Goal: Task Accomplishment & Management: Manage account settings

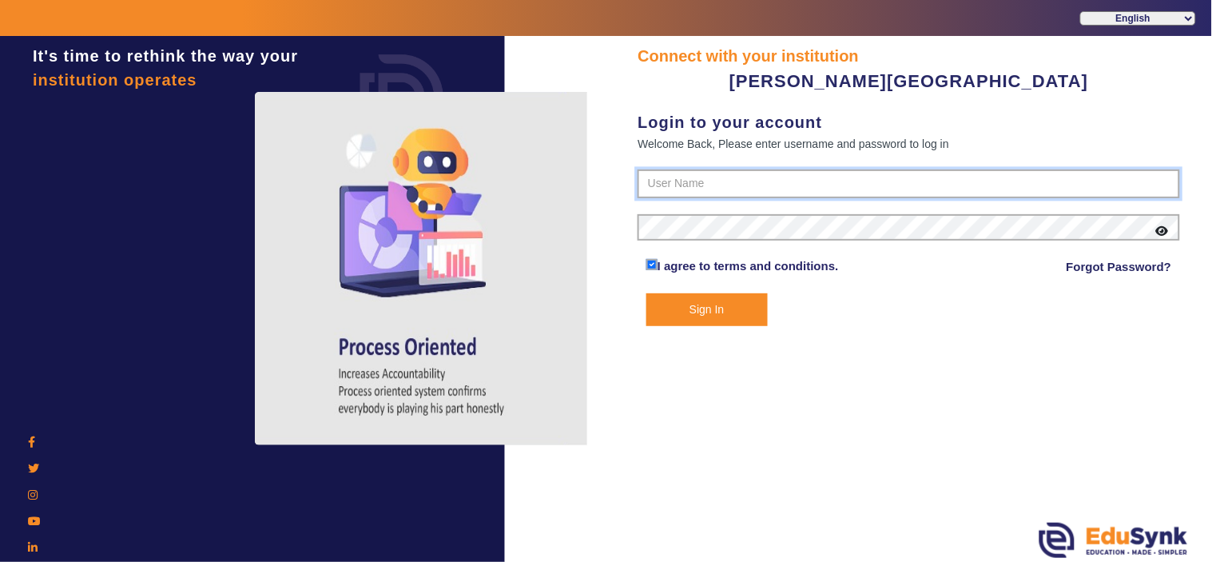
type input "9799013603"
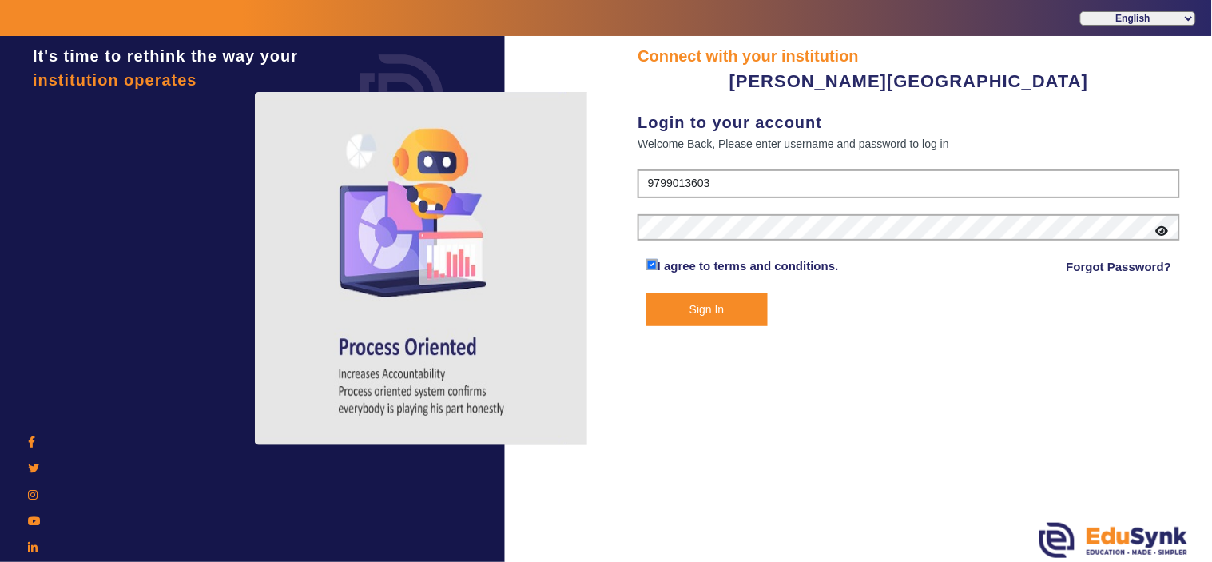
click at [707, 312] on button "Sign In" at bounding box center [707, 309] width 121 height 33
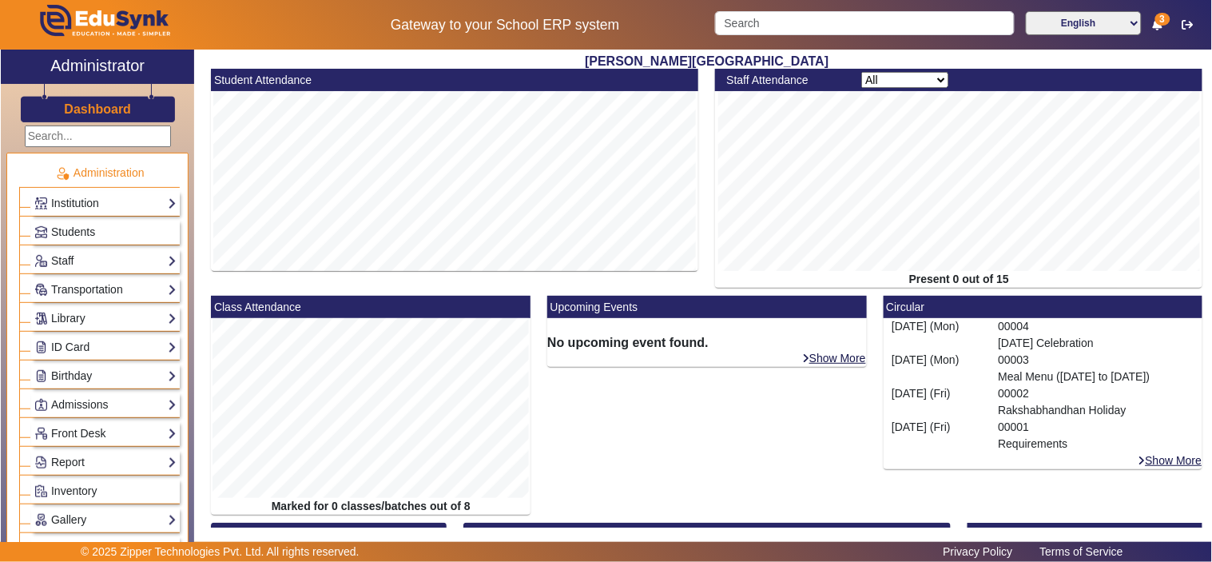
scroll to position [444, 0]
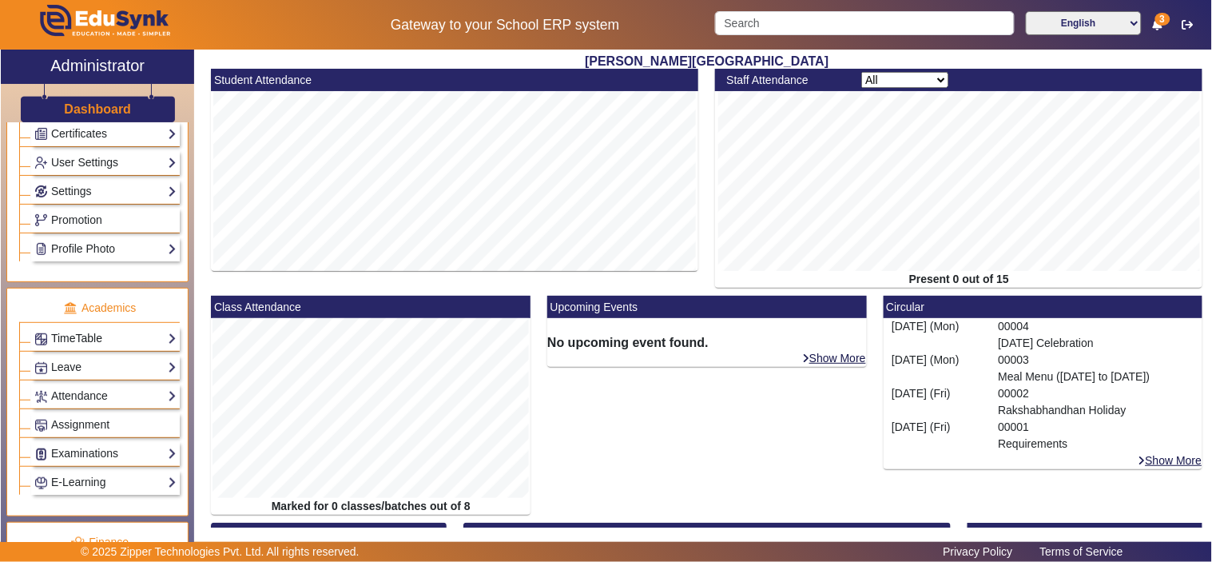
click at [74, 344] on link "TimeTable" at bounding box center [105, 338] width 142 height 18
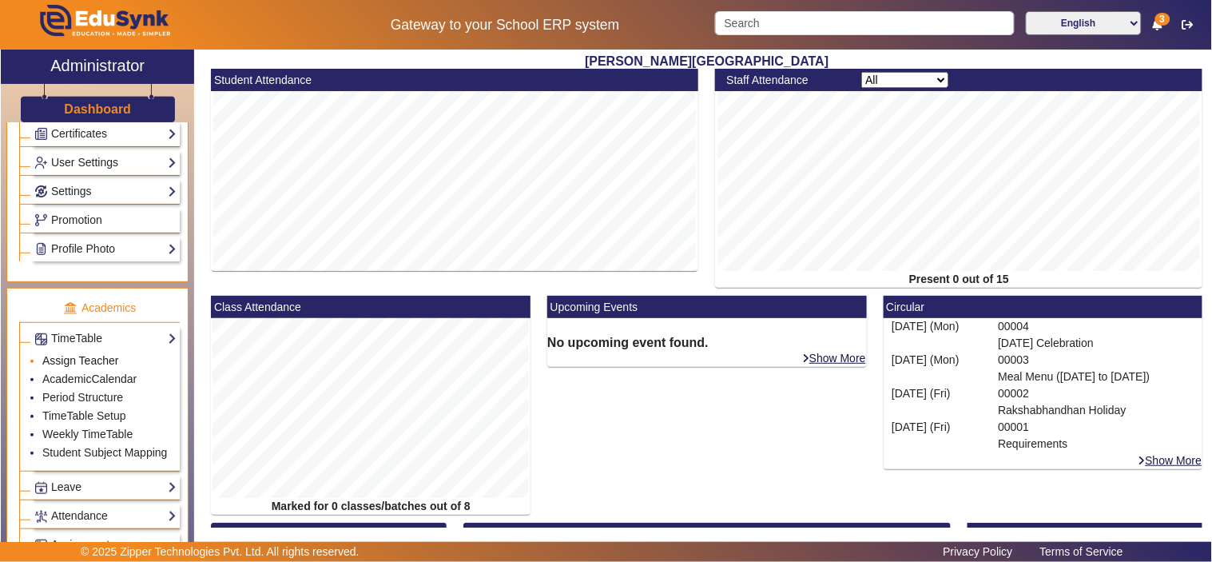
click at [78, 363] on link "Assign Teacher" at bounding box center [80, 360] width 76 height 13
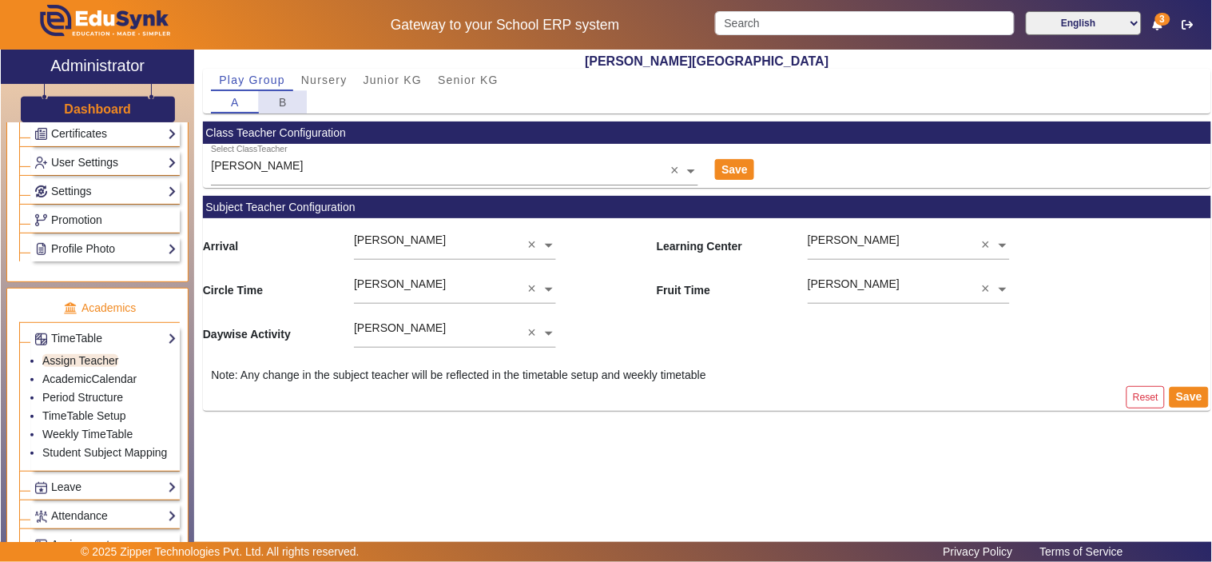
click at [279, 101] on span "B" at bounding box center [283, 102] width 9 height 11
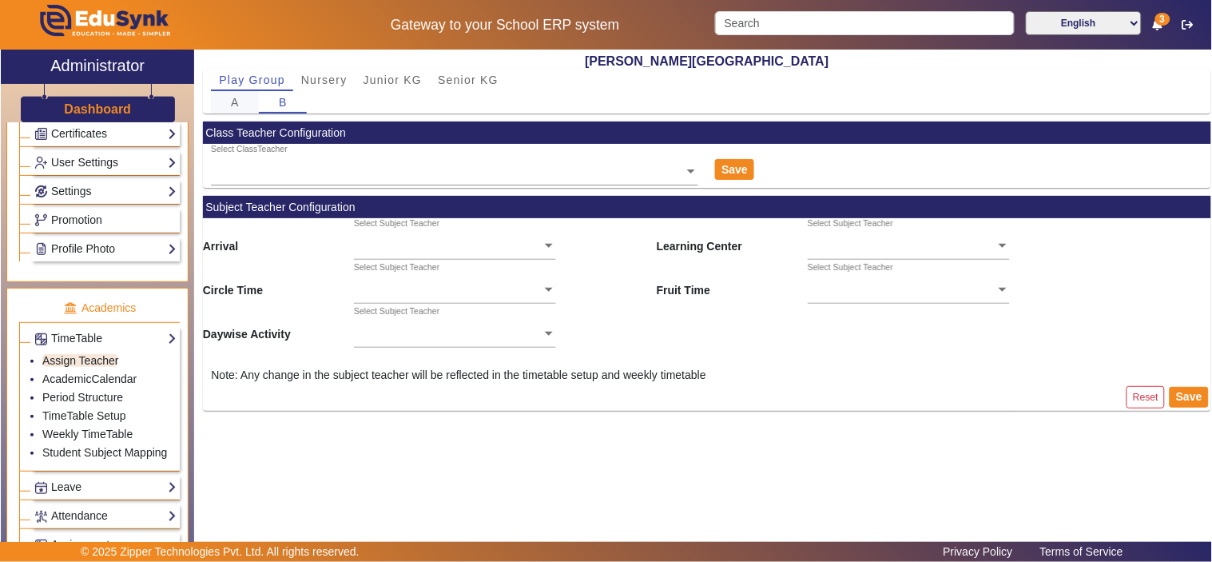
click at [232, 97] on span "A" at bounding box center [235, 102] width 9 height 11
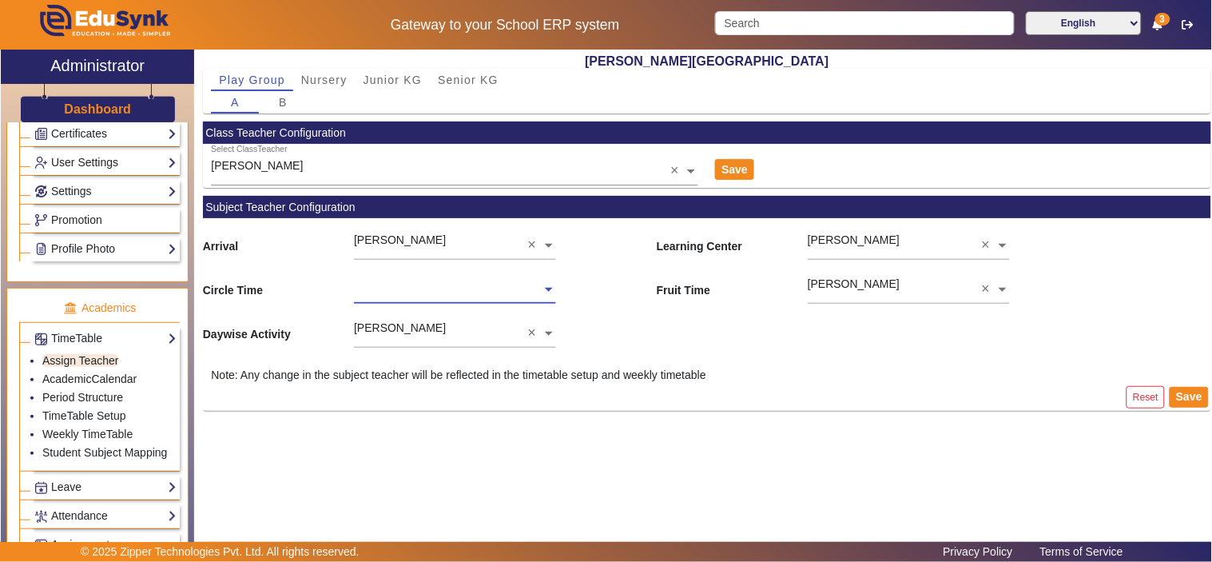
click at [474, 290] on input "text" at bounding box center [454, 290] width 201 height 17
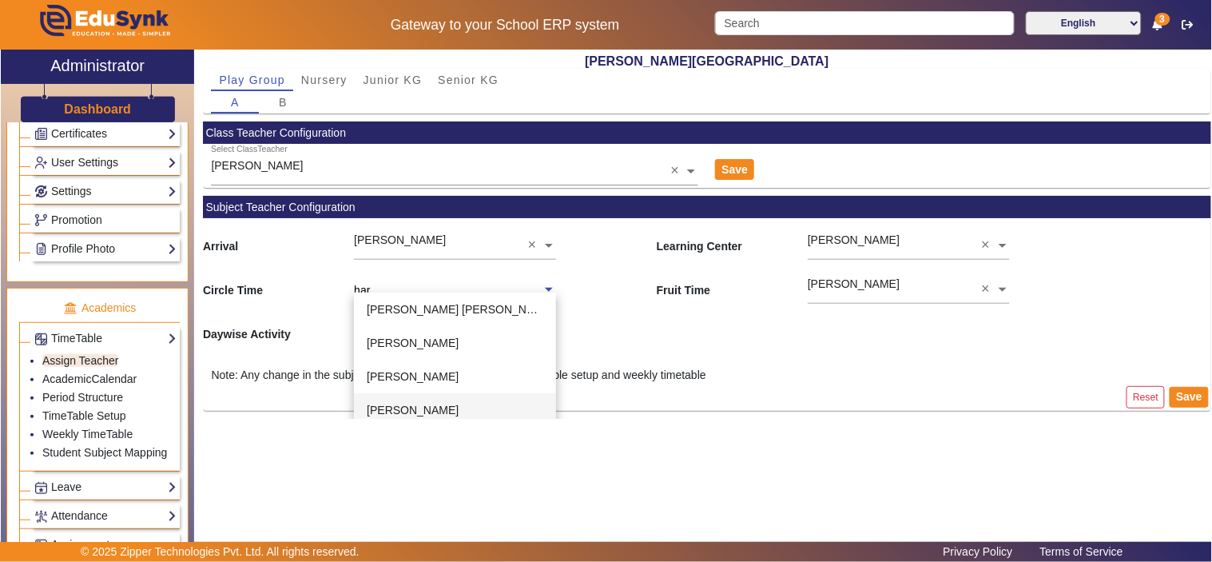
type input "hard"
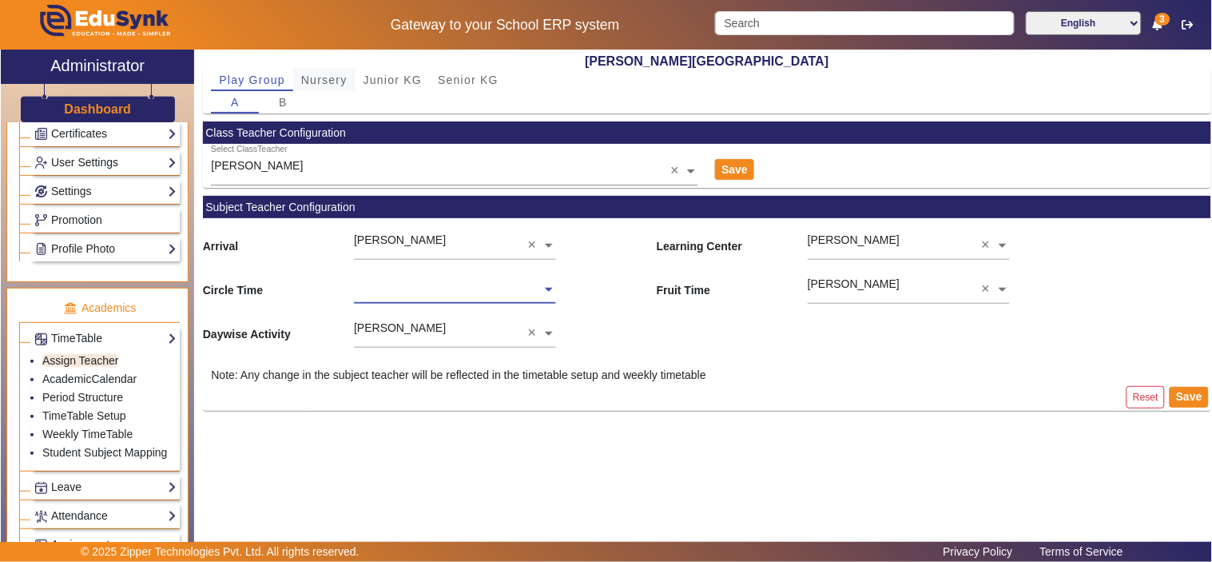
click at [317, 69] on span "Nursery" at bounding box center [324, 80] width 46 height 22
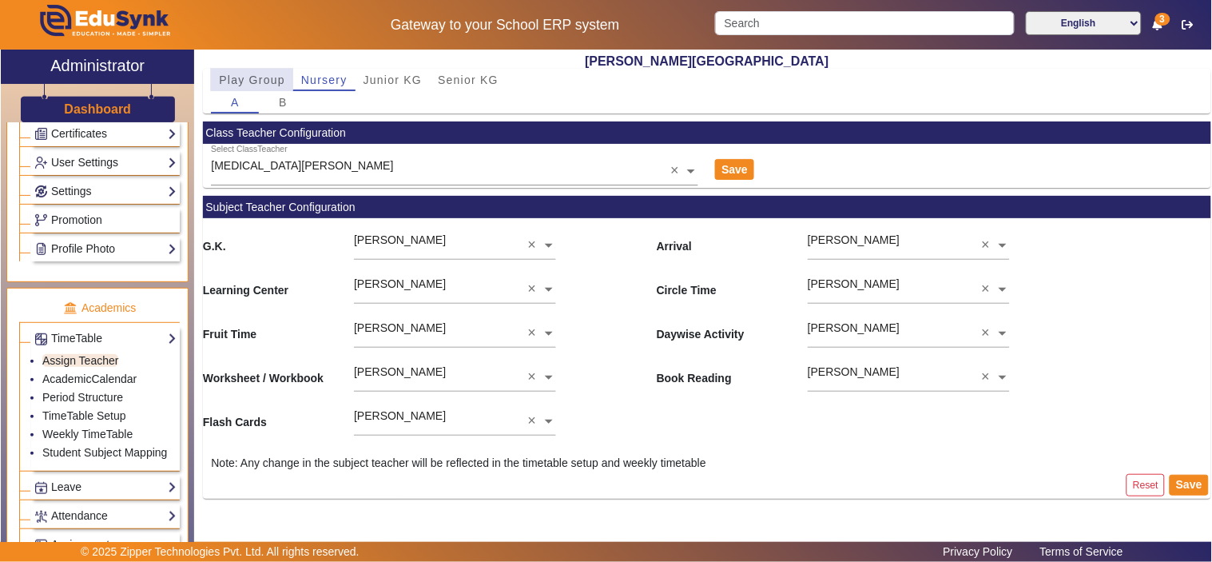
click at [252, 75] on span "Play Group" at bounding box center [252, 79] width 66 height 11
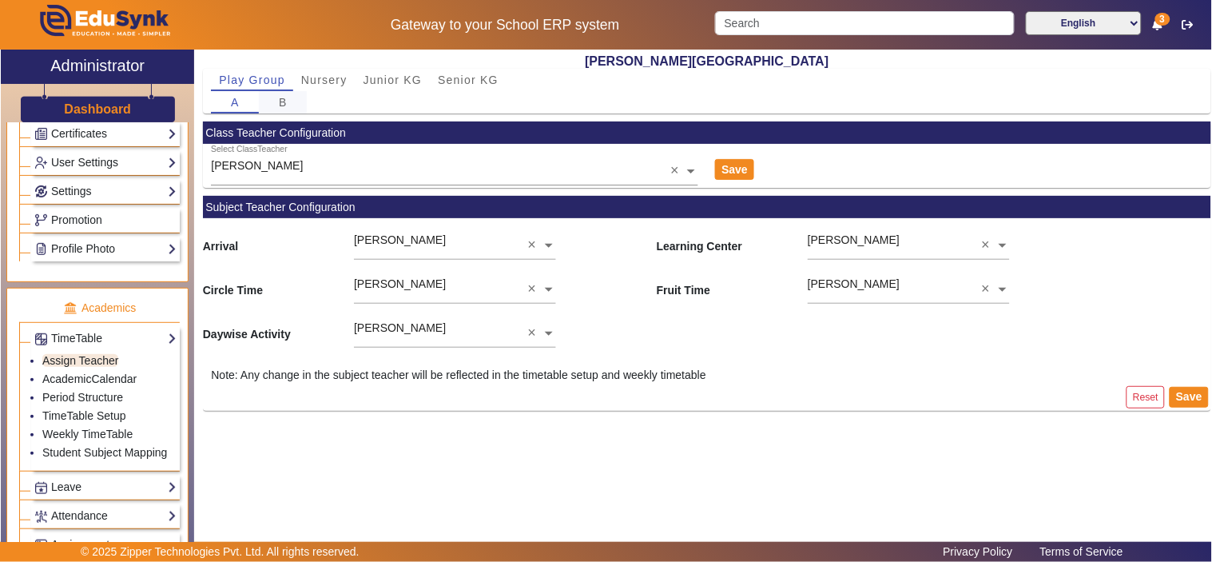
click at [282, 99] on span "B" at bounding box center [283, 102] width 9 height 11
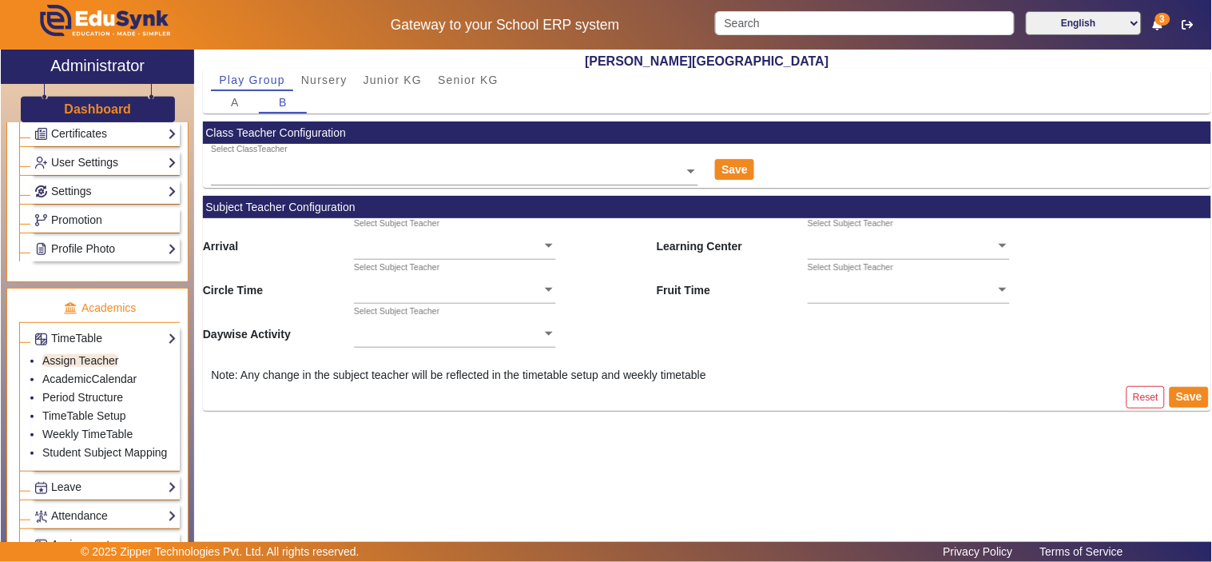
click at [285, 170] on input "text" at bounding box center [455, 172] width 488 height 17
click at [326, 77] on span "Nursery" at bounding box center [324, 79] width 46 height 11
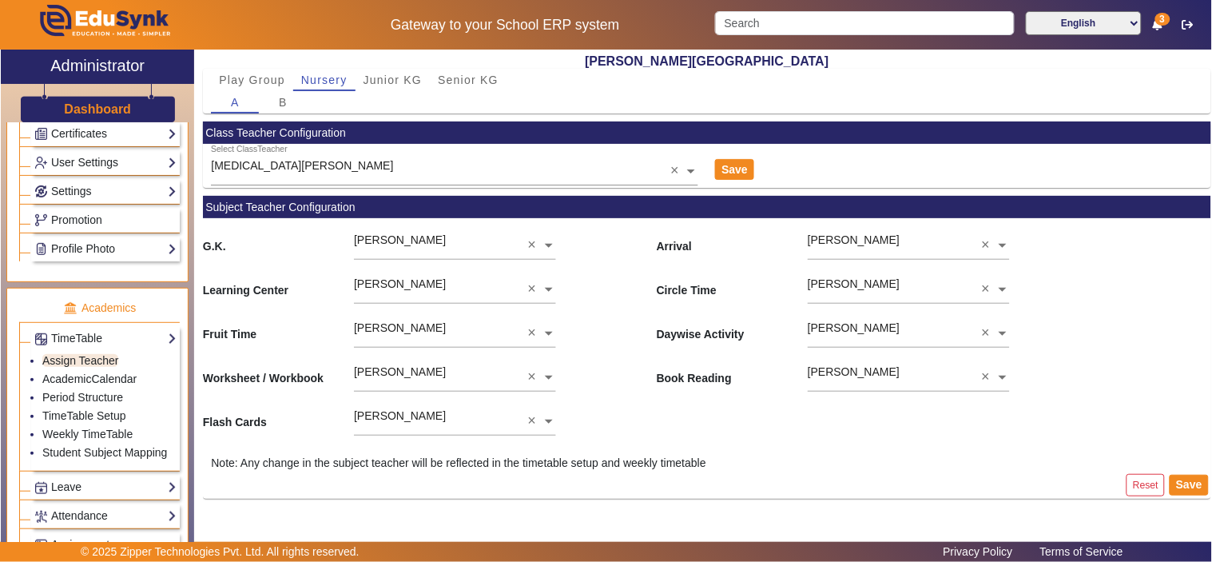
click at [496, 160] on div "Select ClassTeacher Nikita Nagar" at bounding box center [441, 161] width 460 height 35
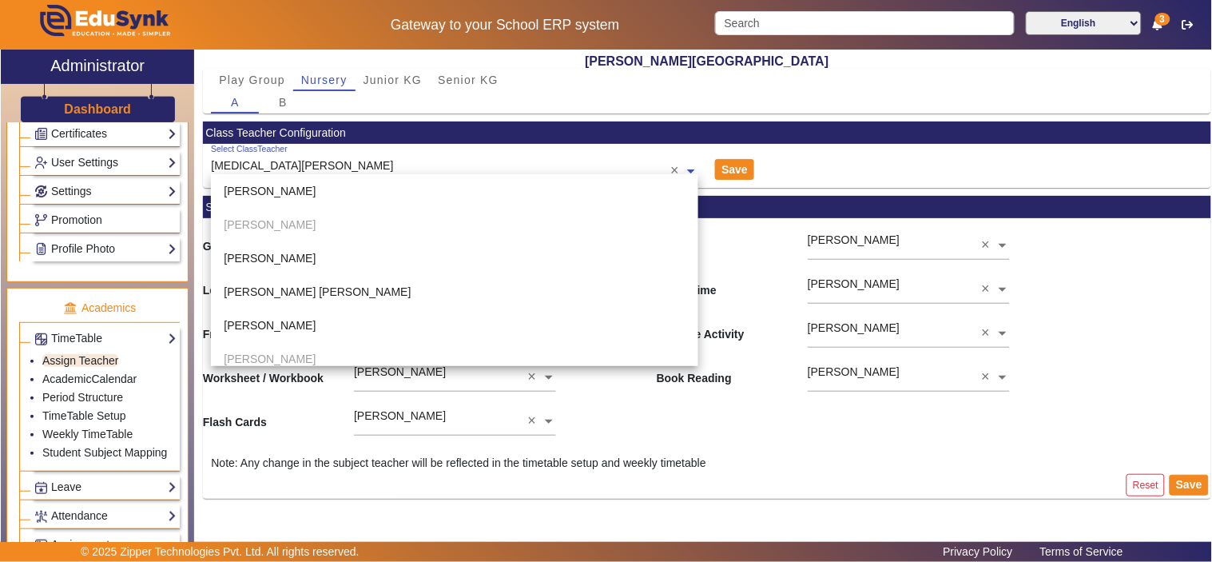
scroll to position [235, 0]
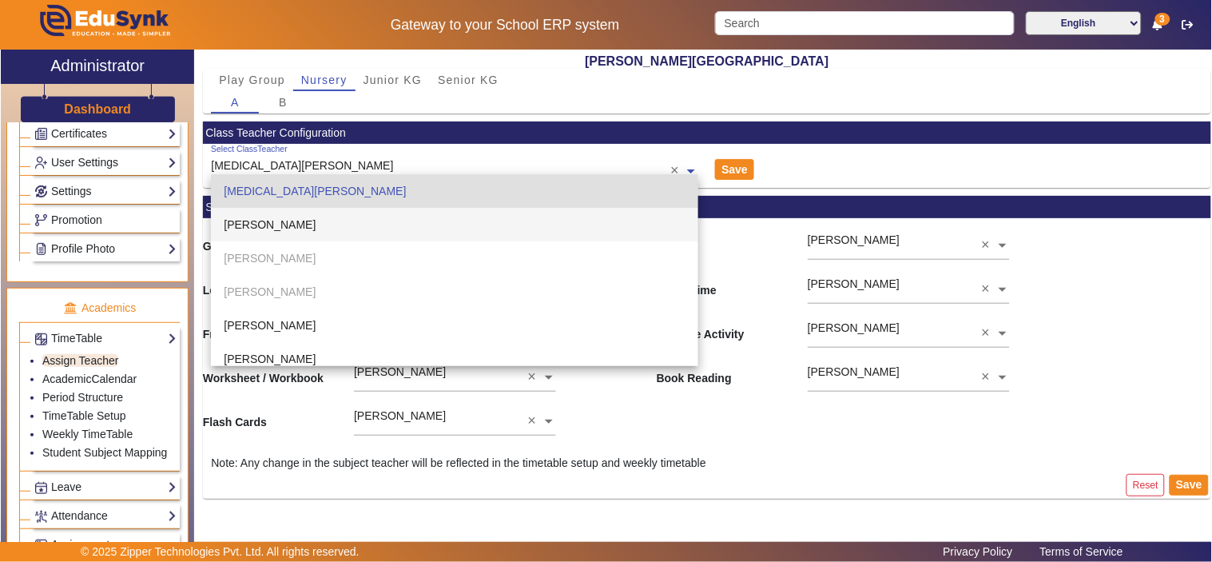
click at [281, 224] on span "[PERSON_NAME]" at bounding box center [270, 224] width 92 height 13
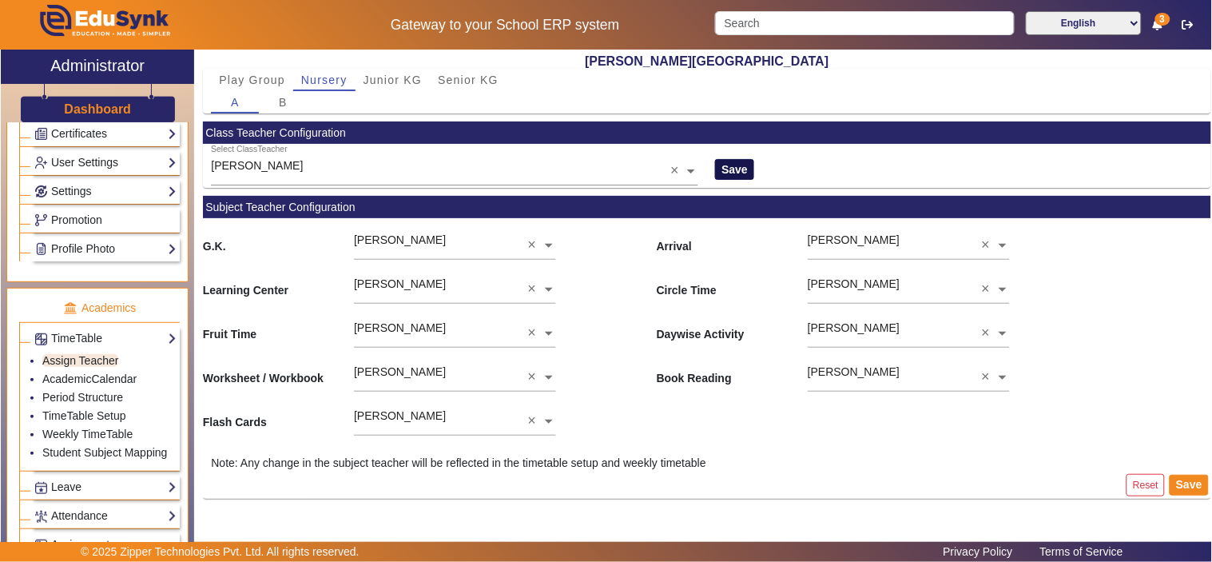
click at [735, 165] on button "Save" at bounding box center [734, 169] width 39 height 21
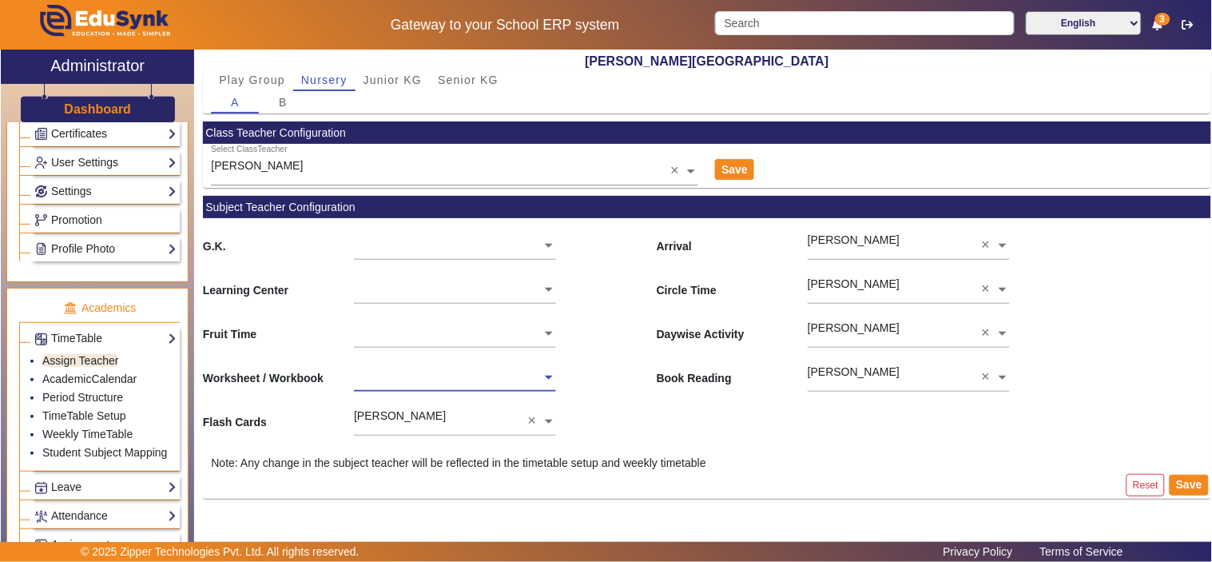
drag, startPoint x: 533, startPoint y: 424, endPoint x: 580, endPoint y: 437, distance: 48.9
click at [979, 328] on div "Kunika Kukreja ×" at bounding box center [908, 327] width 201 height 42
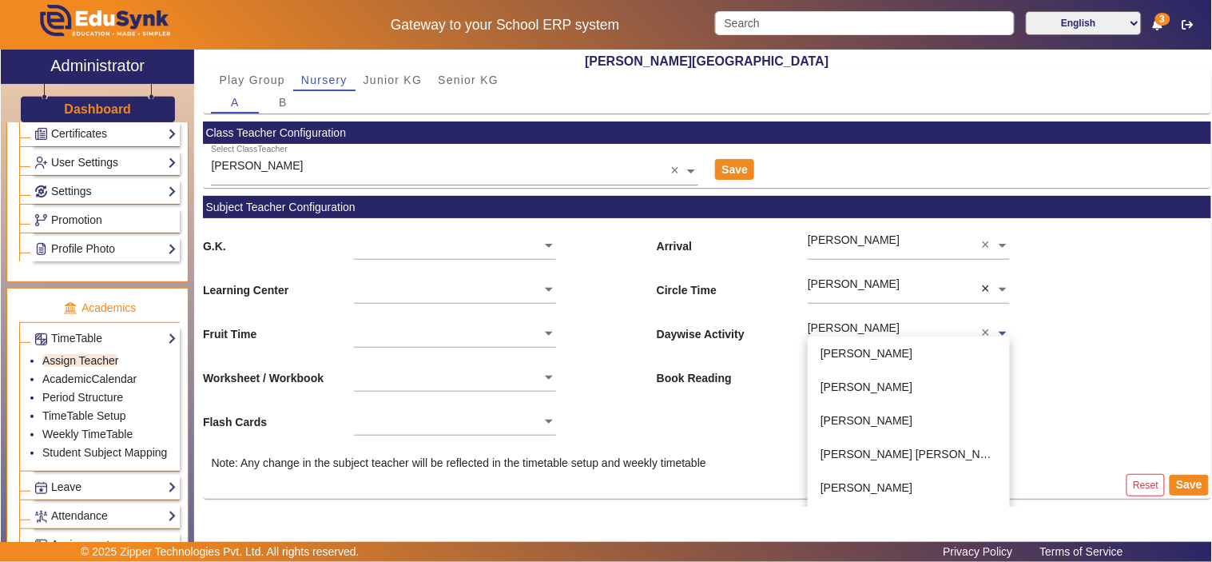
scroll to position [244, 0]
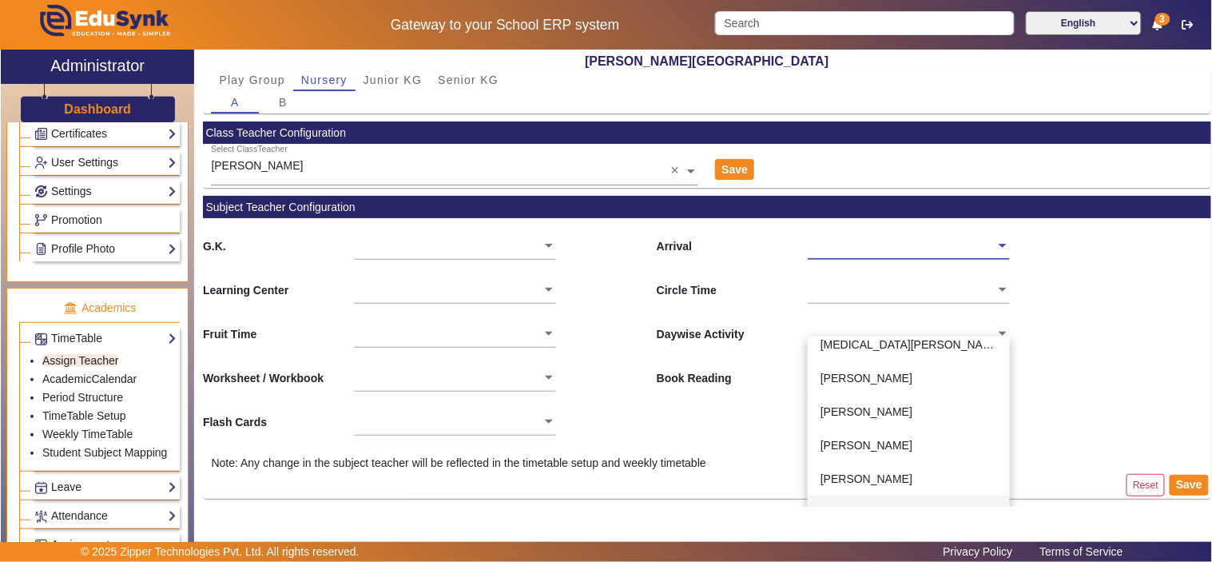
click at [392, 240] on input "text" at bounding box center [454, 246] width 201 height 17
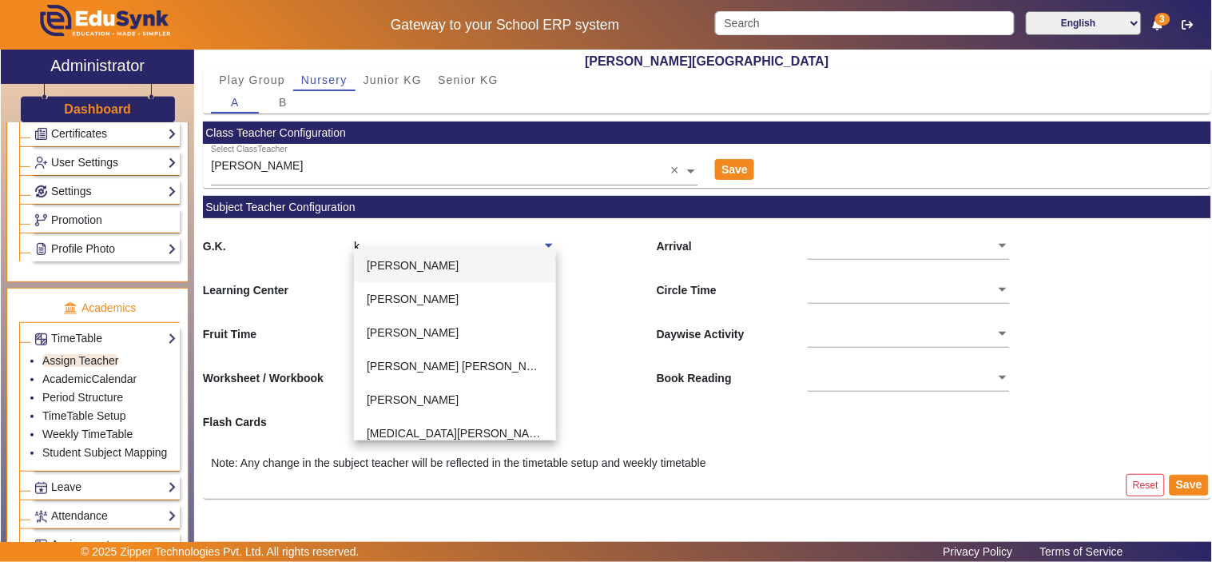
type input "ki"
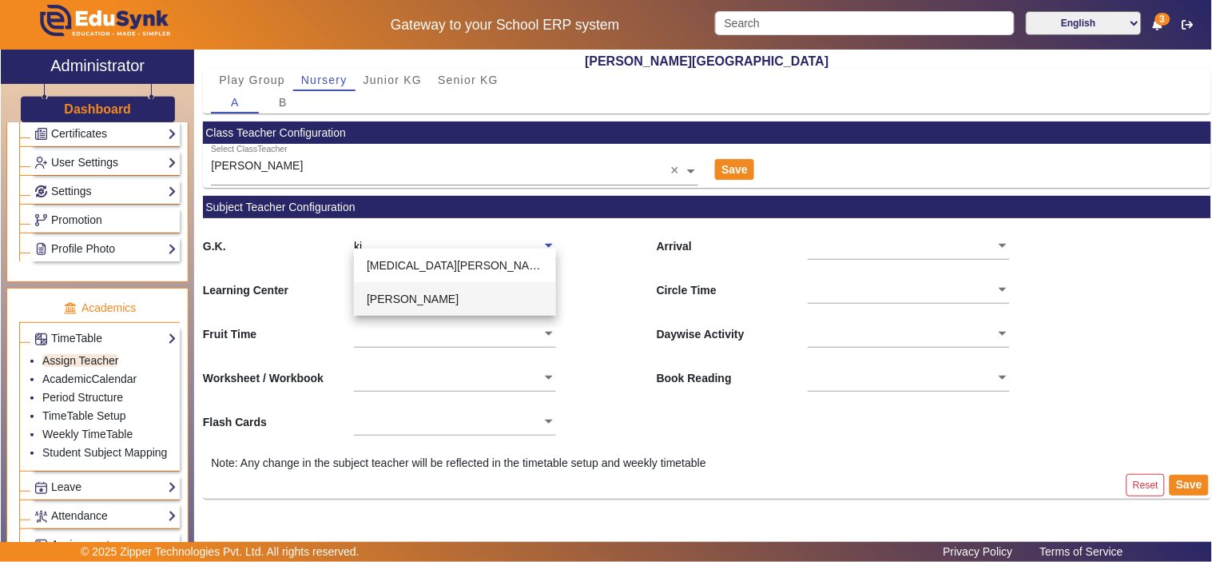
click at [400, 297] on span "Kinnari Mandawat" at bounding box center [413, 299] width 92 height 13
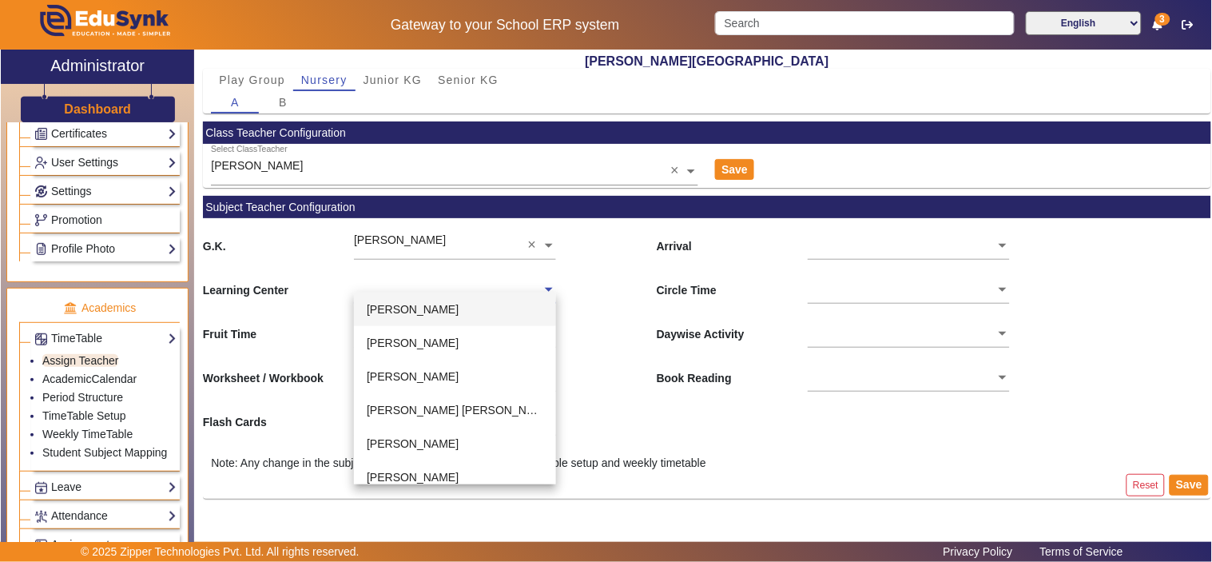
click at [402, 275] on div at bounding box center [447, 271] width 187 height 18
type input "ki"
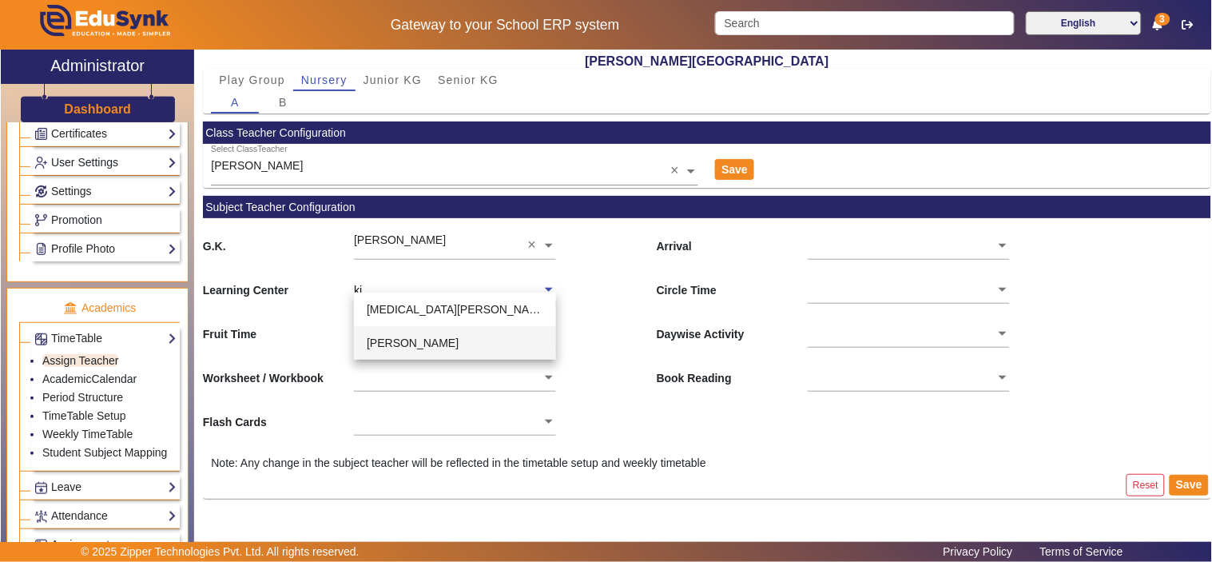
click at [411, 341] on span "Kinnari Mandawat" at bounding box center [413, 342] width 92 height 13
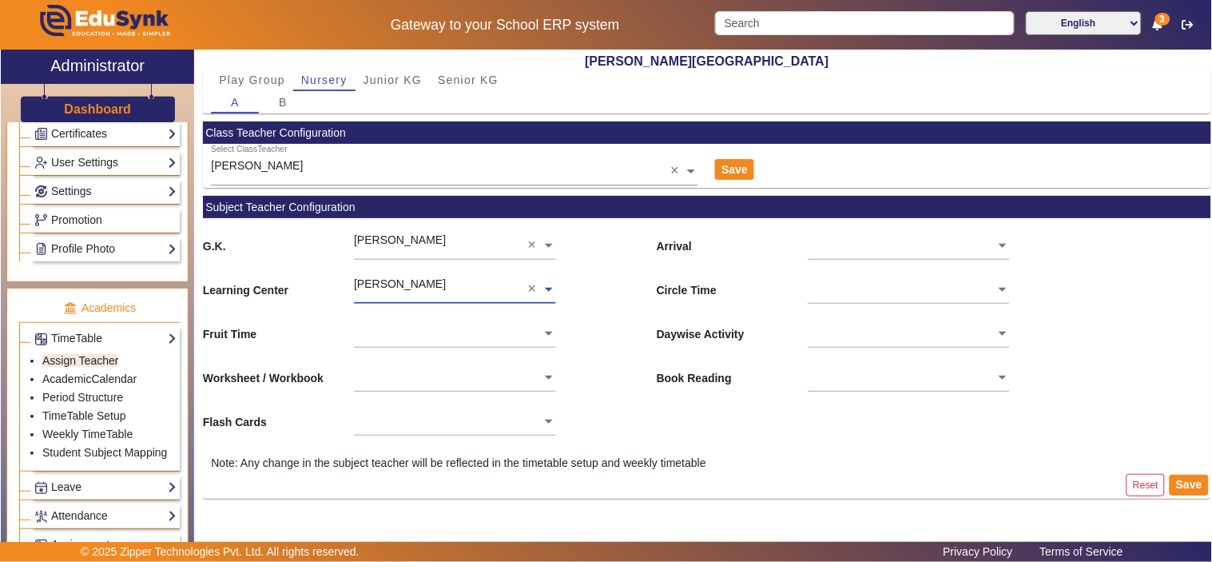
click at [410, 334] on input "text" at bounding box center [454, 334] width 201 height 17
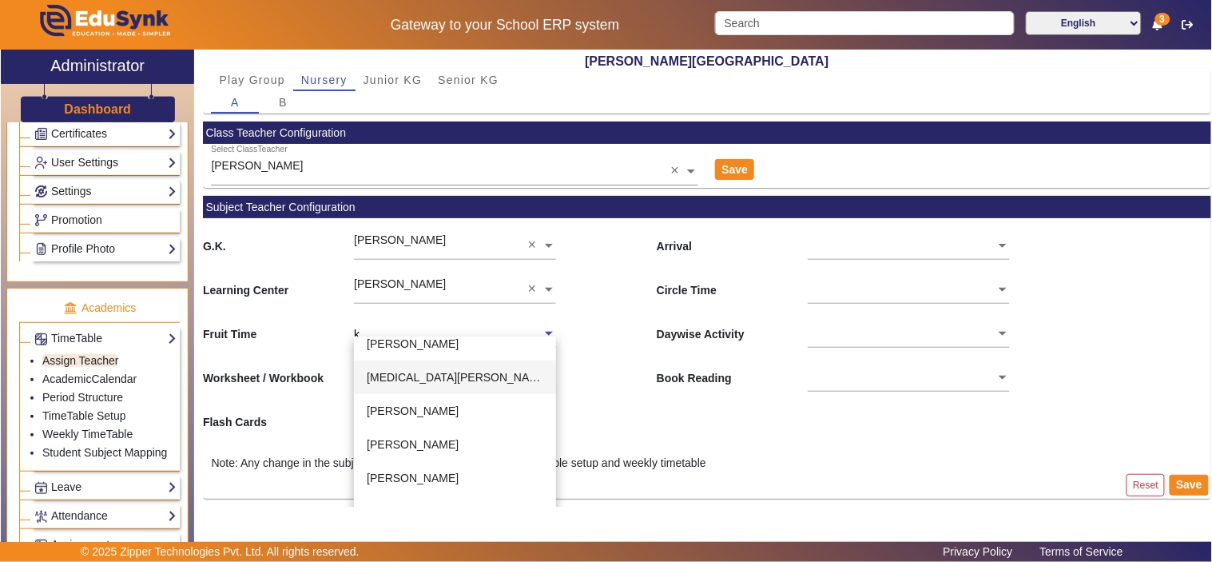
scroll to position [144, 0]
type input "ki"
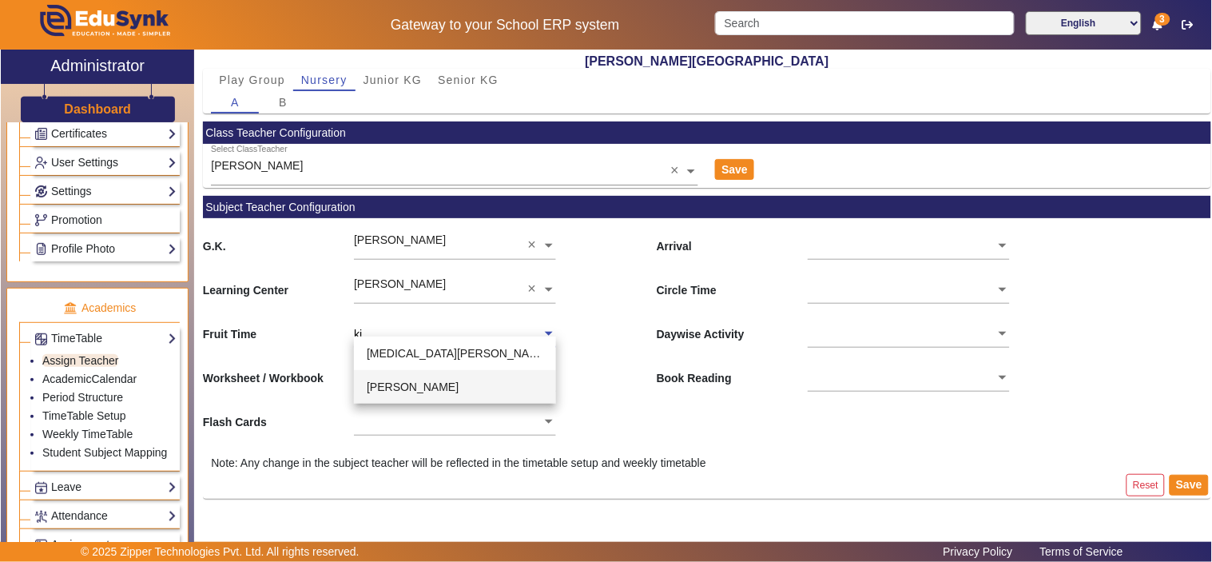
scroll to position [0, 0]
click at [440, 380] on span "Kinnari Mandawat" at bounding box center [413, 386] width 92 height 13
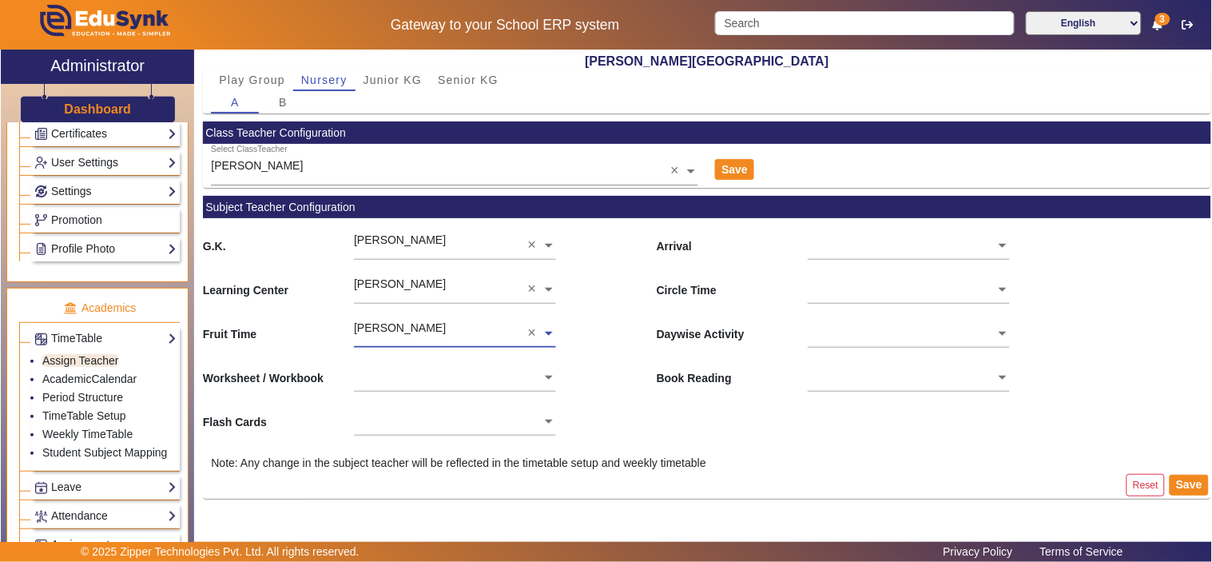
click at [434, 377] on input "text" at bounding box center [454, 378] width 201 height 17
type input "kinn"
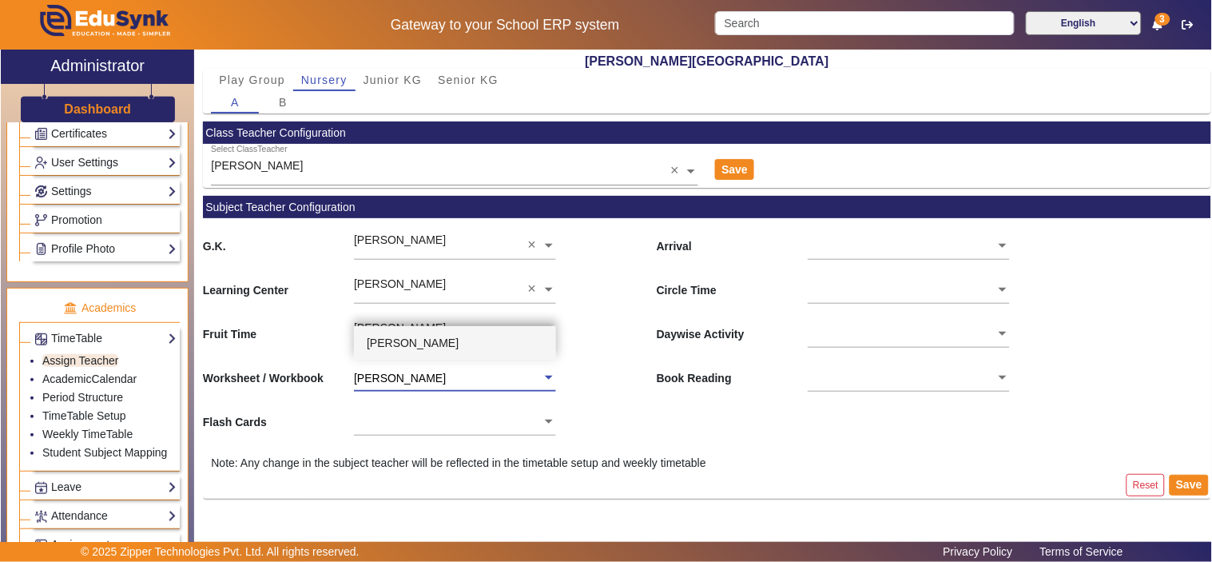
click at [453, 341] on span "Kinnari Mandawat" at bounding box center [413, 342] width 92 height 13
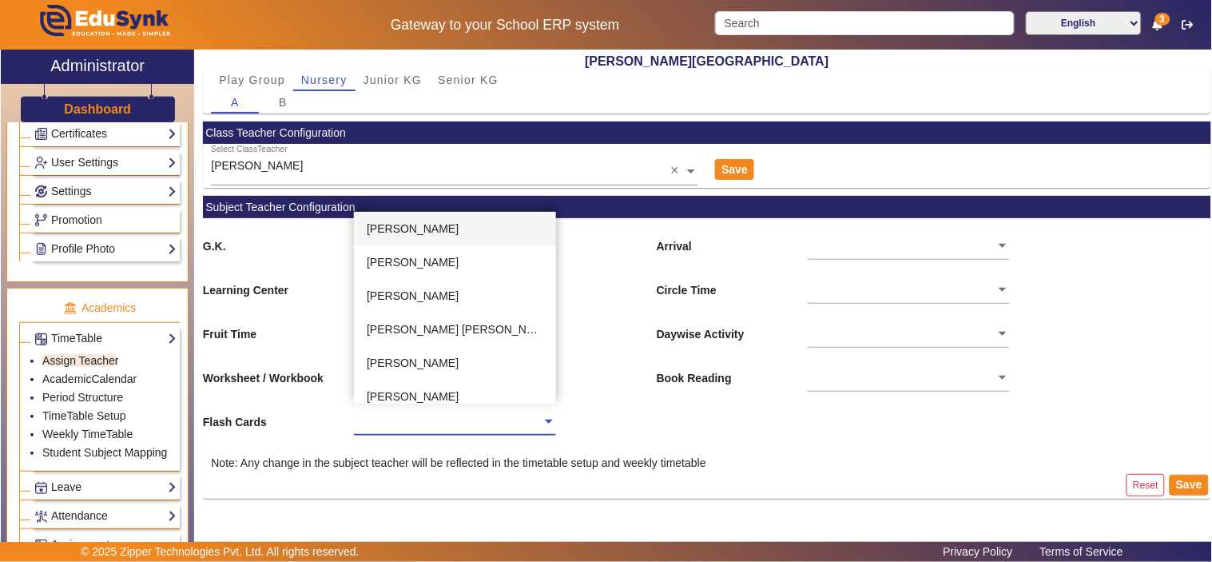
click at [444, 435] on div at bounding box center [454, 415] width 201 height 42
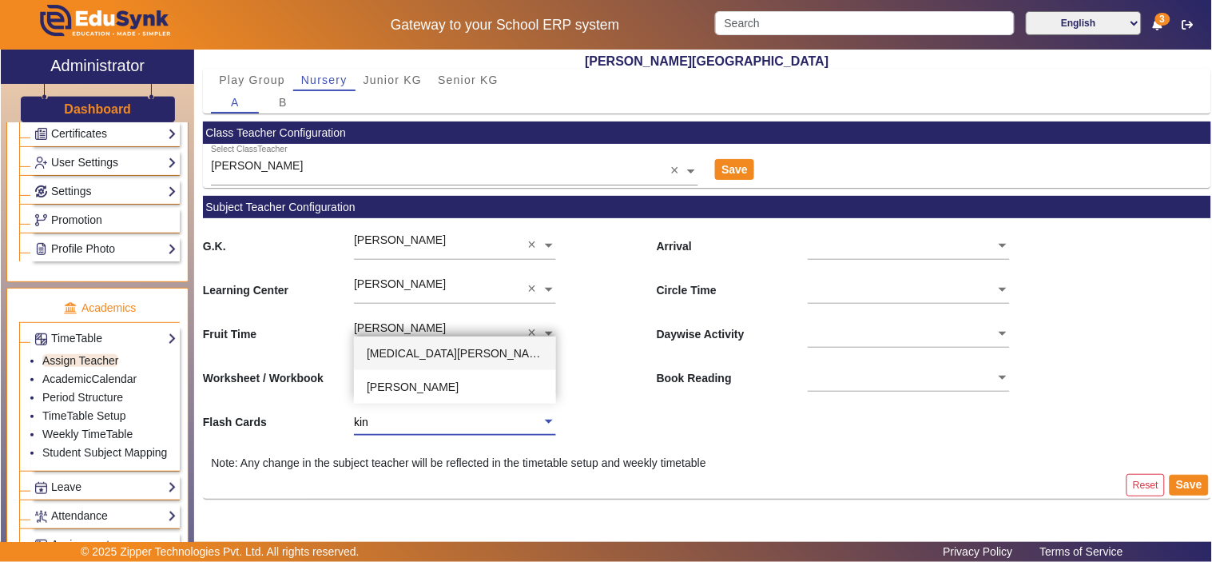
type input "kinn"
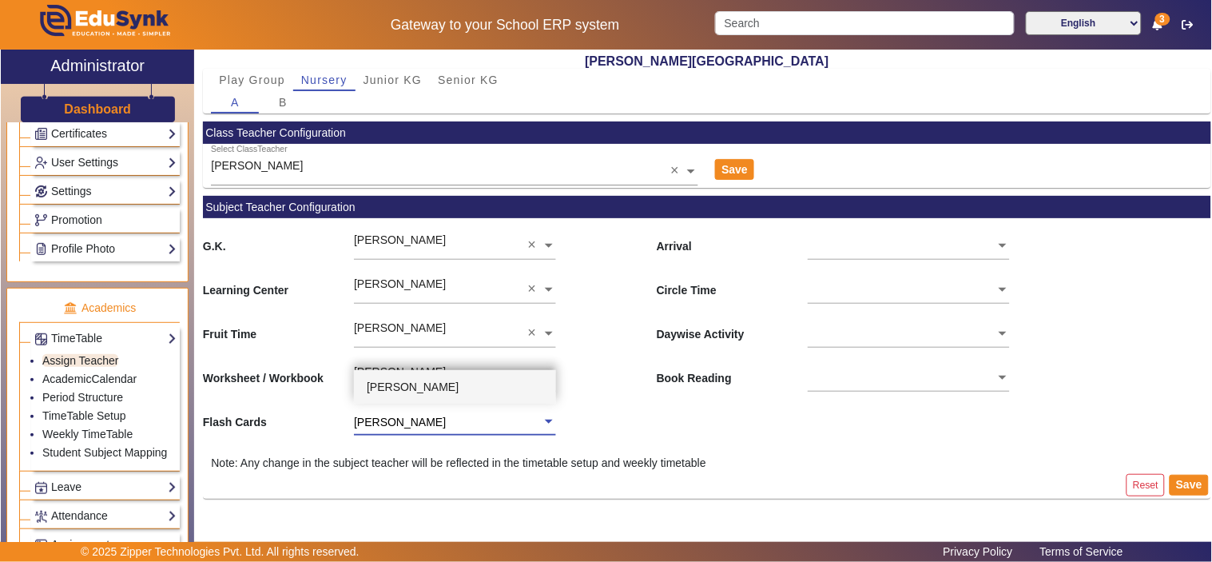
drag, startPoint x: 443, startPoint y: 381, endPoint x: 460, endPoint y: 380, distance: 17.6
click at [442, 380] on span "Kinnari Mandawat" at bounding box center [413, 386] width 92 height 13
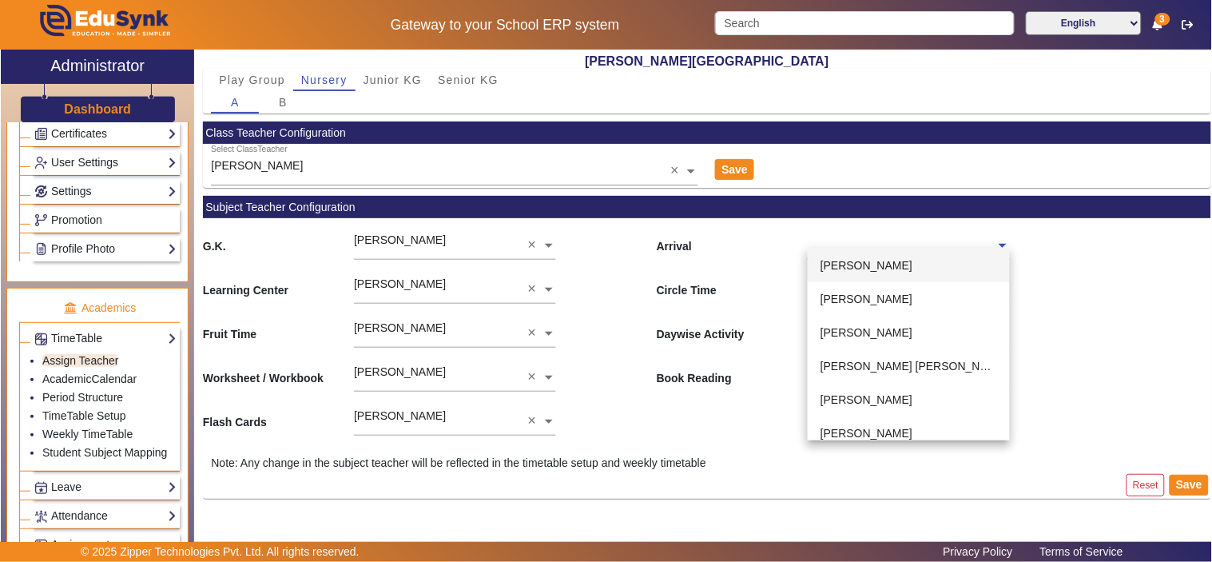
click at [871, 244] on input "text" at bounding box center [908, 246] width 201 height 17
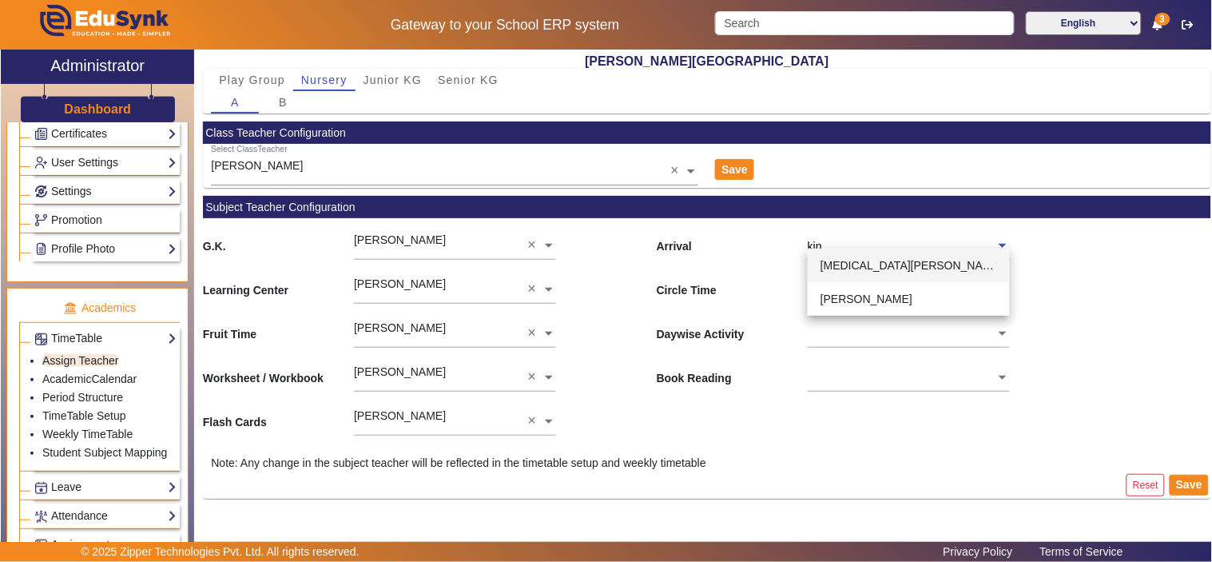
type input "kinn"
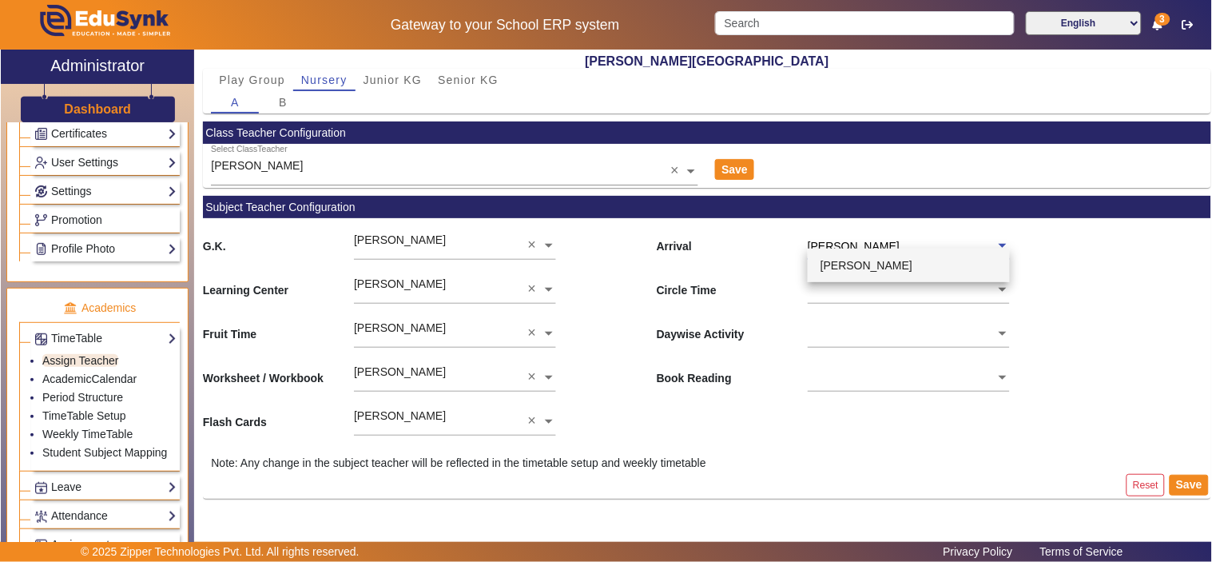
click at [863, 264] on span "Kinnari Mandawat" at bounding box center [867, 265] width 92 height 13
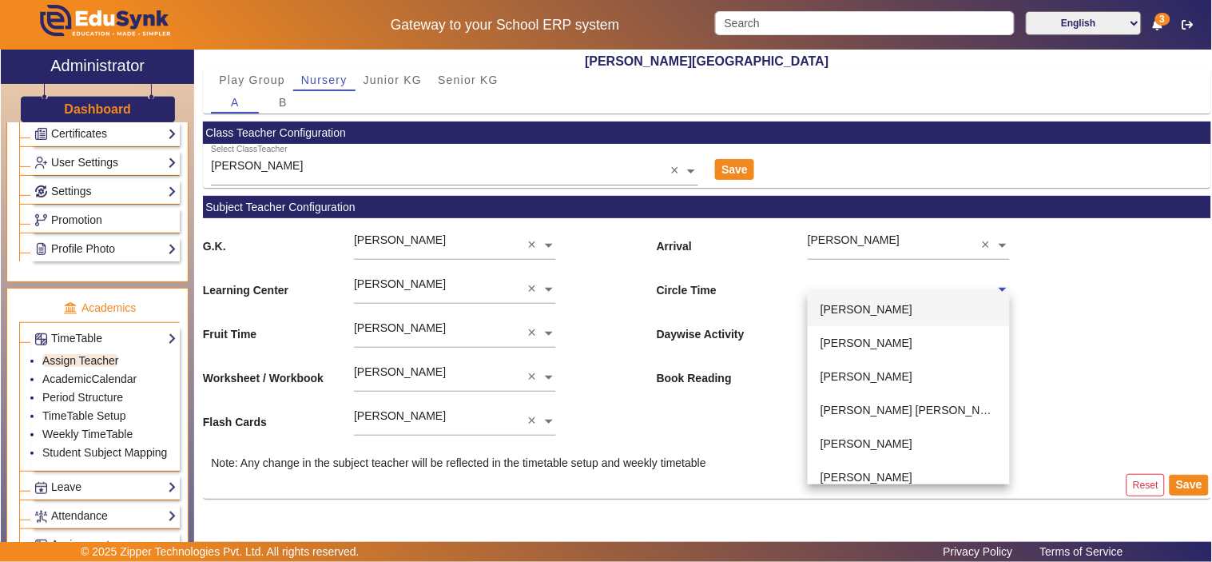
click at [856, 285] on input "text" at bounding box center [908, 290] width 201 height 17
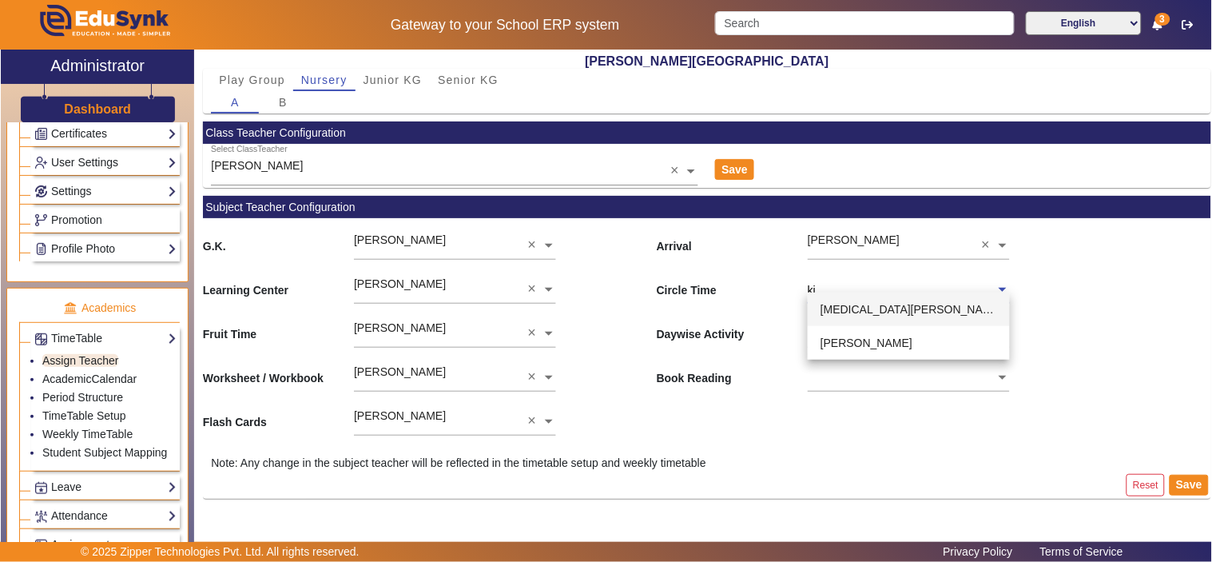
type input "kin"
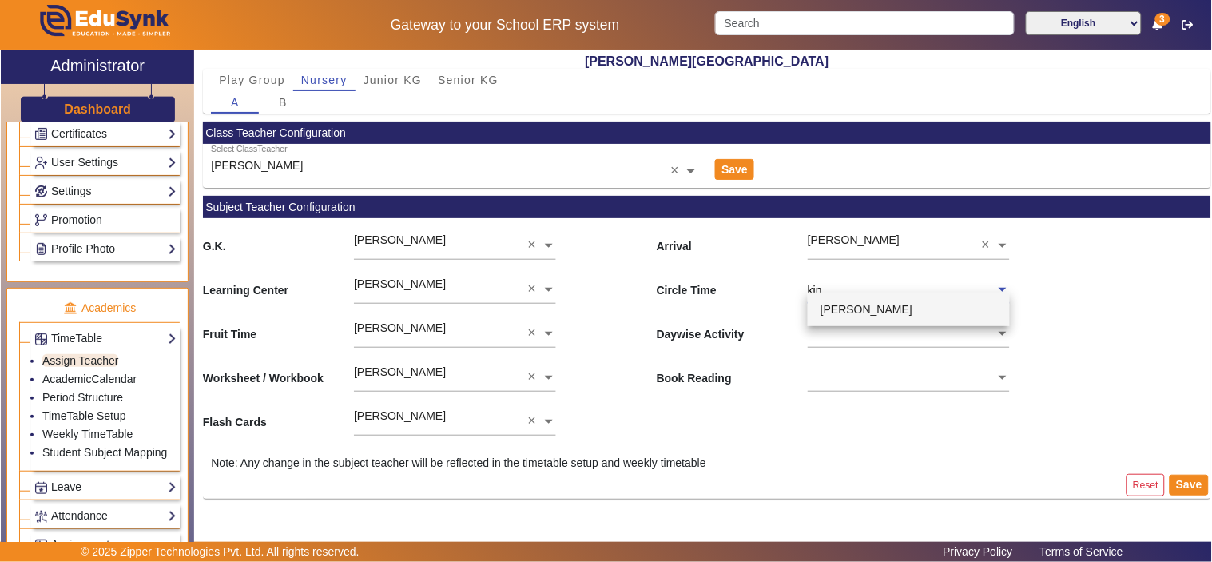
drag, startPoint x: 849, startPoint y: 305, endPoint x: 851, endPoint y: 320, distance: 15.4
click at [849, 304] on span "Kinnari Mandawat" at bounding box center [867, 309] width 92 height 13
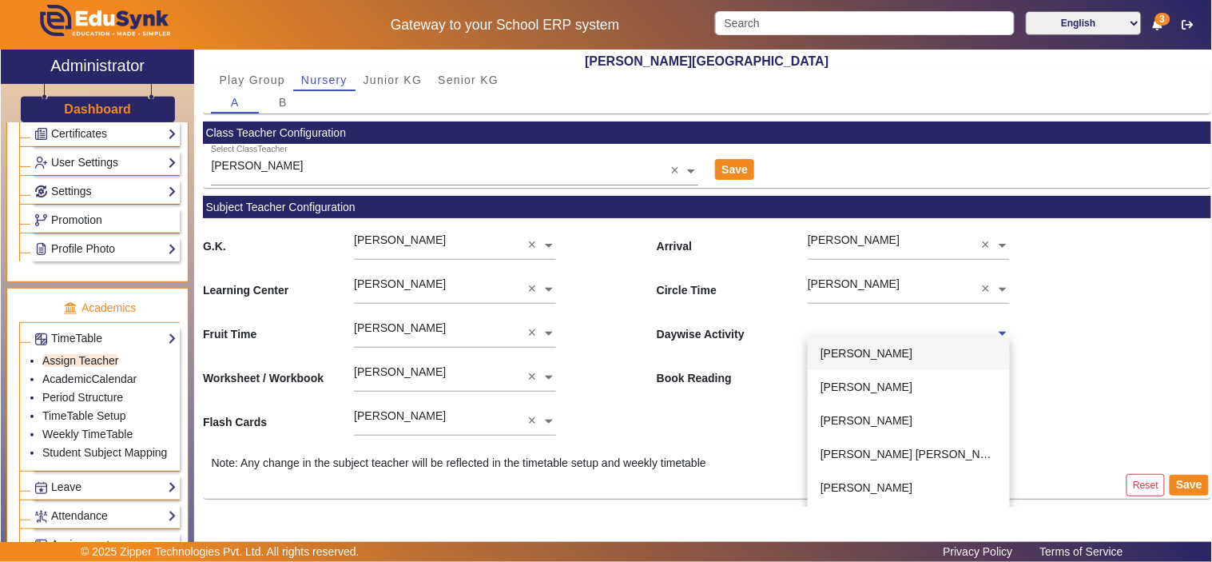
click at [853, 334] on input "text" at bounding box center [908, 334] width 201 height 17
type input "kin"
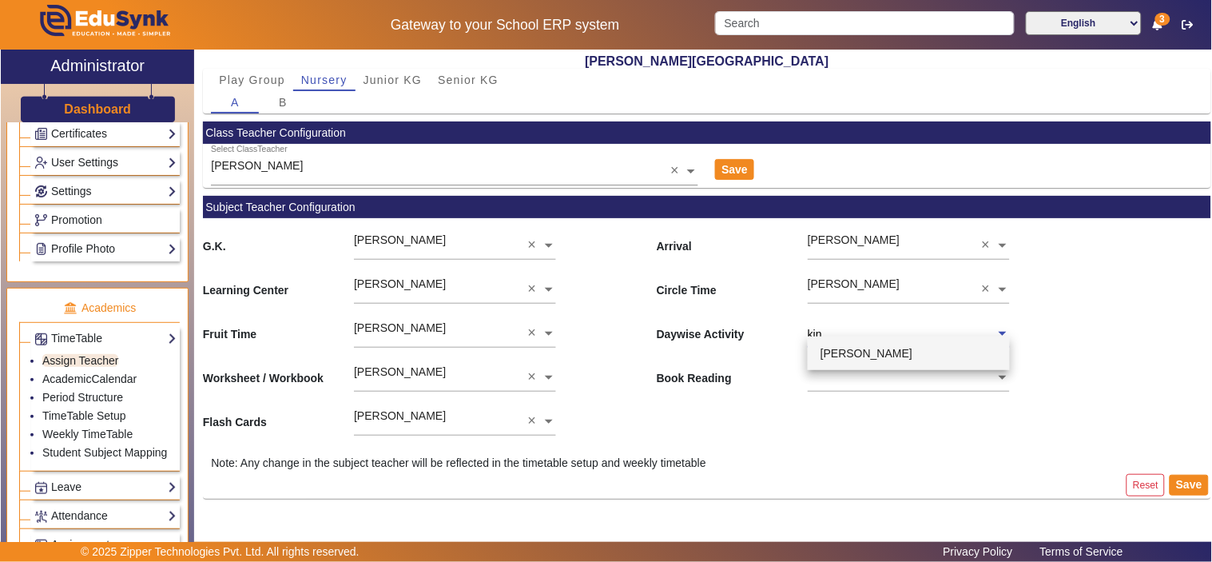
click at [834, 354] on span "Kinnari Mandawat" at bounding box center [867, 353] width 92 height 13
click at [835, 381] on input "text" at bounding box center [908, 378] width 201 height 17
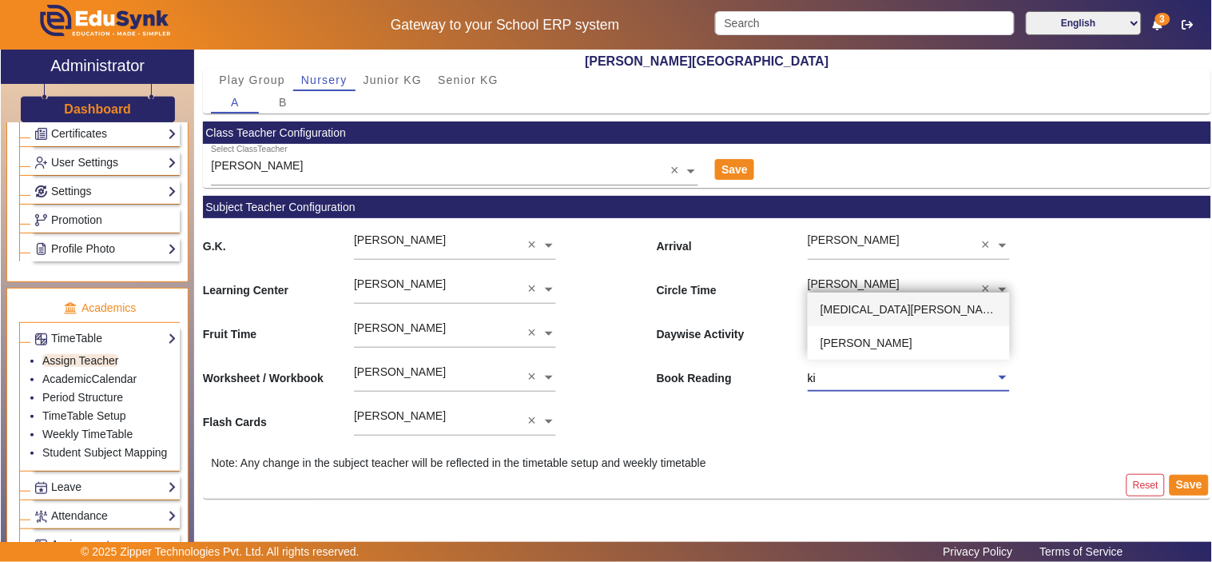
type input "kin"
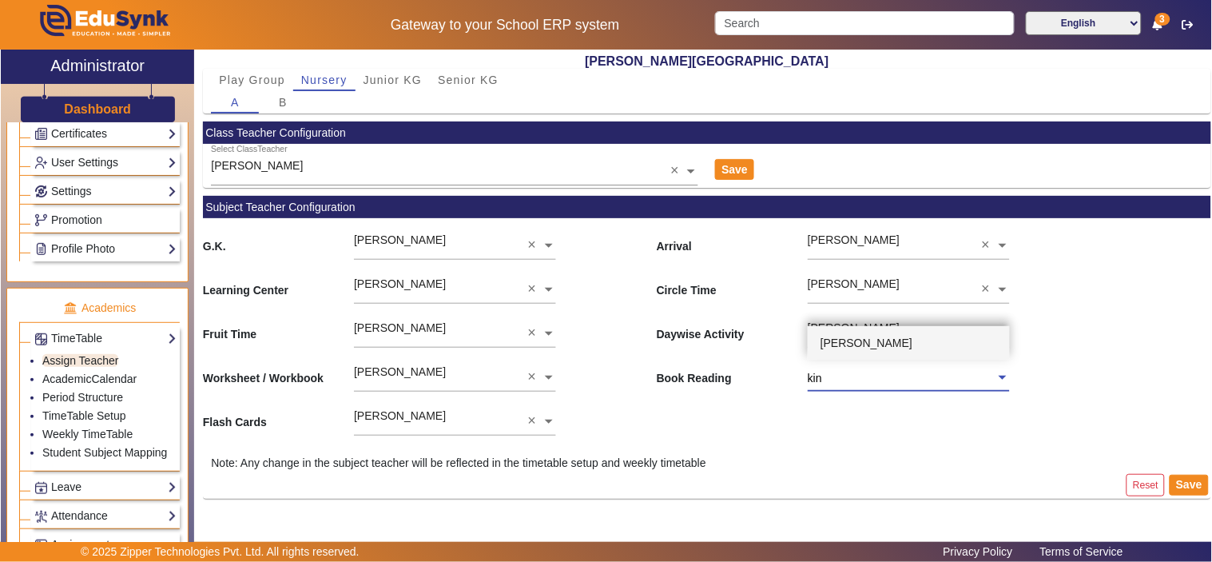
click at [871, 332] on div "Kinnari Mandawat" at bounding box center [908, 343] width 201 height 34
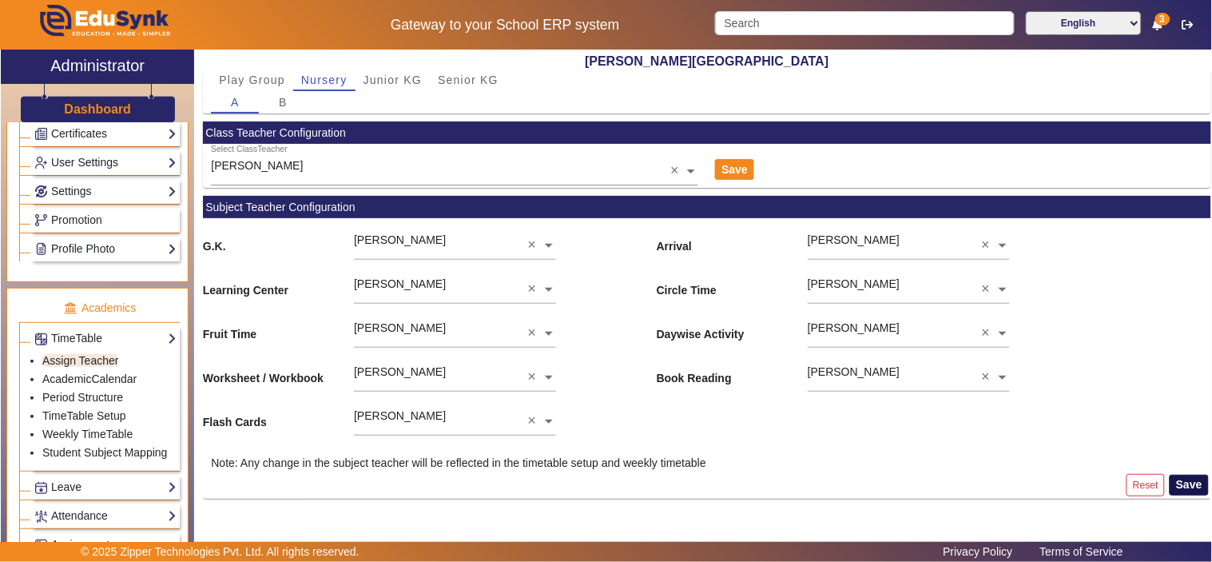
click at [1189, 484] on button "Save" at bounding box center [1189, 485] width 39 height 21
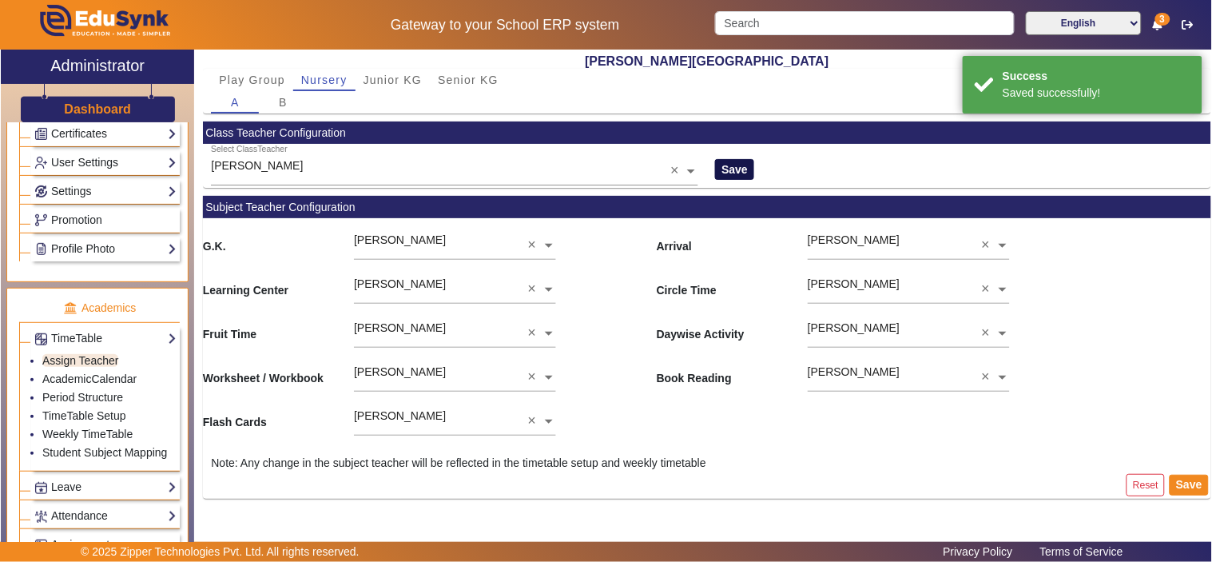
click at [735, 169] on button "Save" at bounding box center [734, 169] width 39 height 21
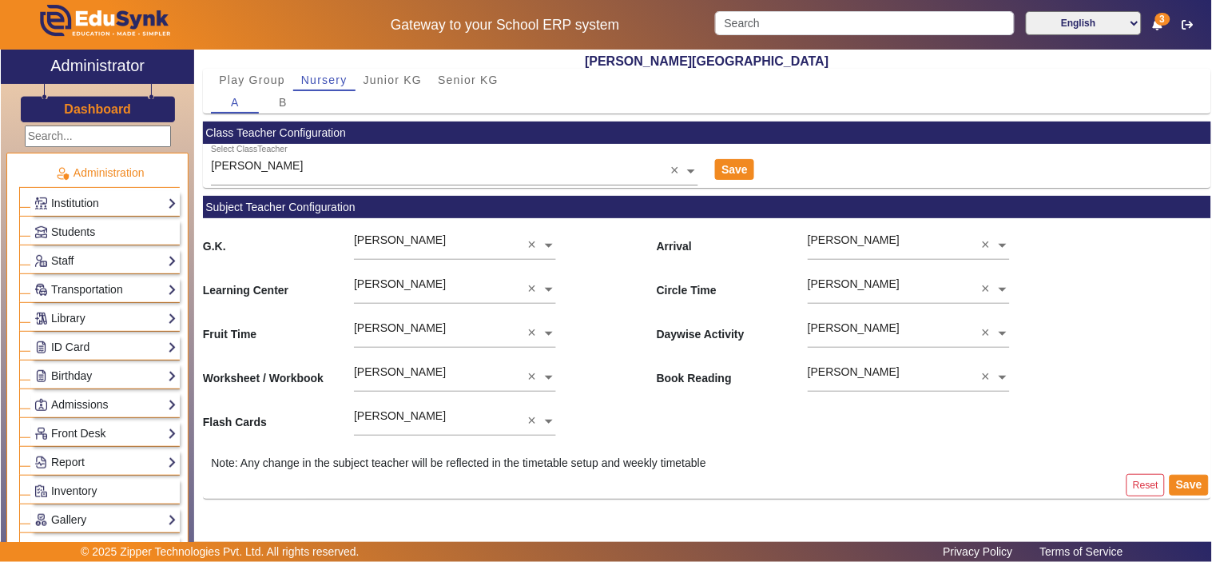
click at [241, 65] on h2 "UDBHAV PRE SCHOOL" at bounding box center [707, 61] width 1009 height 15
click at [241, 76] on span "Play Group" at bounding box center [252, 79] width 66 height 11
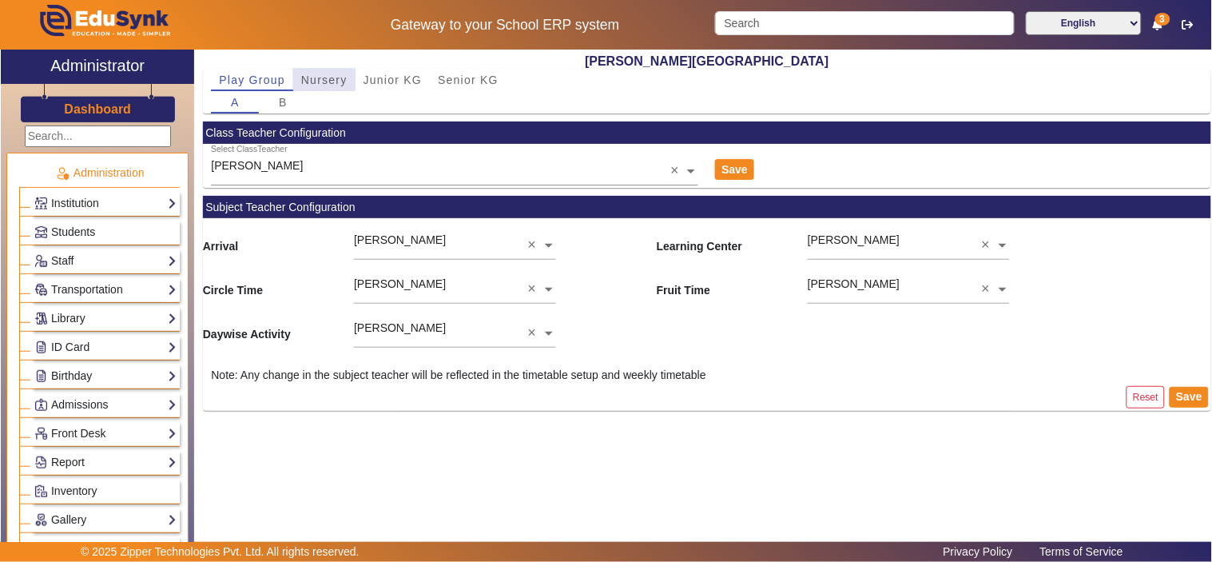
click at [336, 77] on span "Nursery" at bounding box center [324, 79] width 46 height 11
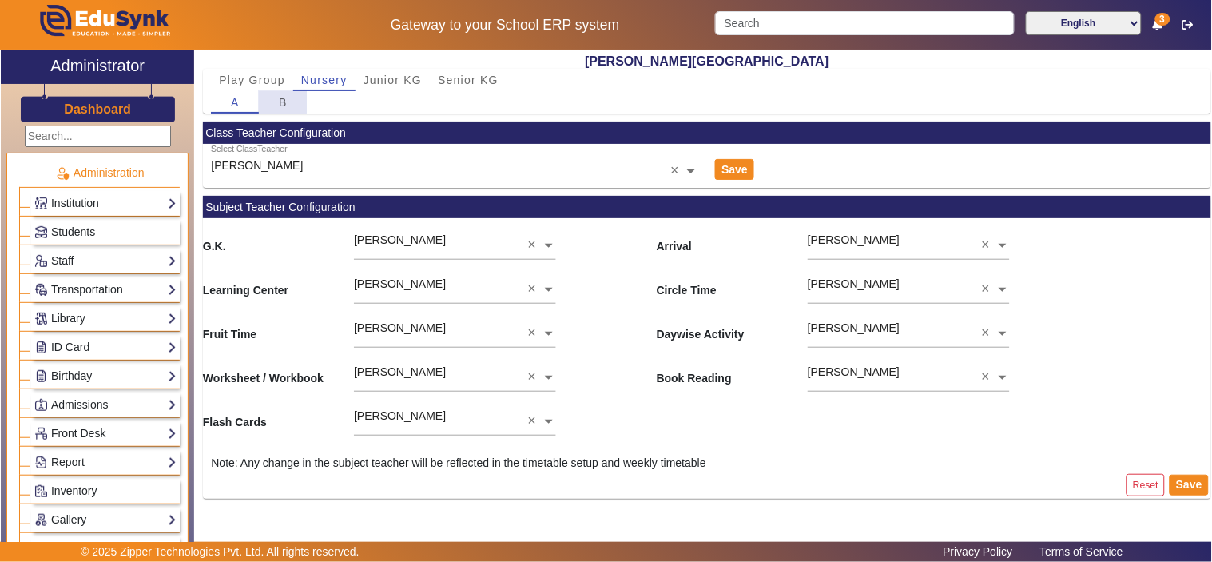
click at [277, 96] on div "B" at bounding box center [283, 102] width 48 height 22
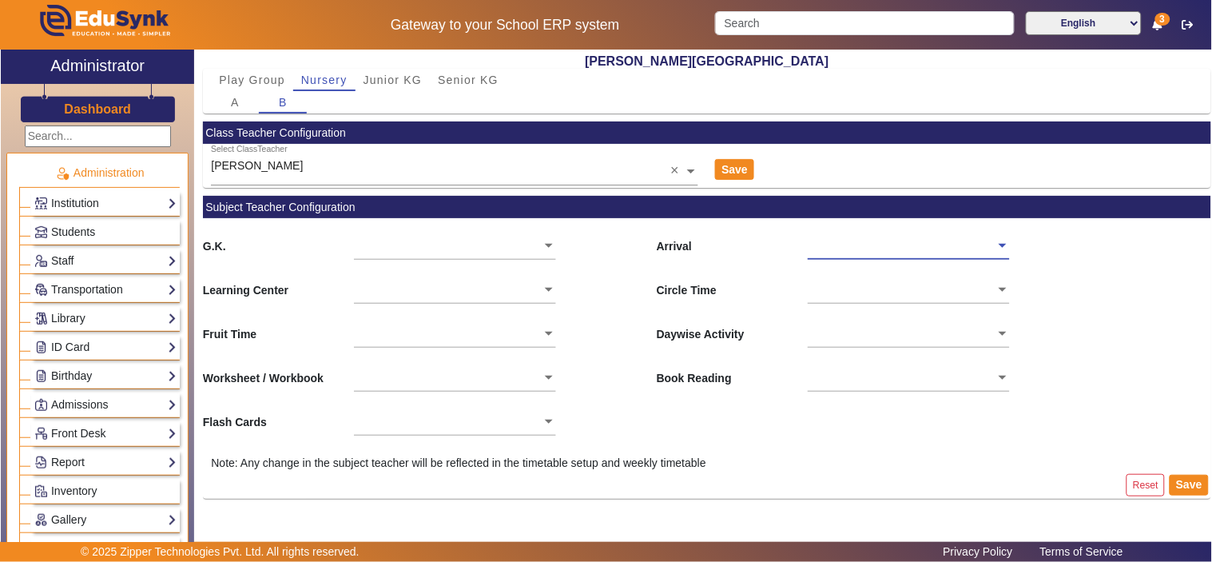
click at [432, 241] on input "text" at bounding box center [454, 246] width 201 height 17
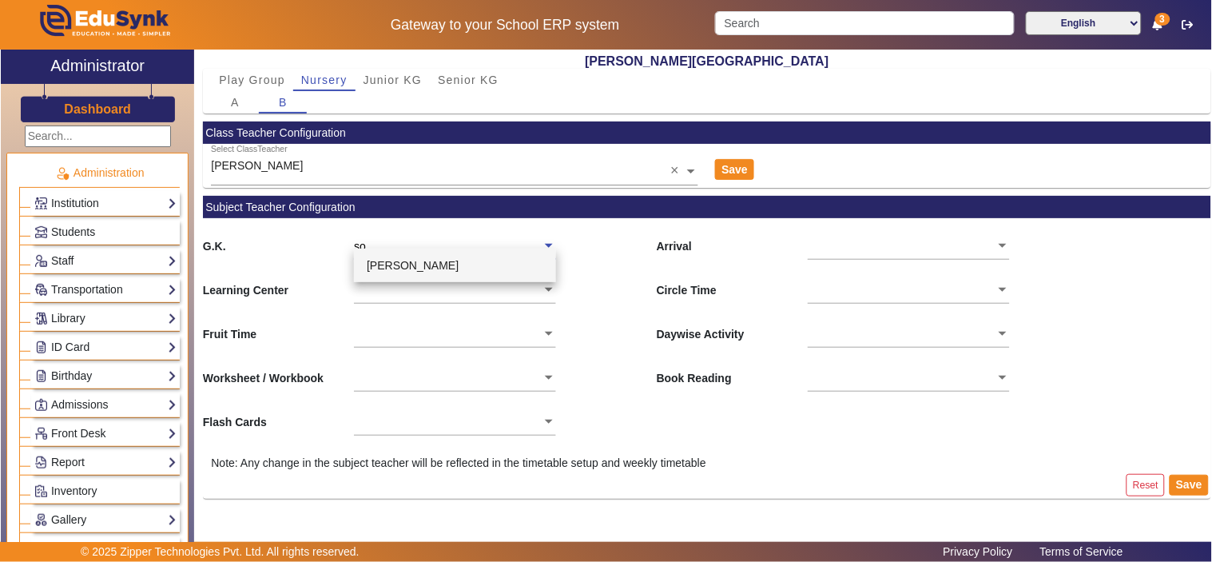
type input "son"
click at [438, 265] on div "[PERSON_NAME]" at bounding box center [454, 266] width 201 height 34
click at [435, 285] on input "text" at bounding box center [454, 290] width 201 height 17
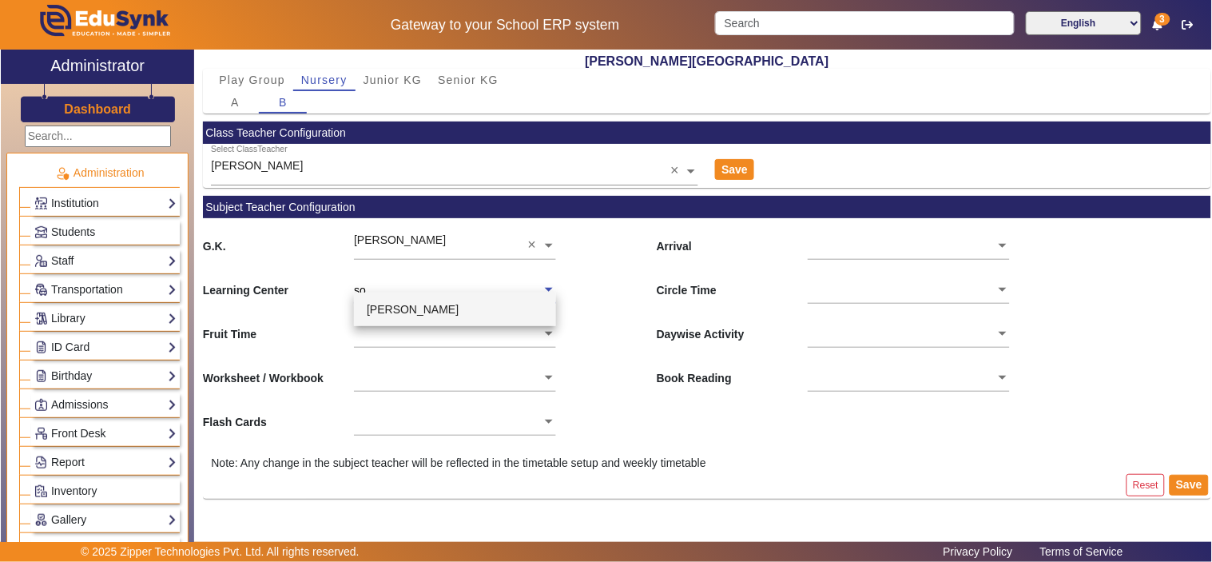
type input "son"
drag, startPoint x: 436, startPoint y: 308, endPoint x: 436, endPoint y: 336, distance: 28.0
click at [436, 308] on div "[PERSON_NAME]" at bounding box center [454, 310] width 201 height 34
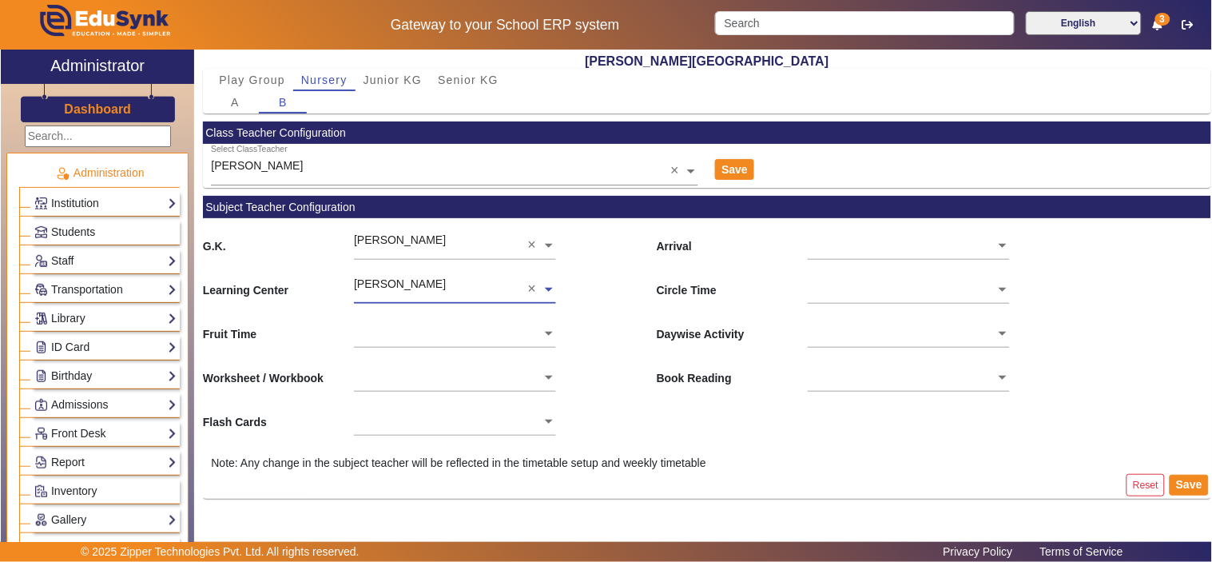
click at [434, 332] on input "text" at bounding box center [454, 334] width 201 height 17
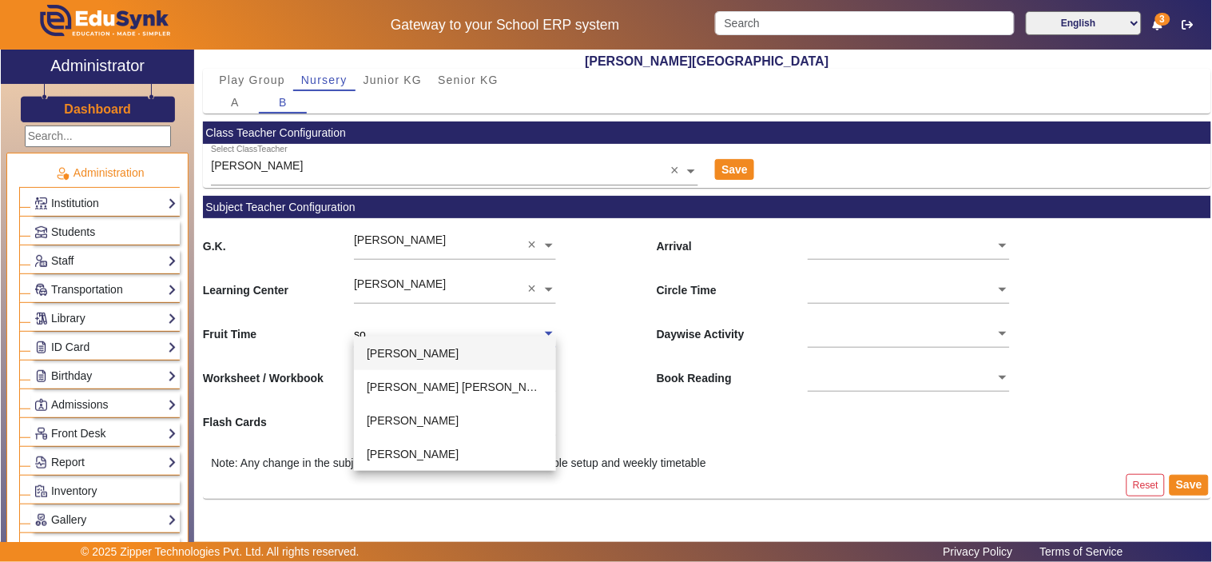
type input "son"
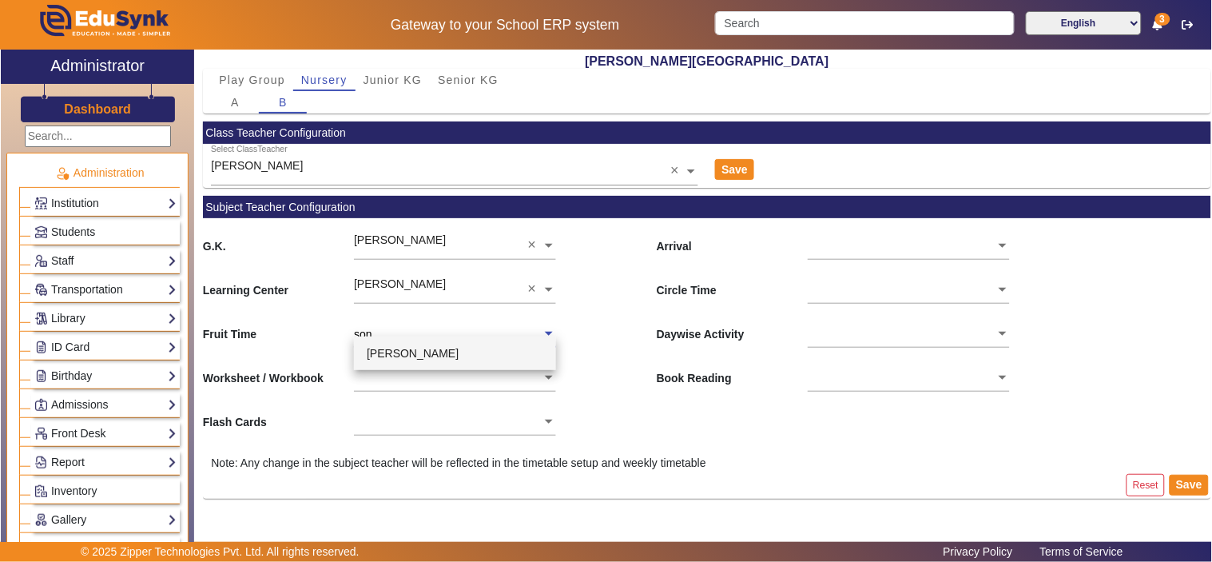
click at [434, 350] on span "[PERSON_NAME]" at bounding box center [413, 353] width 92 height 13
click at [409, 377] on input "text" at bounding box center [454, 378] width 201 height 17
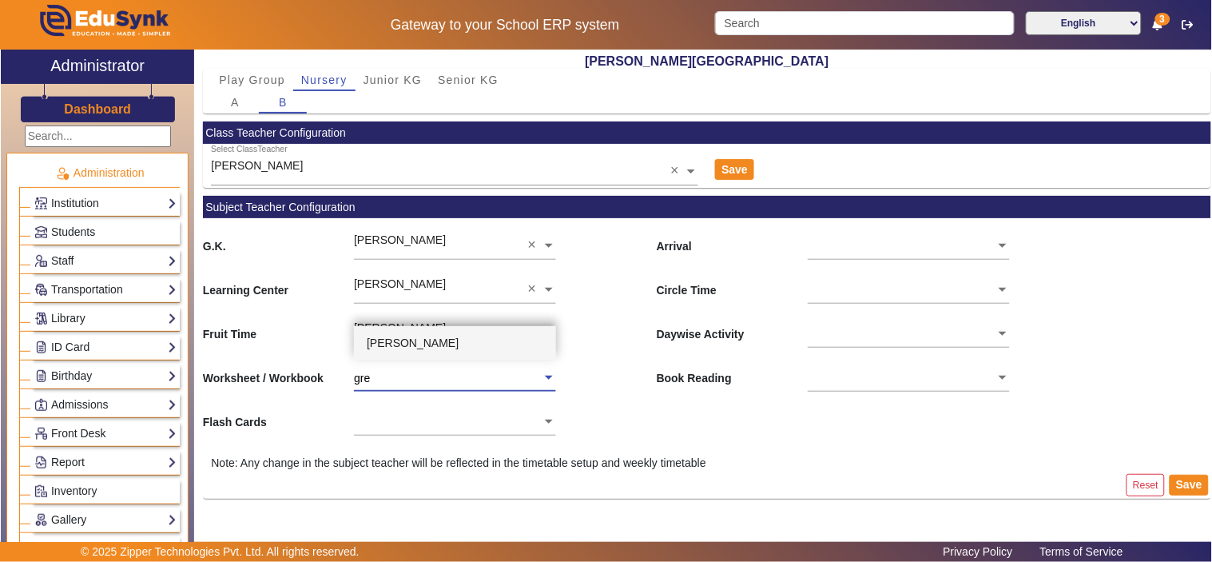
type input "gree"
click at [432, 336] on span "[PERSON_NAME]" at bounding box center [413, 342] width 92 height 13
click at [425, 416] on input "text" at bounding box center [454, 422] width 201 height 17
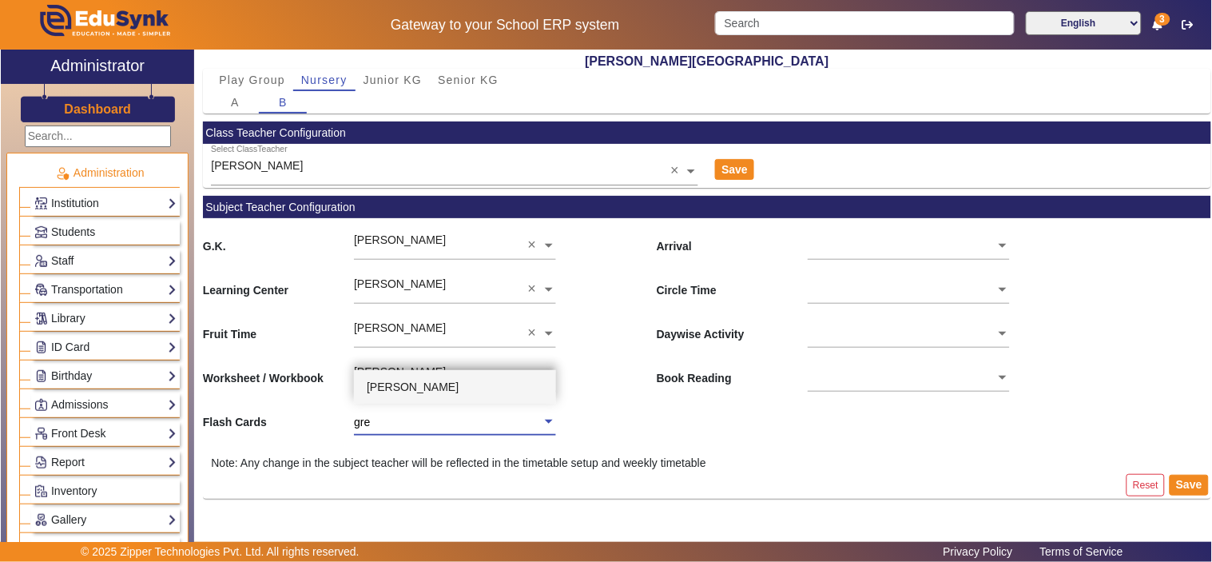
type input "gree"
click at [425, 380] on span "[PERSON_NAME]" at bounding box center [413, 386] width 92 height 13
click at [852, 253] on ng-select at bounding box center [908, 240] width 201 height 44
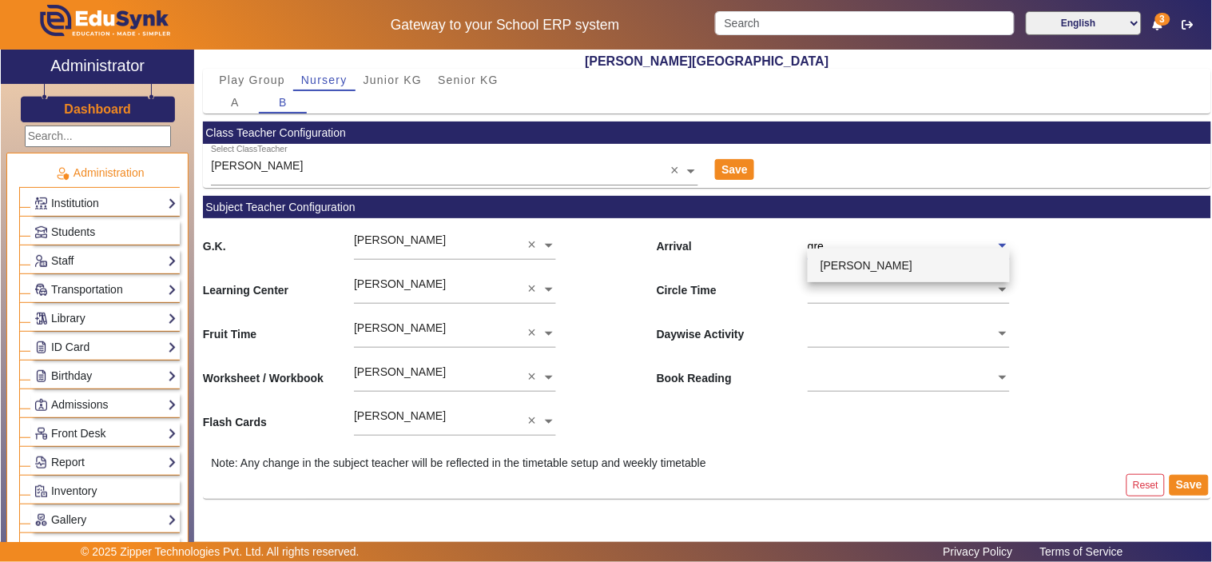
type input "gree"
click at [858, 261] on span "[PERSON_NAME]" at bounding box center [867, 265] width 92 height 13
click at [857, 282] on input "text" at bounding box center [908, 290] width 201 height 17
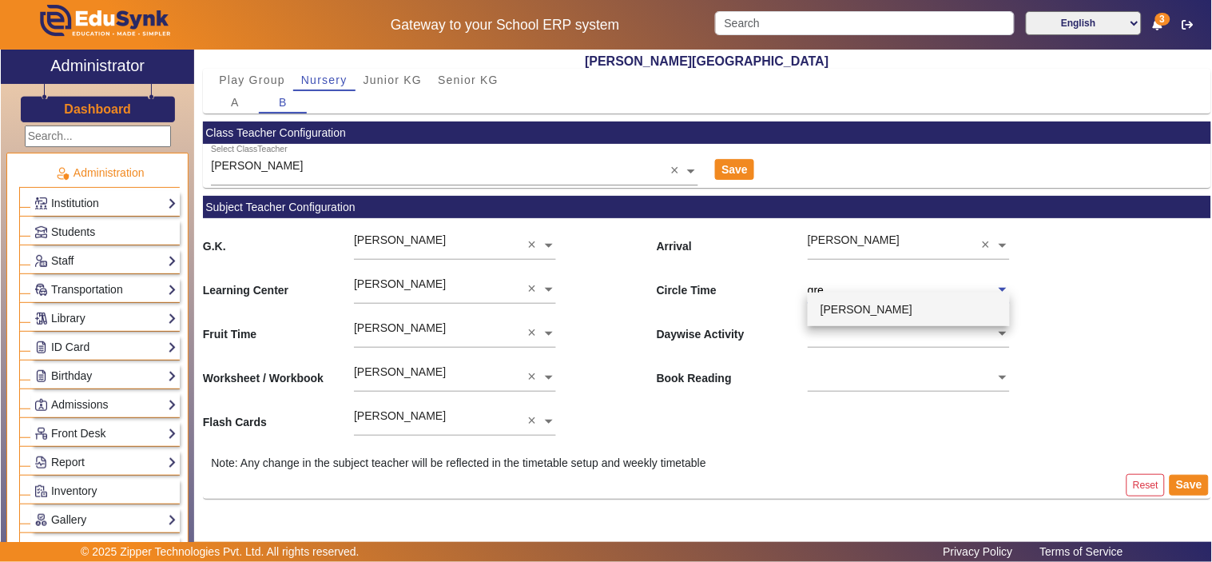
type input "gree"
click at [867, 303] on span "[PERSON_NAME]" at bounding box center [867, 309] width 92 height 13
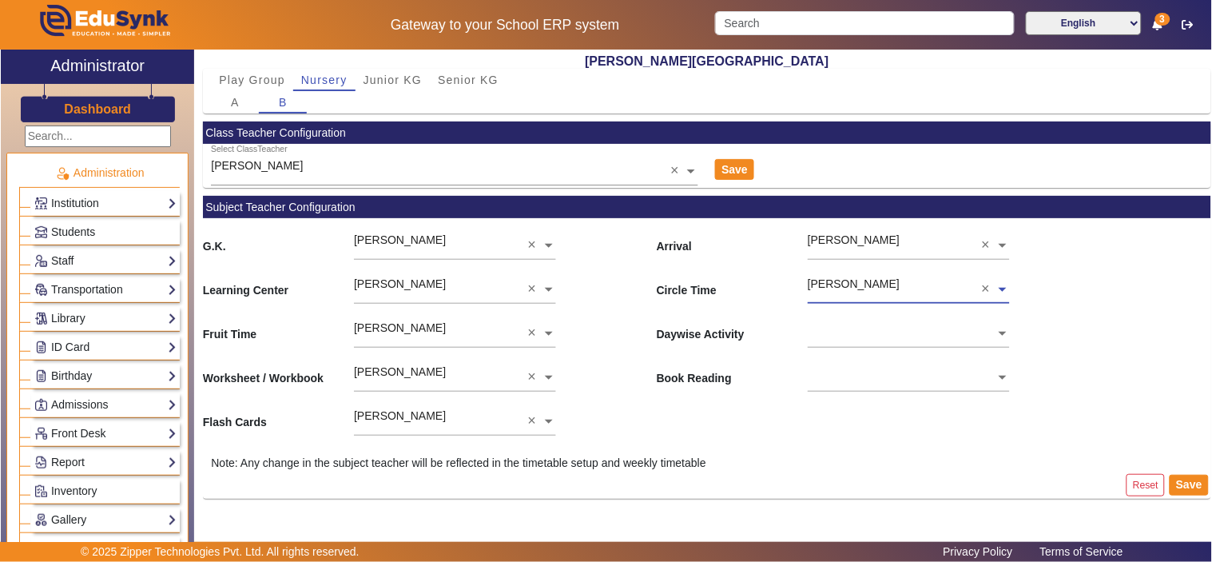
click at [855, 330] on input "text" at bounding box center [908, 334] width 201 height 17
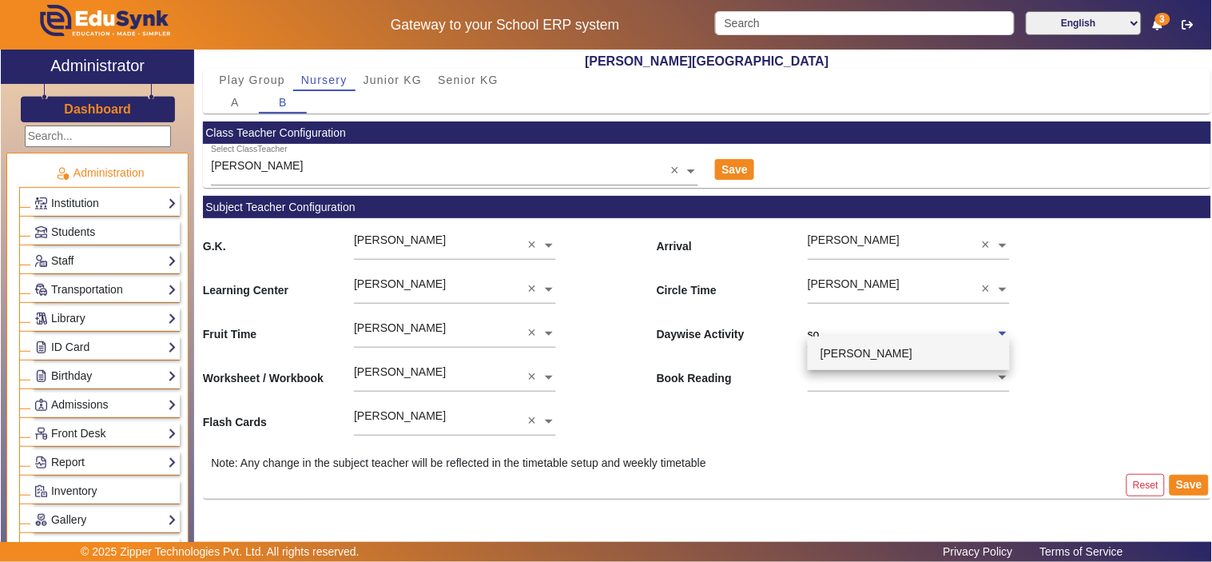
type input "son"
click at [874, 352] on span "[PERSON_NAME]" at bounding box center [867, 353] width 92 height 13
click at [868, 381] on input "text" at bounding box center [908, 378] width 201 height 17
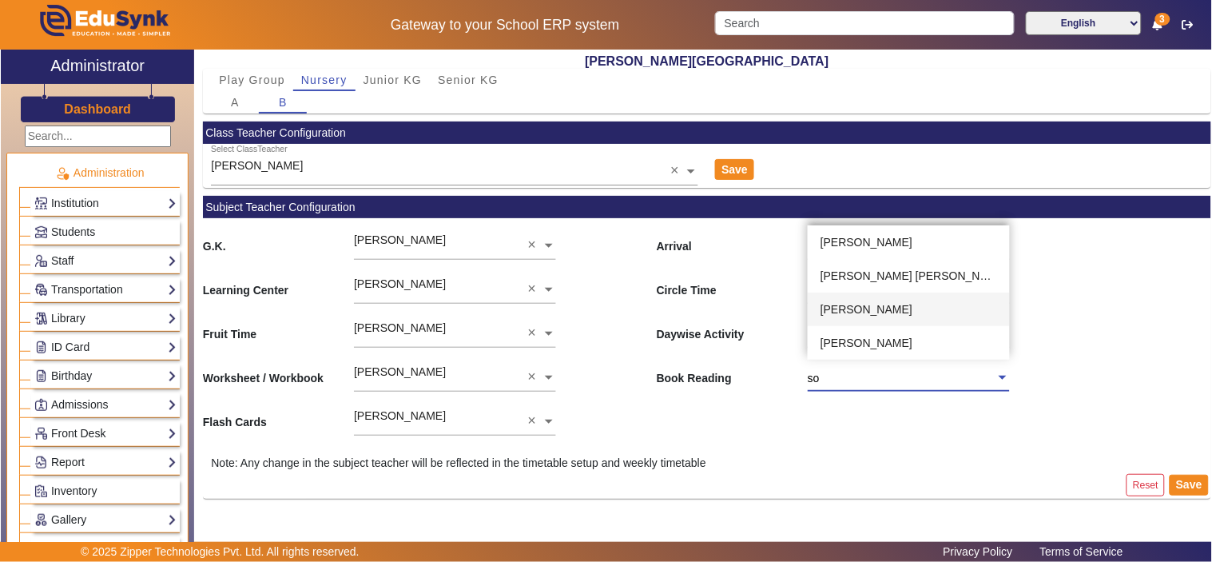
type input "son"
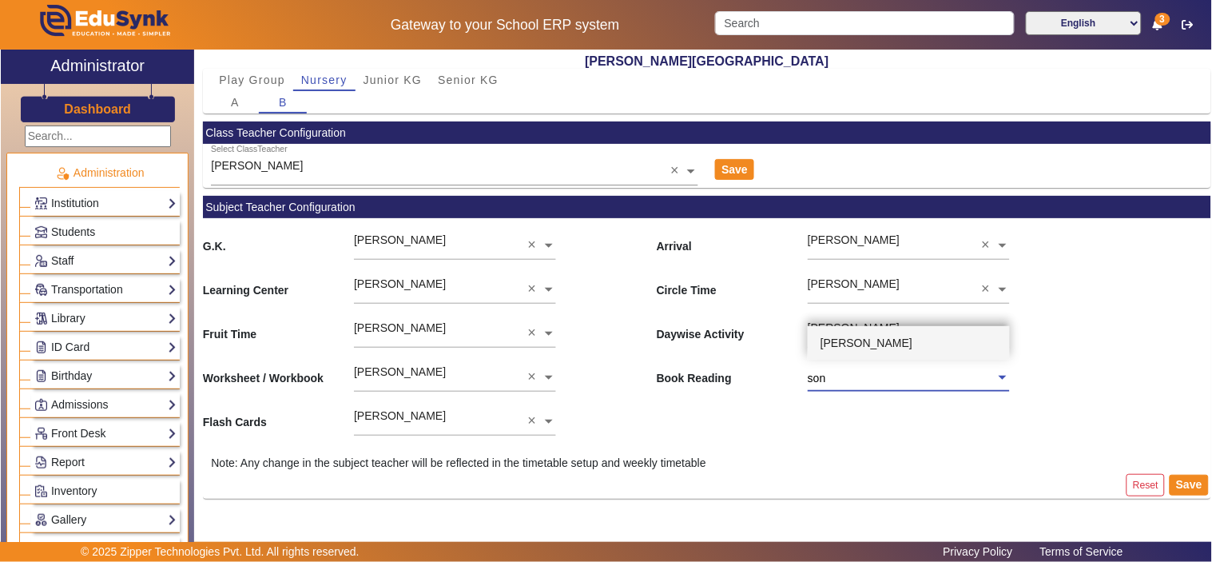
click at [868, 342] on span "[PERSON_NAME]" at bounding box center [867, 342] width 92 height 13
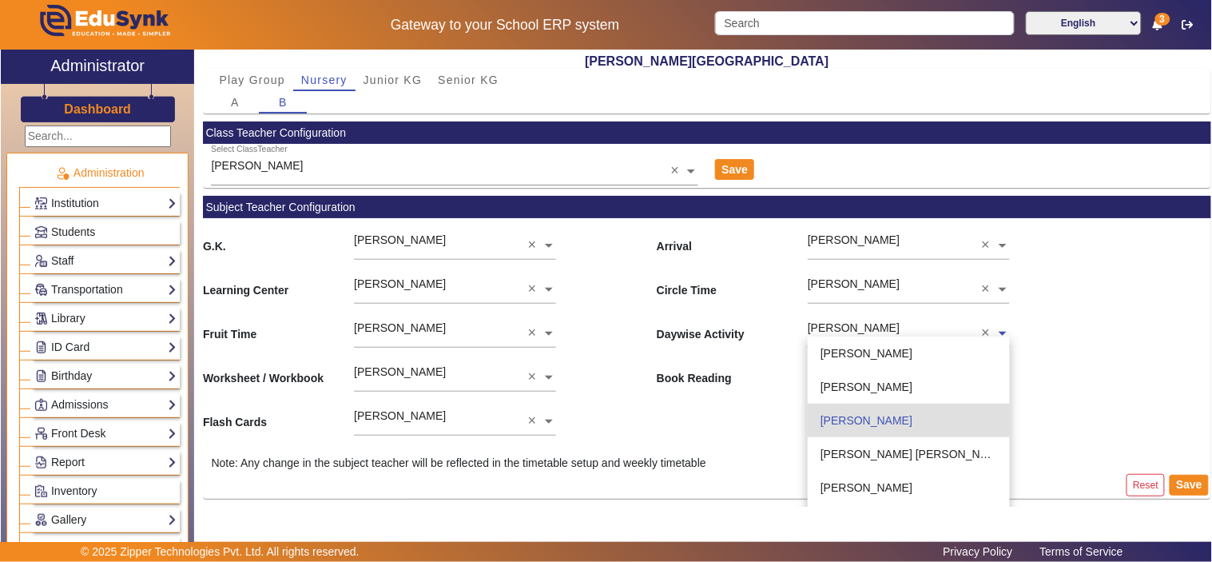
click at [900, 328] on input "text" at bounding box center [908, 334] width 201 height 17
click at [882, 418] on span "[PERSON_NAME]" at bounding box center [867, 420] width 92 height 13
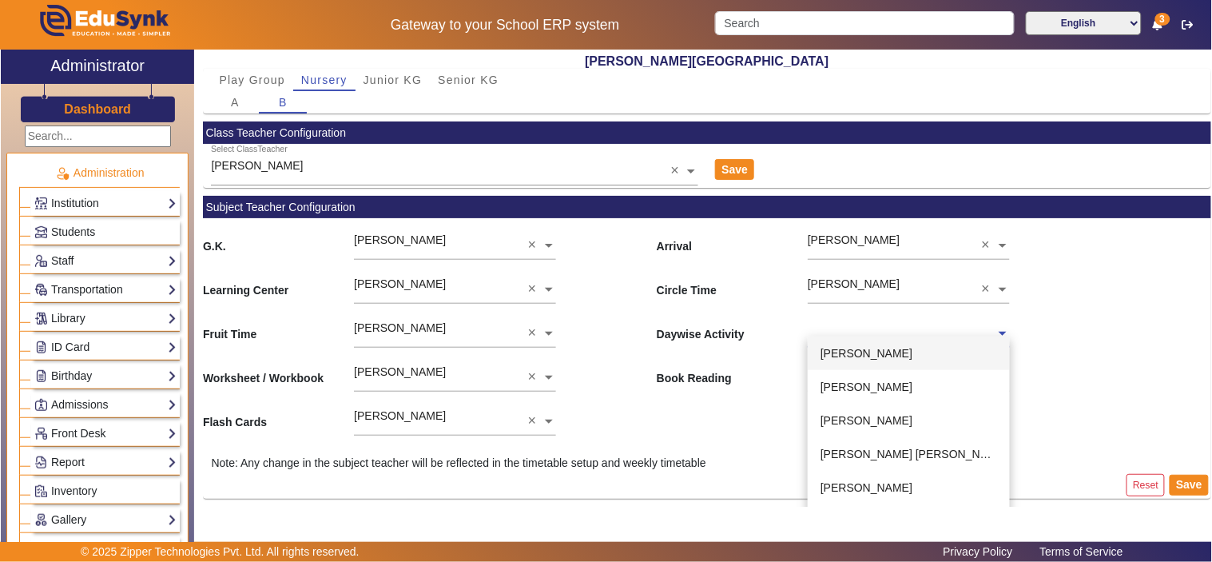
click at [928, 323] on div at bounding box center [901, 315] width 187 height 18
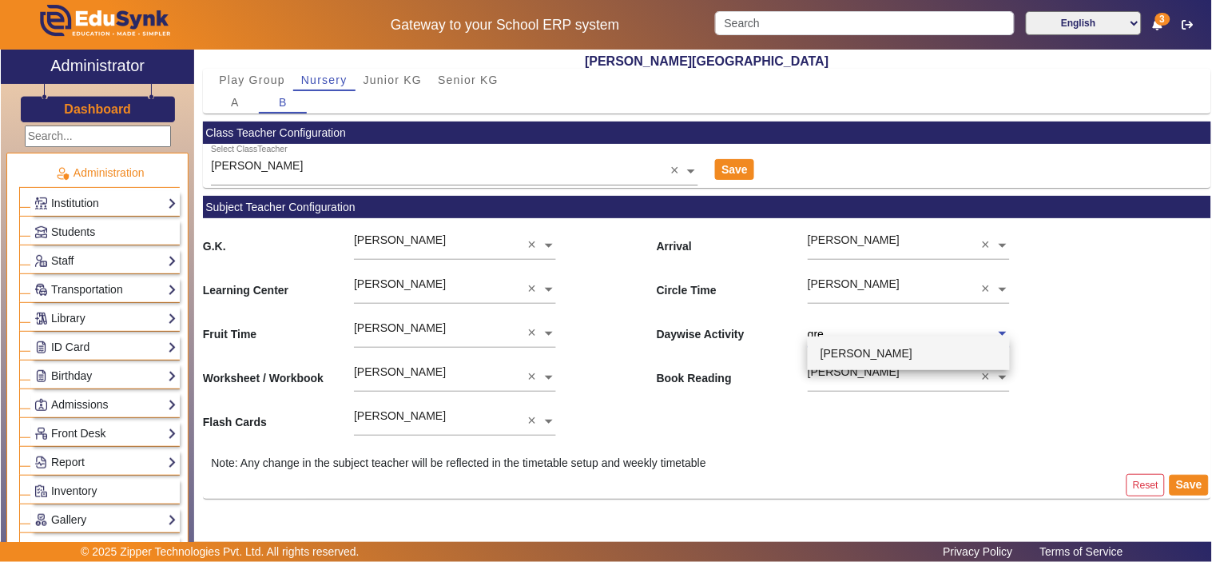
type input "gree"
click at [922, 350] on div "[PERSON_NAME]" at bounding box center [908, 353] width 201 height 34
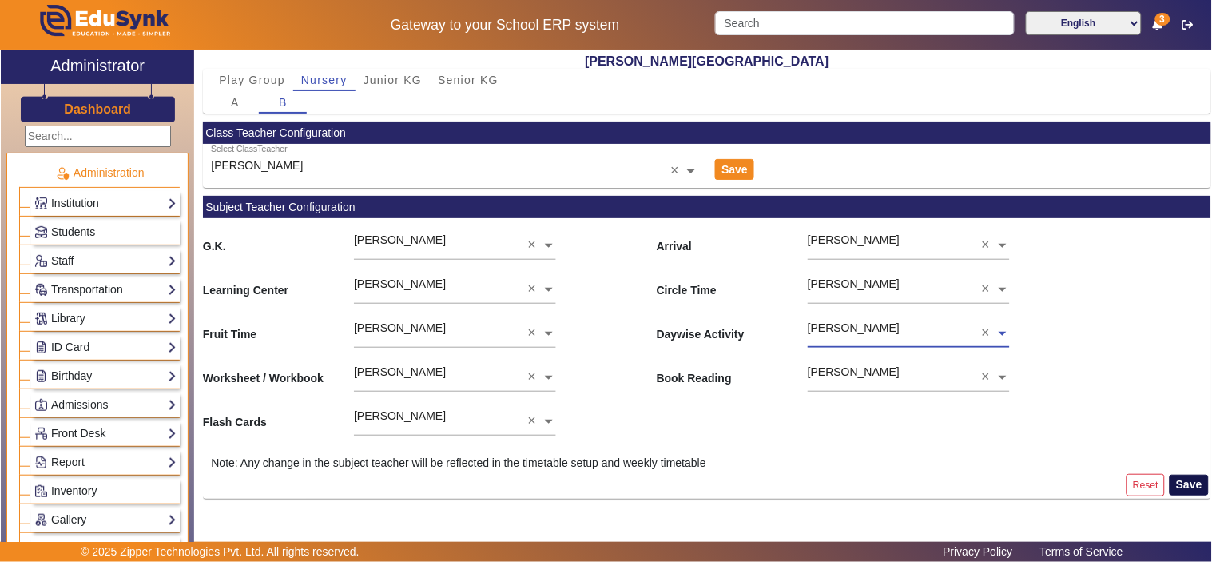
click at [1191, 481] on button "Save" at bounding box center [1189, 485] width 39 height 21
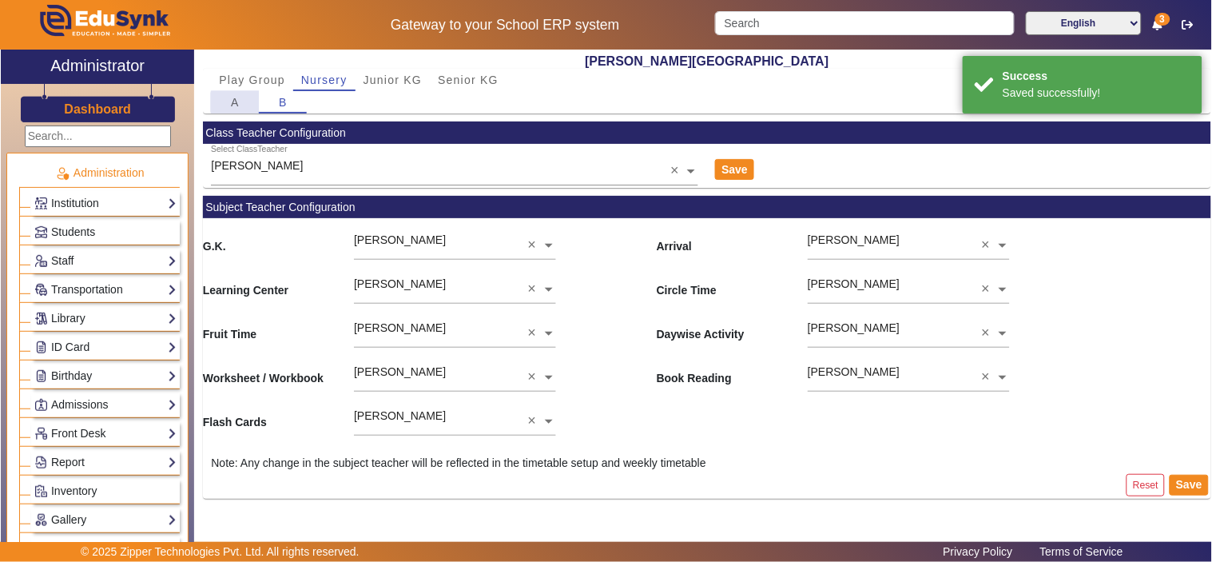
click at [236, 102] on span "A" at bounding box center [235, 102] width 9 height 11
click at [907, 336] on ng-select at bounding box center [908, 328] width 201 height 44
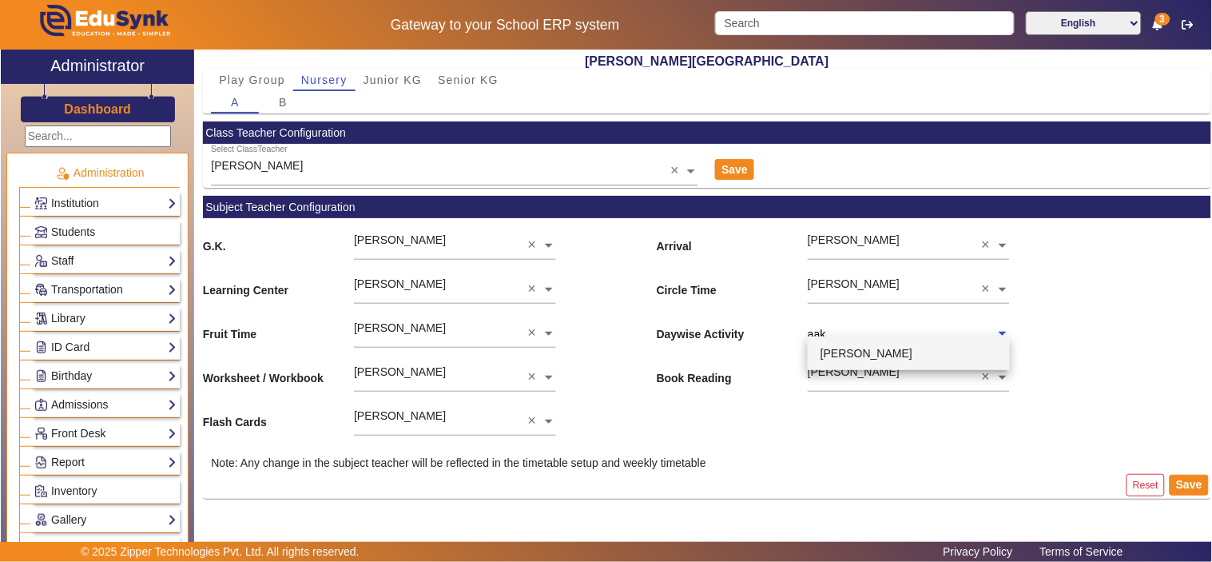
type input "aakr"
click at [899, 347] on span "[PERSON_NAME]" at bounding box center [867, 353] width 92 height 13
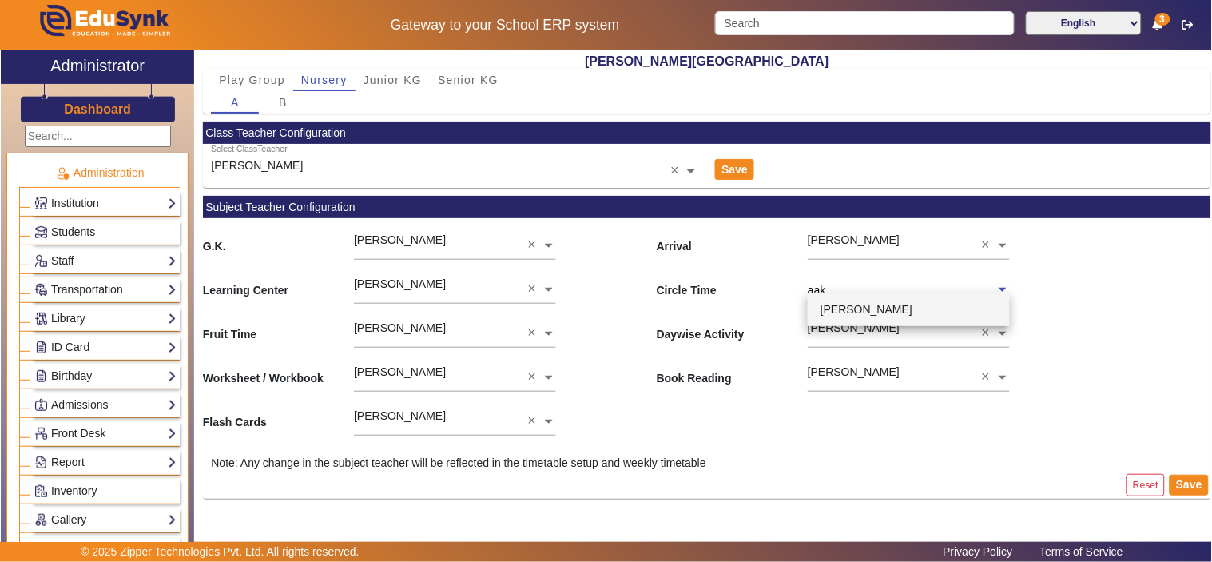
type input "aakr"
click at [892, 318] on div "[PERSON_NAME]" at bounding box center [908, 310] width 201 height 34
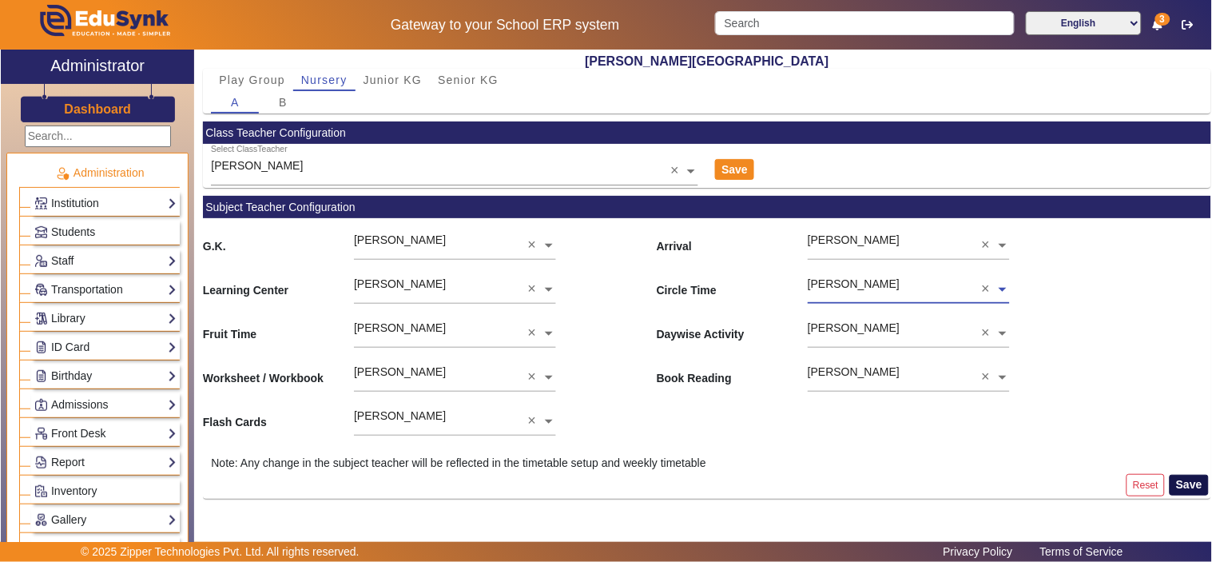
click at [1189, 486] on button "Save" at bounding box center [1189, 485] width 39 height 21
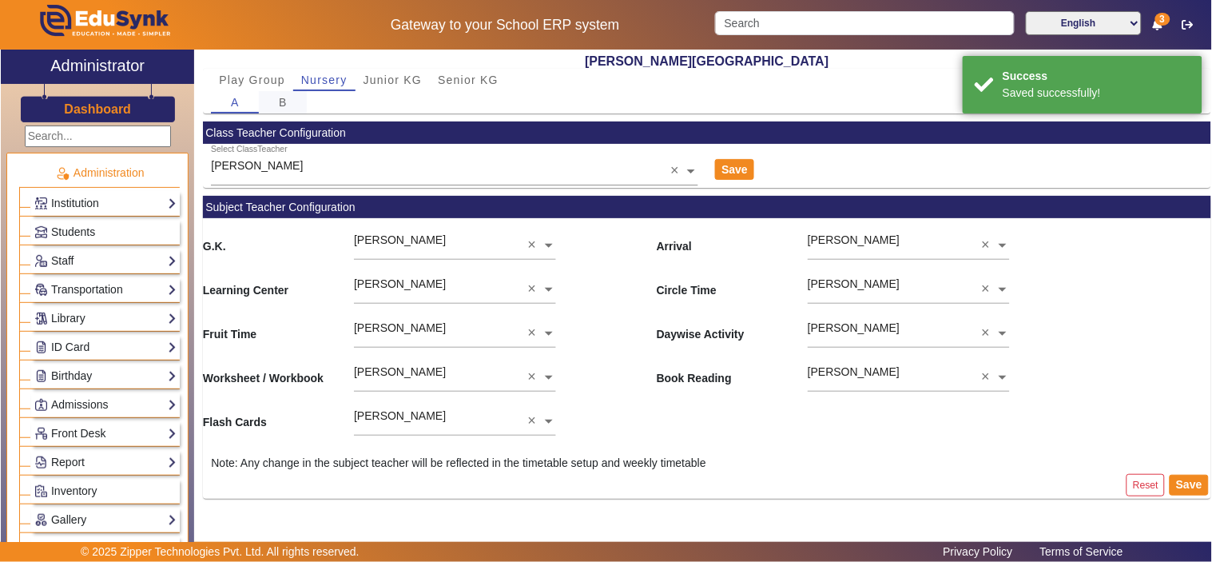
click at [285, 97] on span "B" at bounding box center [283, 102] width 9 height 11
click at [395, 78] on span "Junior KG" at bounding box center [393, 79] width 59 height 11
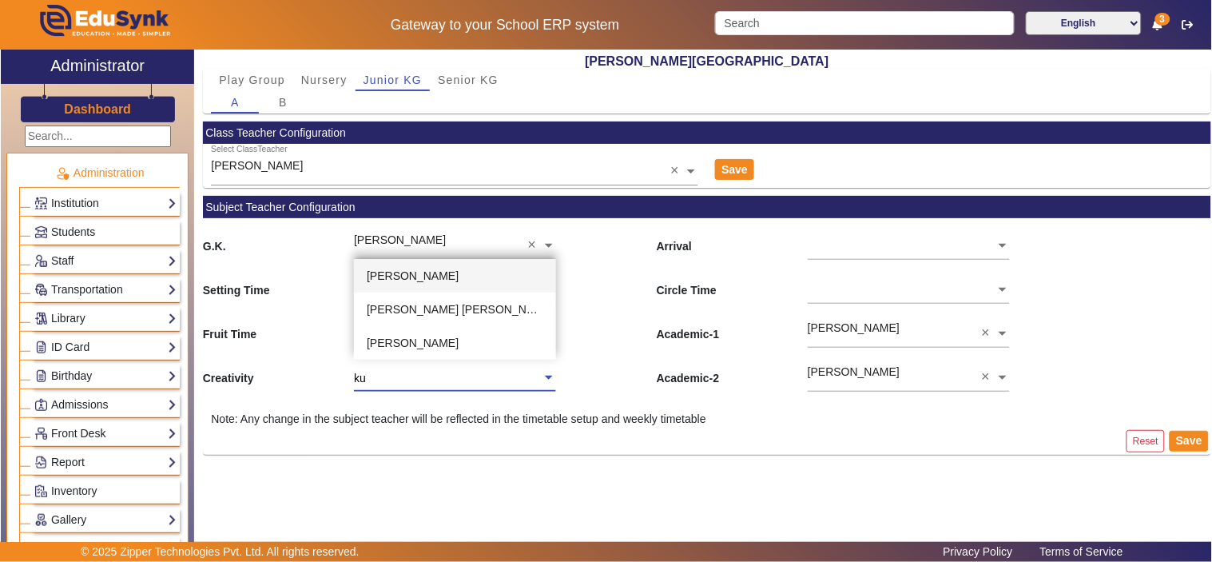
type input "kul"
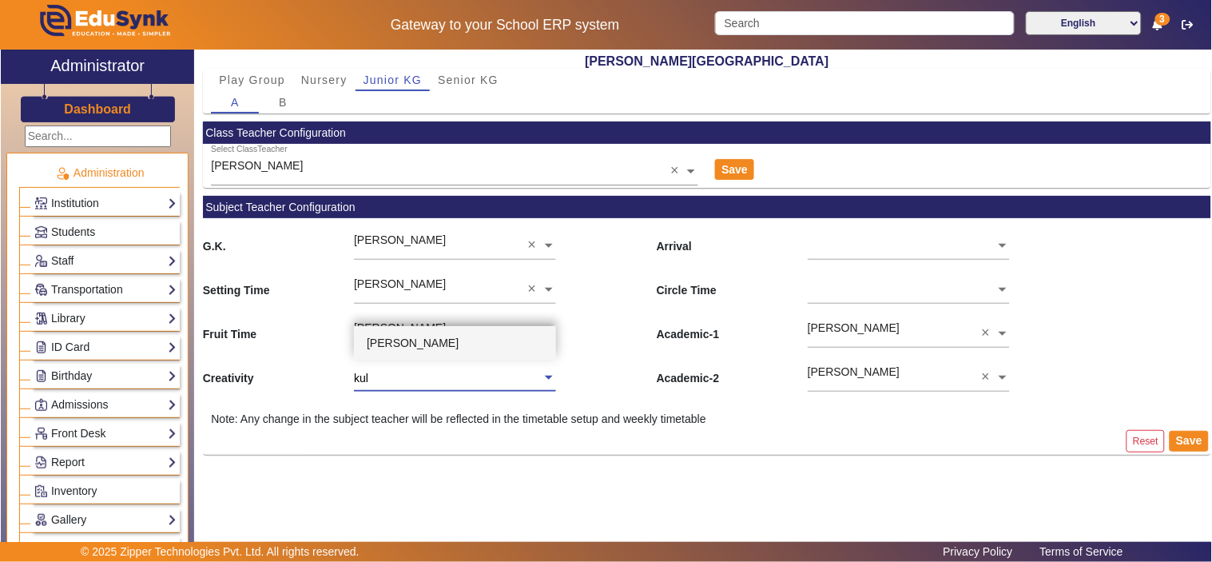
click at [420, 342] on span "[PERSON_NAME]" at bounding box center [413, 342] width 92 height 13
click at [865, 245] on input "text" at bounding box center [908, 246] width 201 height 17
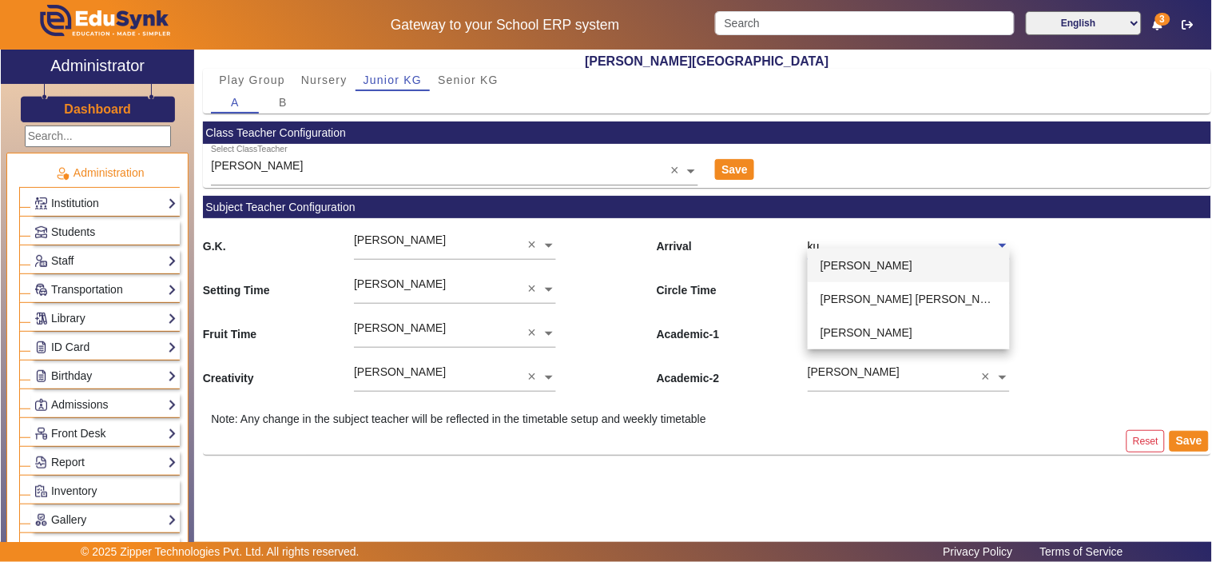
type input "kul"
click at [879, 264] on span "[PERSON_NAME]" at bounding box center [867, 265] width 92 height 13
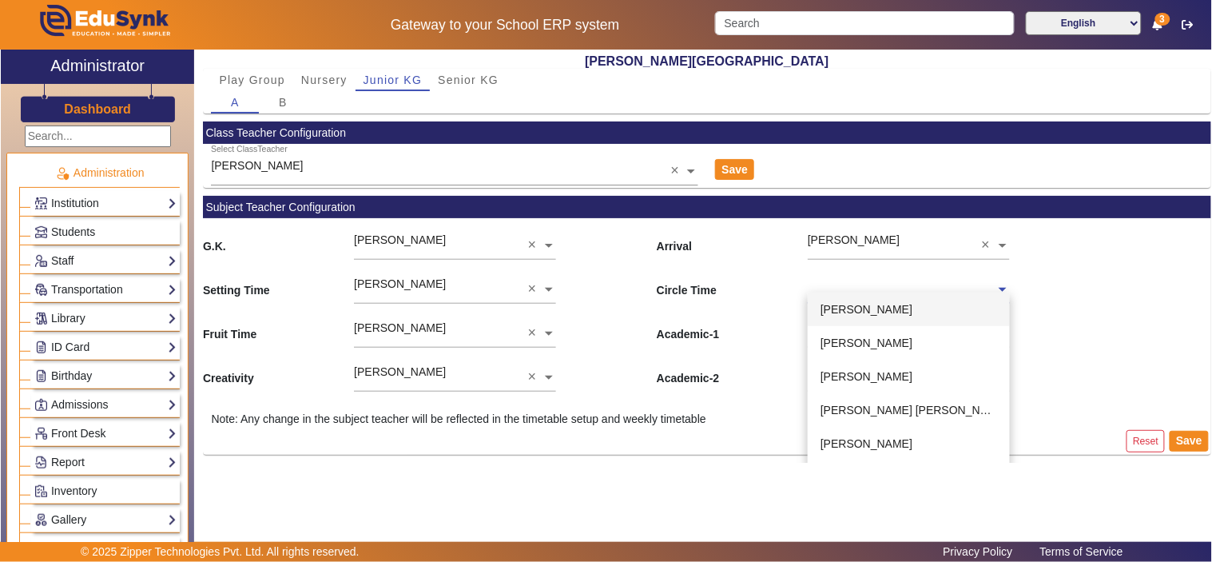
click at [872, 285] on input "text" at bounding box center [908, 290] width 201 height 17
type input "l"
type input "kul"
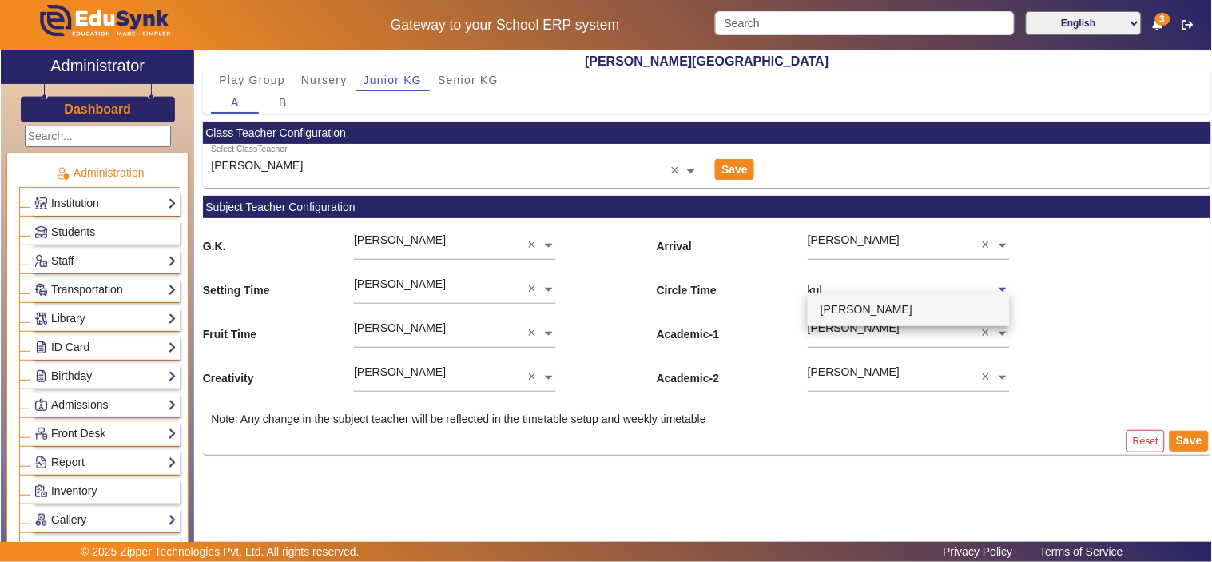
click at [880, 303] on span "[PERSON_NAME]" at bounding box center [867, 309] width 92 height 13
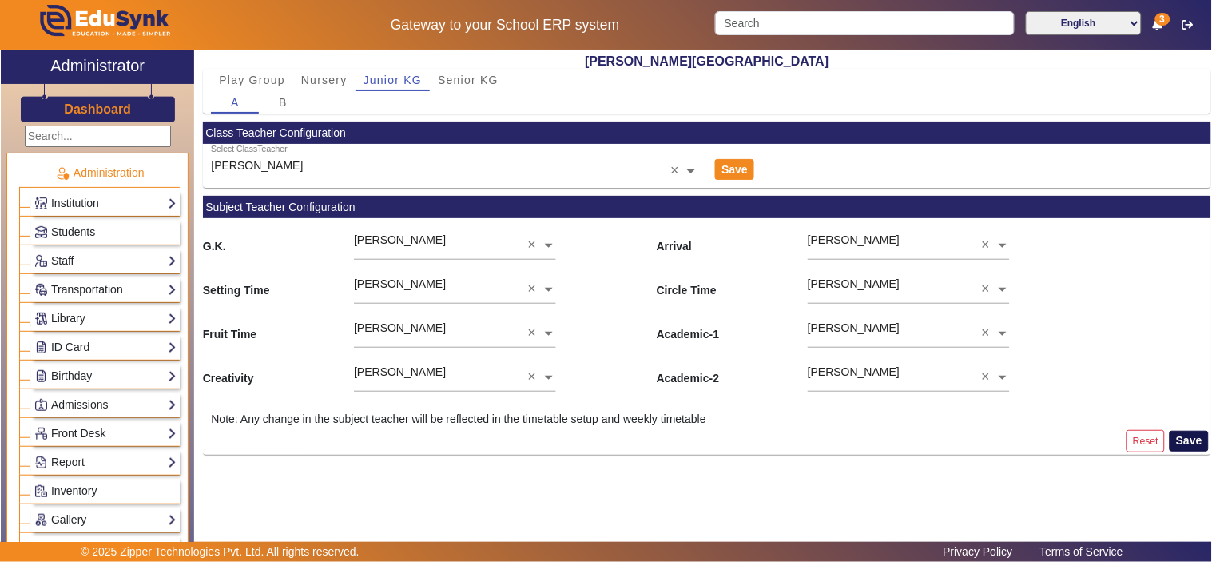
click at [1189, 438] on button "Save" at bounding box center [1189, 441] width 39 height 21
click at [286, 99] on span "B" at bounding box center [283, 102] width 9 height 11
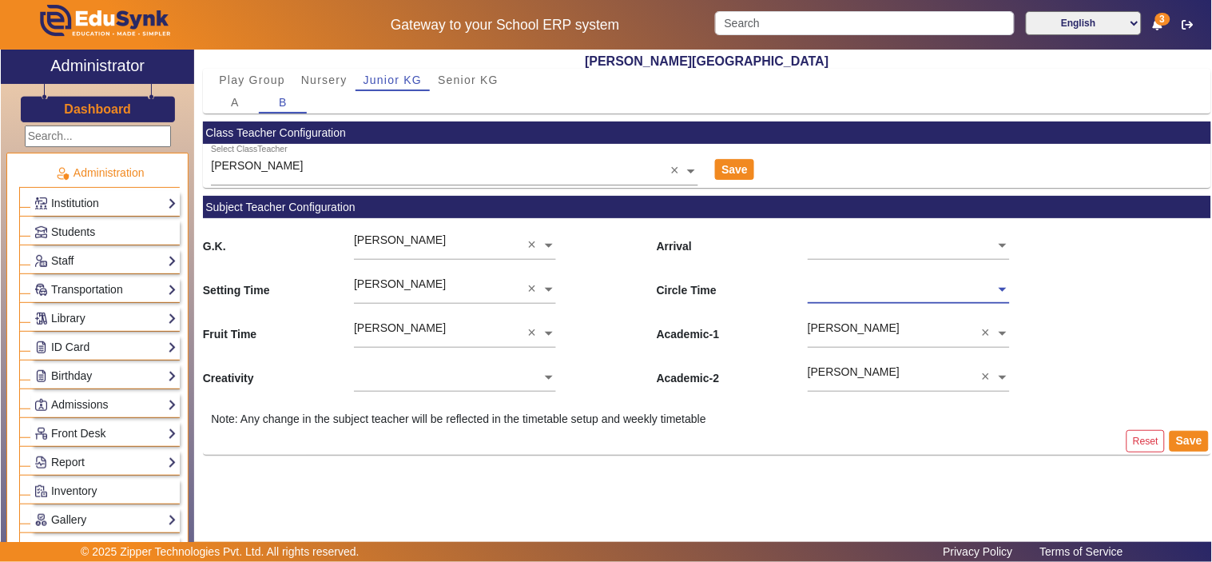
click at [401, 376] on input "text" at bounding box center [454, 378] width 201 height 17
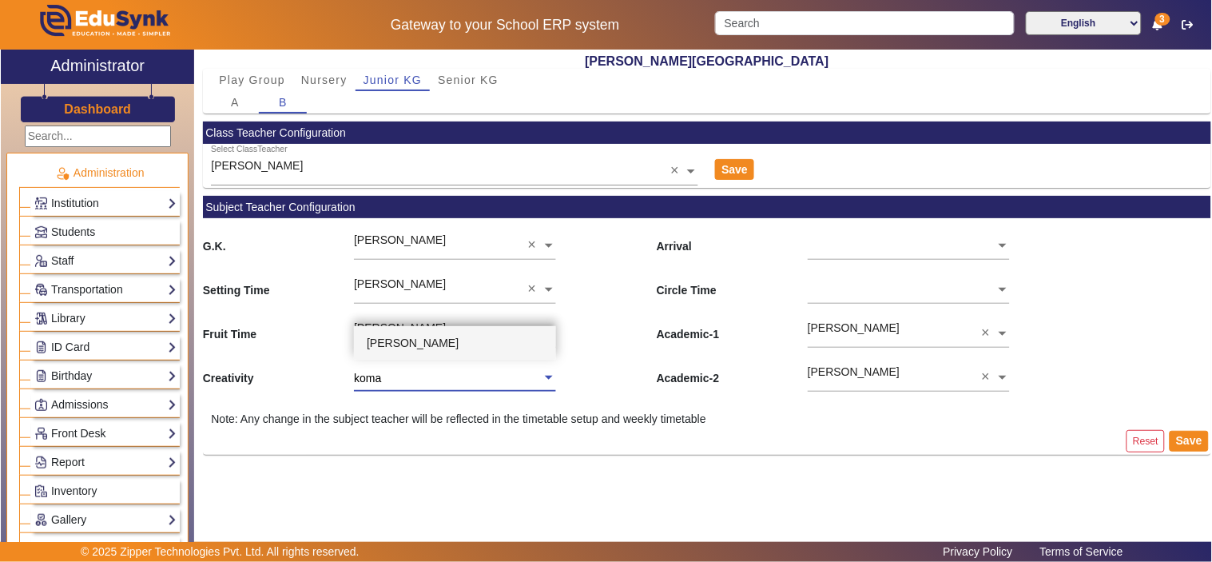
type input "komal"
click at [412, 339] on span "[PERSON_NAME]" at bounding box center [413, 342] width 92 height 13
click at [887, 244] on input "text" at bounding box center [908, 246] width 201 height 17
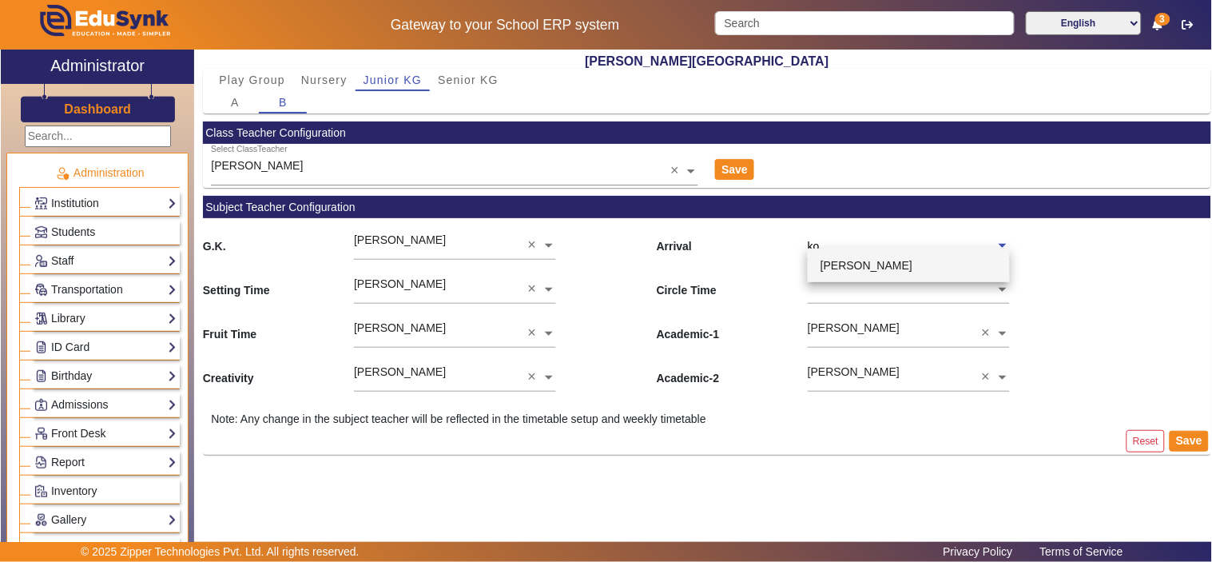
type input "kom"
click at [889, 264] on span "[PERSON_NAME]" at bounding box center [867, 265] width 92 height 13
click at [881, 293] on ng-select at bounding box center [908, 284] width 201 height 44
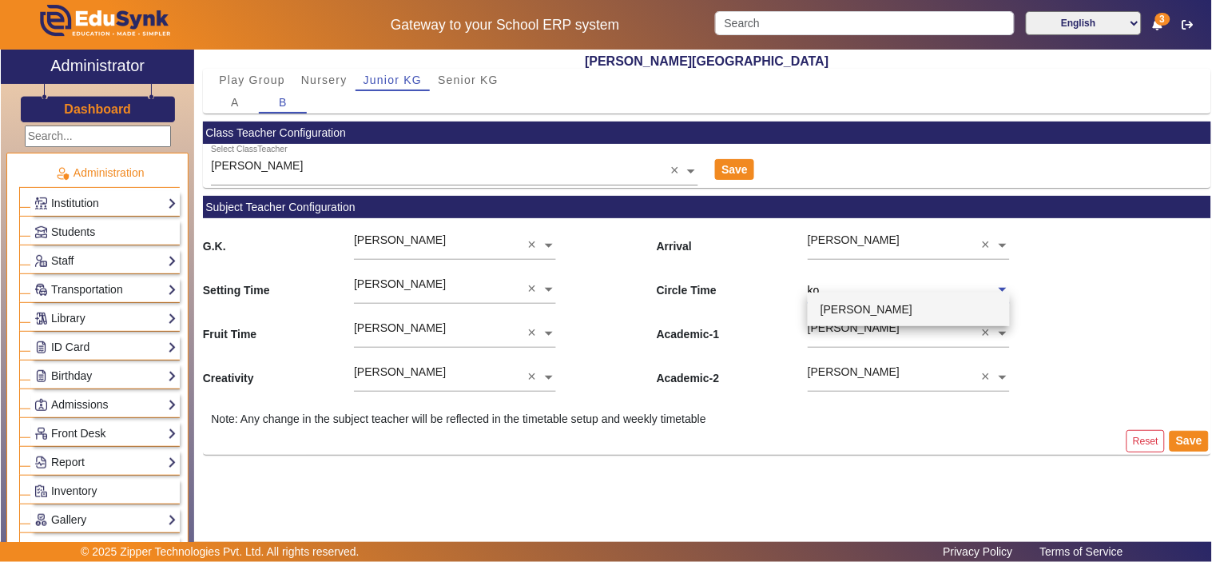
type input "kom"
click at [889, 307] on span "[PERSON_NAME]" at bounding box center [867, 309] width 92 height 13
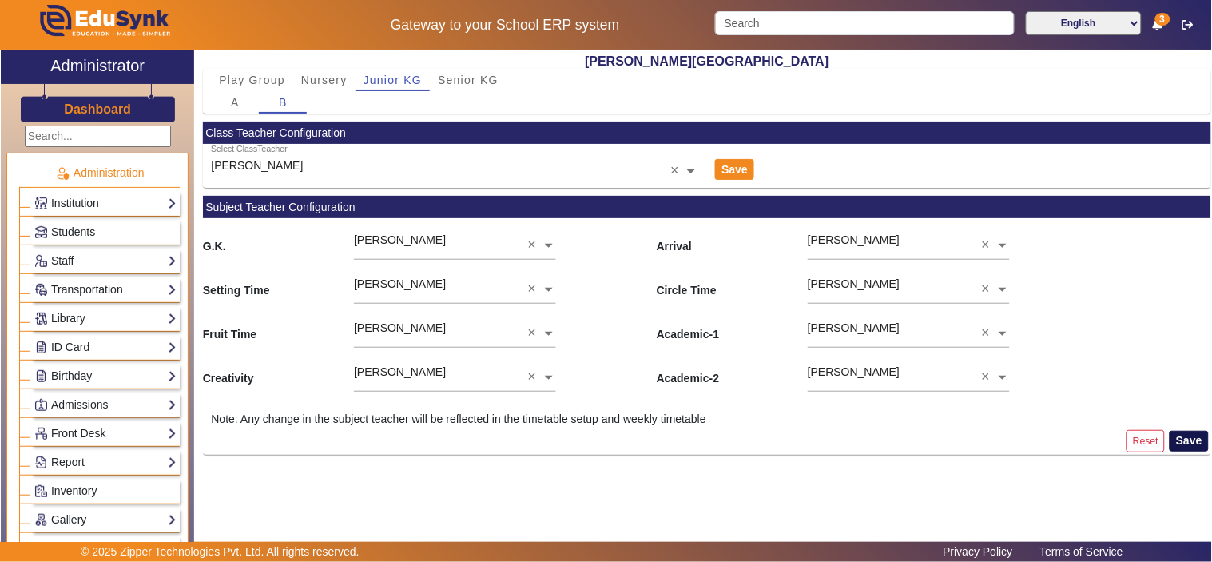
click at [1188, 443] on button "Save" at bounding box center [1189, 441] width 39 height 21
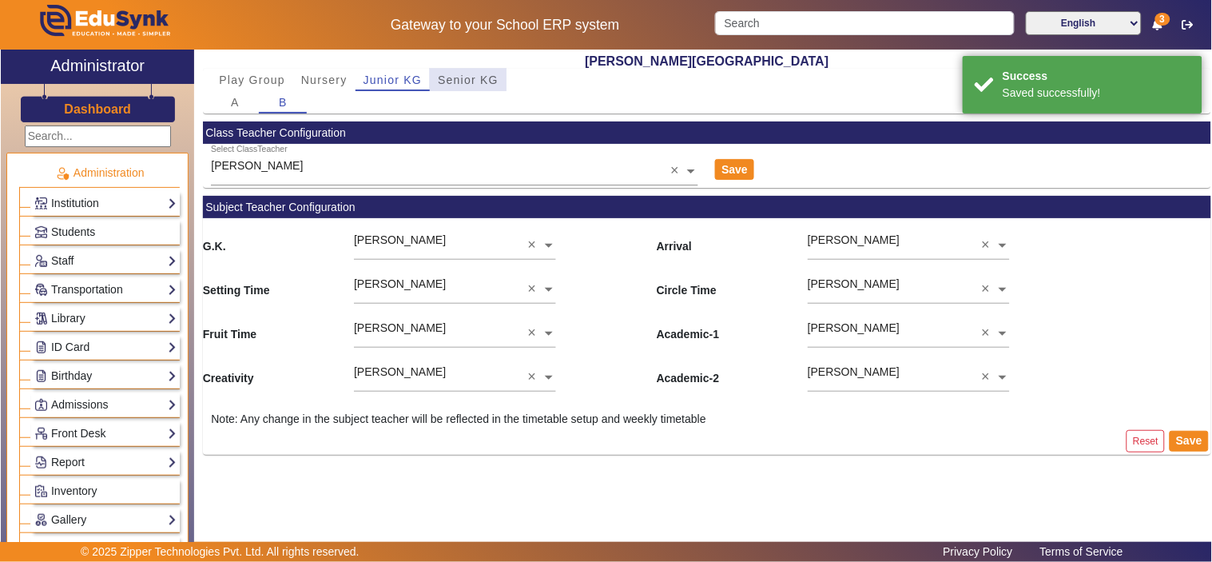
click at [466, 78] on span "Senior KG" at bounding box center [468, 79] width 61 height 11
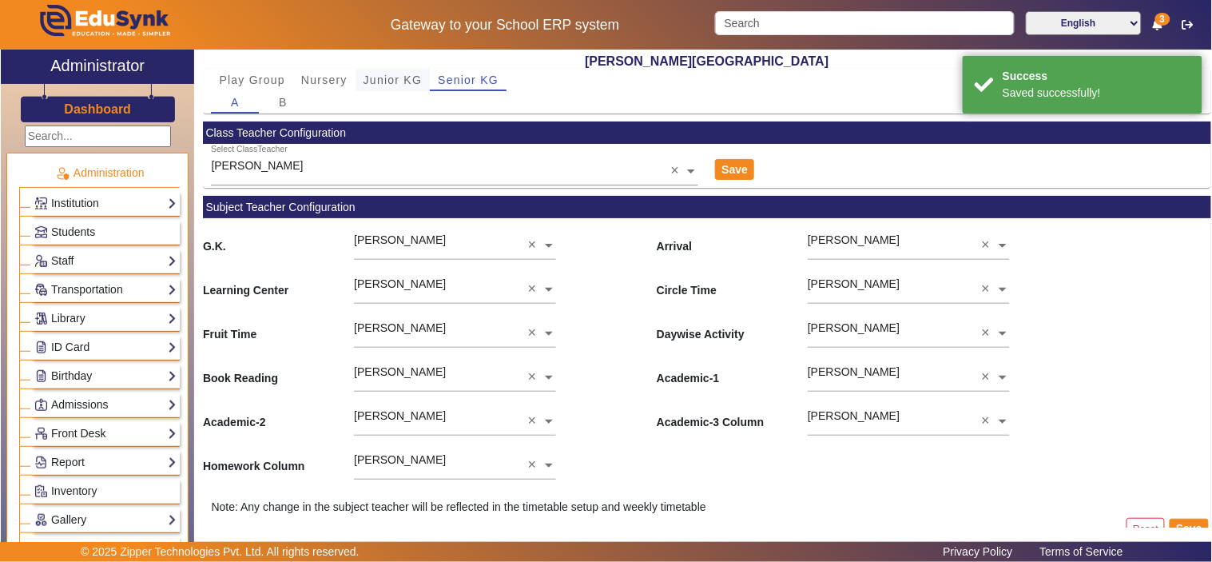
click at [396, 83] on span "Junior KG" at bounding box center [393, 79] width 59 height 11
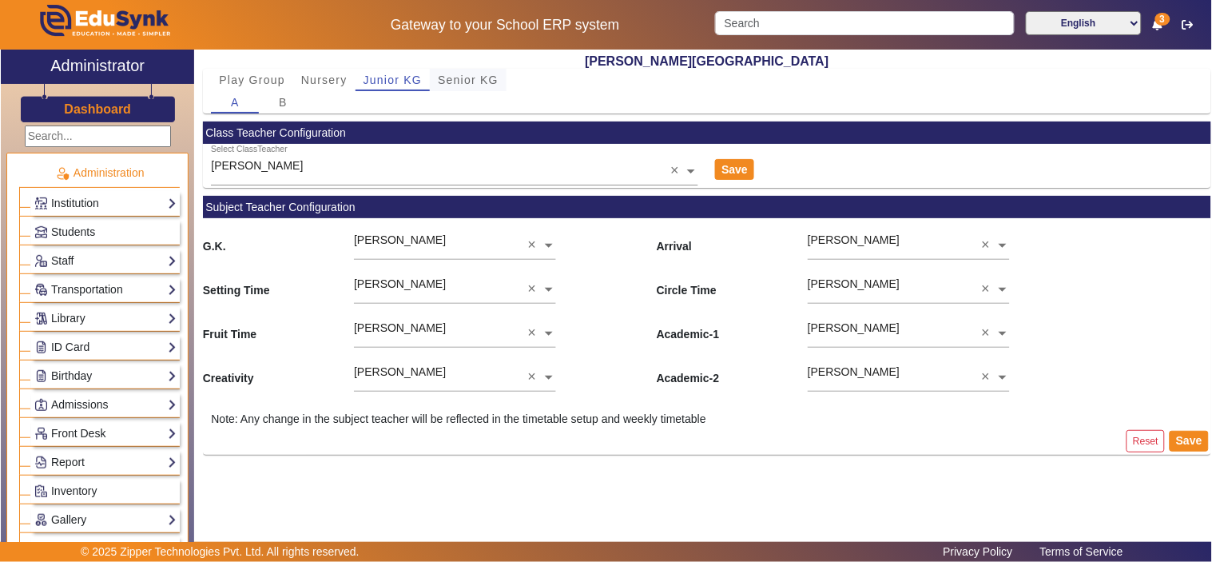
click at [470, 77] on span "Senior KG" at bounding box center [468, 79] width 61 height 11
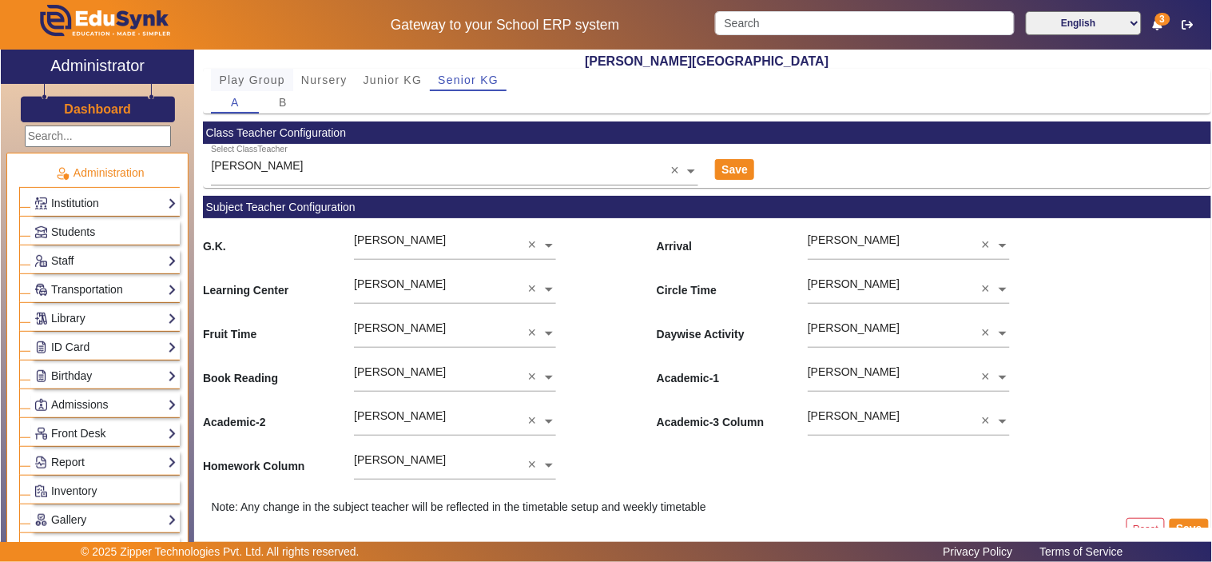
click at [260, 81] on span "Play Group" at bounding box center [252, 79] width 66 height 11
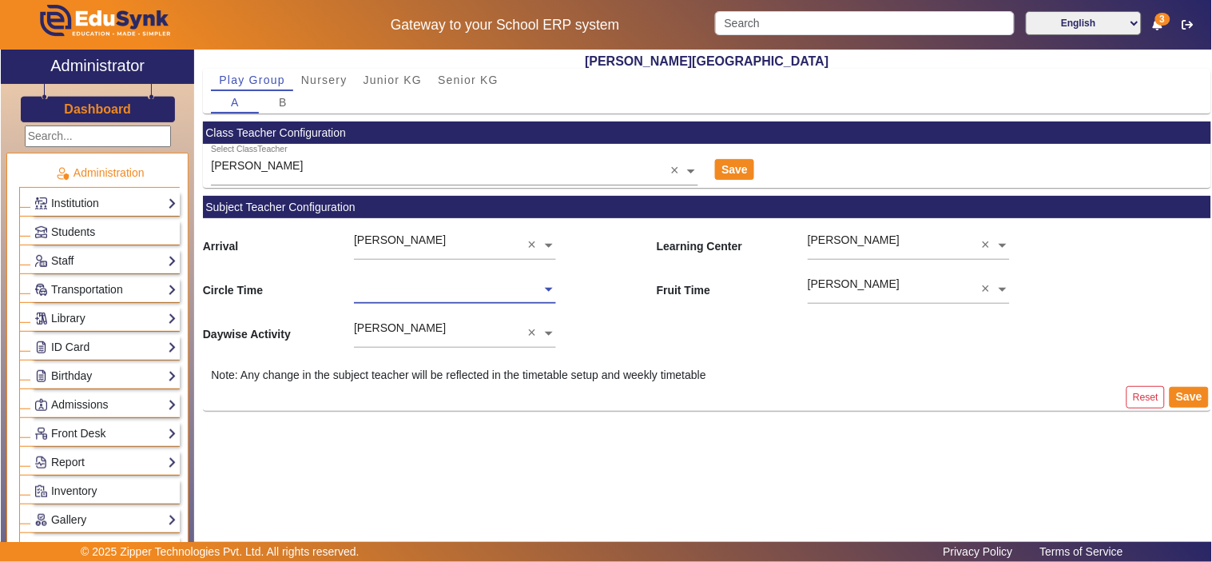
click at [466, 285] on input "text" at bounding box center [454, 290] width 201 height 17
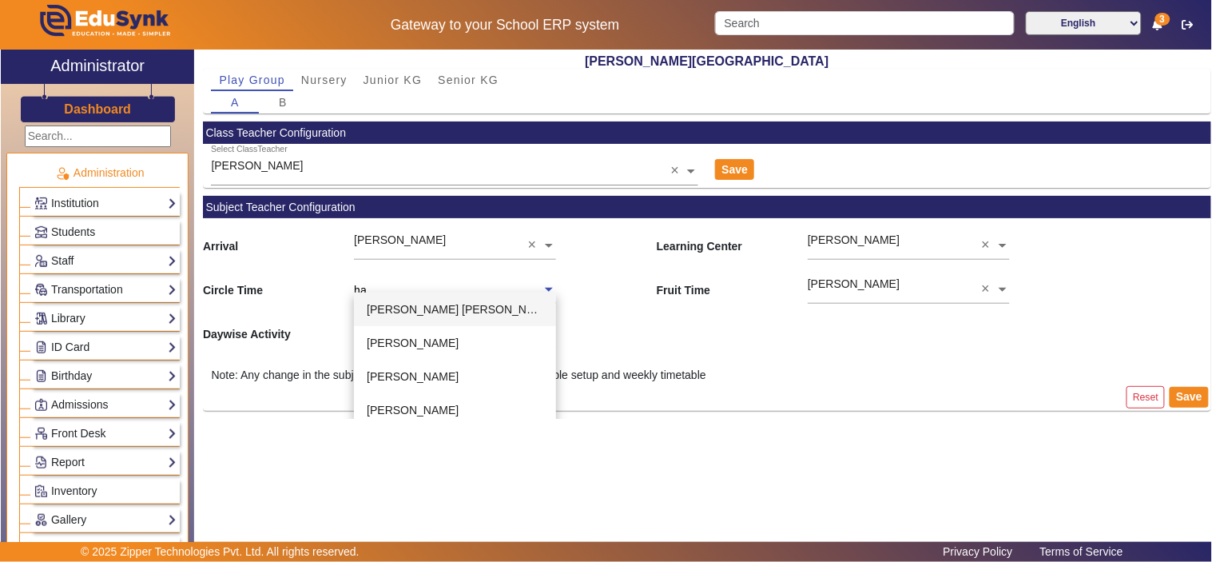
type input "h"
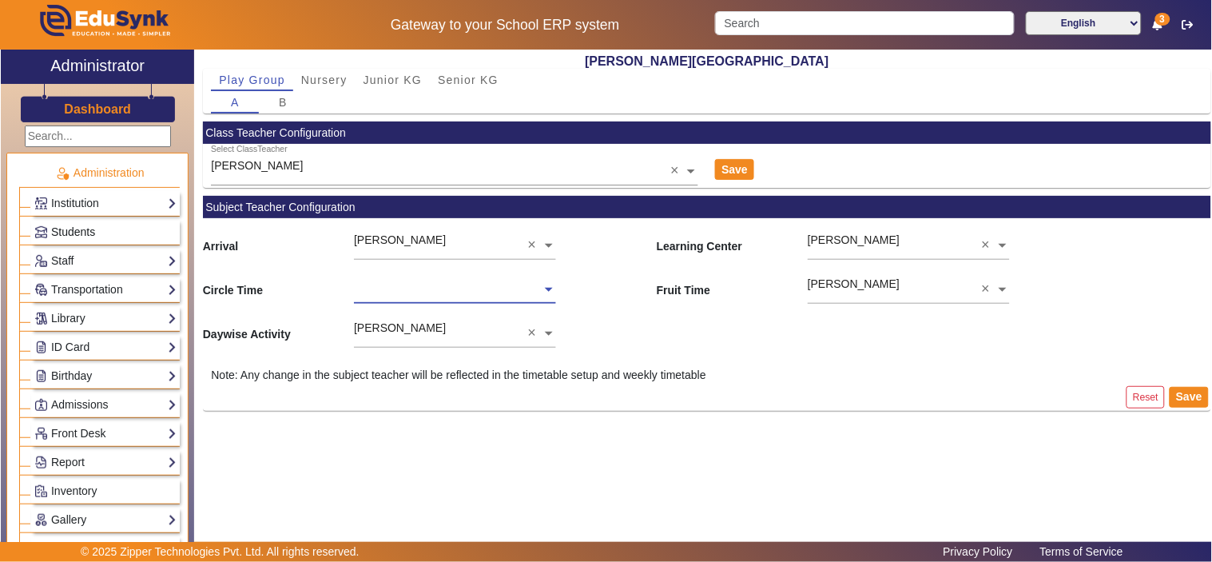
click at [74, 230] on span "Students" at bounding box center [73, 231] width 44 height 13
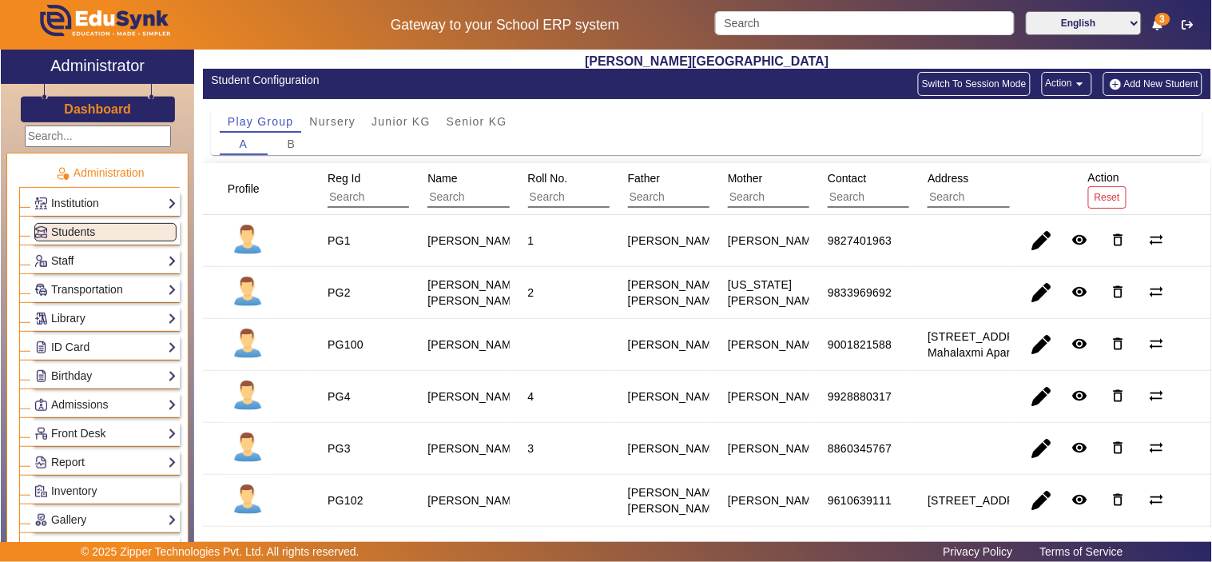
click at [77, 265] on link "Staff" at bounding box center [105, 261] width 142 height 18
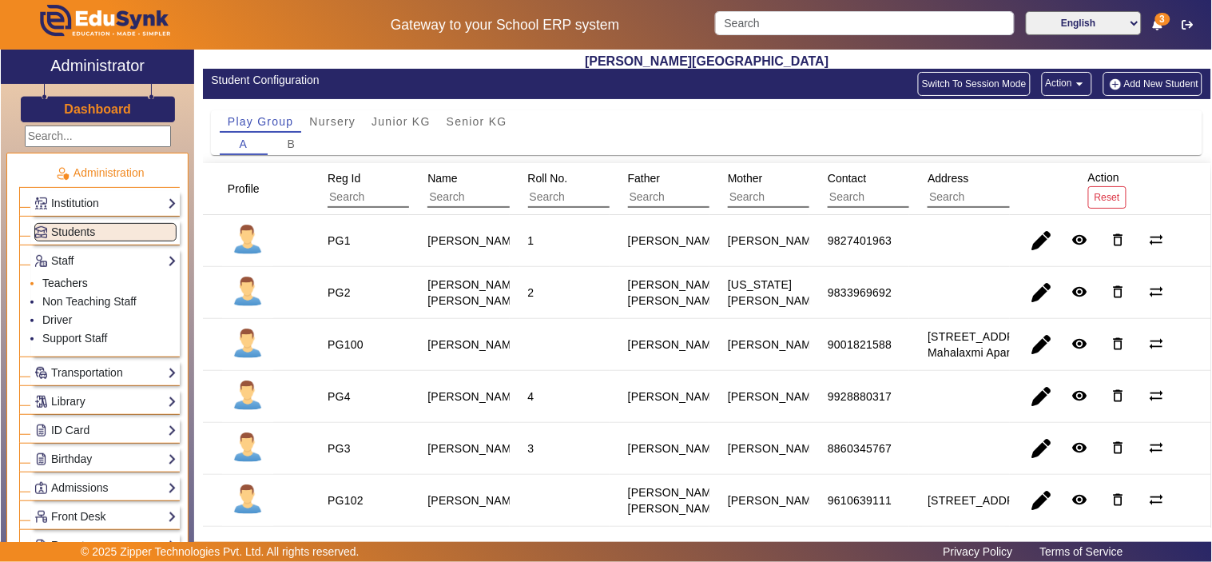
click at [67, 281] on link "Teachers" at bounding box center [65, 283] width 46 height 13
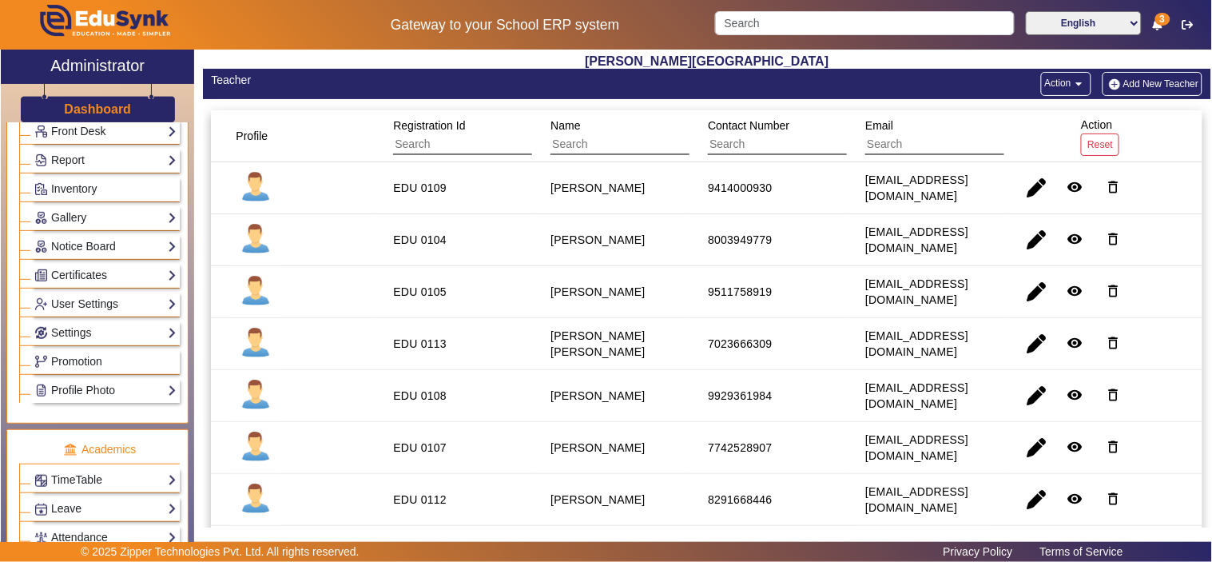
scroll to position [444, 0]
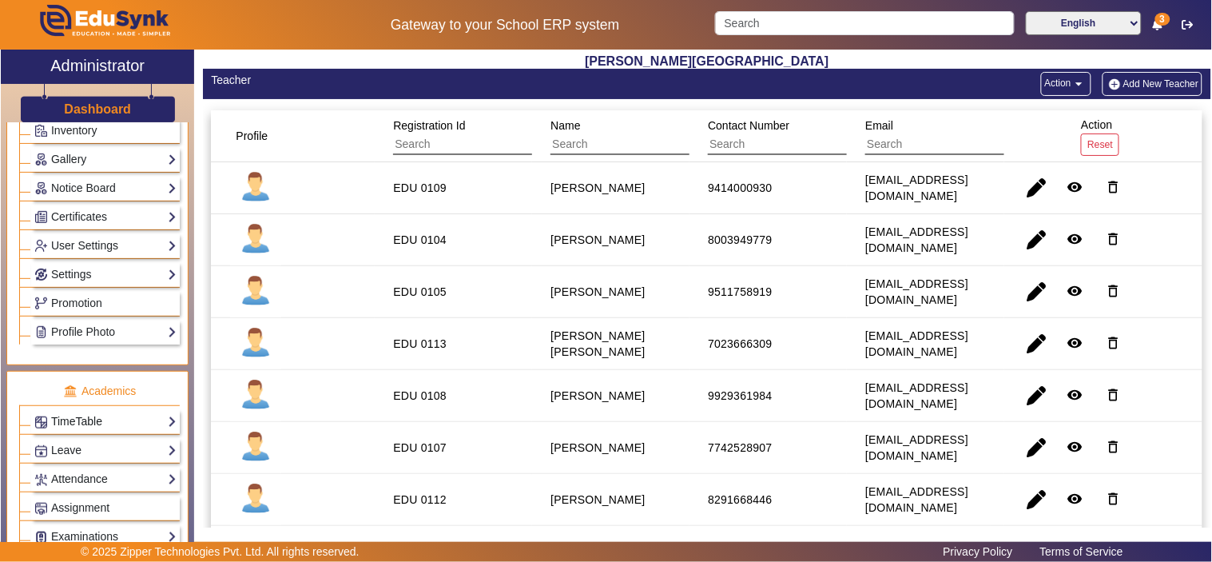
click at [115, 420] on link "TimeTable" at bounding box center [105, 421] width 142 height 18
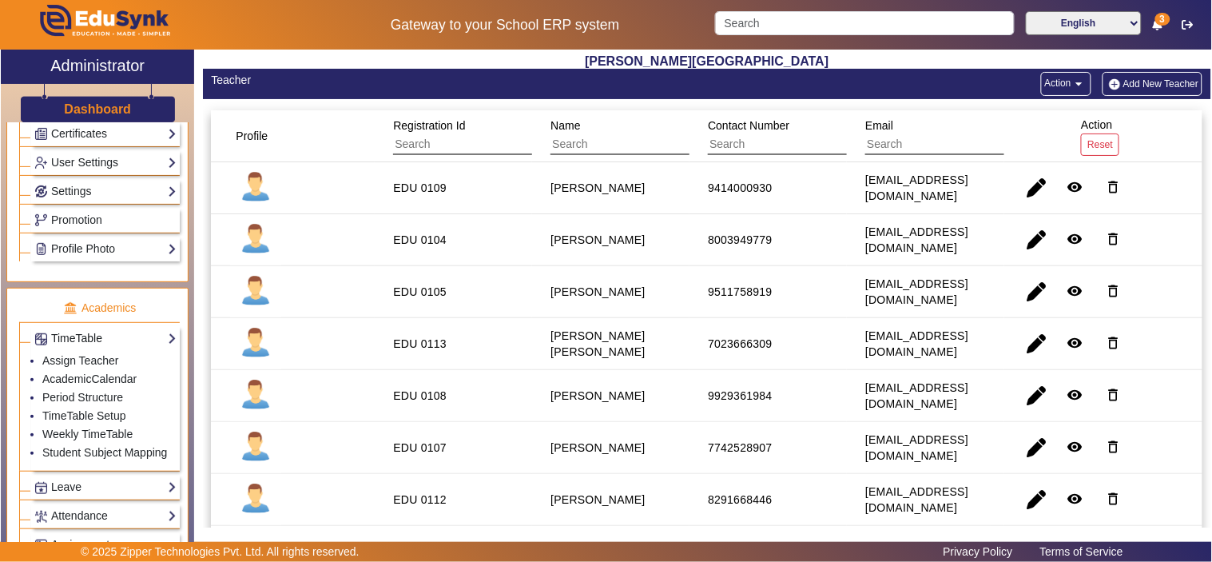
scroll to position [361, 0]
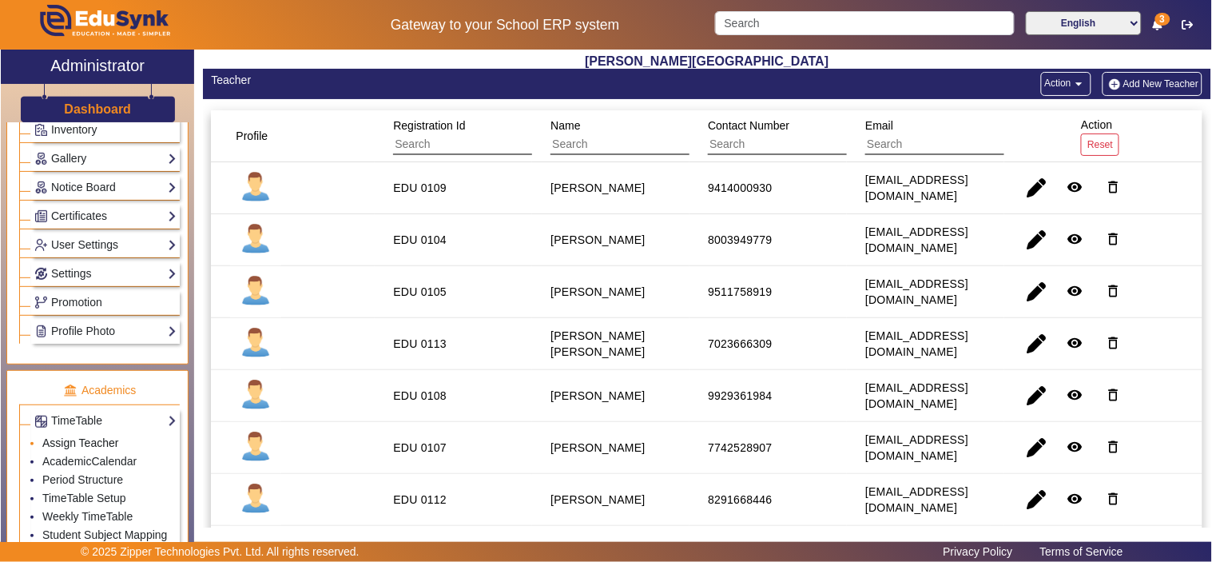
click at [85, 444] on link "Assign Teacher" at bounding box center [80, 442] width 76 height 13
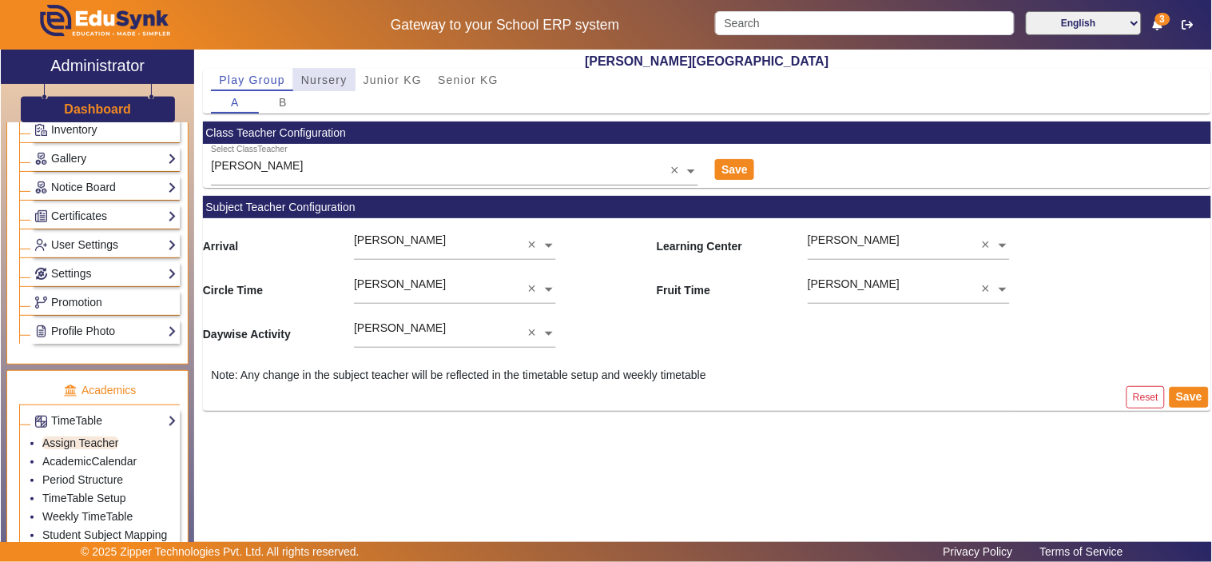
click at [318, 80] on span "Nursery" at bounding box center [324, 79] width 46 height 11
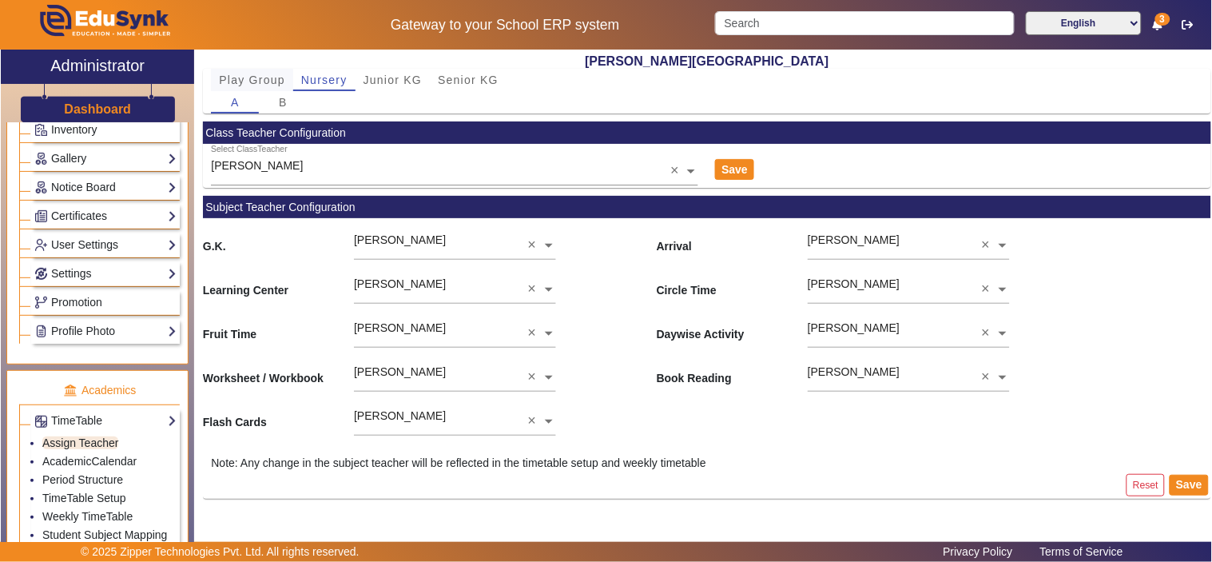
click at [265, 72] on span "Play Group" at bounding box center [252, 80] width 66 height 22
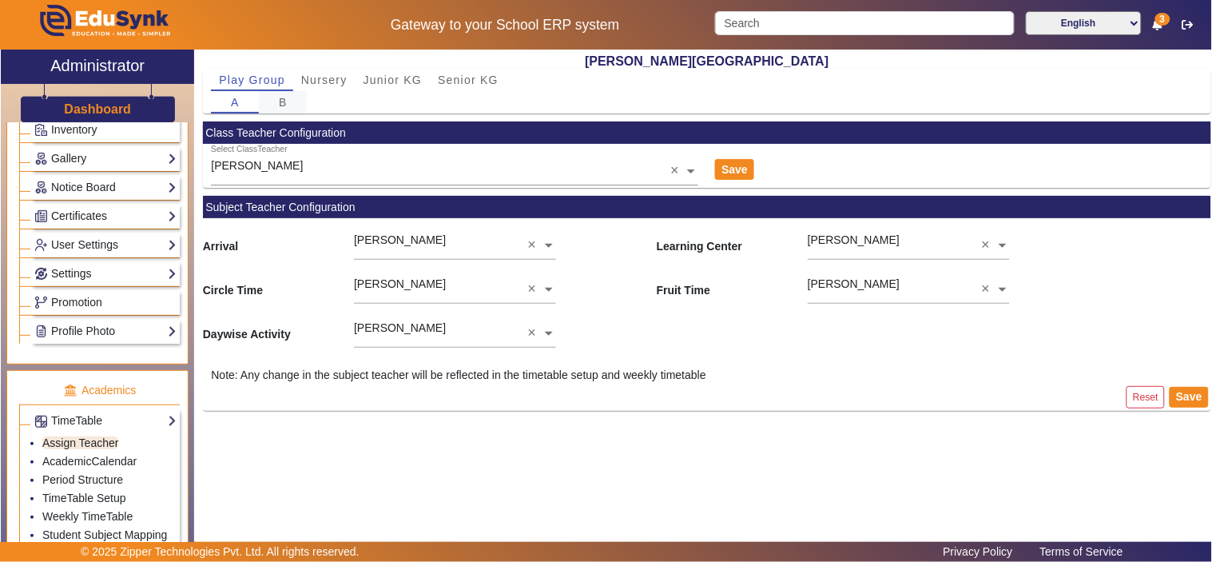
click at [286, 108] on span "B" at bounding box center [283, 102] width 9 height 22
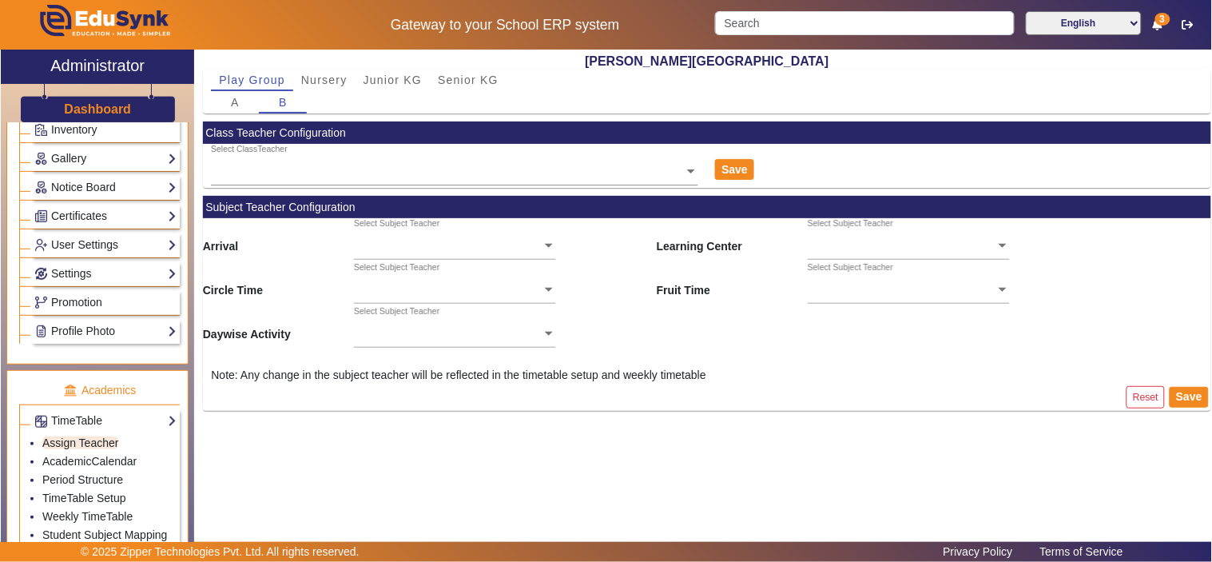
click at [289, 173] on ng-select "Select ClassTeacher" at bounding box center [455, 166] width 488 height 44
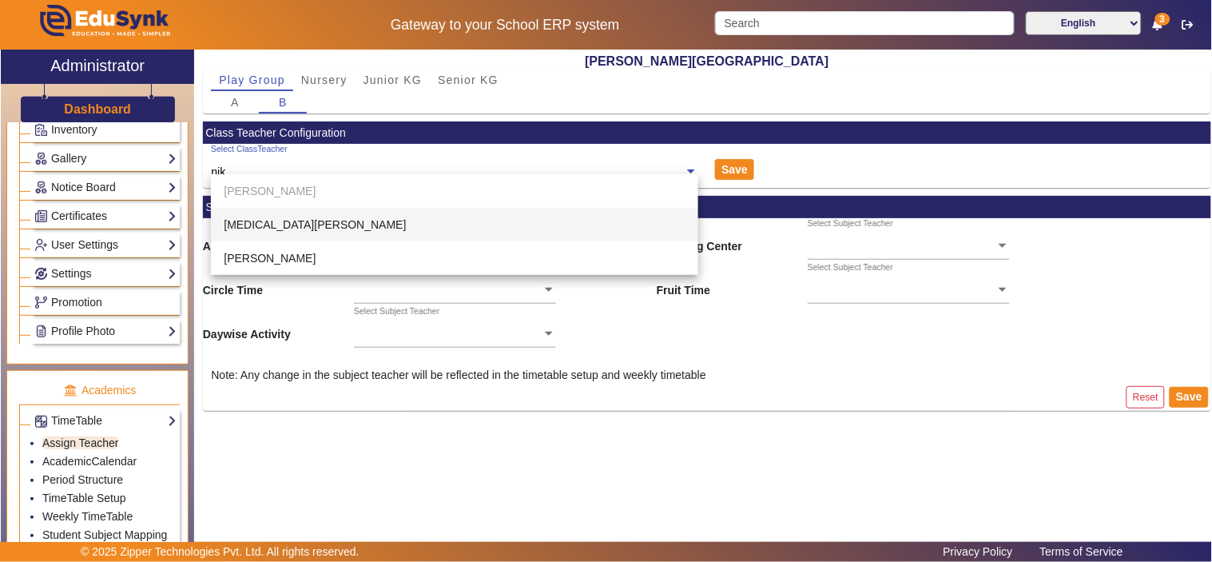
type input "niki"
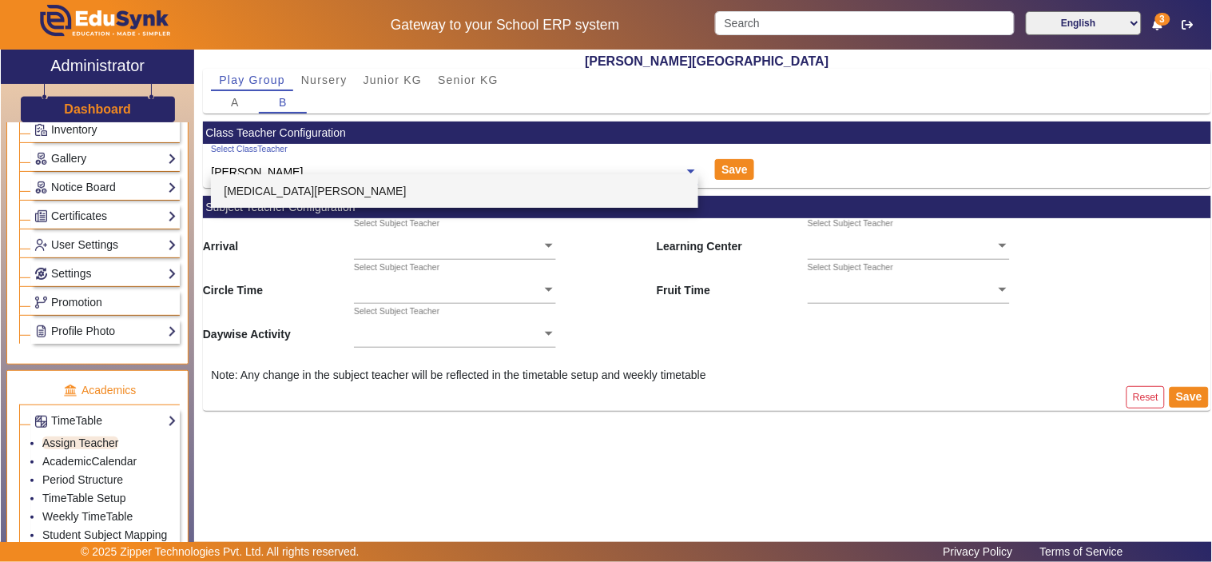
click at [288, 194] on div "[MEDICAL_DATA][PERSON_NAME]" at bounding box center [455, 191] width 488 height 34
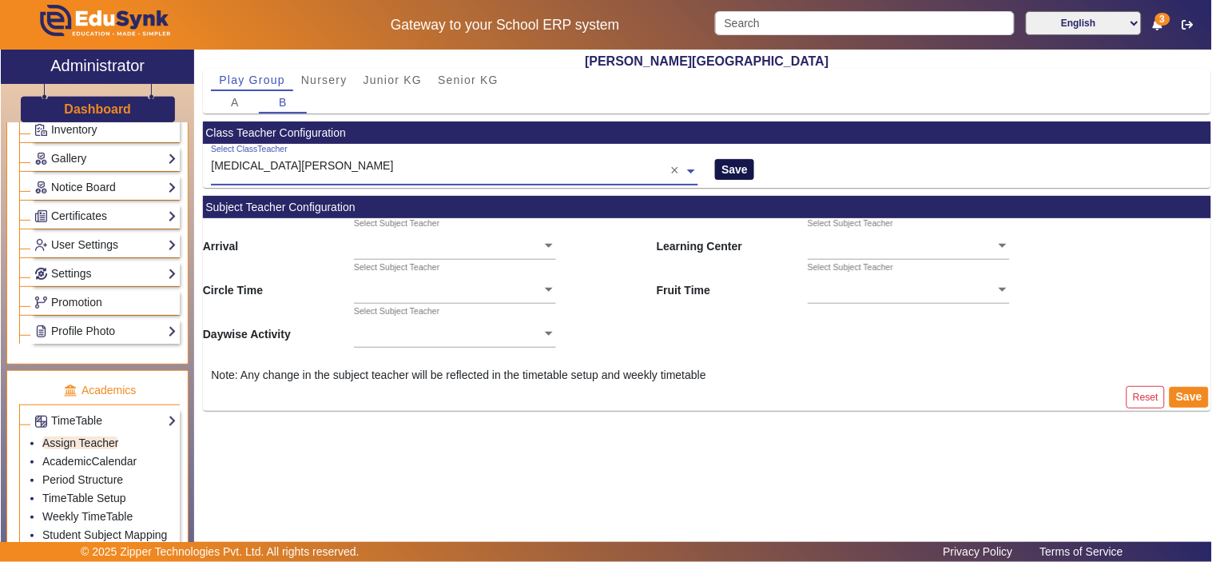
click at [735, 165] on button "Save" at bounding box center [734, 169] width 39 height 21
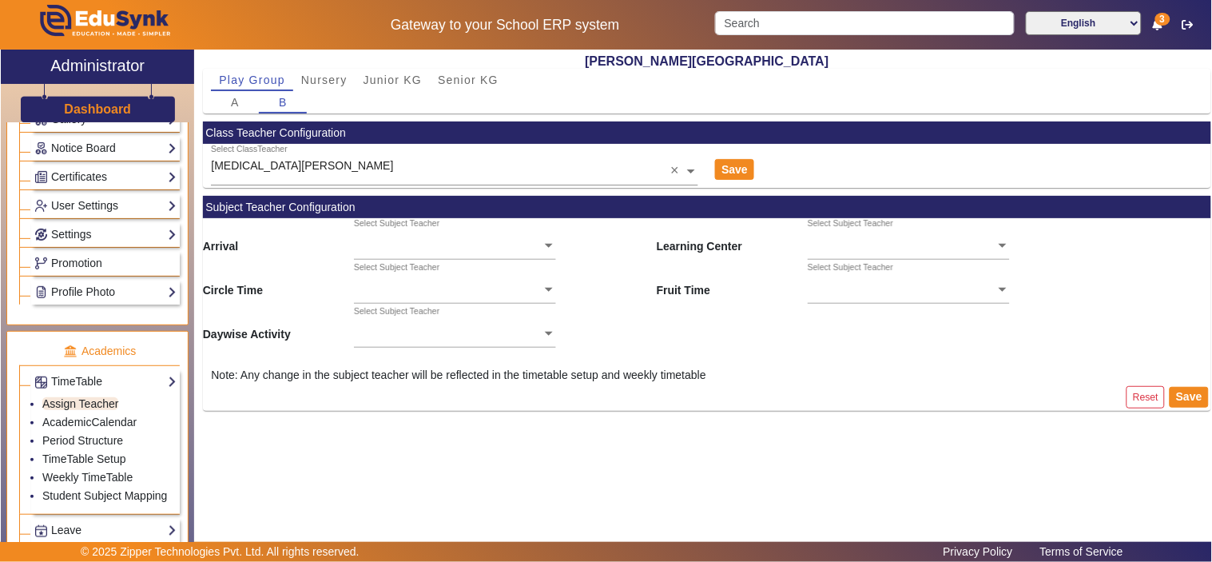
scroll to position [444, 0]
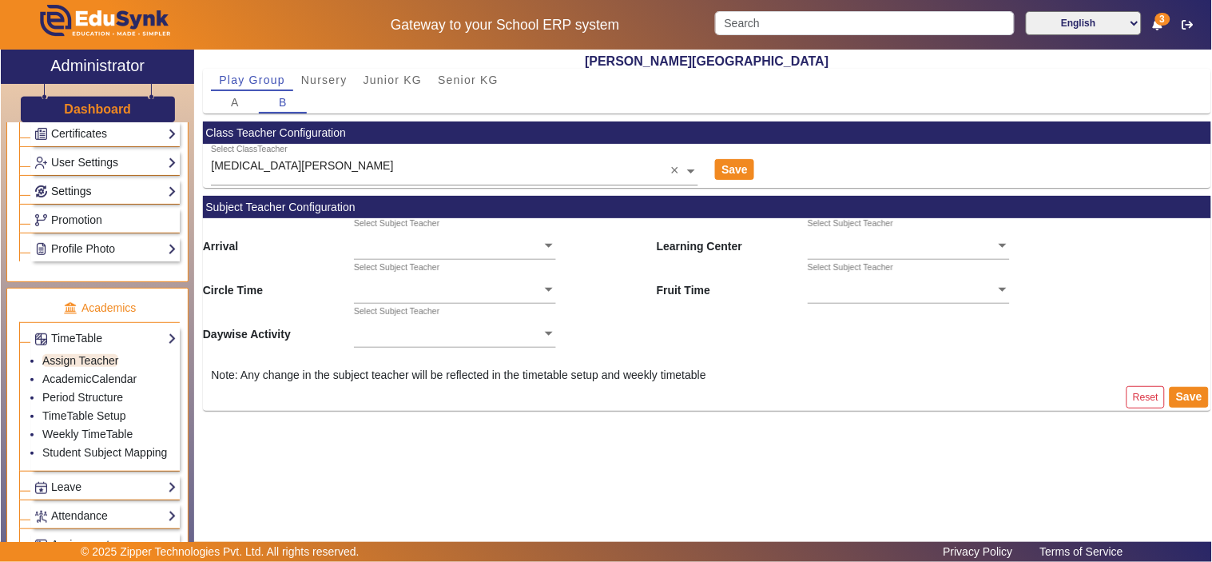
click at [82, 190] on link "Settings" at bounding box center [105, 191] width 142 height 18
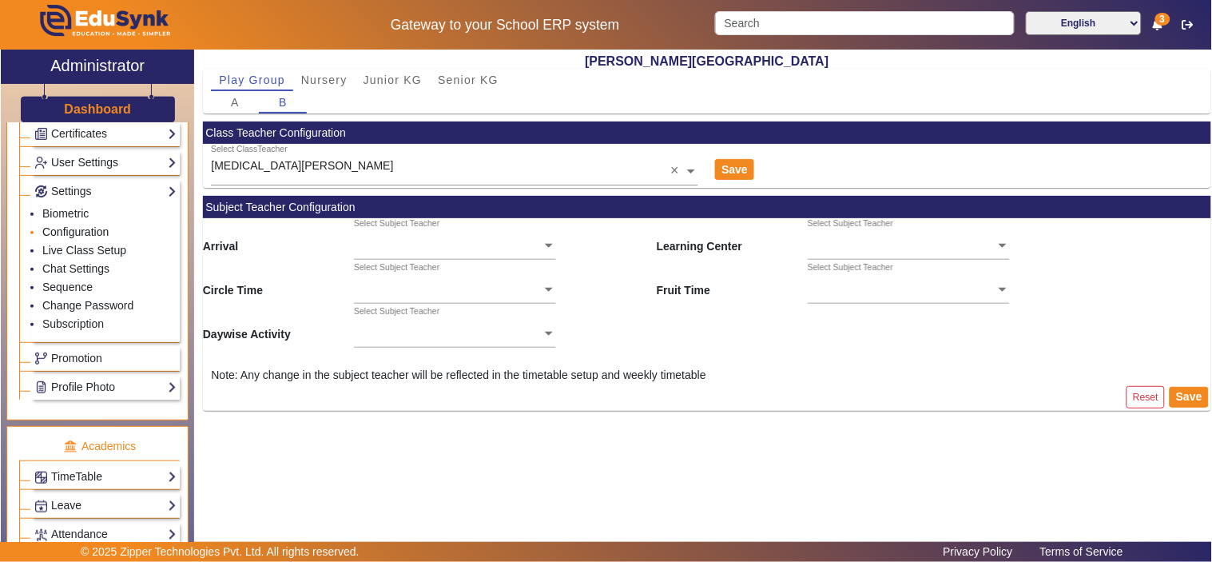
click at [83, 236] on link "Configuration" at bounding box center [75, 231] width 66 height 13
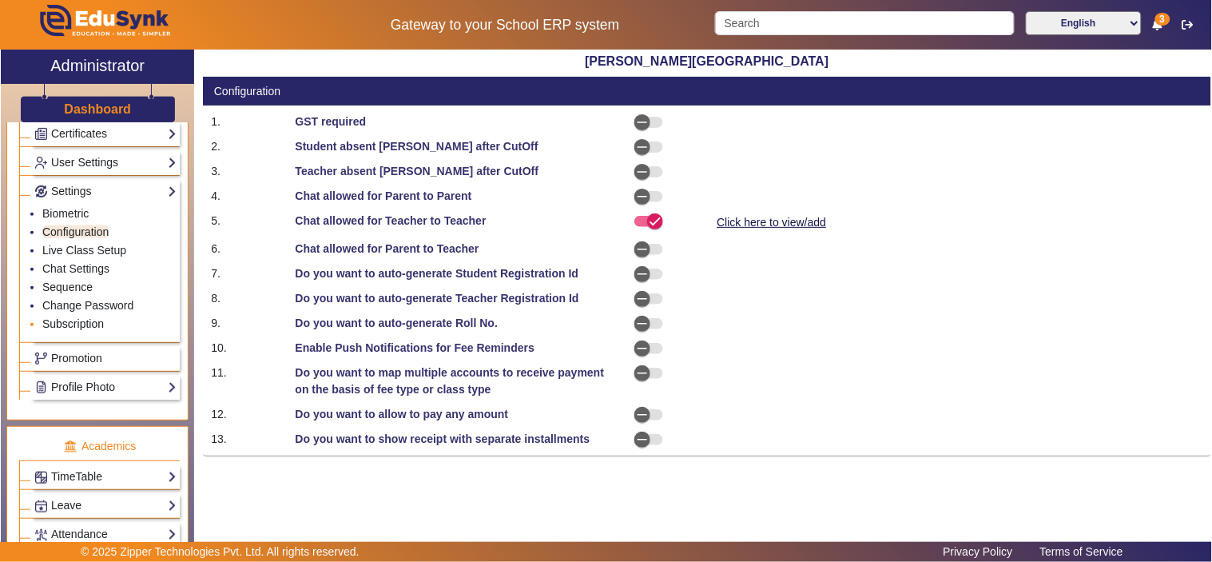
click at [89, 324] on link "Subscription" at bounding box center [73, 323] width 62 height 13
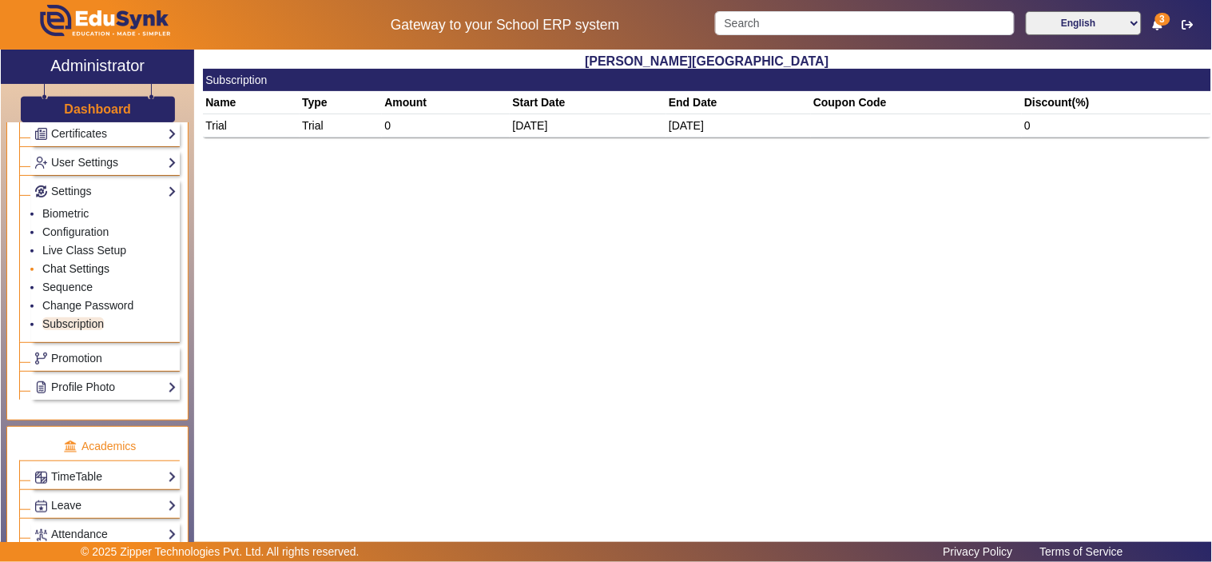
click at [90, 267] on link "Chat Settings" at bounding box center [75, 268] width 67 height 13
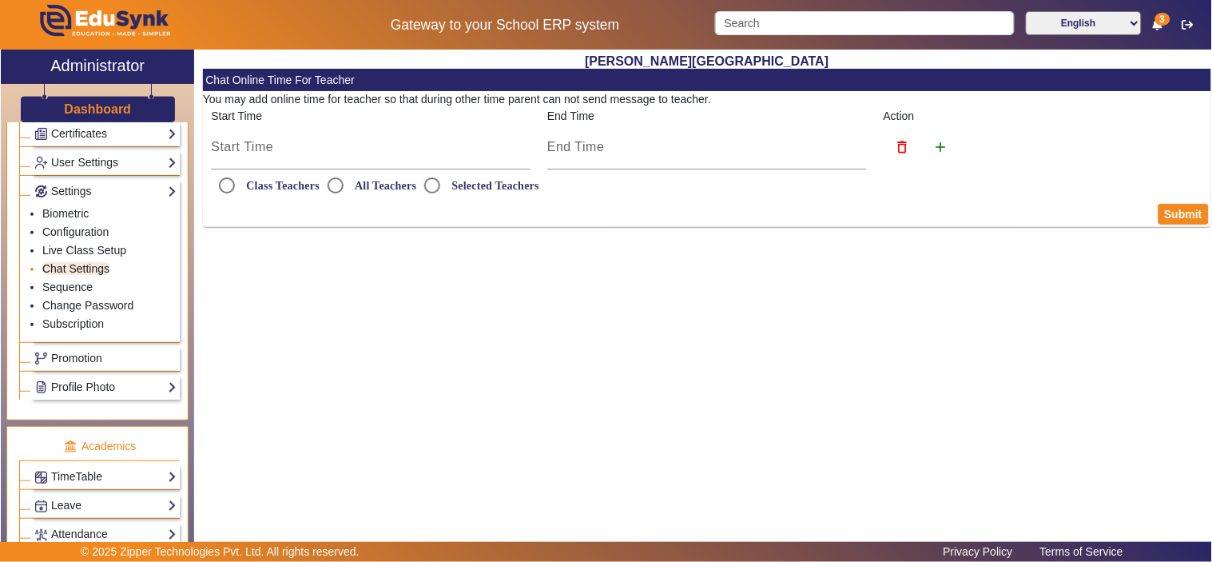
radio input "true"
click at [288, 152] on input "7:00 AM" at bounding box center [371, 146] width 320 height 19
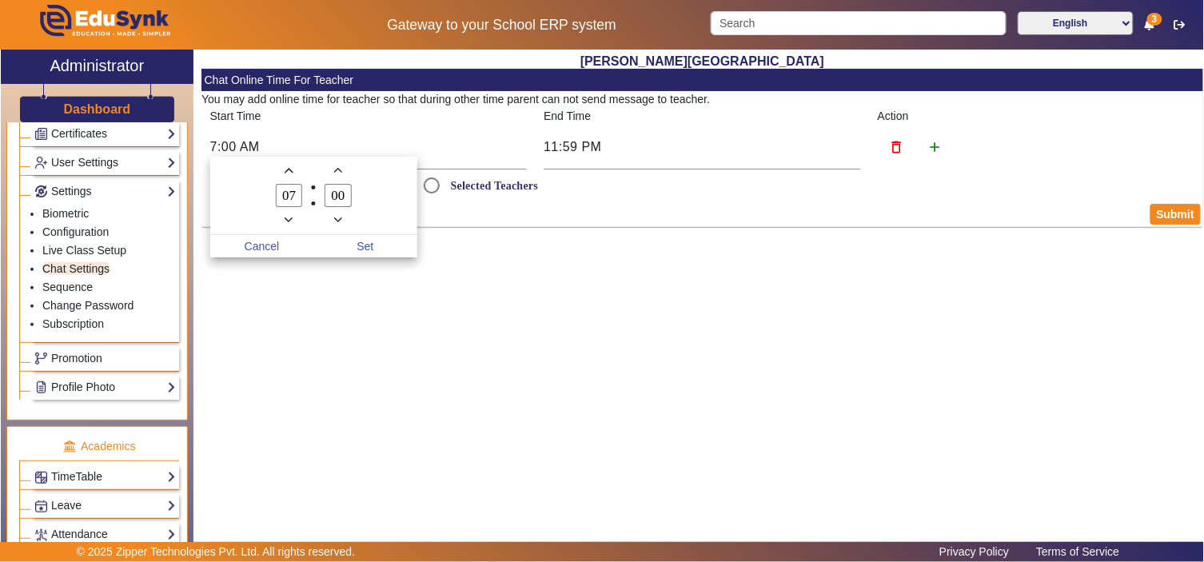
click at [285, 221] on icon "Minus a hour" at bounding box center [289, 220] width 9 height 9
type input "06"
click at [1176, 213] on div at bounding box center [602, 281] width 1204 height 562
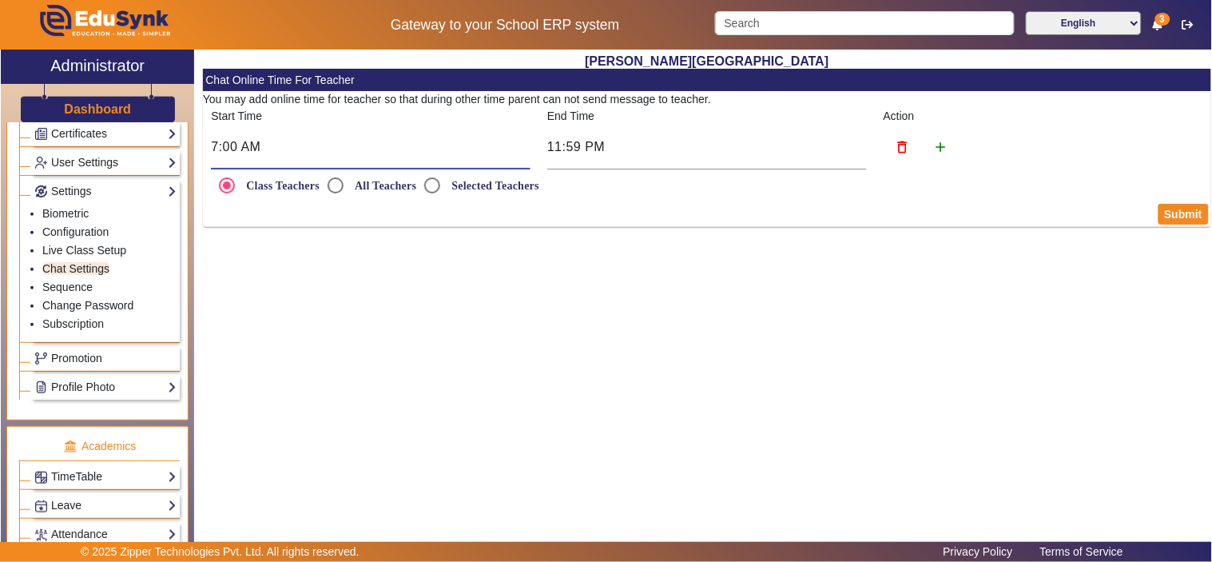
click at [444, 138] on input "7:00 AM" at bounding box center [371, 146] width 320 height 19
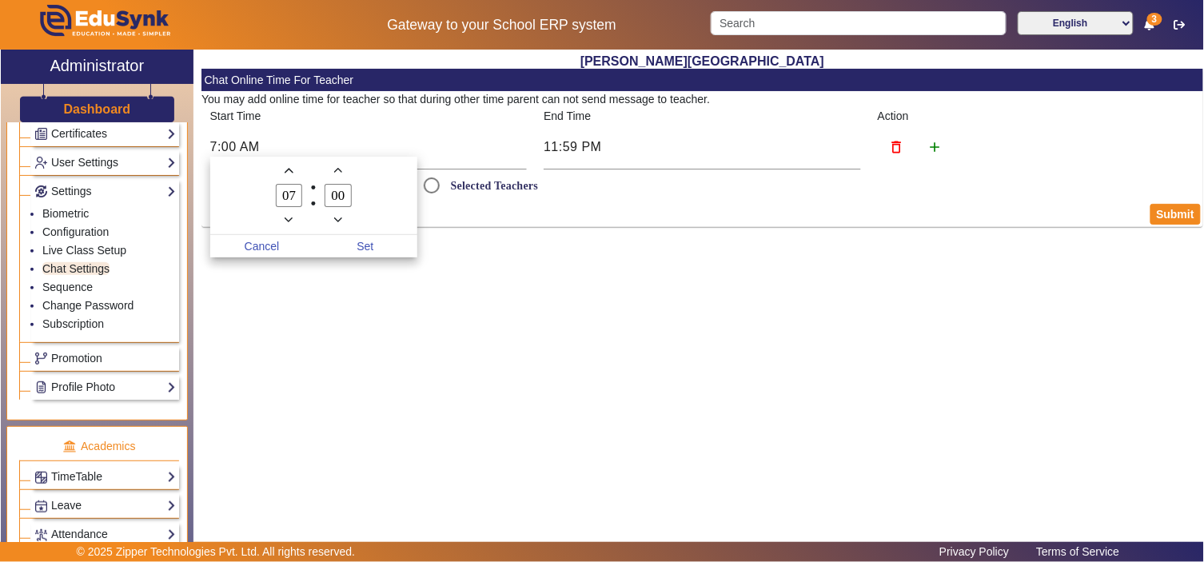
click at [286, 219] on icon "Minus a hour" at bounding box center [289, 219] width 8 height 5
type input "06"
click at [368, 246] on span "Set" at bounding box center [365, 246] width 104 height 22
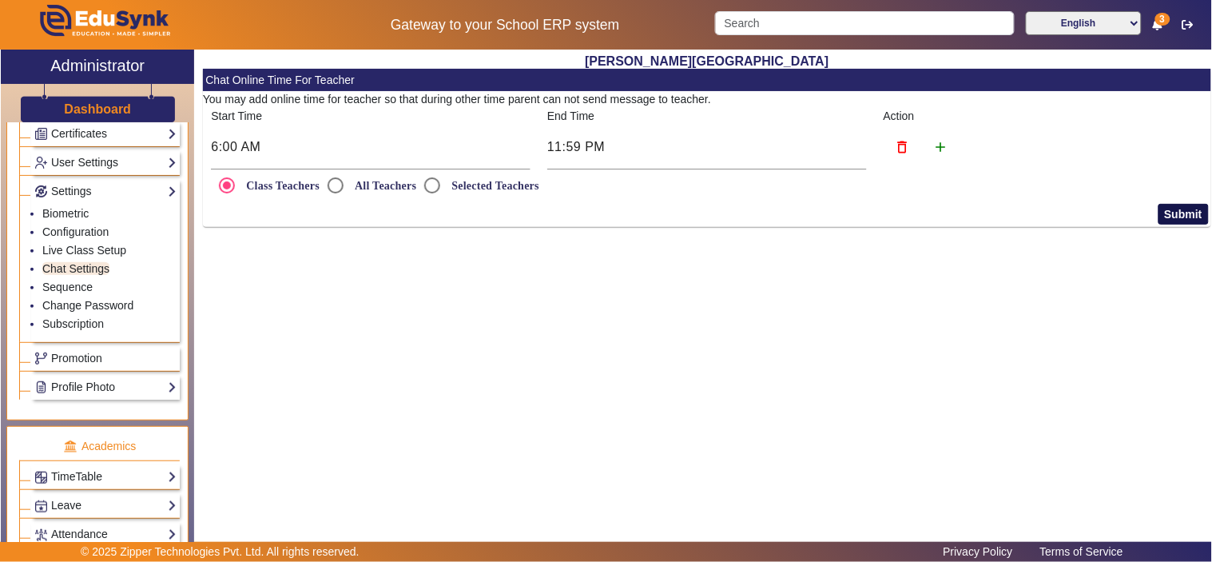
click at [1165, 212] on button "Submit" at bounding box center [1184, 214] width 50 height 21
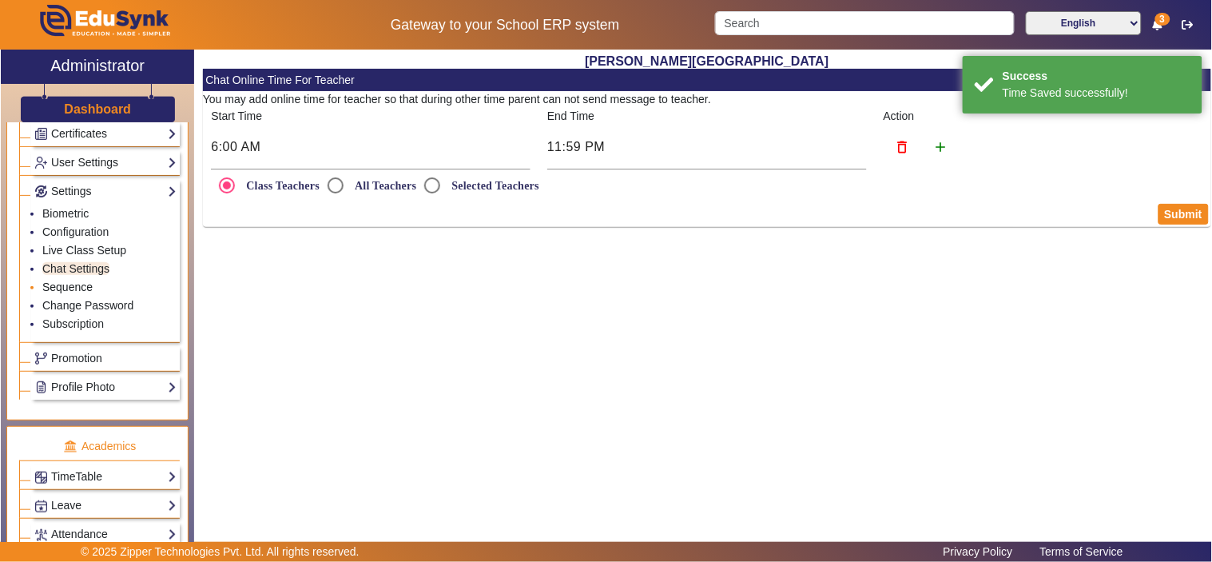
click at [68, 288] on link "Sequence" at bounding box center [67, 287] width 50 height 13
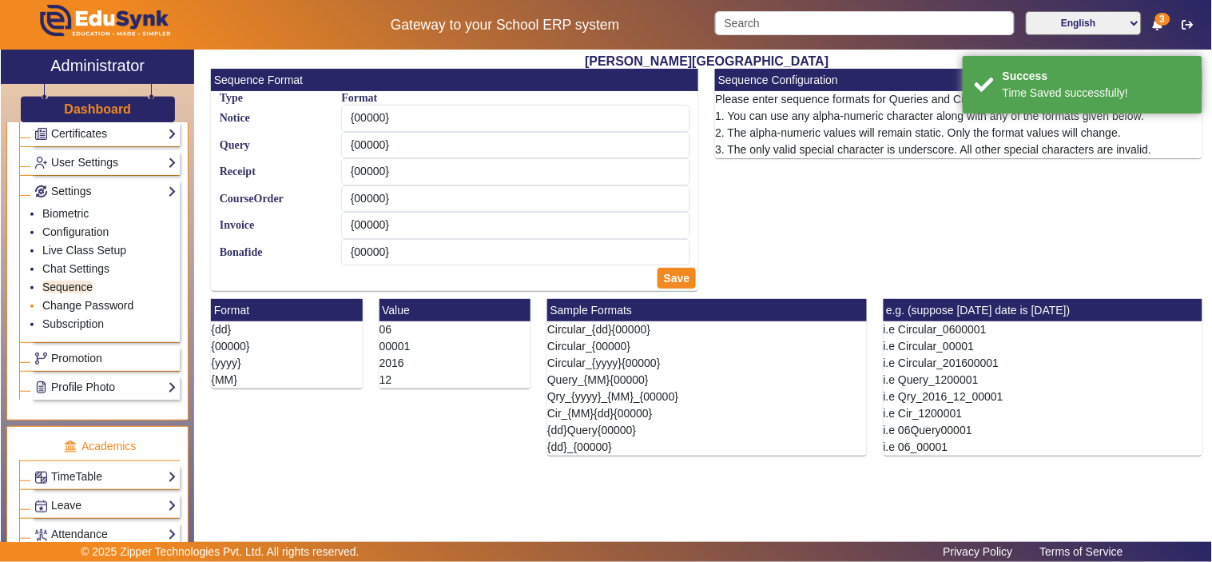
click at [69, 306] on link "Change Password" at bounding box center [87, 305] width 91 height 13
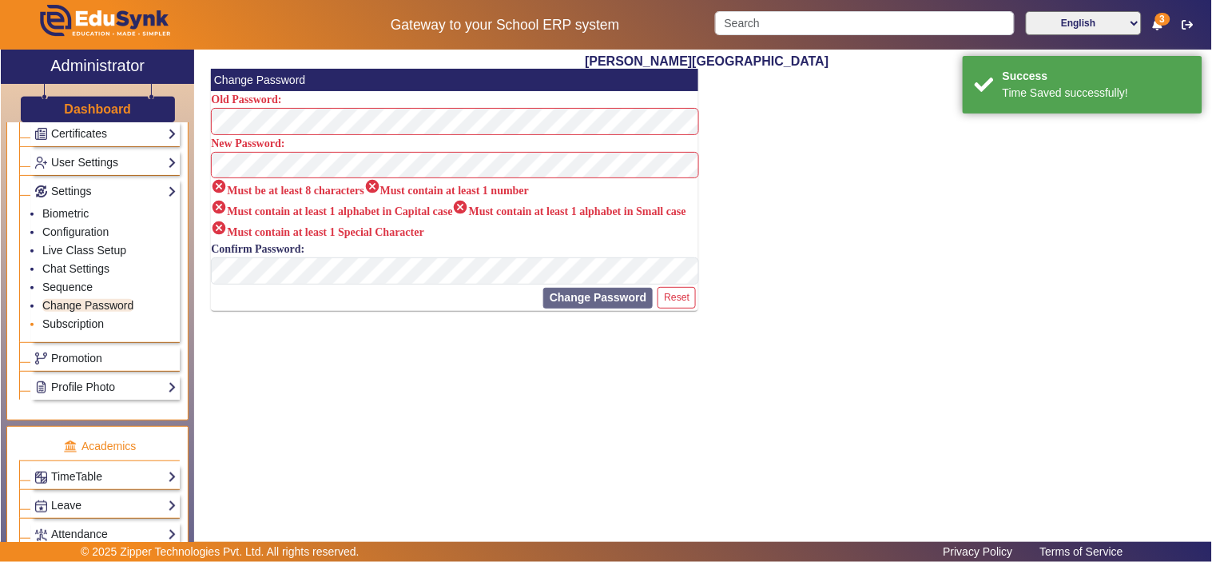
click at [69, 321] on link "Subscription" at bounding box center [73, 323] width 62 height 13
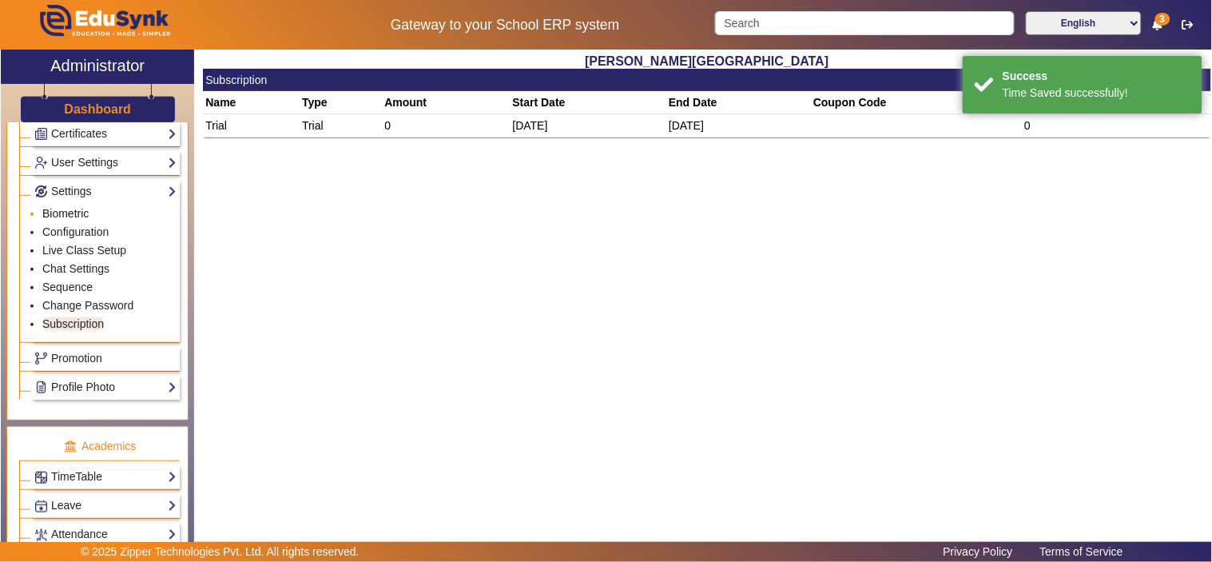
click at [58, 211] on link "Biometric" at bounding box center [65, 213] width 46 height 13
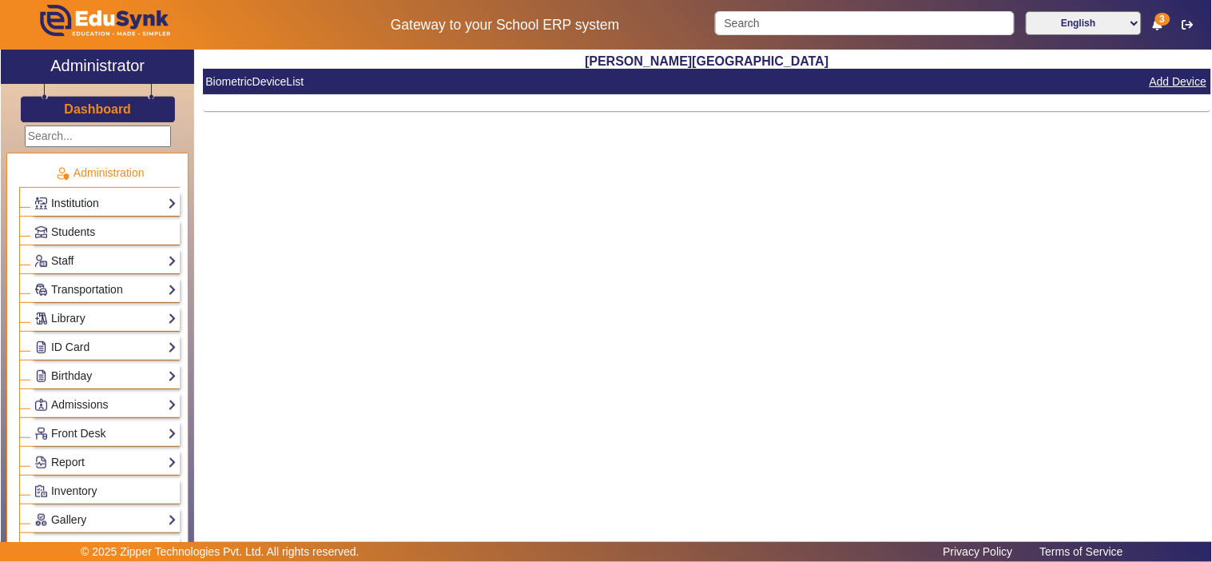
click at [75, 201] on link "Institution" at bounding box center [105, 203] width 142 height 18
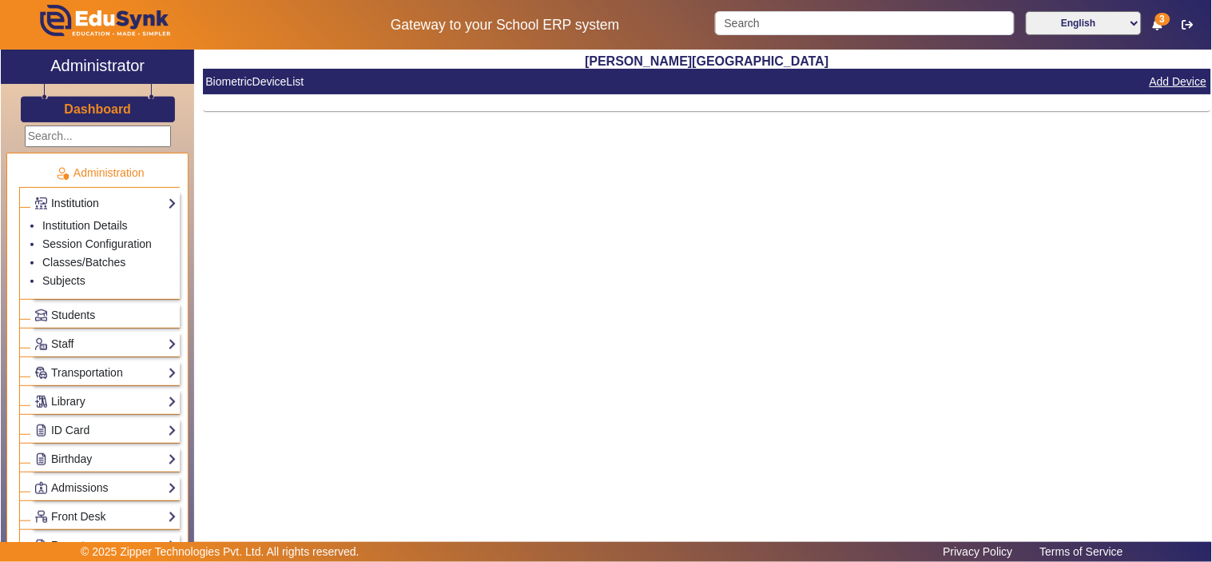
click at [78, 203] on link "Institution" at bounding box center [105, 203] width 142 height 18
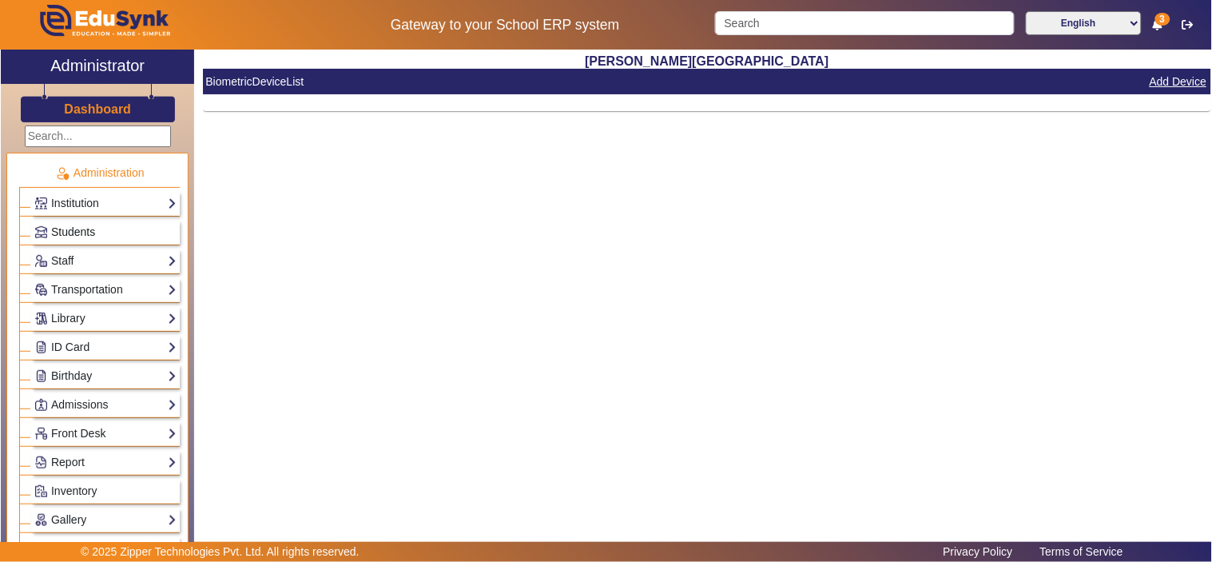
click at [74, 223] on link "Students" at bounding box center [105, 232] width 142 height 18
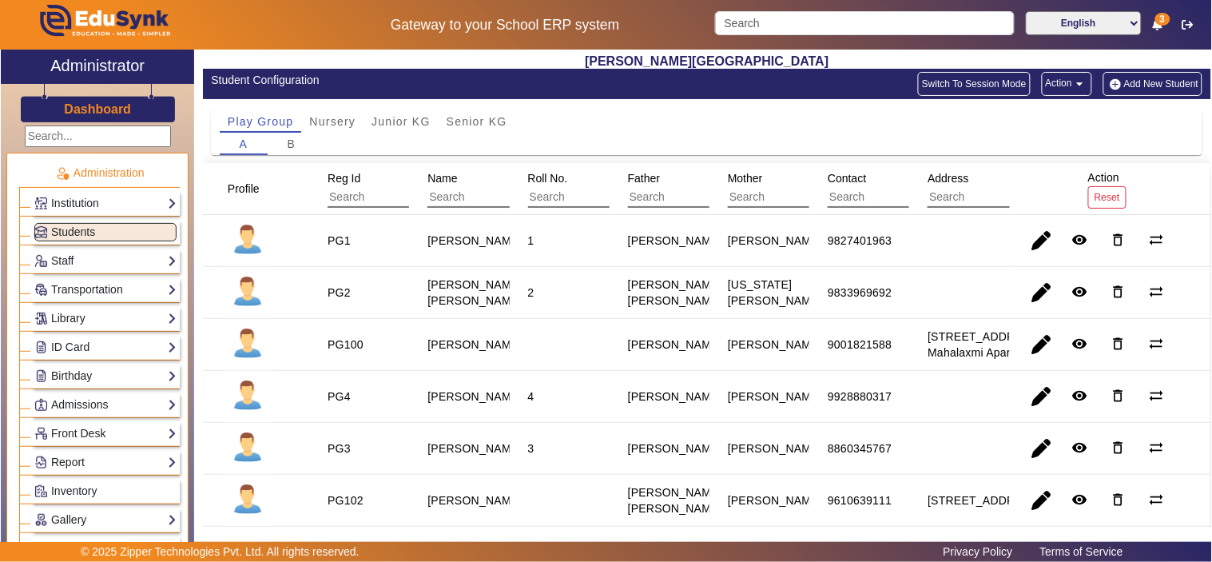
click at [113, 105] on h3 "Dashboard" at bounding box center [97, 108] width 67 height 15
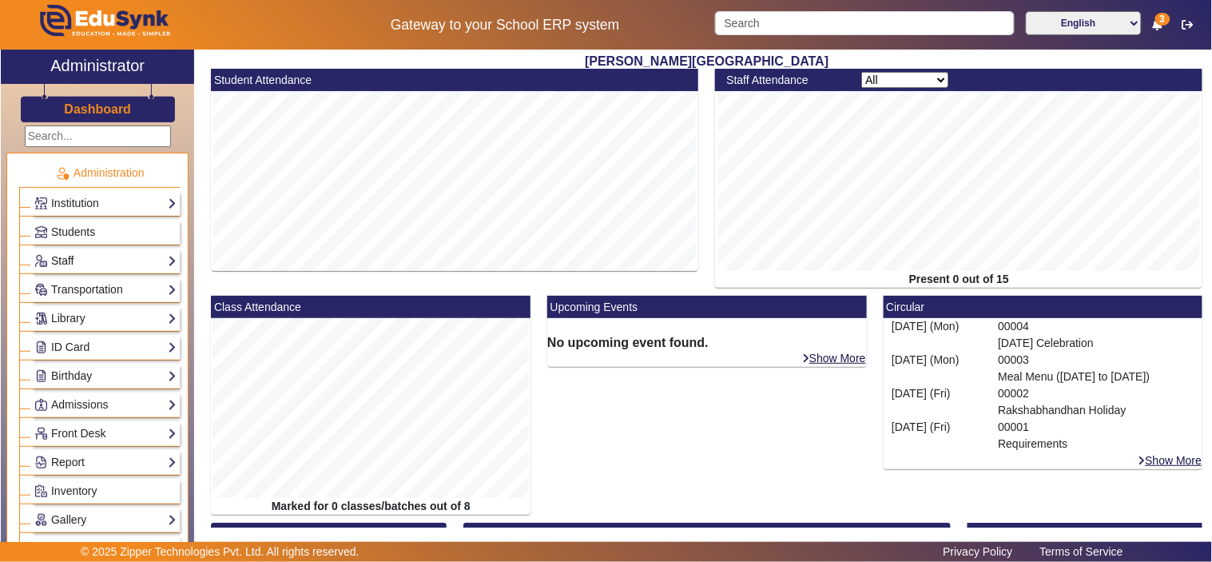
click at [67, 254] on link "Staff" at bounding box center [105, 261] width 142 height 18
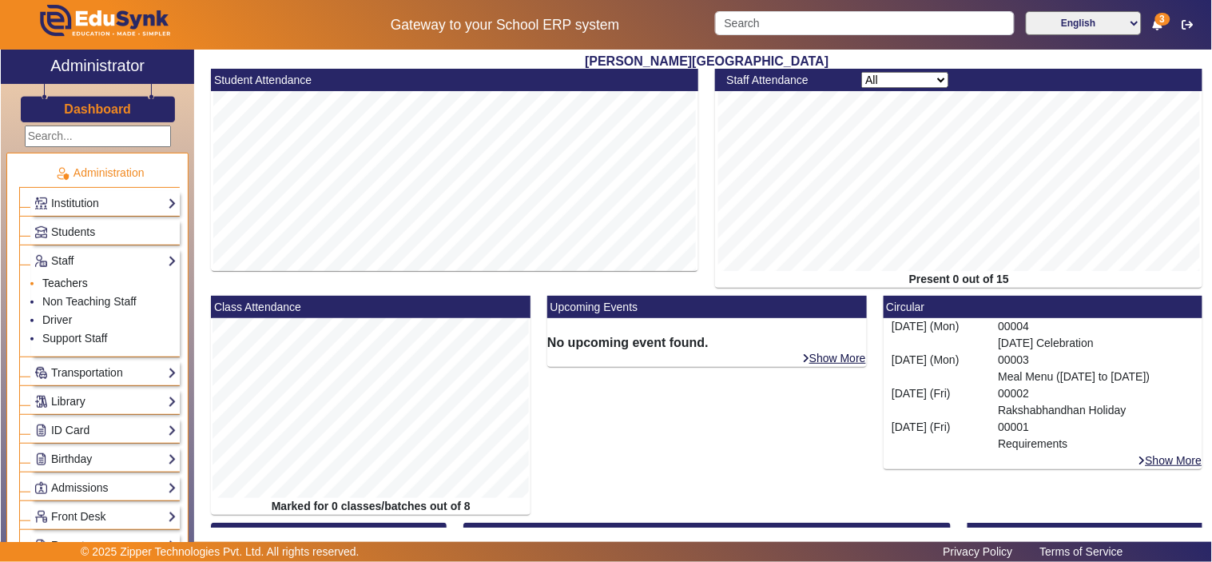
click at [62, 281] on link "Teachers" at bounding box center [65, 283] width 46 height 13
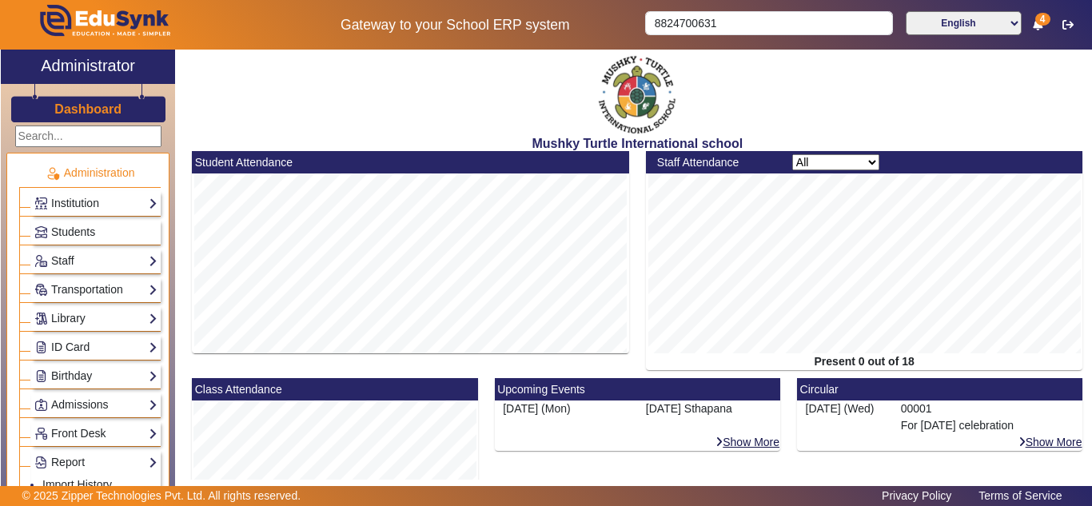
scroll to position [266, 0]
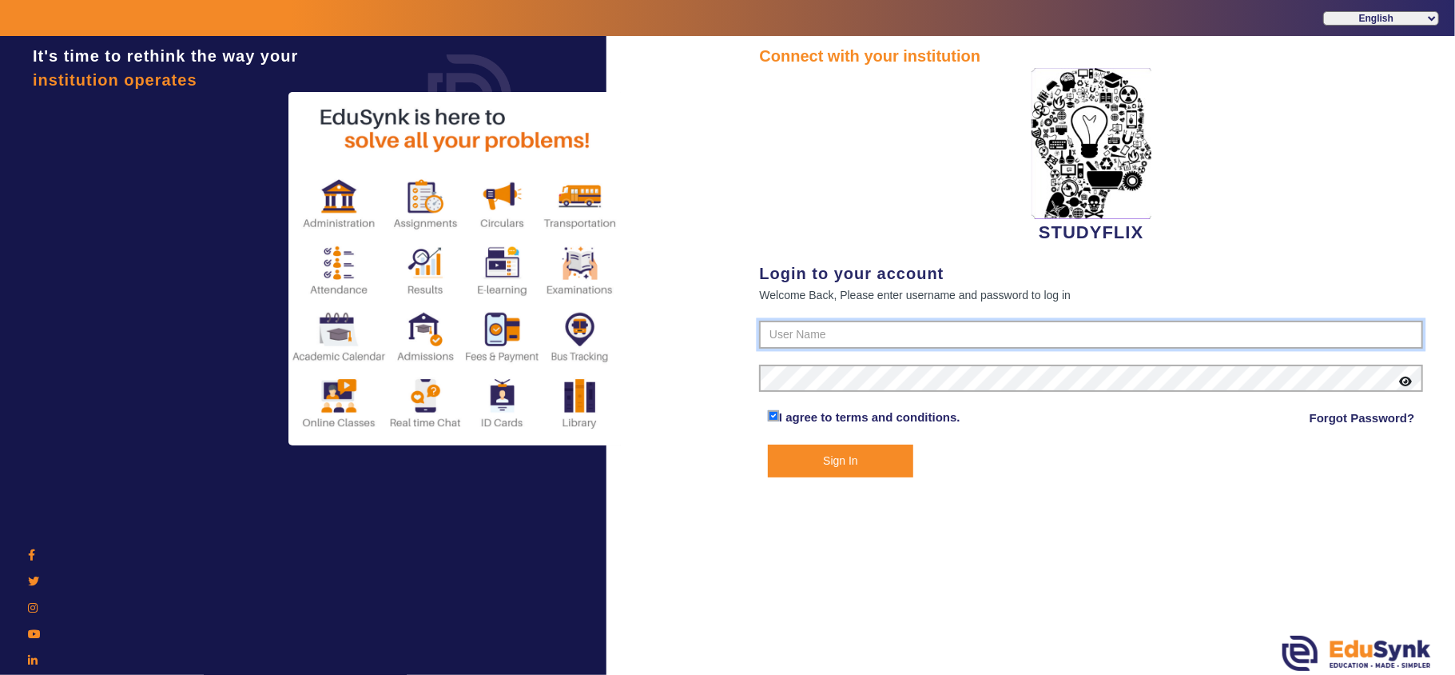
type input "6354922771"
click at [863, 448] on button "Sign In" at bounding box center [840, 460] width 145 height 33
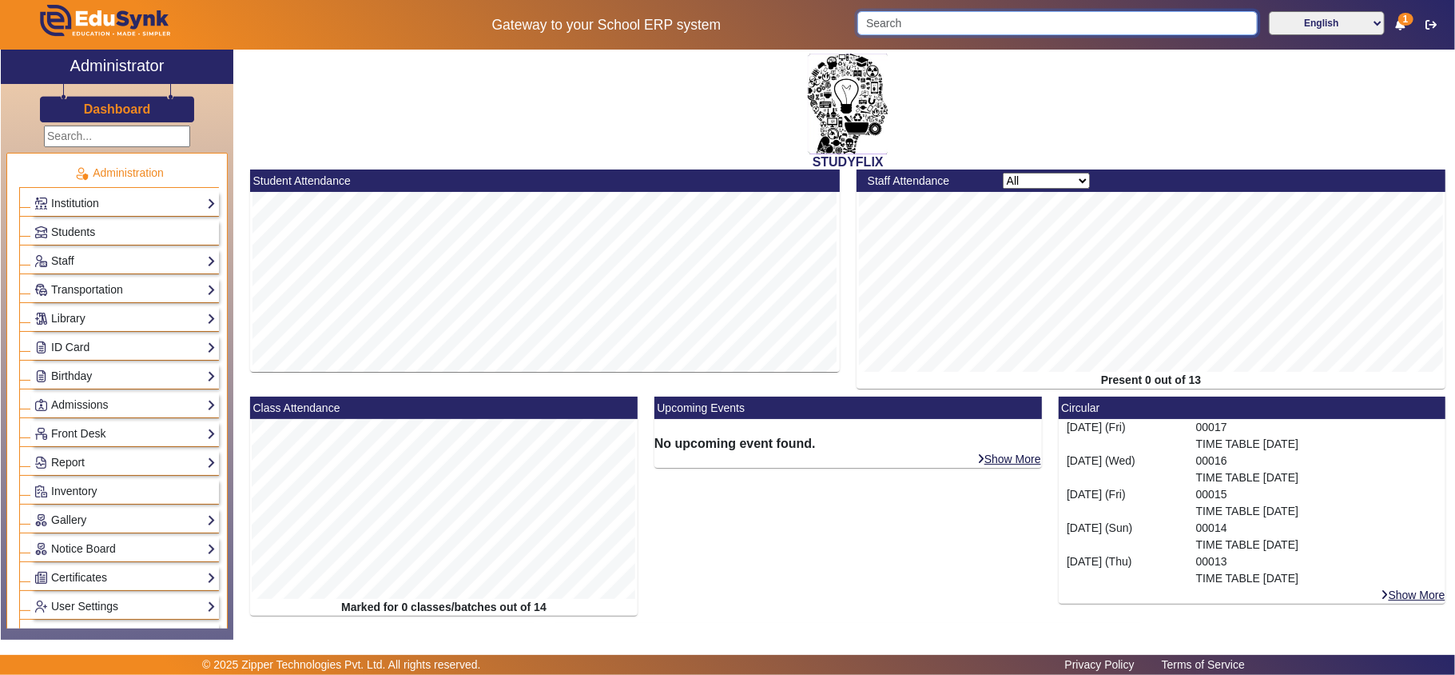
click at [893, 20] on input "Search" at bounding box center [1058, 23] width 400 height 24
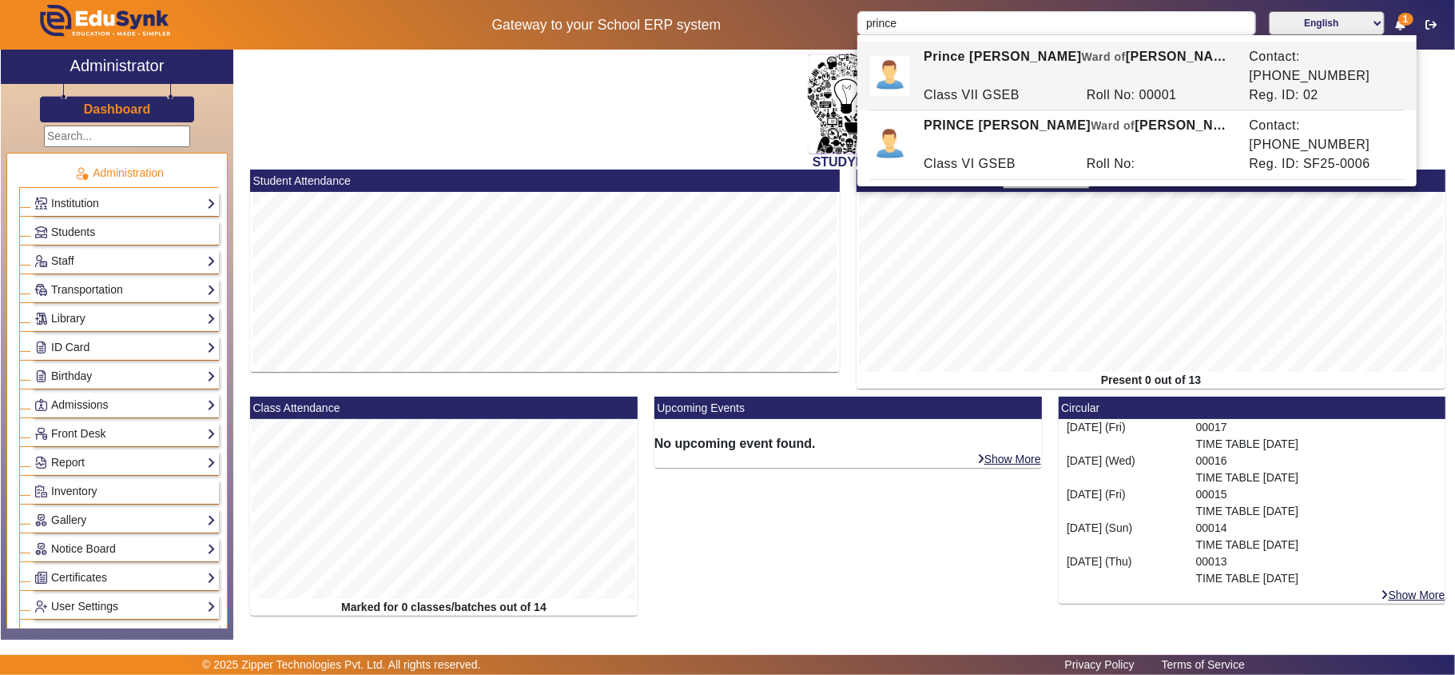
click at [996, 61] on div "Prince B Makwana Ward of Bhavesh Bhai" at bounding box center [1078, 66] width 325 height 38
type input "Prince B Makwana"
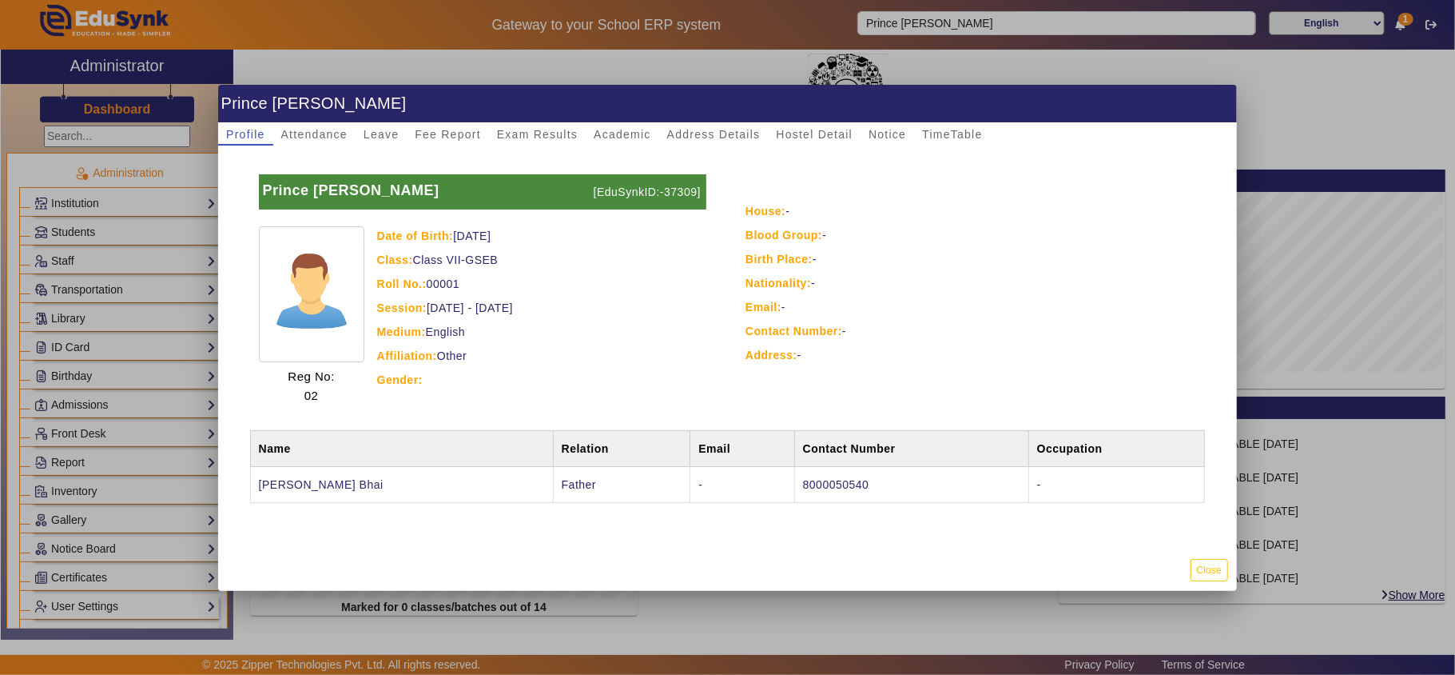
click at [675, 186] on p "[EduSynkID:-37309]" at bounding box center [648, 191] width 117 height 35
copy p "37309"
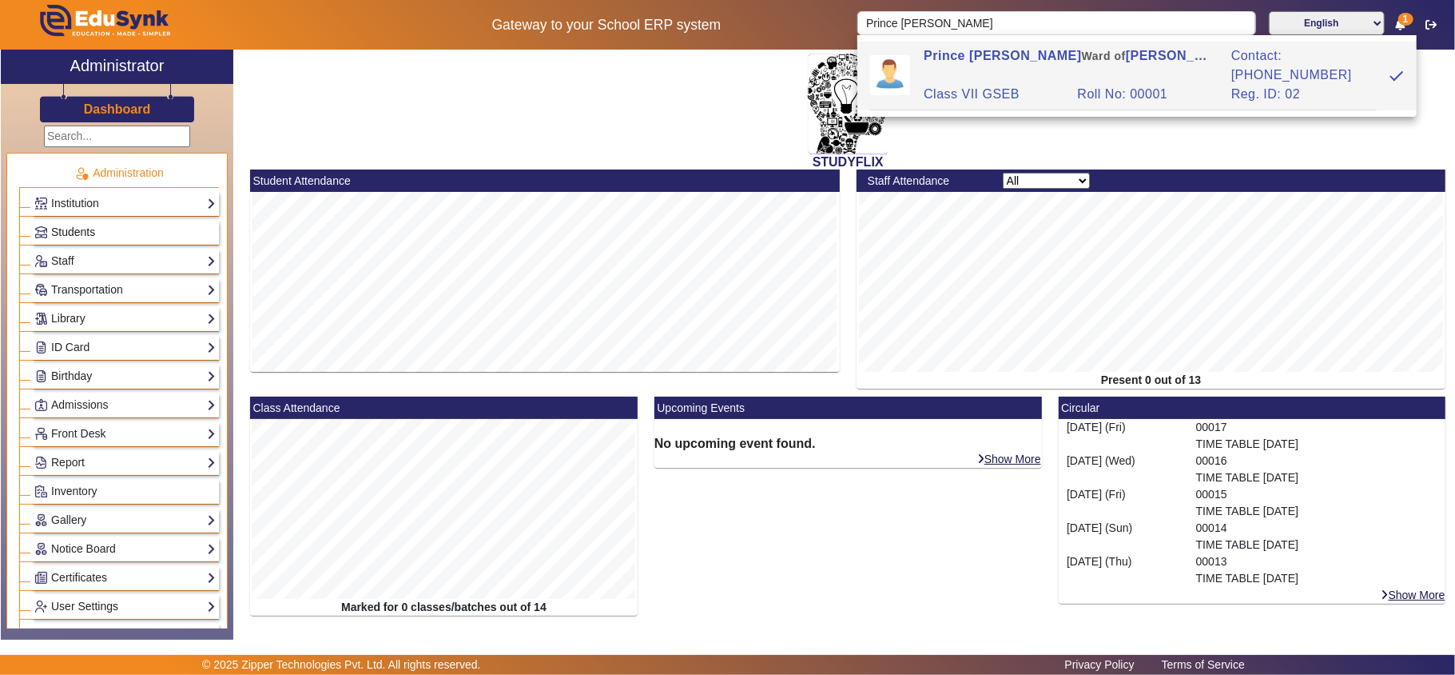
click at [87, 230] on span "Students" at bounding box center [73, 231] width 44 height 13
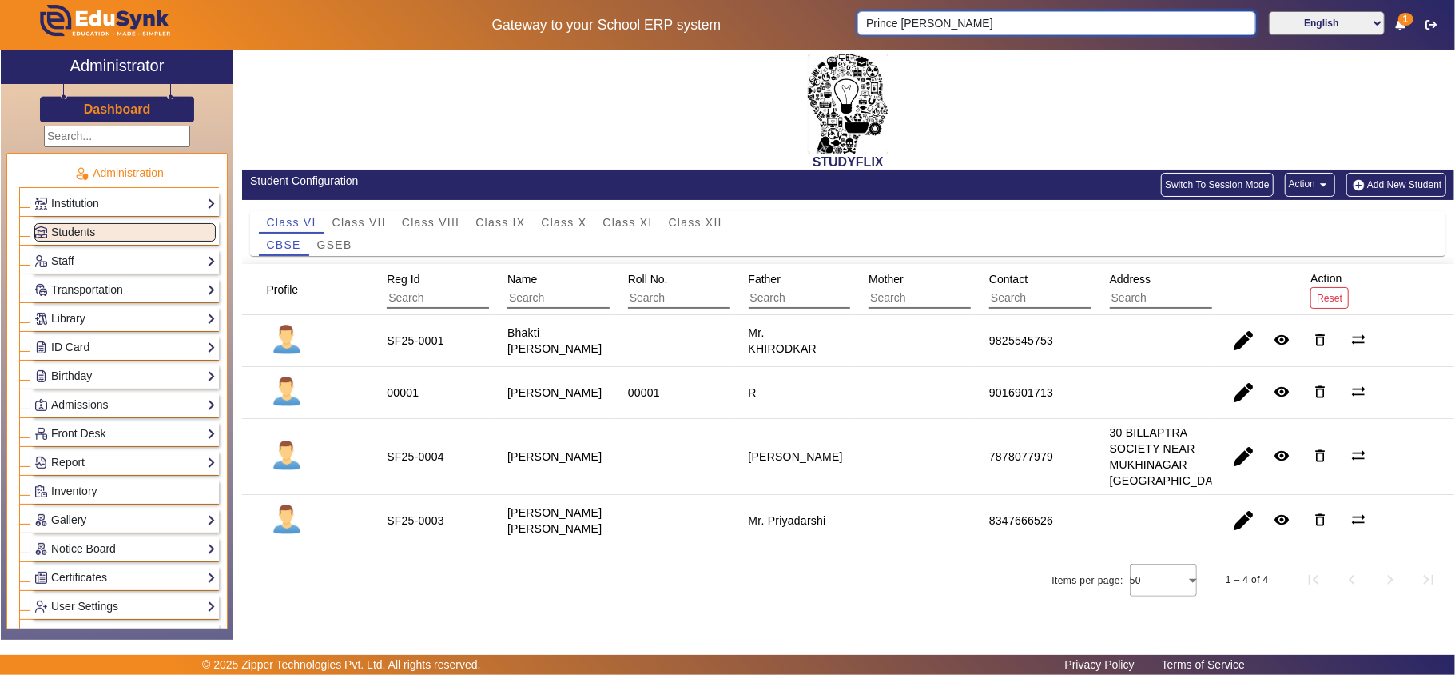
click at [983, 21] on input "Prince B Makwana" at bounding box center [1057, 23] width 399 height 24
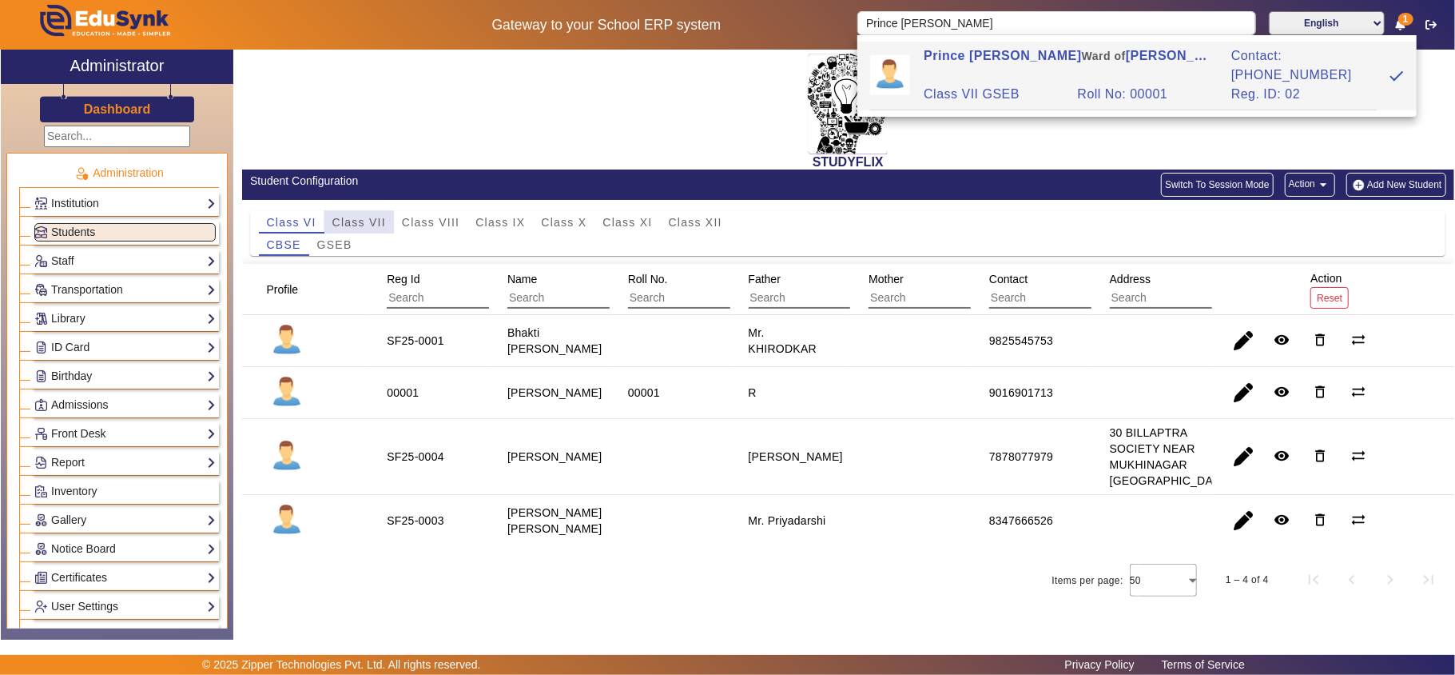
click at [375, 222] on span "Class VII" at bounding box center [359, 222] width 54 height 11
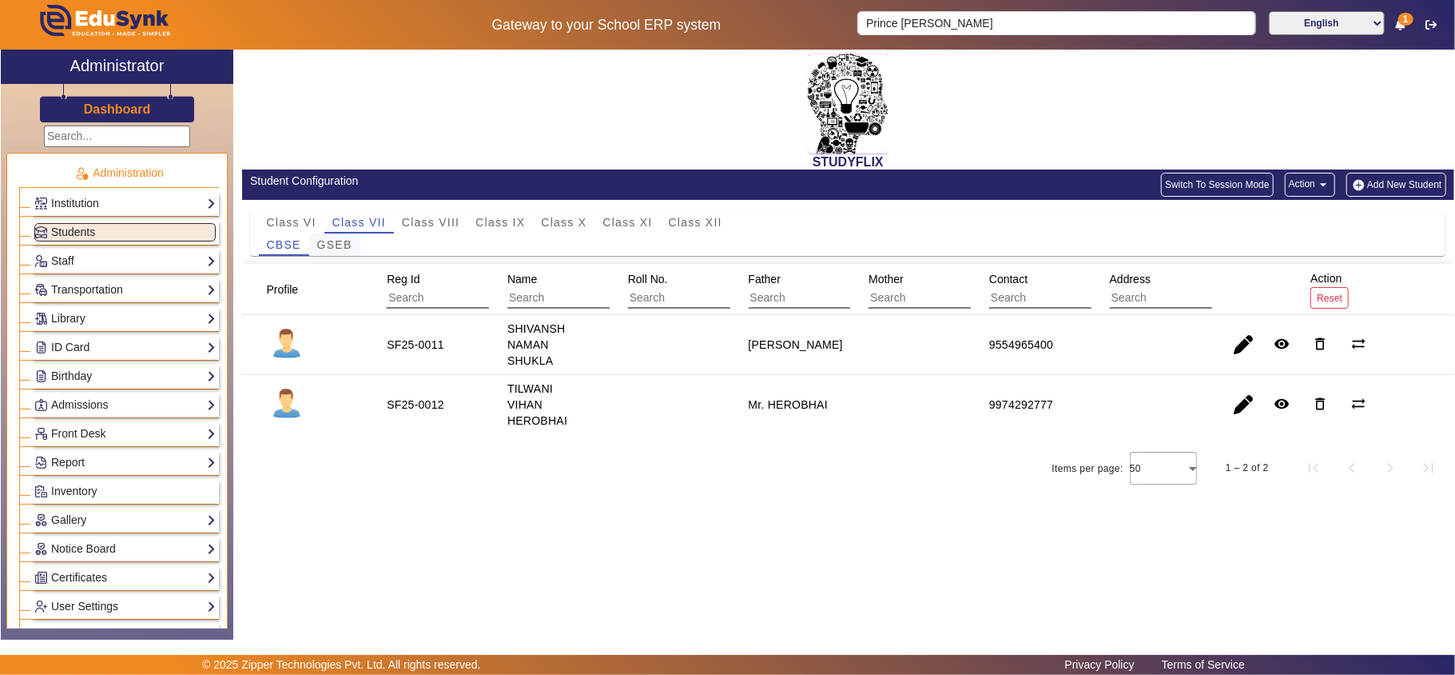
click at [337, 241] on span "GSEB" at bounding box center [334, 244] width 35 height 11
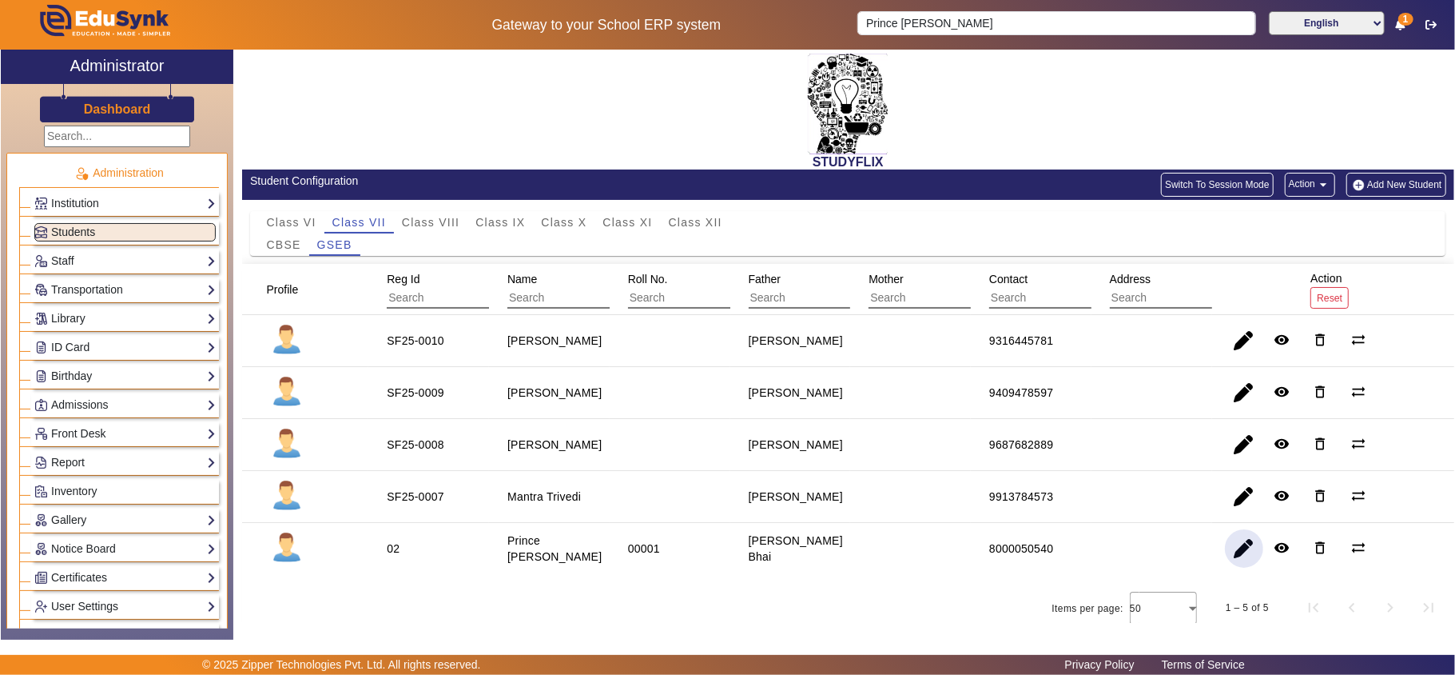
click at [1238, 553] on span "button" at bounding box center [1244, 548] width 38 height 38
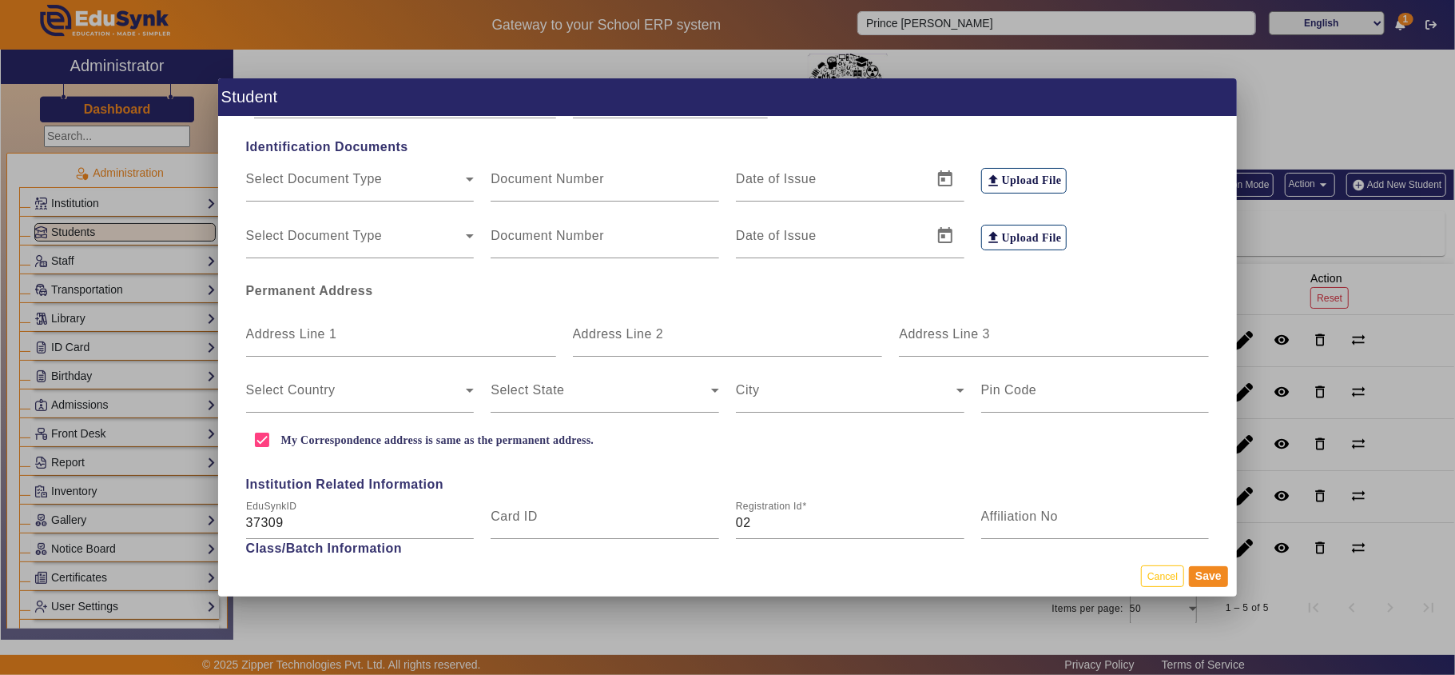
scroll to position [532, 0]
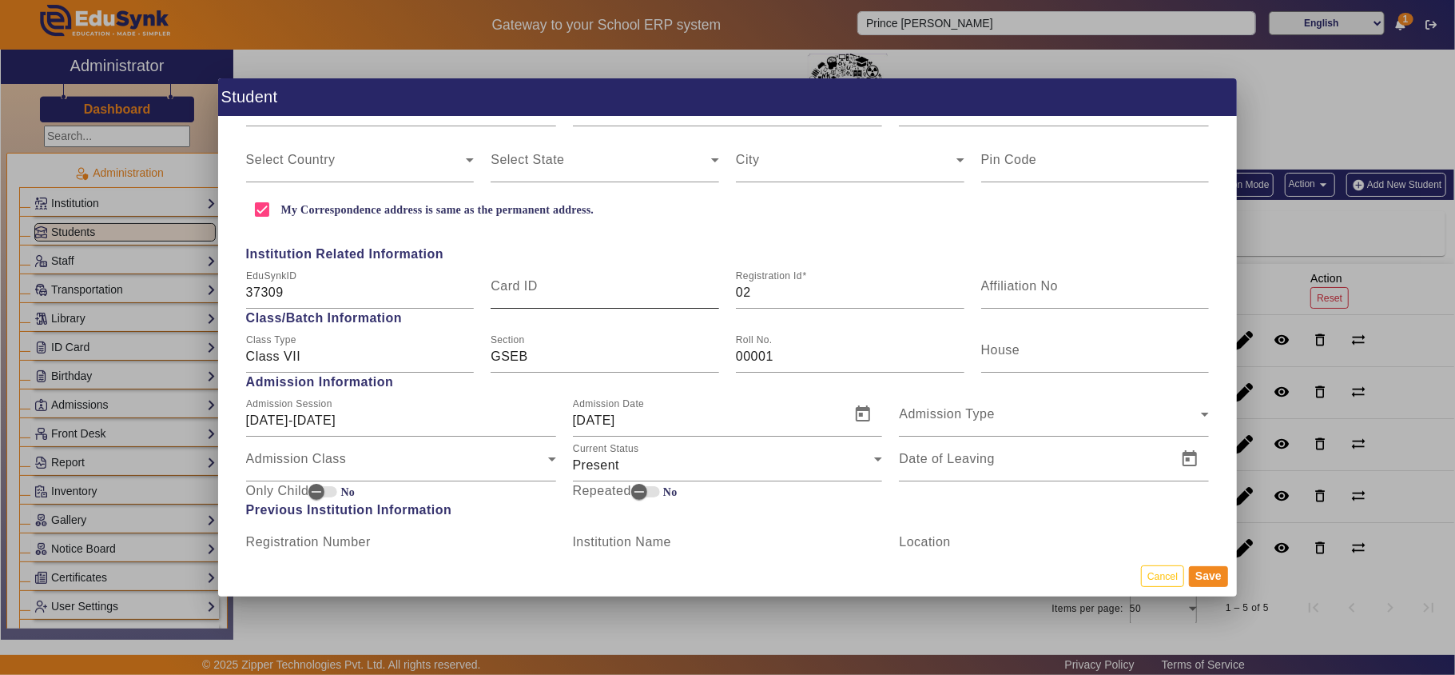
click at [590, 270] on div "Card ID" at bounding box center [605, 286] width 229 height 45
click at [273, 283] on input "37309" at bounding box center [360, 292] width 229 height 19
click at [510, 286] on mat-label "Card ID" at bounding box center [514, 286] width 47 height 14
click at [510, 286] on input "Card ID" at bounding box center [605, 292] width 229 height 19
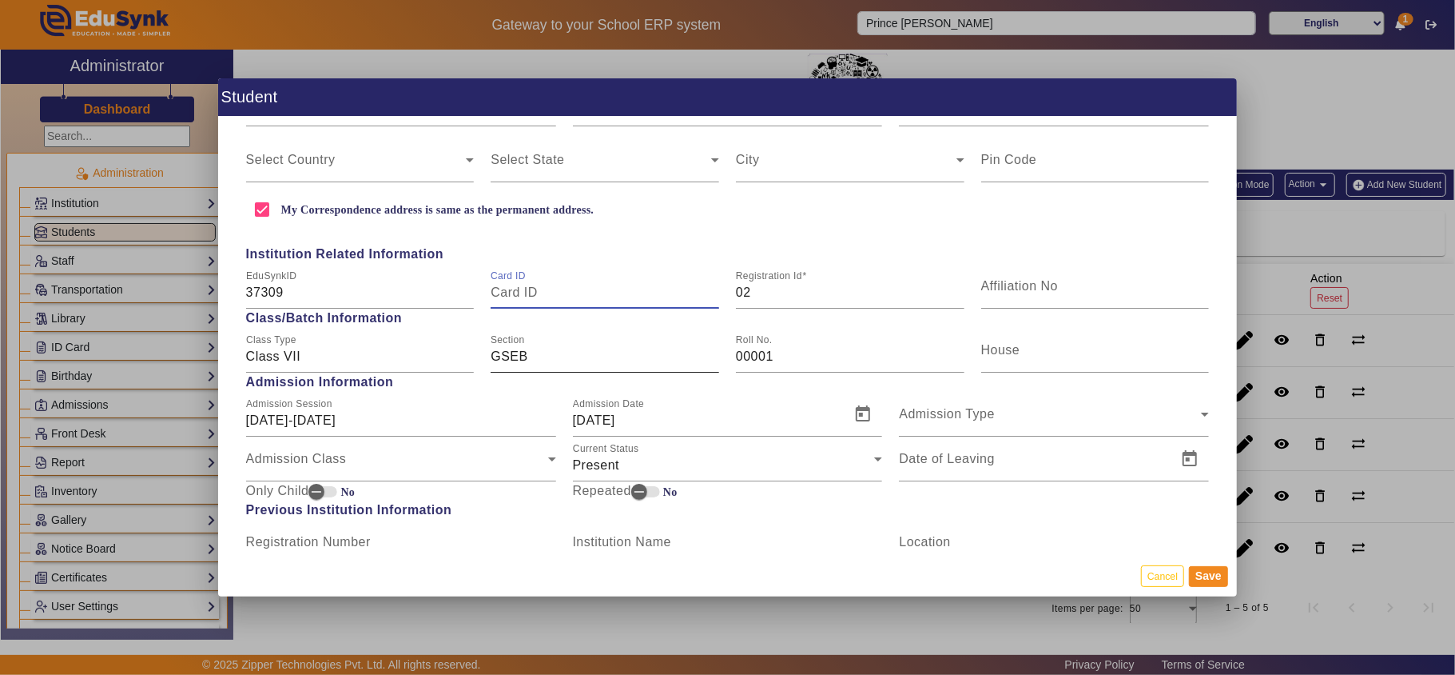
paste input "37309"
type input "37309"
click at [1205, 573] on button "Save" at bounding box center [1208, 576] width 39 height 21
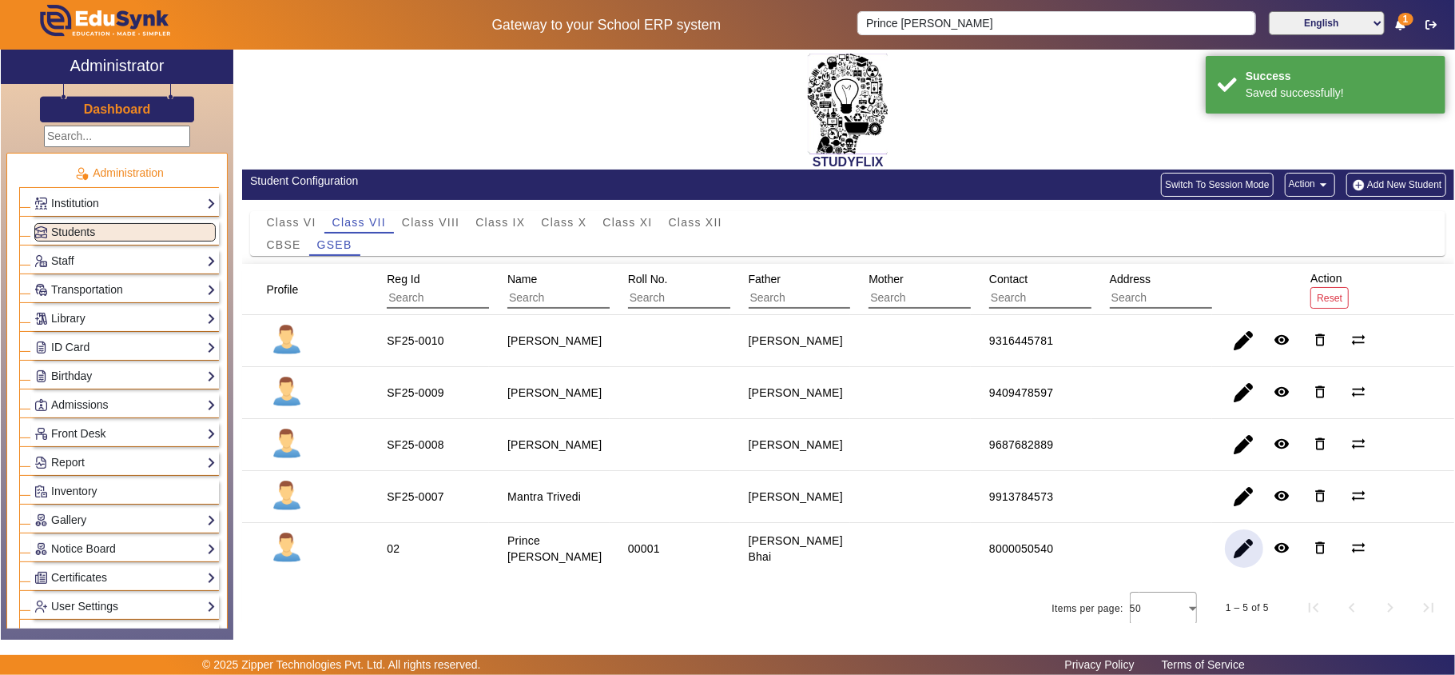
click at [1232, 553] on span "button" at bounding box center [1244, 548] width 38 height 38
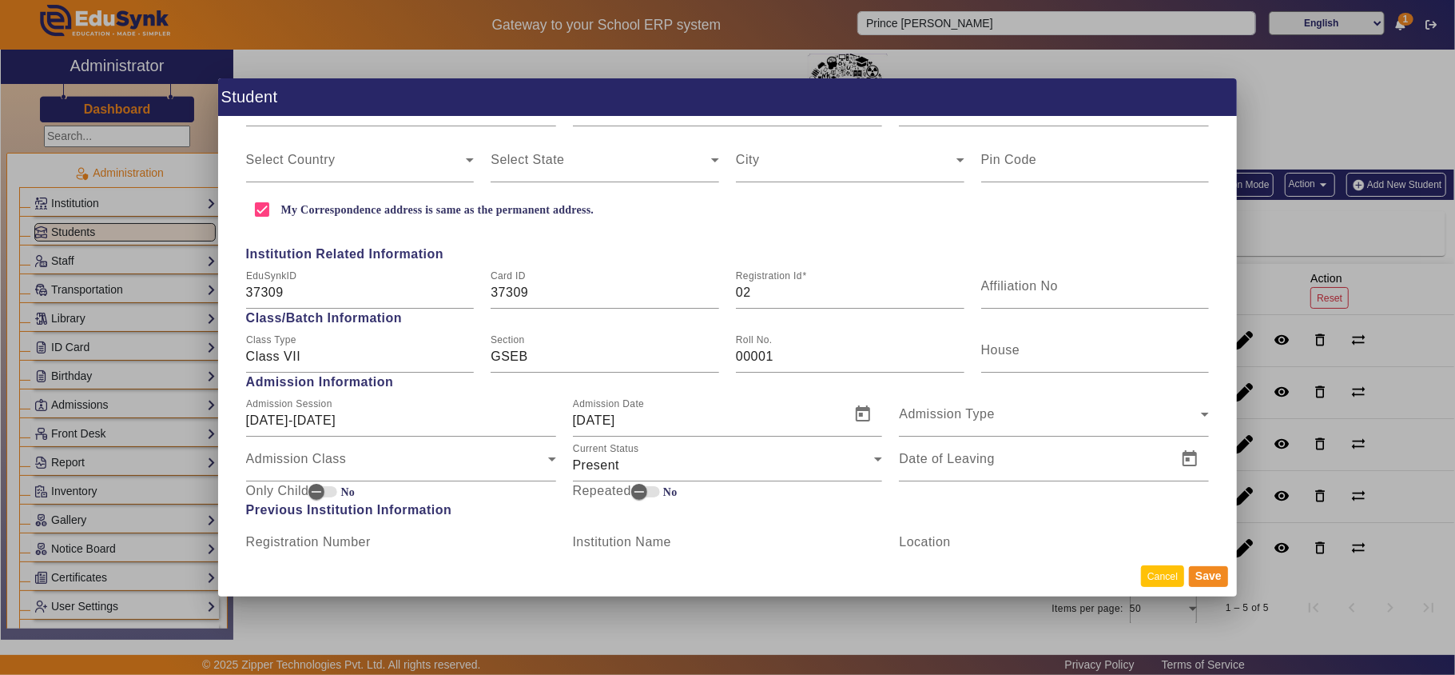
click at [1152, 579] on button "Cancel" at bounding box center [1162, 576] width 43 height 22
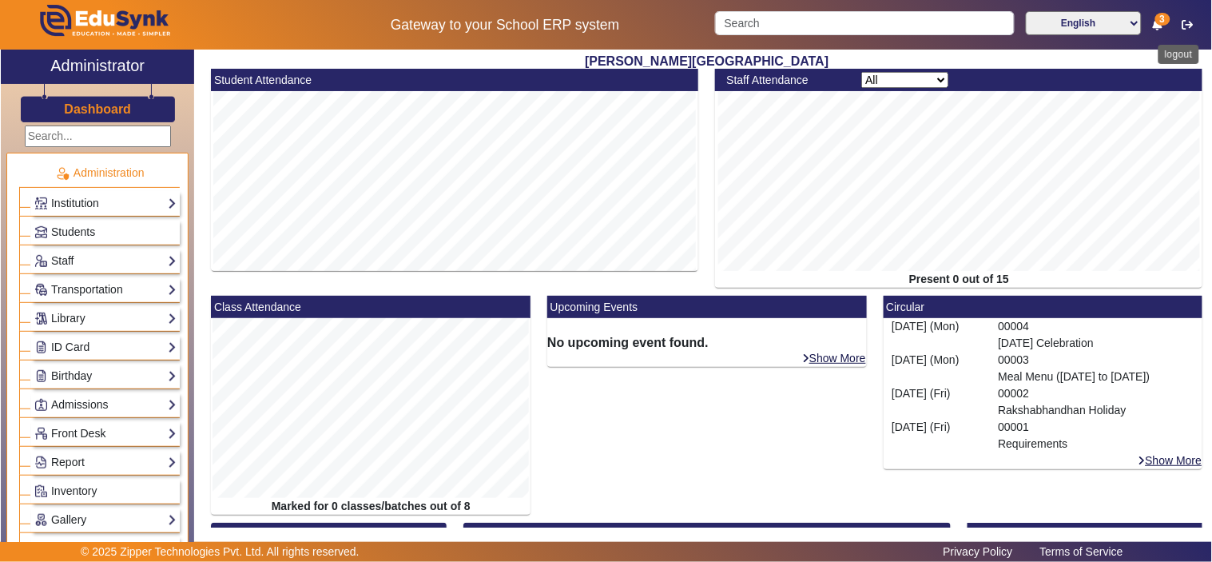
click at [1195, 24] on button "button" at bounding box center [1189, 24] width 30 height 27
click at [1191, 22] on icon "button" at bounding box center [1188, 24] width 11 height 11
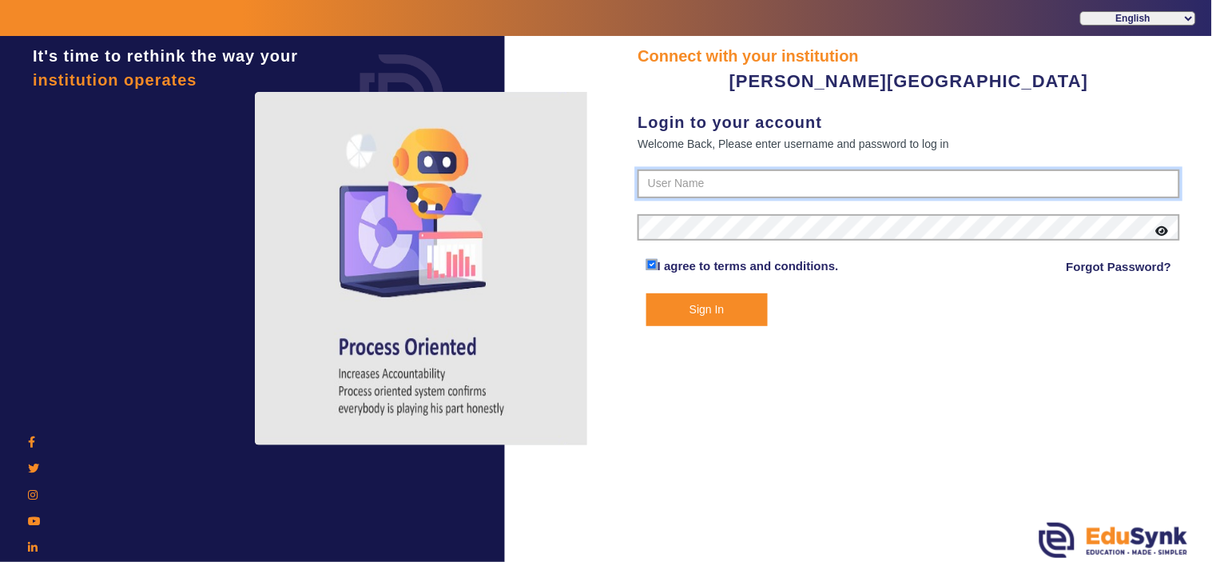
type input "9799013603"
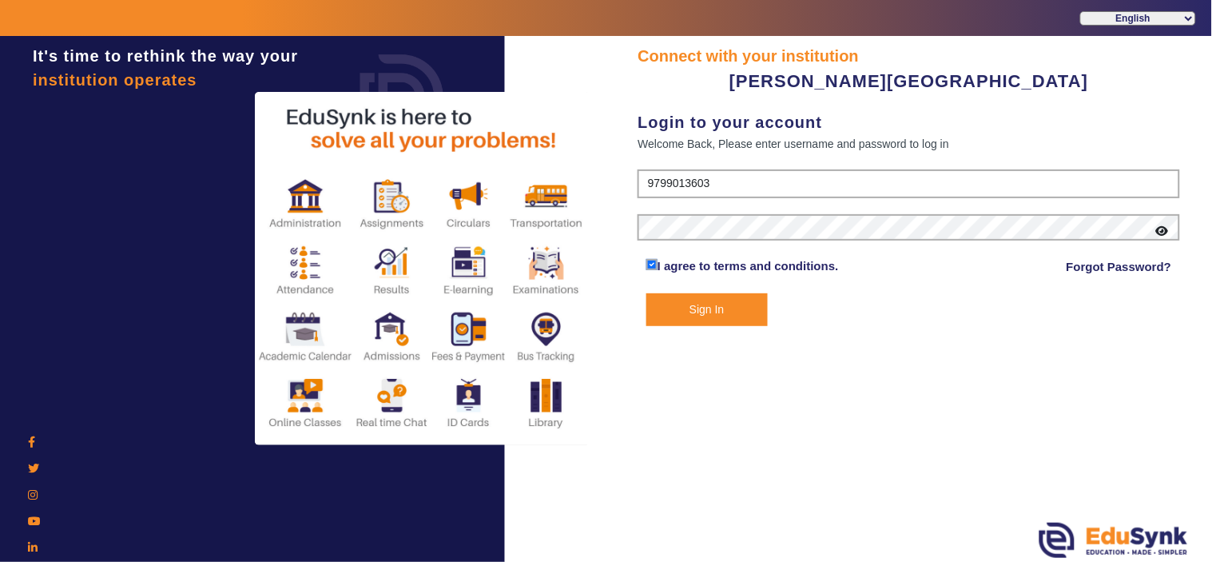
click at [1160, 228] on icon at bounding box center [1162, 230] width 13 height 11
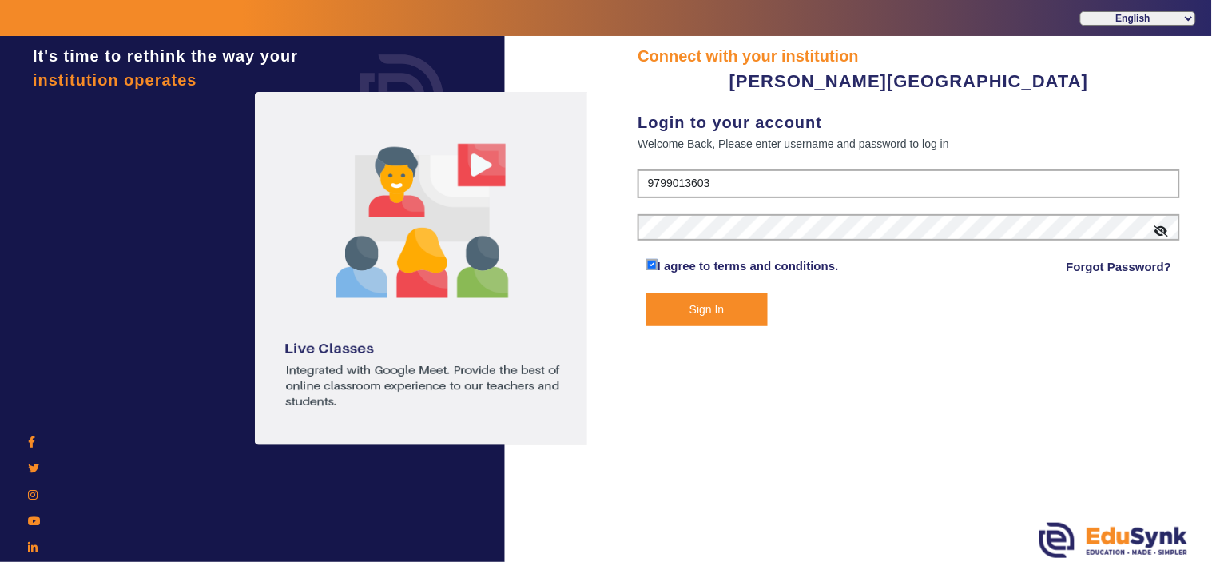
click at [732, 300] on button "Sign In" at bounding box center [707, 309] width 121 height 33
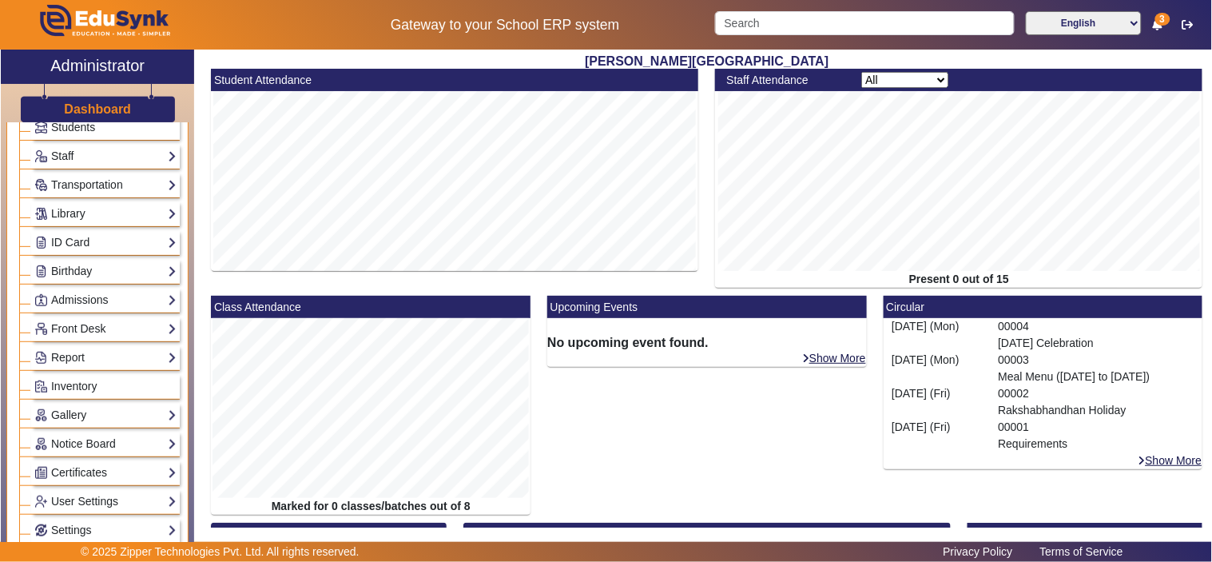
scroll to position [148, 0]
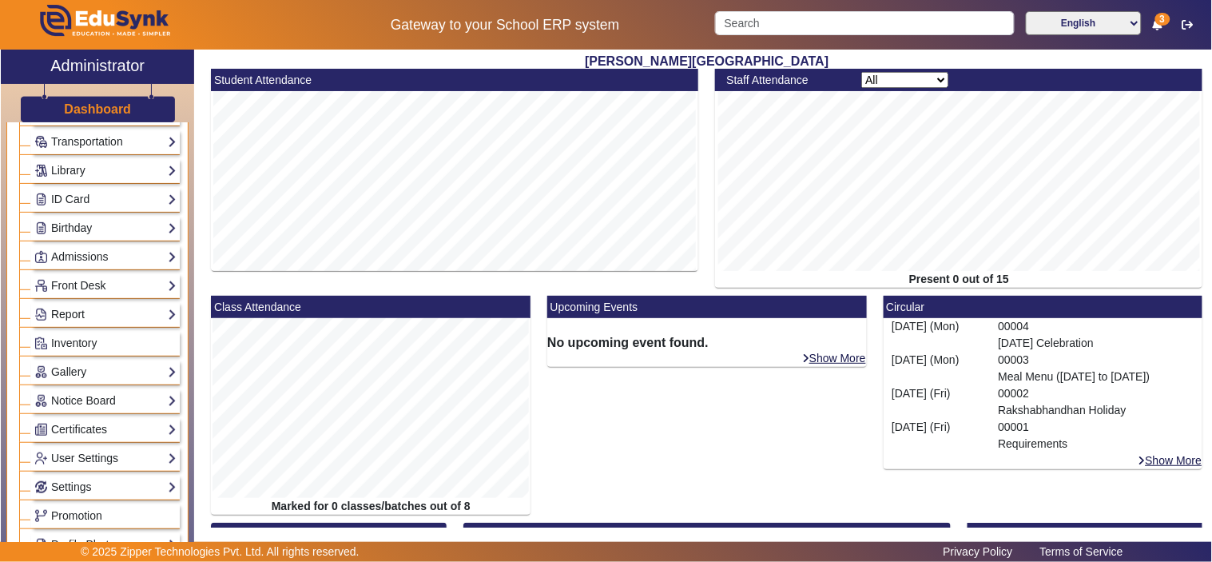
click at [85, 309] on link "Report" at bounding box center [105, 314] width 142 height 18
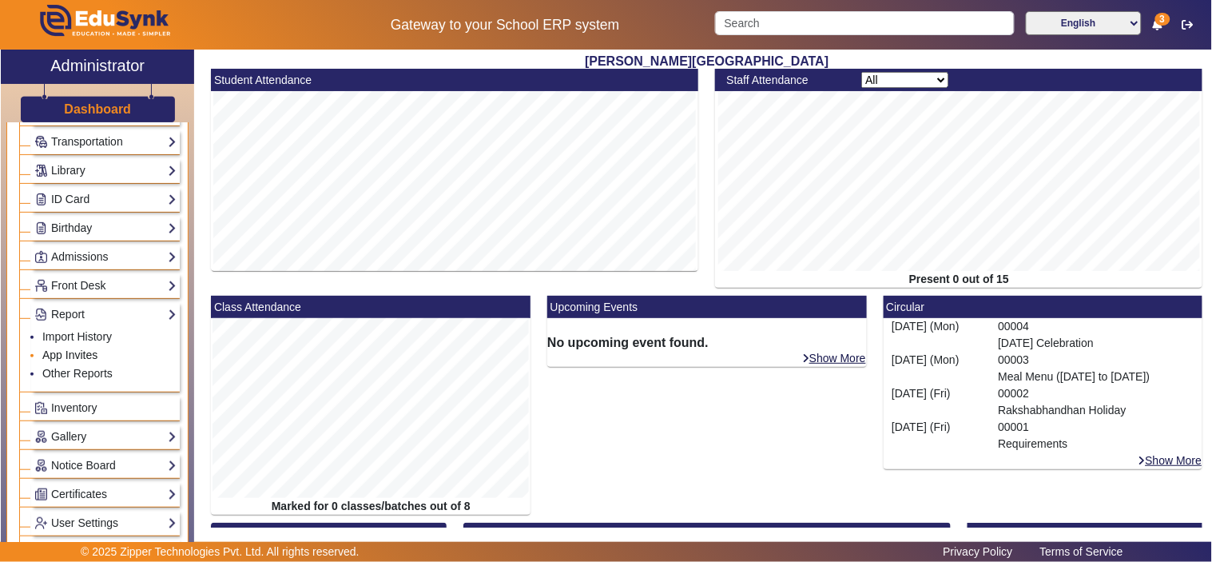
click at [88, 354] on link "App Invites" at bounding box center [69, 354] width 55 height 13
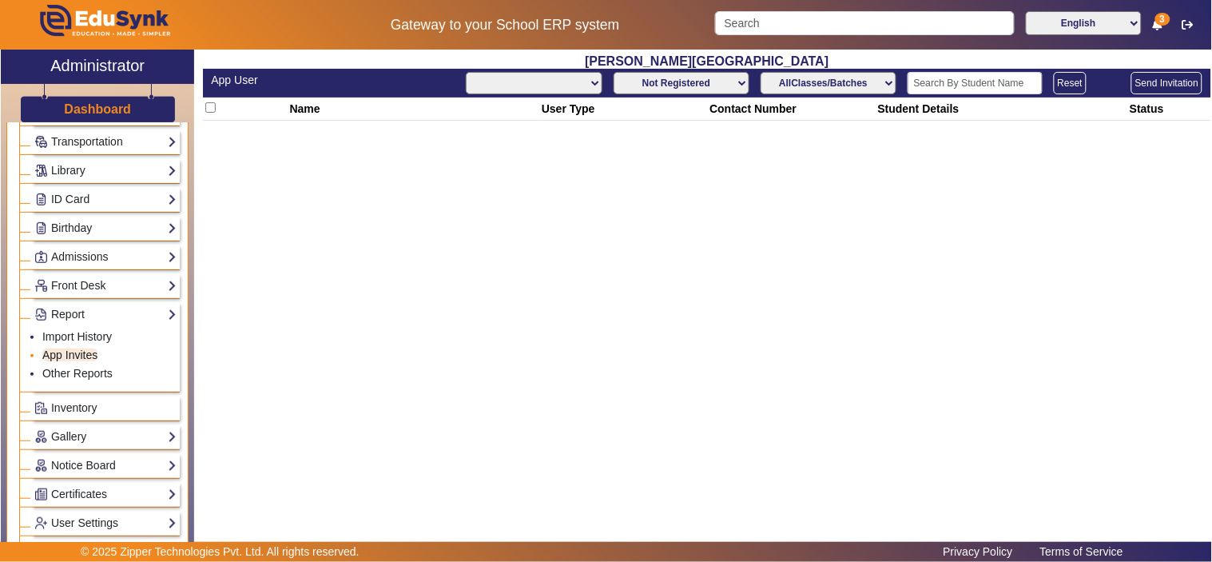
select select "All"
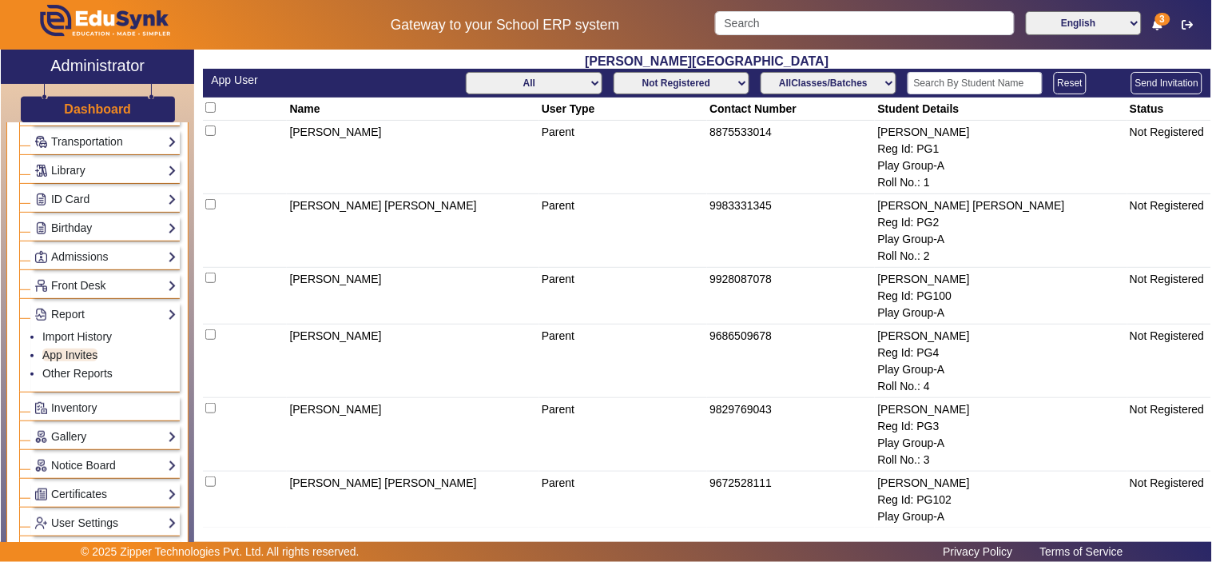
click at [710, 84] on select "Not Registered Registered" at bounding box center [682, 83] width 136 height 22
select select "registered"
click at [614, 72] on select "Not Registered Registered" at bounding box center [682, 83] width 136 height 22
click at [547, 90] on select "All Teacher Parent Driver Support Staff" at bounding box center [534, 83] width 136 height 22
select select "Teacher"
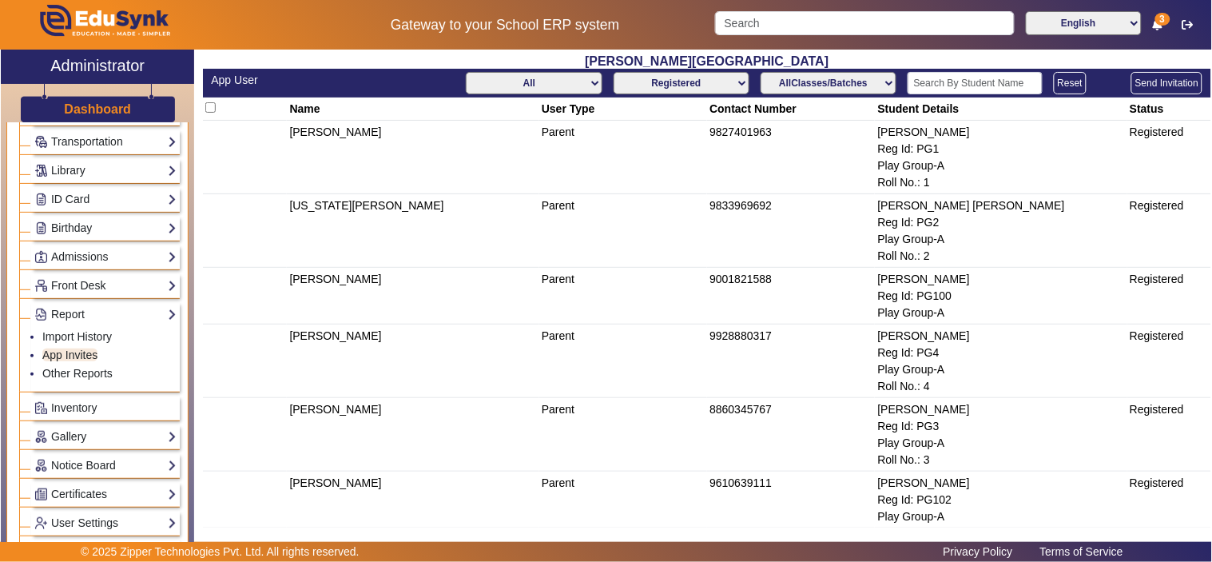
click at [466, 72] on select "All Teacher Parent Driver Support Staff" at bounding box center [534, 83] width 136 height 22
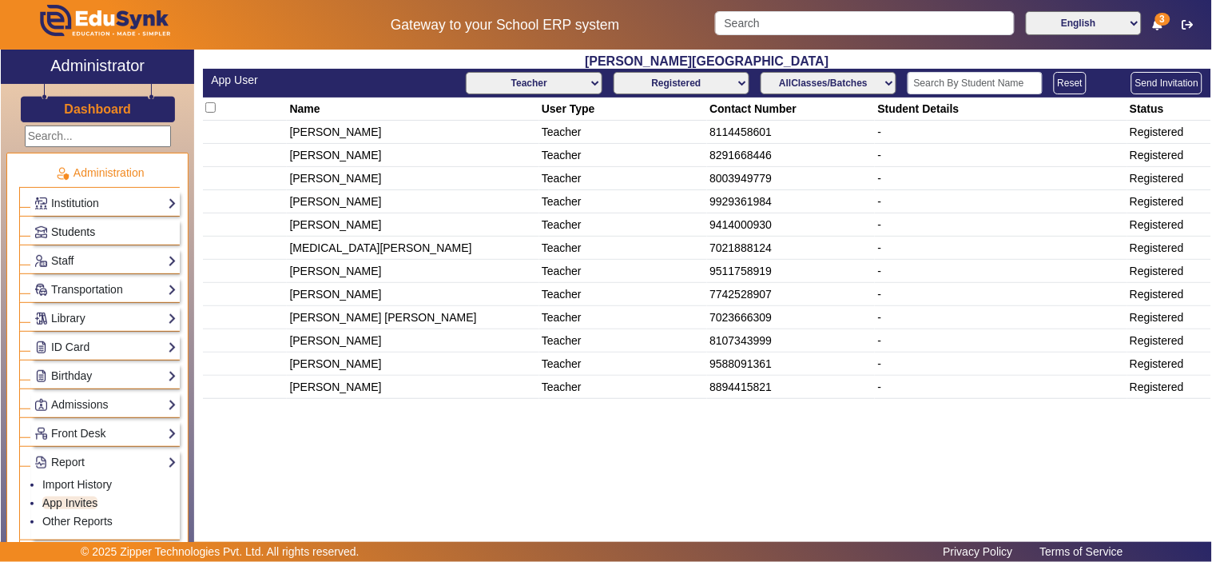
click at [57, 223] on link "Students" at bounding box center [105, 232] width 142 height 18
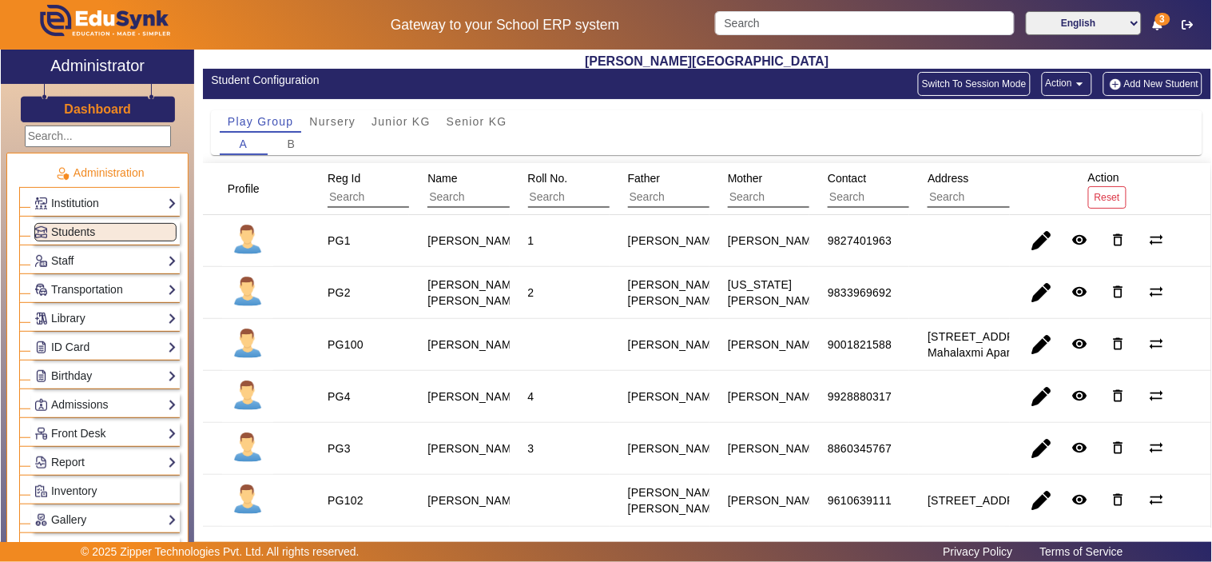
click at [93, 104] on h3 "Dashboard" at bounding box center [97, 108] width 67 height 15
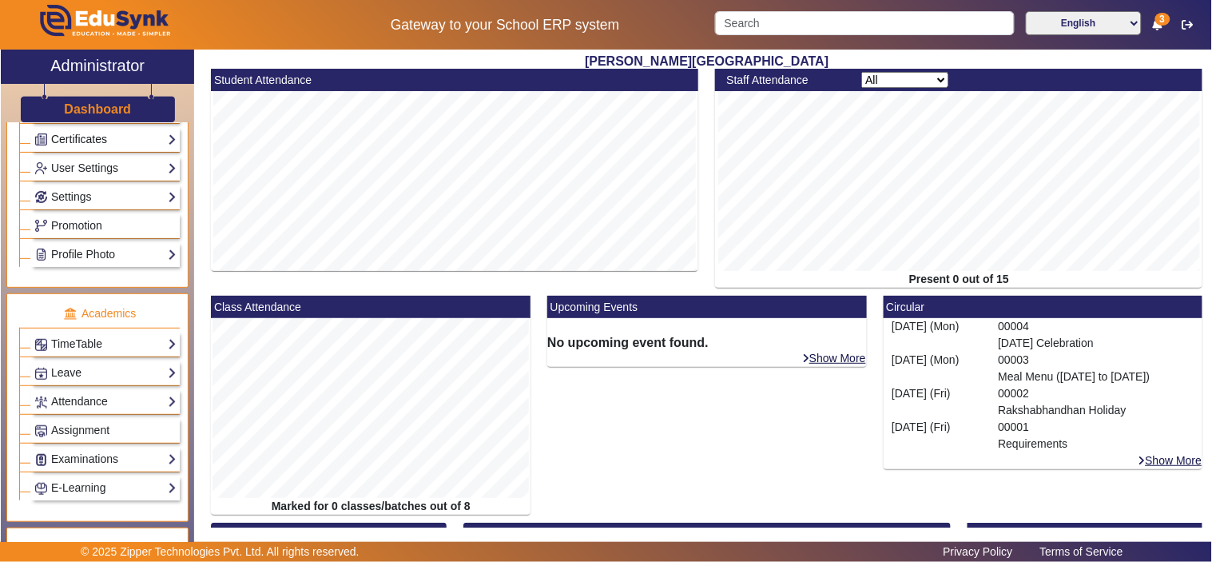
scroll to position [444, 0]
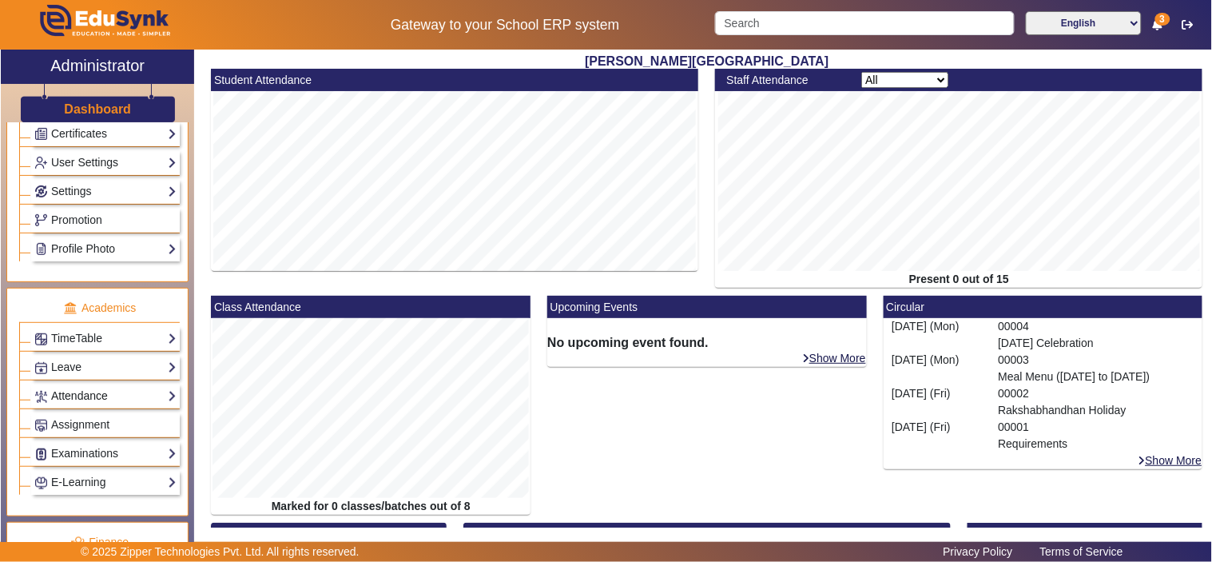
click at [84, 398] on link "Attendance" at bounding box center [105, 396] width 142 height 18
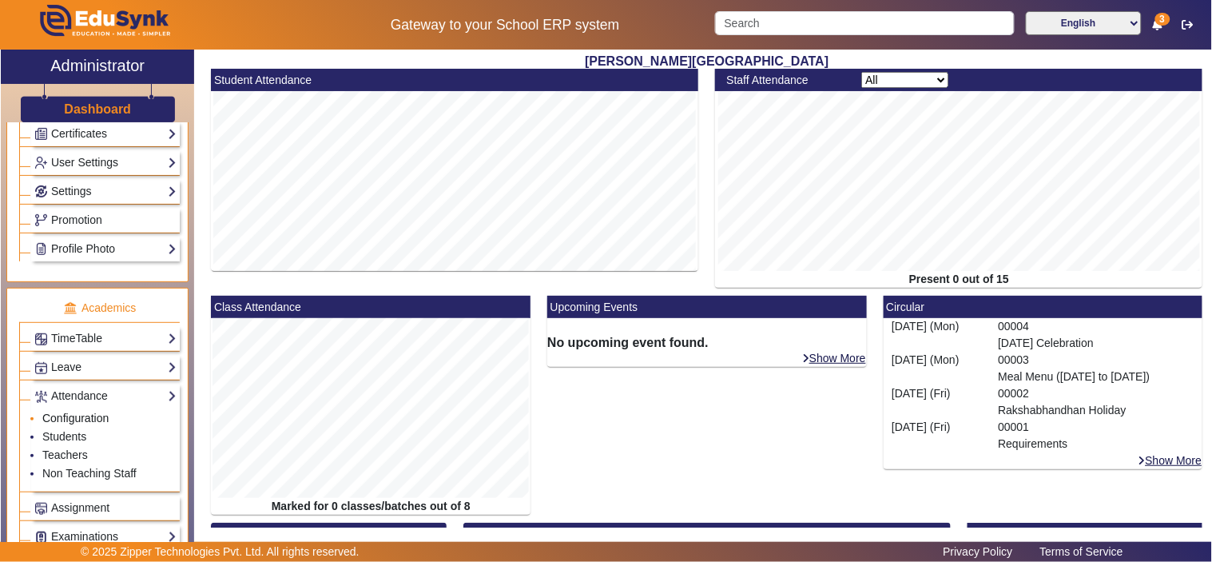
click at [75, 417] on link "Configuration" at bounding box center [75, 418] width 66 height 13
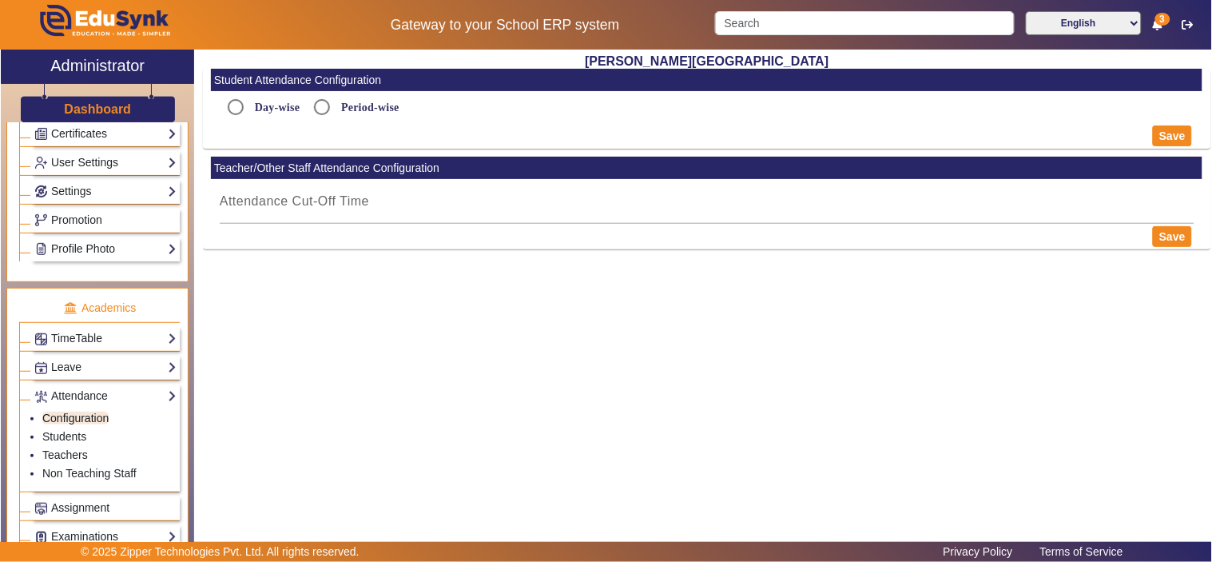
radio input "true"
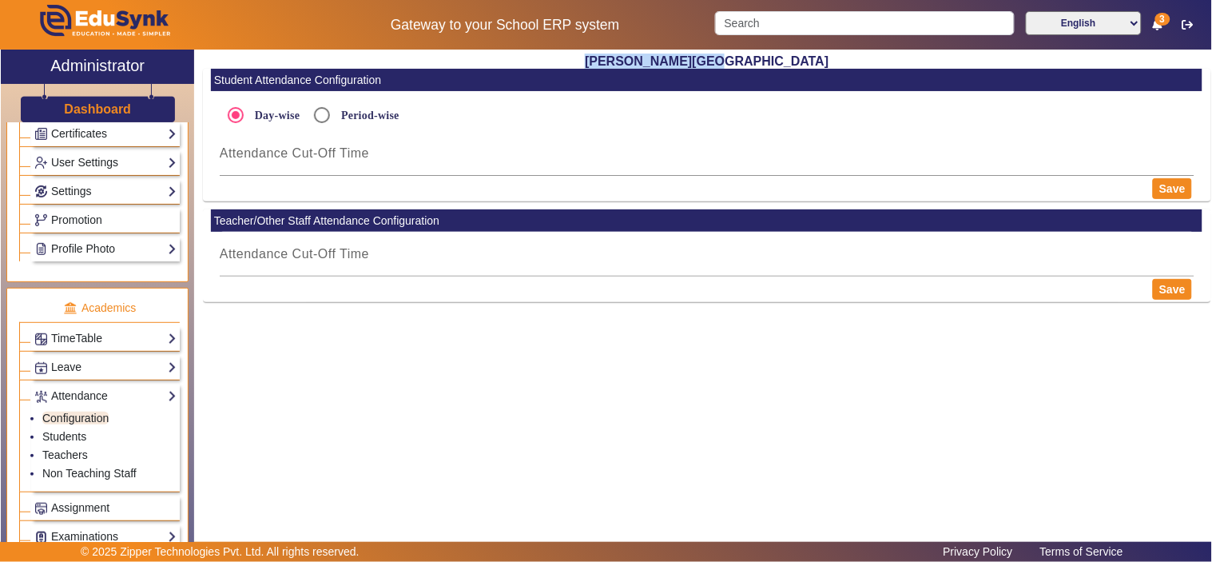
drag, startPoint x: 632, startPoint y: 59, endPoint x: 801, endPoint y: 60, distance: 168.6
click at [801, 60] on h2 "[PERSON_NAME][GEOGRAPHIC_DATA]" at bounding box center [707, 61] width 1009 height 15
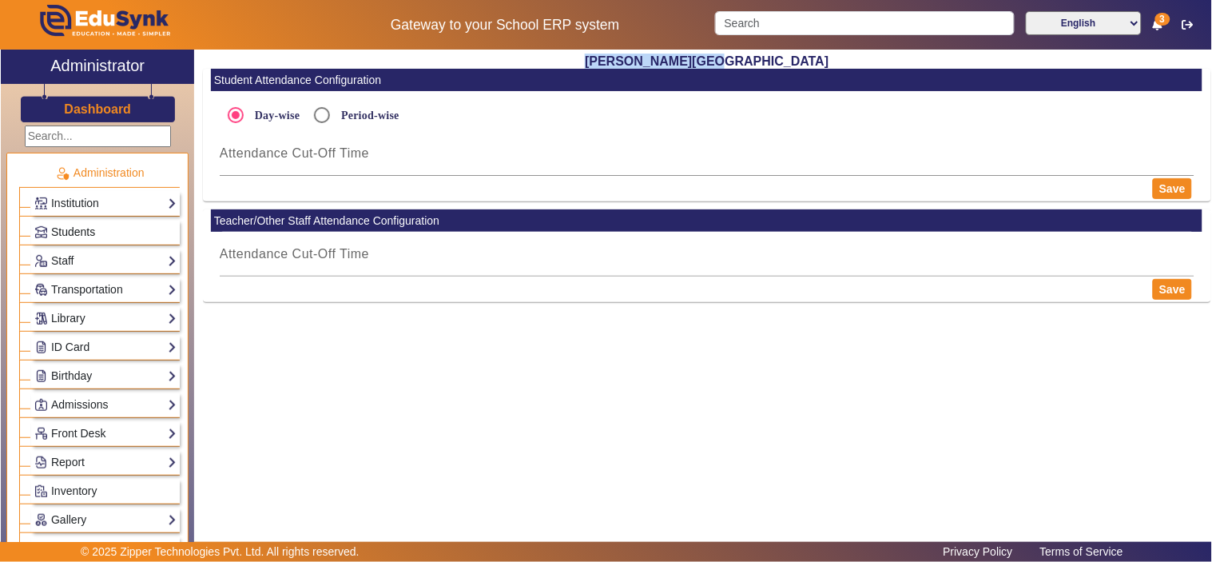
click at [82, 227] on span "Students" at bounding box center [73, 231] width 44 height 13
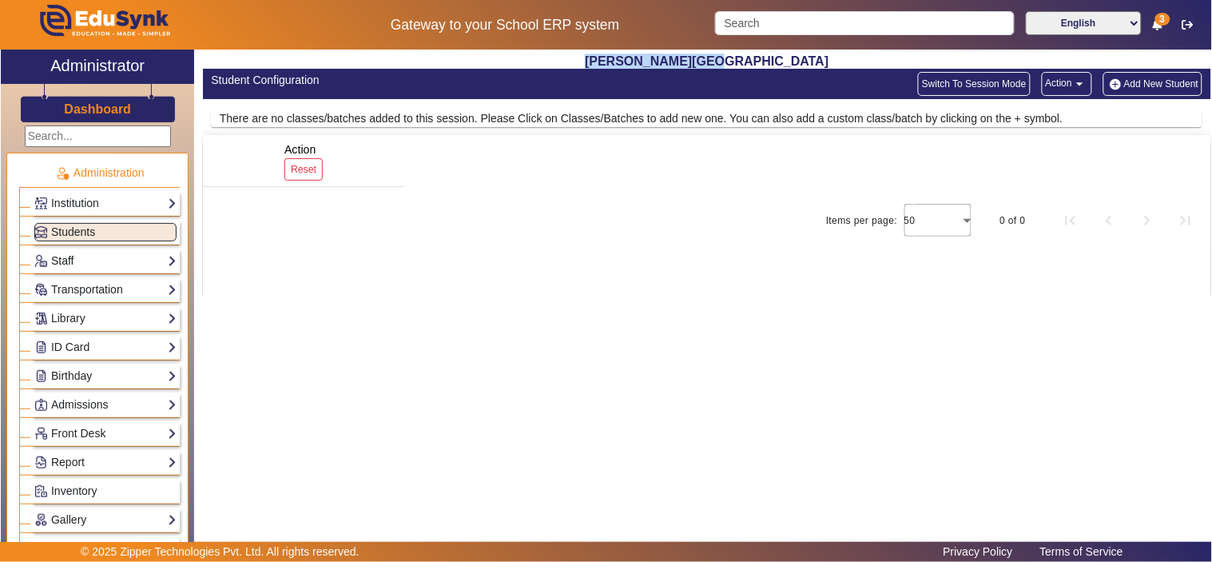
click at [75, 254] on link "Staff" at bounding box center [105, 261] width 142 height 18
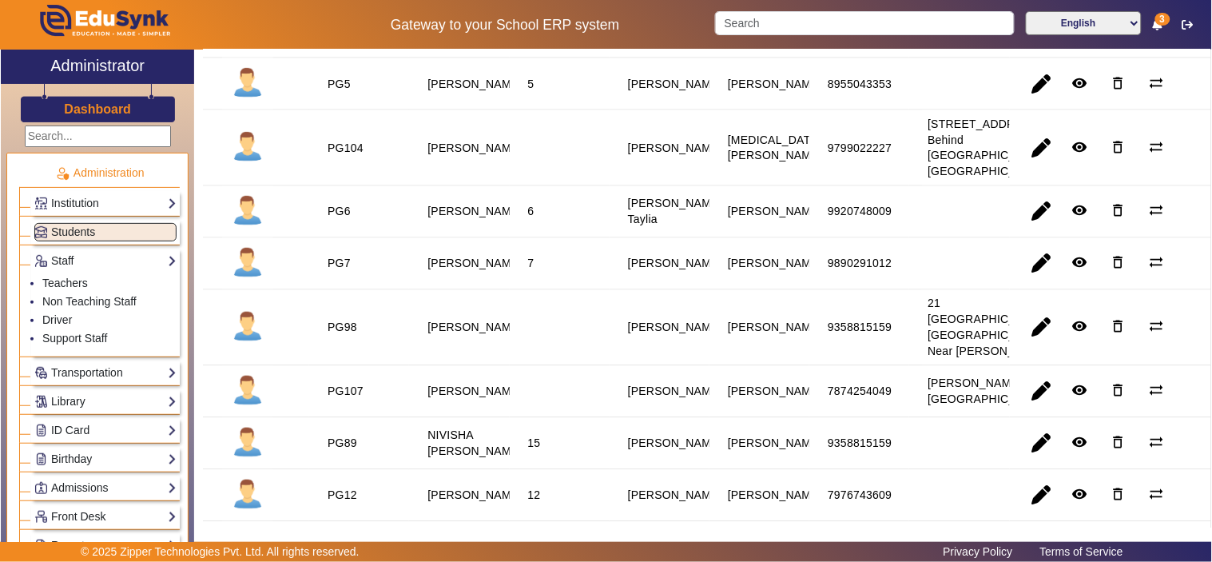
scroll to position [444, 0]
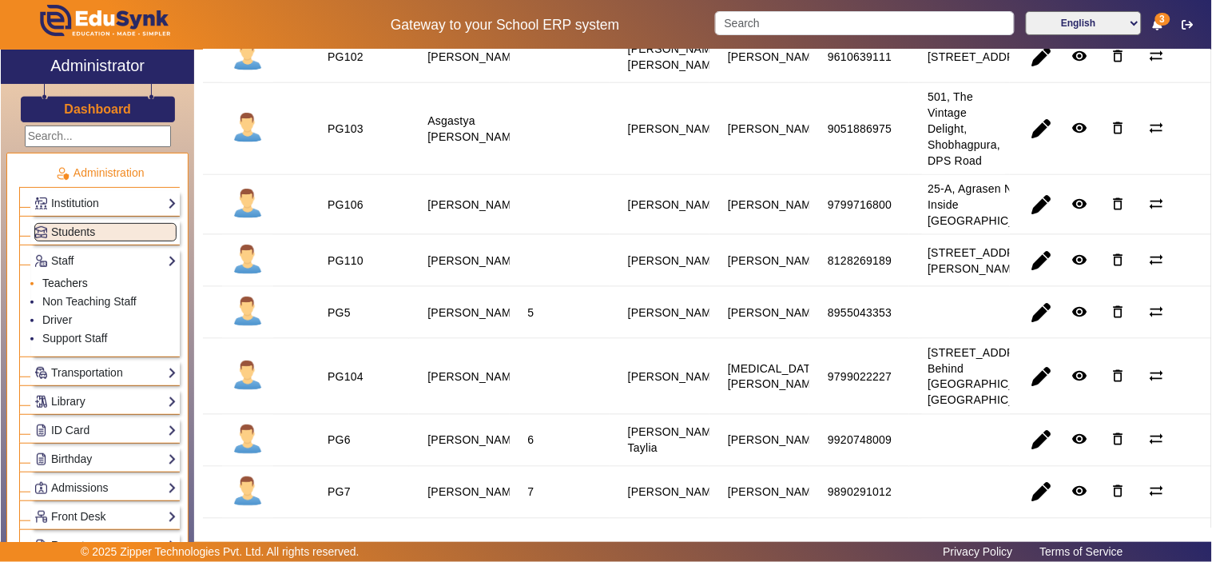
click at [66, 277] on link "Teachers" at bounding box center [65, 283] width 46 height 13
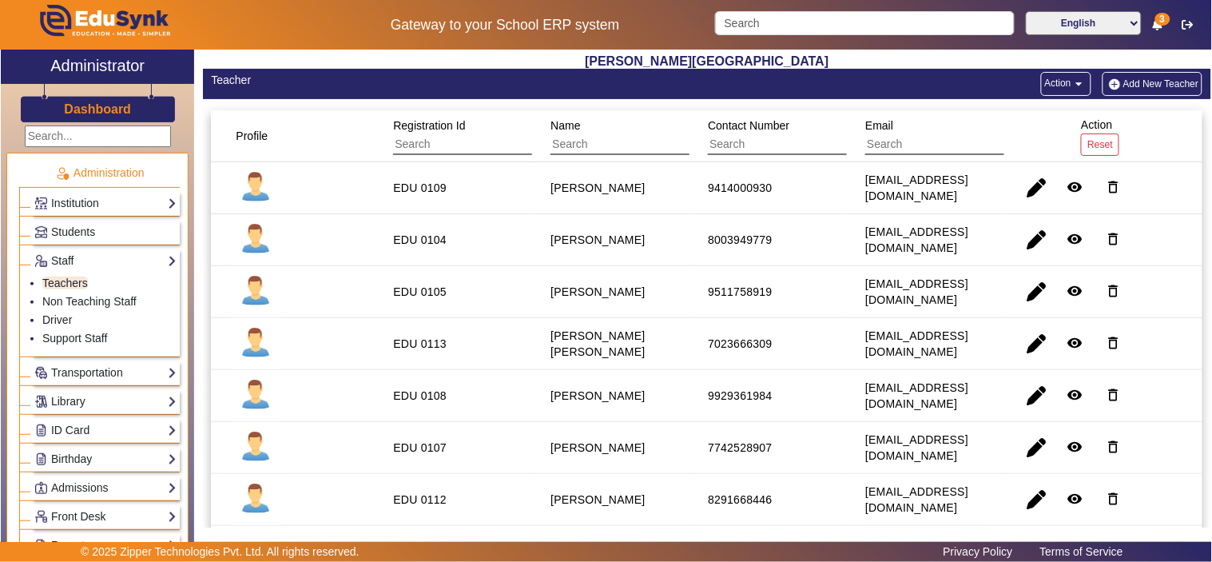
click at [593, 155] on div "Name" at bounding box center [629, 136] width 169 height 50
click at [644, 150] on input "text" at bounding box center [622, 144] width 143 height 21
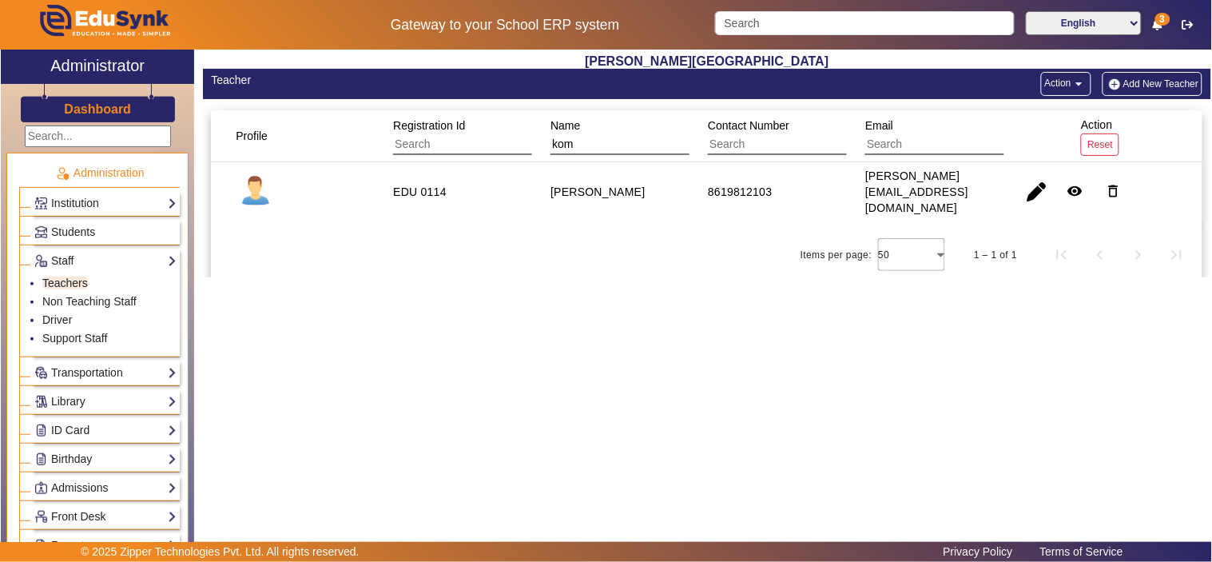
type input "kom"
click at [744, 189] on div "8619812103" at bounding box center [740, 192] width 64 height 16
click at [743, 189] on div "8619812103" at bounding box center [740, 192] width 64 height 16
copy div "8619812103"
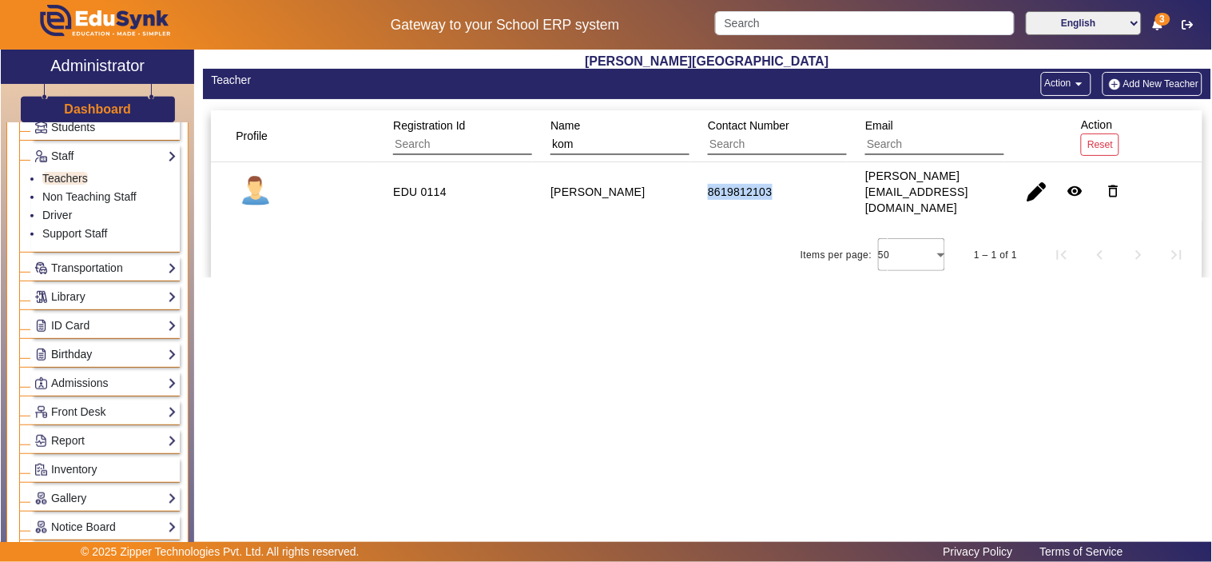
scroll to position [148, 0]
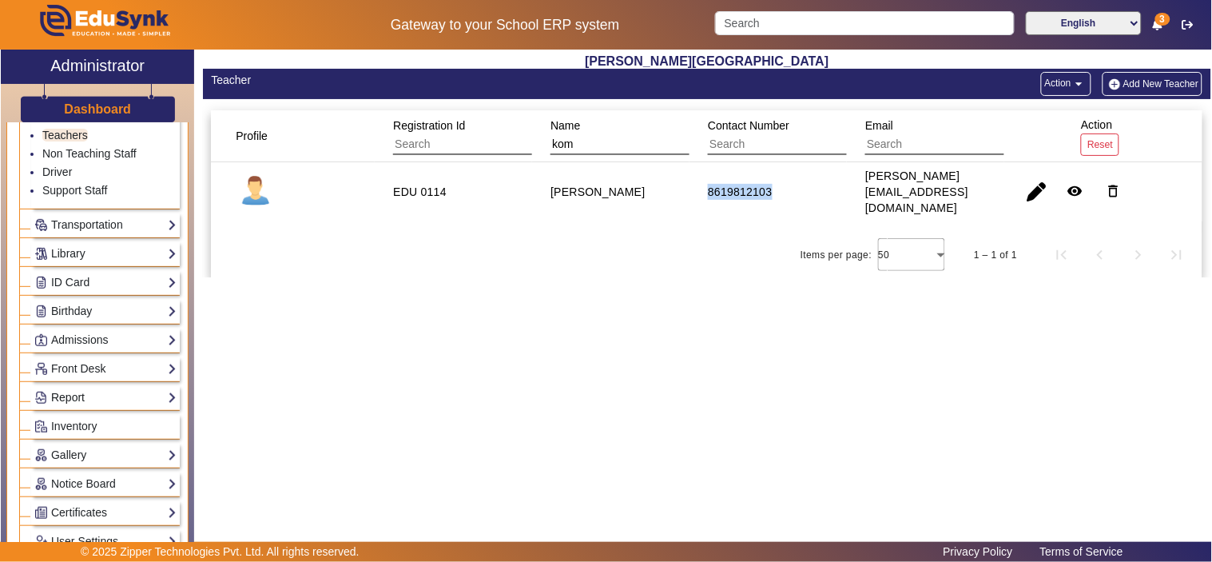
click at [76, 400] on link "Report" at bounding box center [105, 397] width 142 height 18
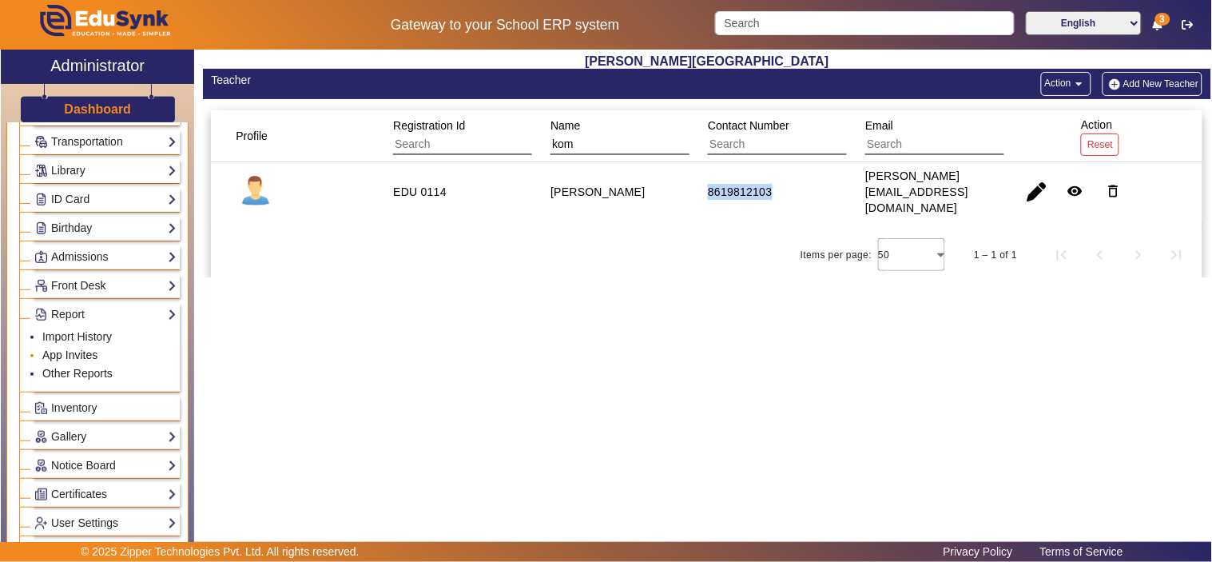
click at [67, 356] on link "App Invites" at bounding box center [69, 354] width 55 height 13
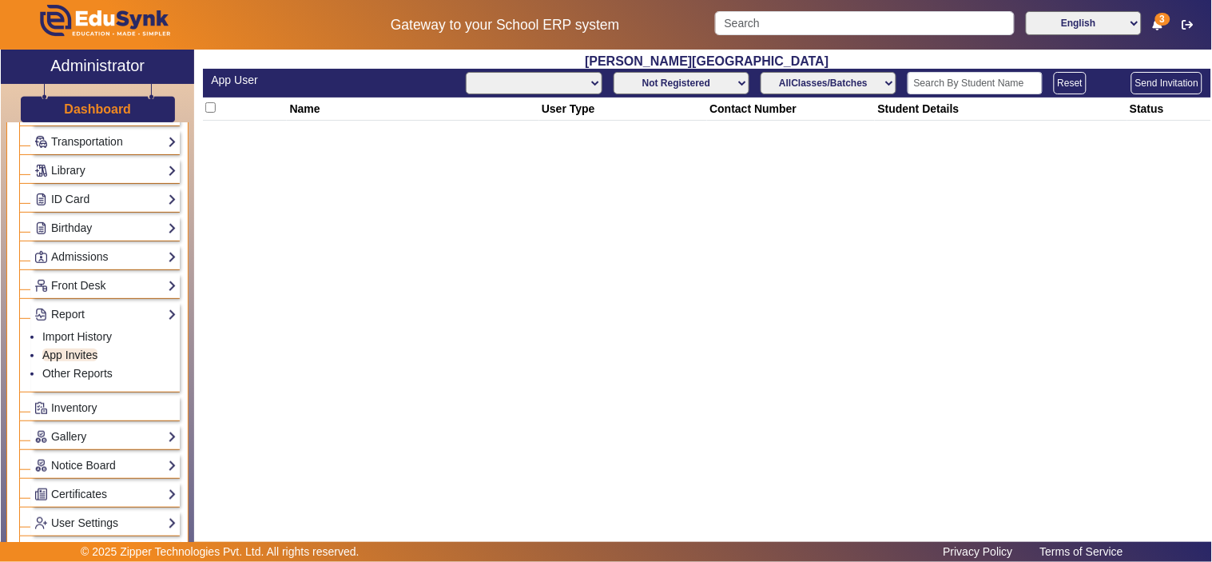
select select "All"
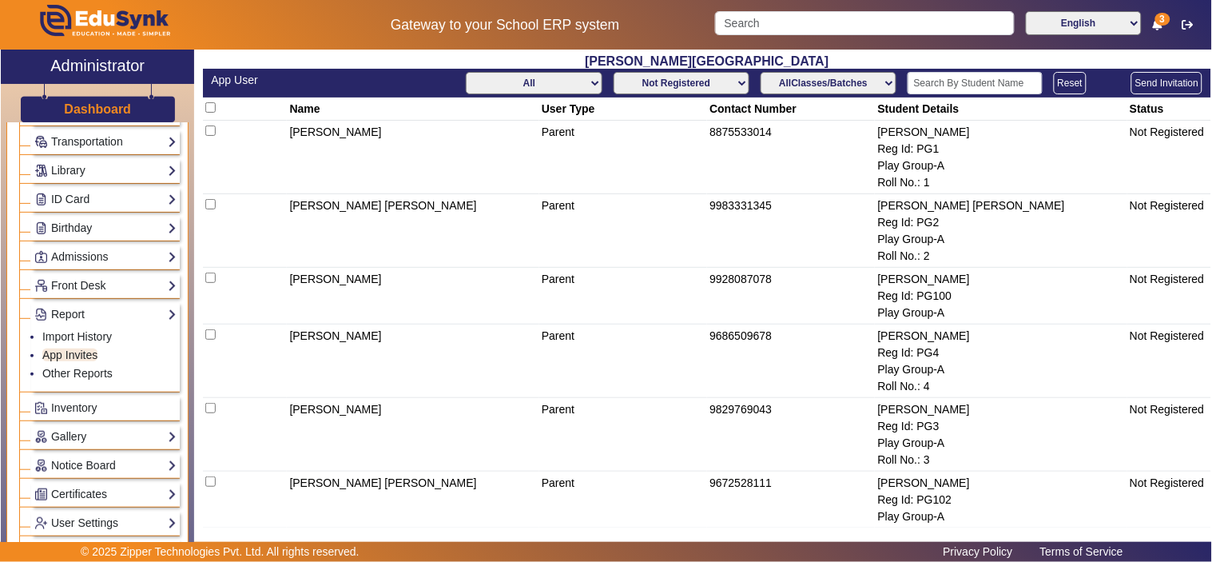
click at [684, 80] on select "Not Registered Registered" at bounding box center [682, 83] width 136 height 22
select select "registered"
click at [614, 72] on select "Not Registered Registered" at bounding box center [682, 83] width 136 height 22
click at [552, 81] on select "All Teacher Parent Driver Support Staff" at bounding box center [534, 83] width 136 height 22
select select "Teacher"
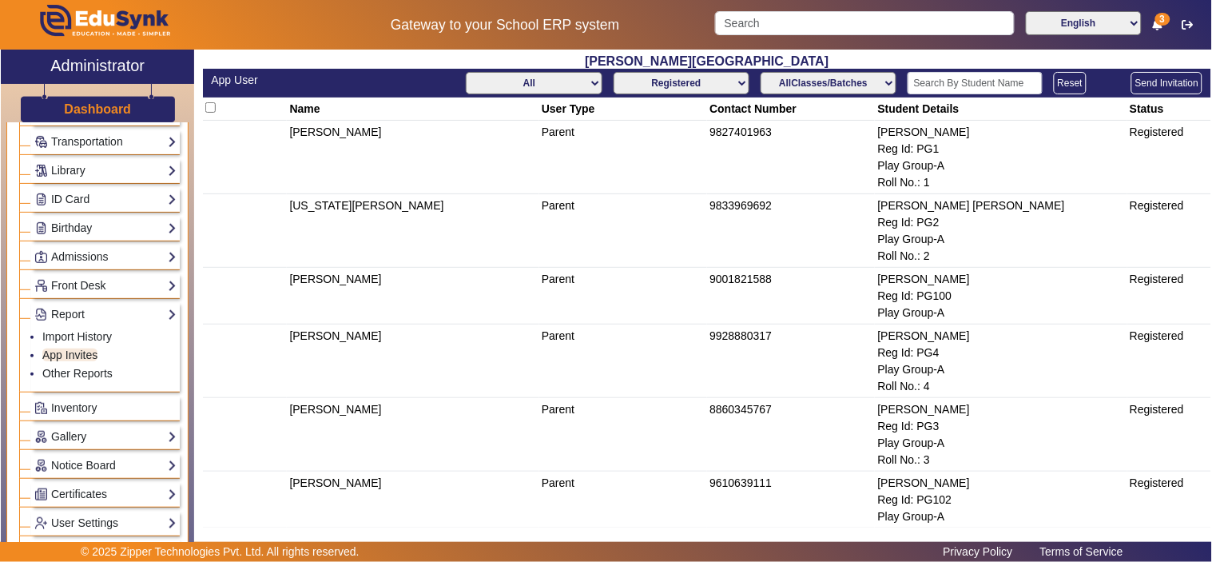
click at [466, 72] on select "All Teacher Parent Driver Support Staff" at bounding box center [534, 83] width 136 height 22
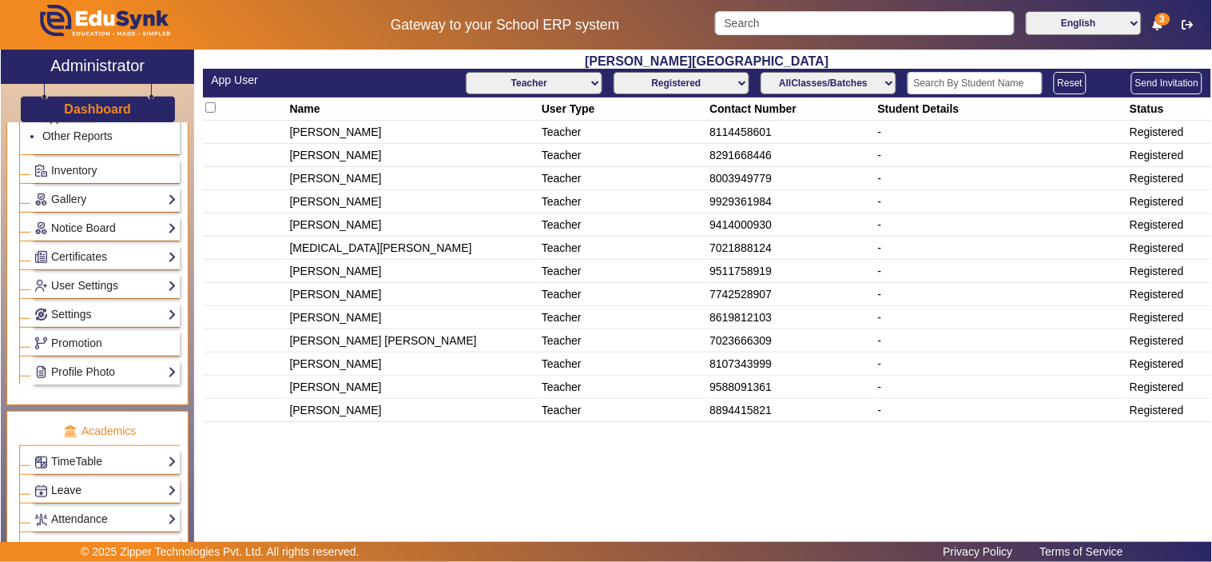
scroll to position [444, 0]
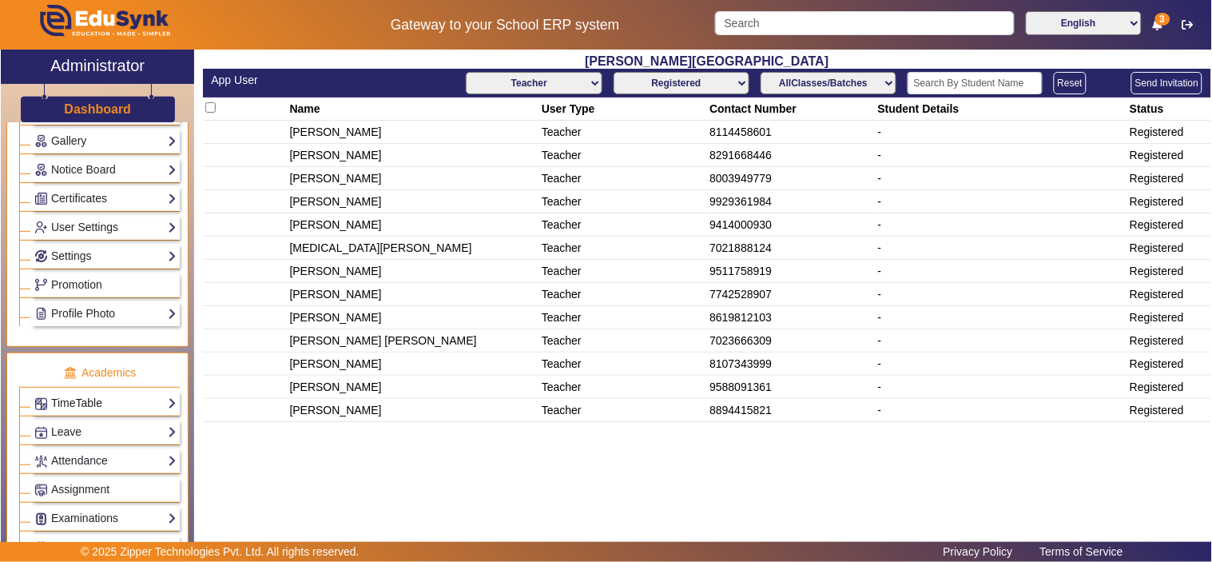
click at [82, 402] on link "TimeTable" at bounding box center [105, 403] width 142 height 18
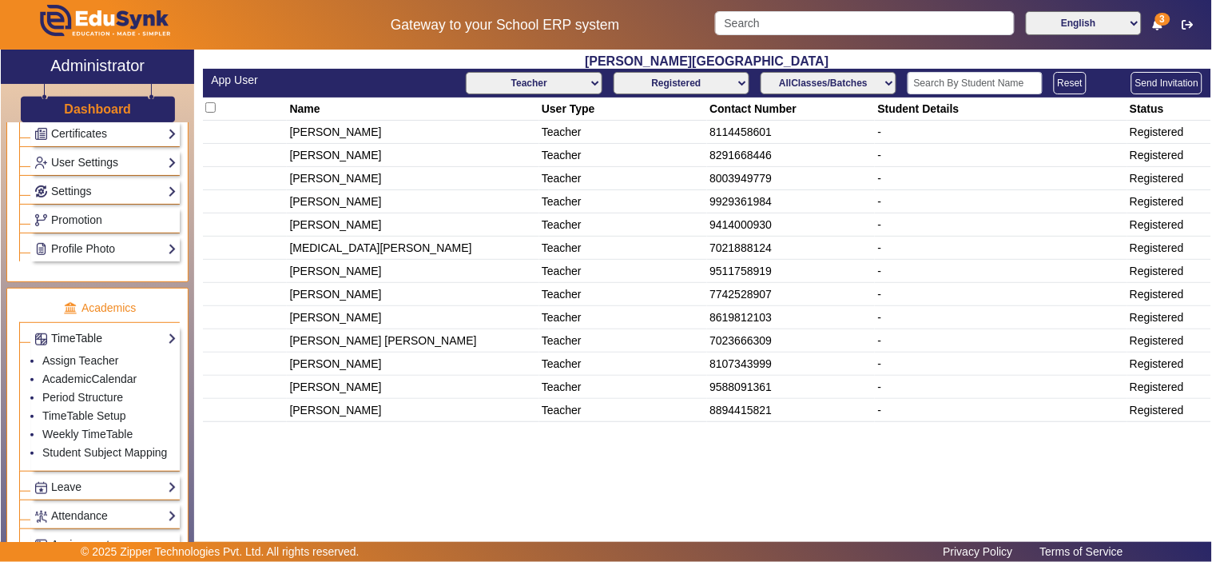
scroll to position [379, 0]
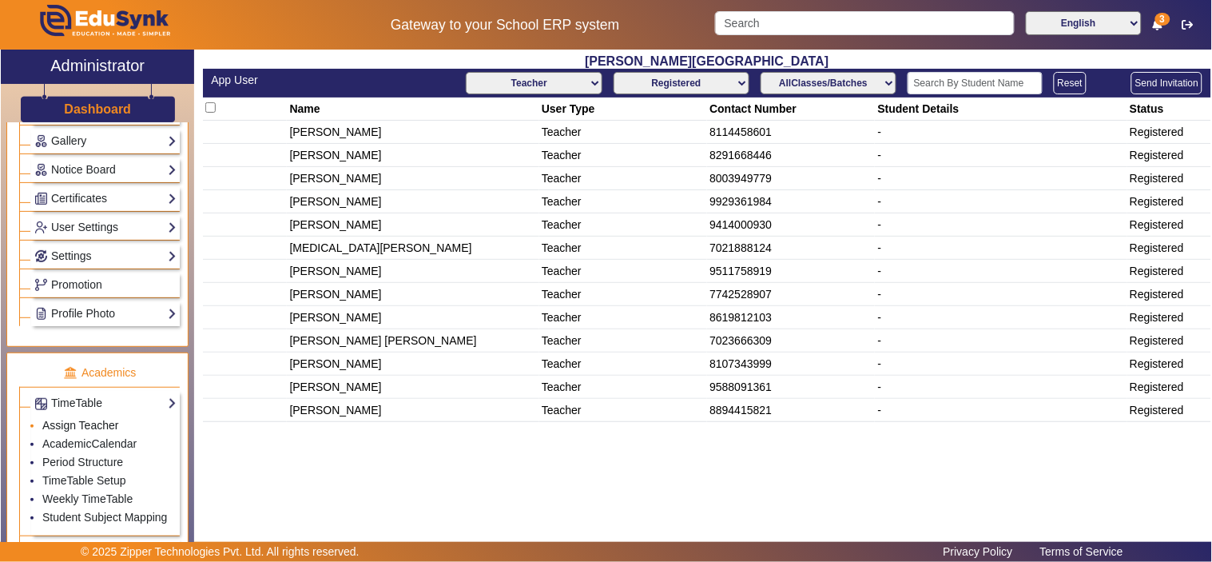
click at [82, 426] on link "Assign Teacher" at bounding box center [80, 425] width 76 height 13
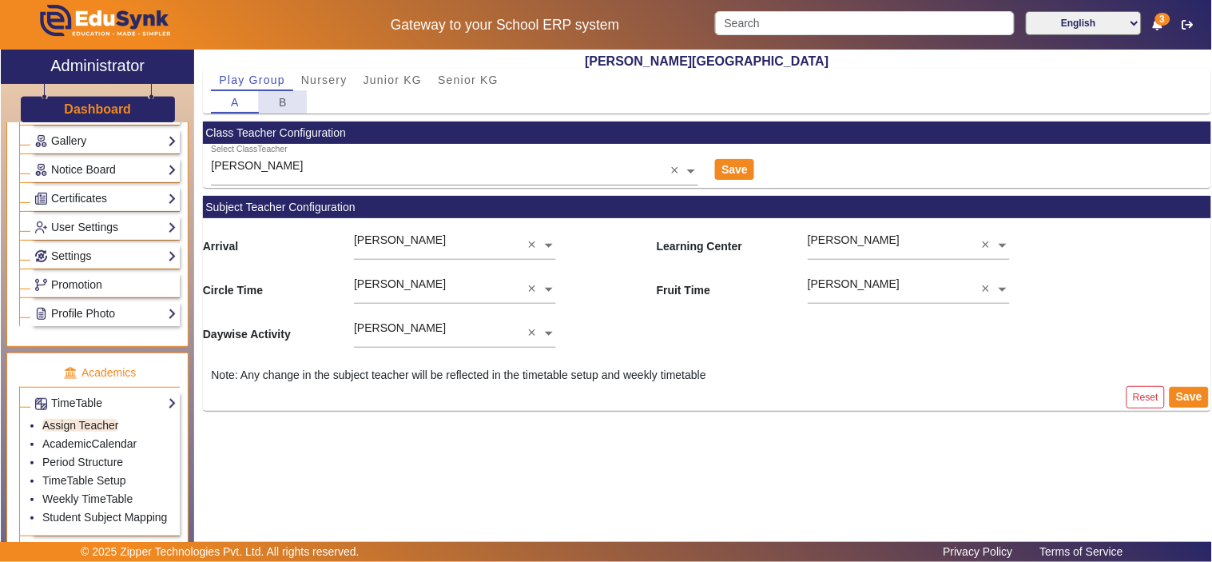
drag, startPoint x: 281, startPoint y: 101, endPoint x: 332, endPoint y: 64, distance: 62.3
click at [282, 101] on span "B" at bounding box center [283, 102] width 9 height 11
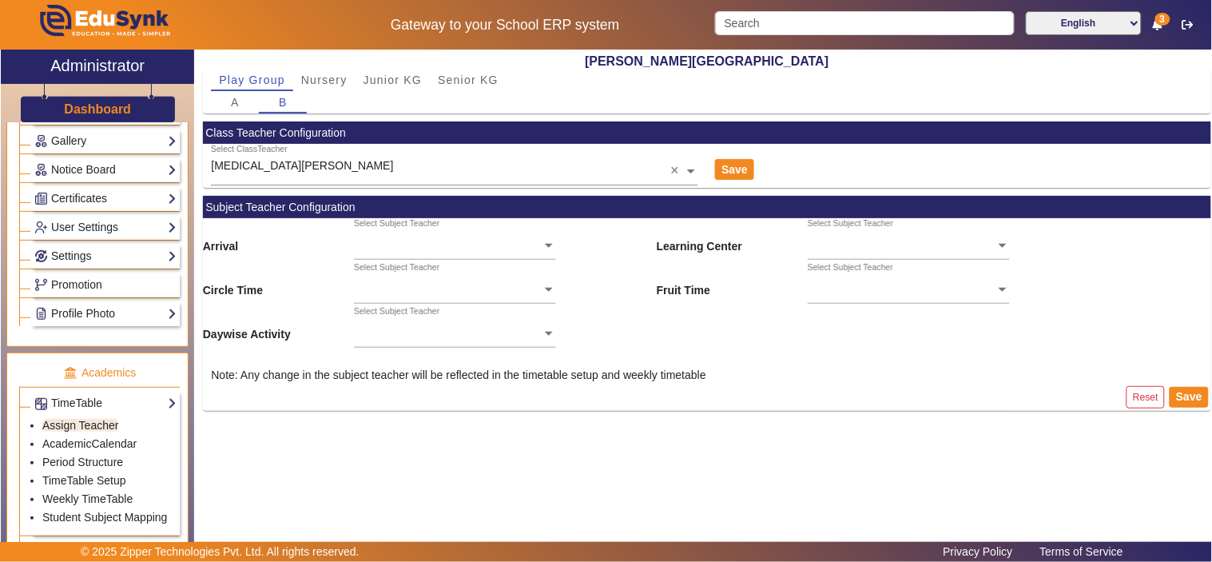
click at [332, 62] on h2 "[PERSON_NAME][GEOGRAPHIC_DATA]" at bounding box center [707, 61] width 1009 height 15
click at [328, 80] on span "Nursery" at bounding box center [324, 79] width 46 height 11
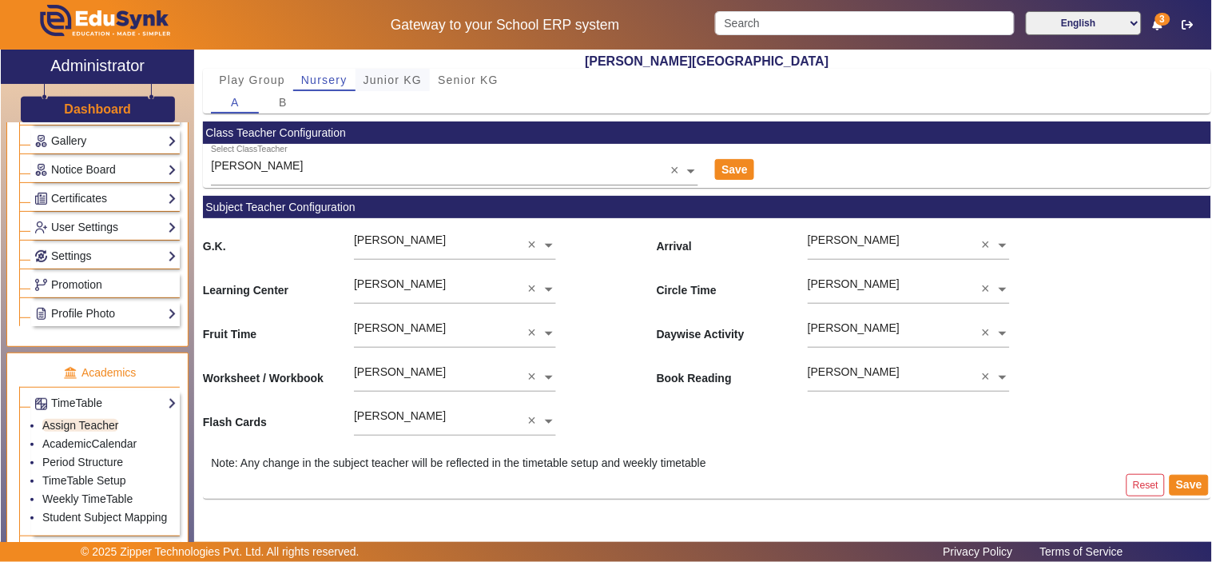
click at [373, 78] on span "Junior KG" at bounding box center [393, 79] width 59 height 11
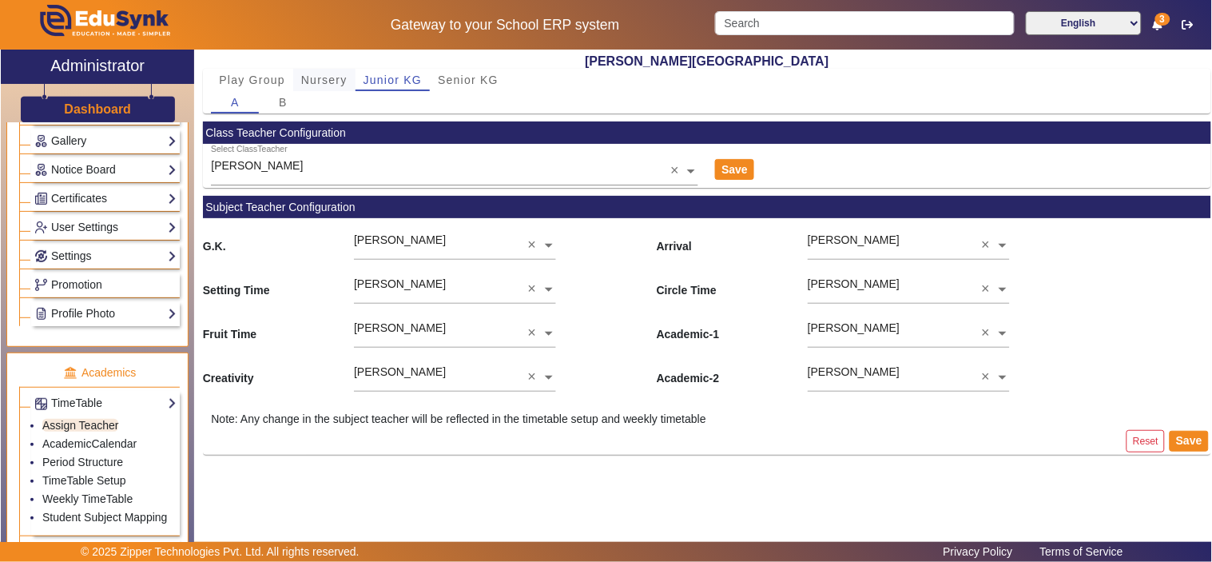
drag, startPoint x: 325, startPoint y: 81, endPoint x: 320, endPoint y: 89, distance: 9.3
click at [326, 81] on span "Nursery" at bounding box center [324, 79] width 46 height 11
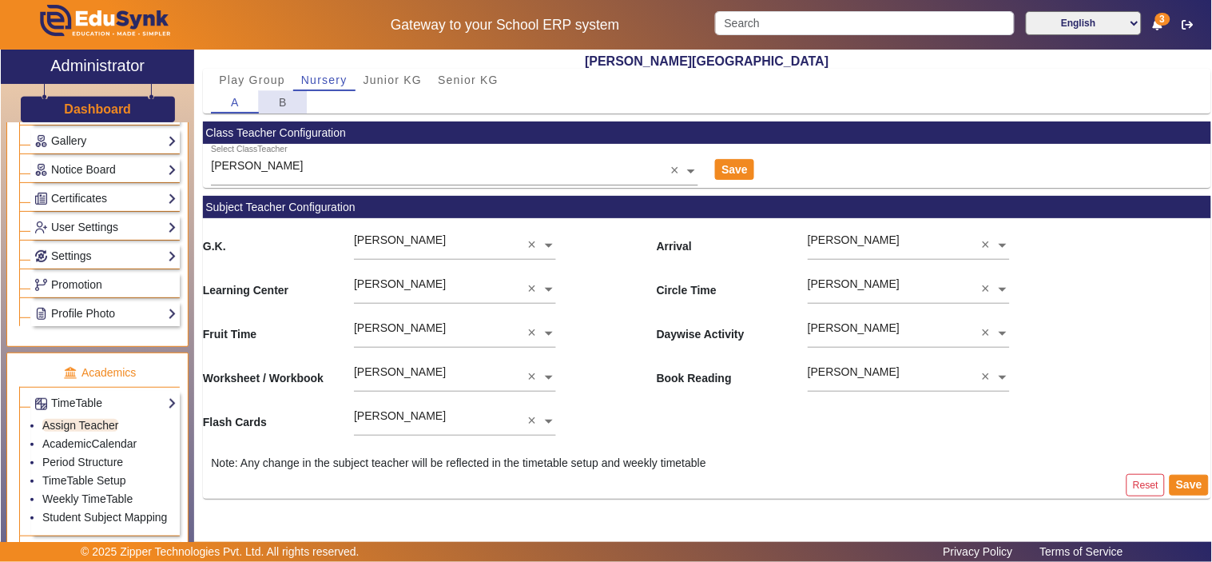
drag, startPoint x: 272, startPoint y: 105, endPoint x: 285, endPoint y: 105, distance: 12.8
click at [273, 104] on div "B" at bounding box center [283, 102] width 48 height 22
click at [404, 82] on span "Junior KG" at bounding box center [393, 79] width 59 height 11
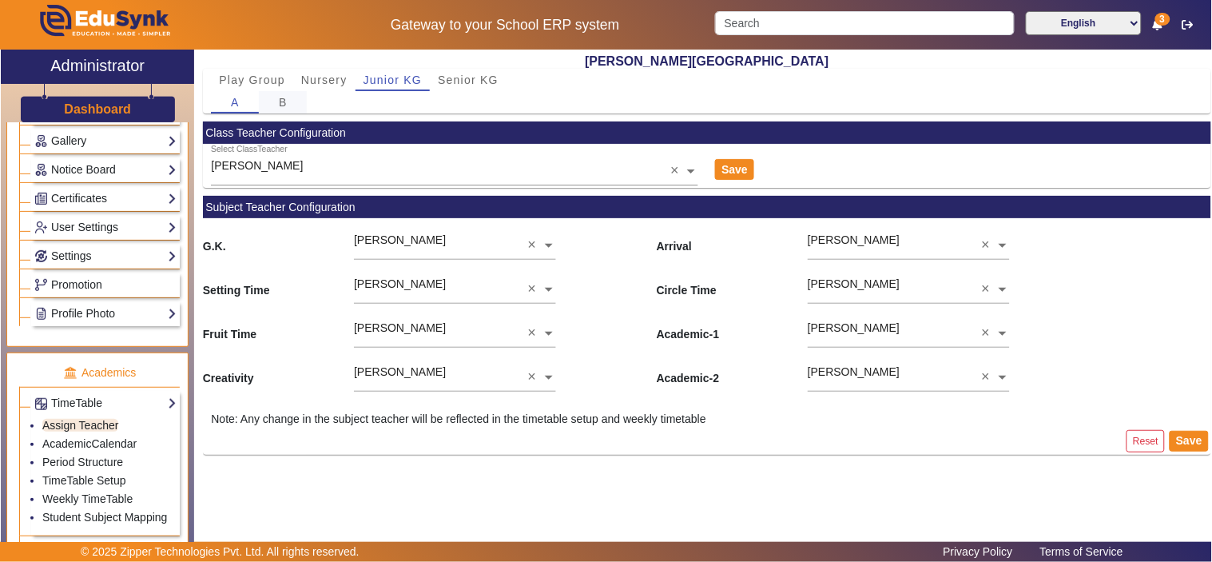
click at [277, 101] on div "B" at bounding box center [283, 102] width 48 height 22
click at [441, 83] on span "Senior KG" at bounding box center [468, 79] width 61 height 11
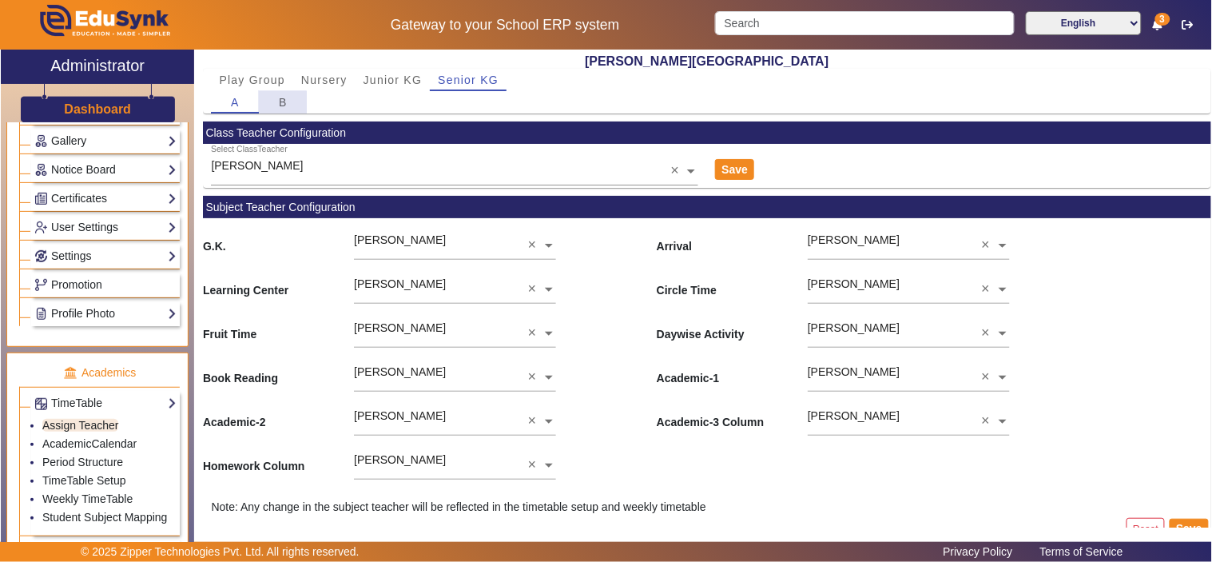
click at [269, 105] on div "B" at bounding box center [283, 102] width 48 height 22
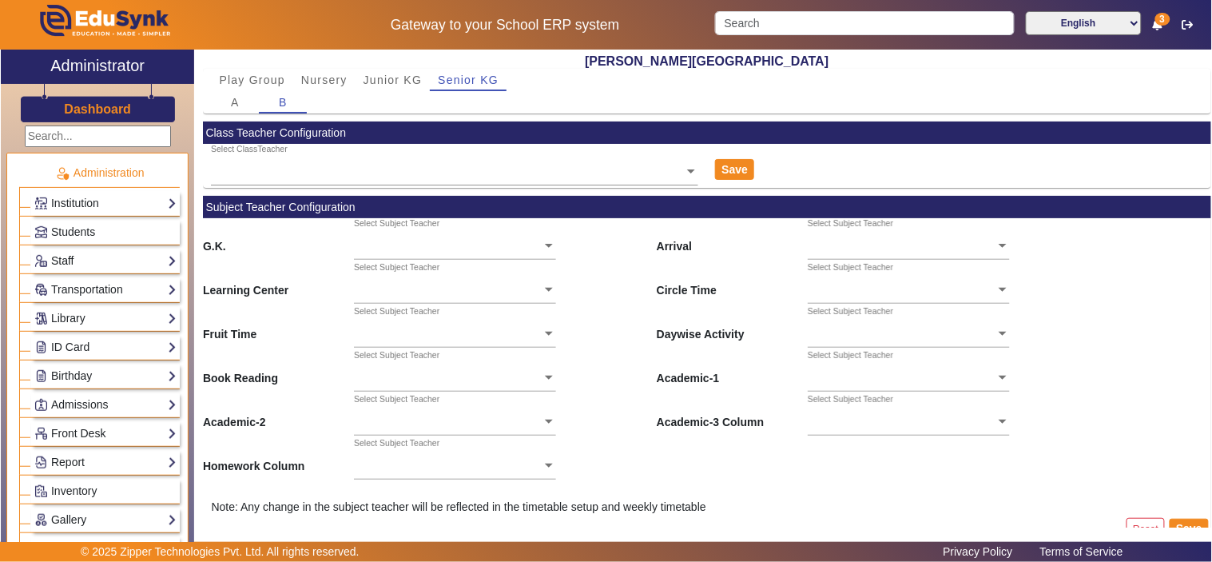
click at [58, 259] on link "Staff" at bounding box center [105, 261] width 142 height 18
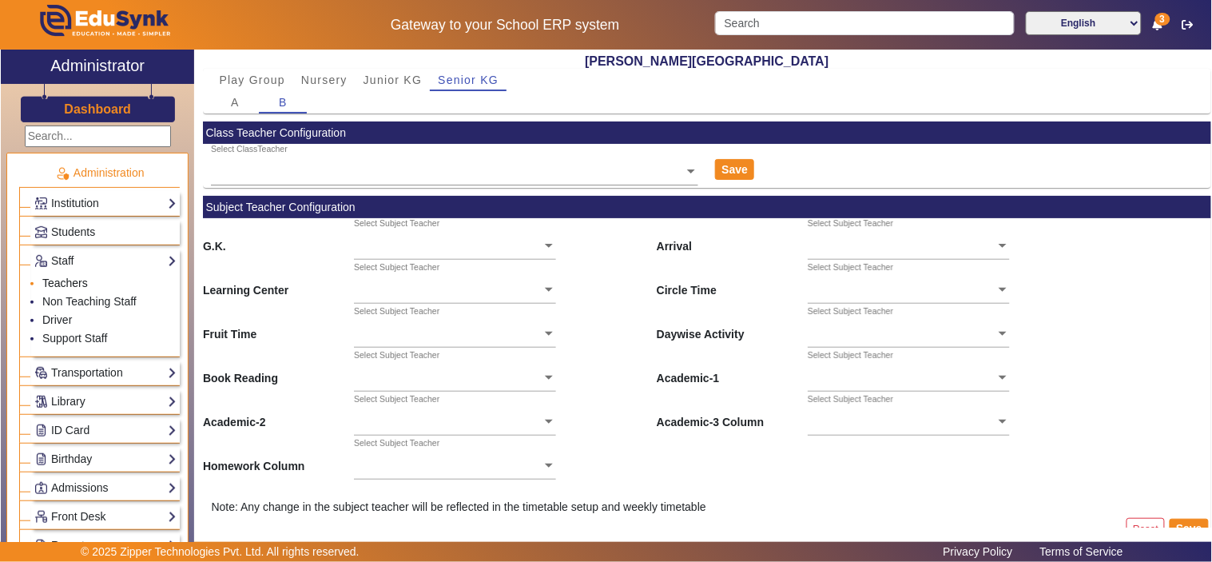
click at [77, 277] on link "Teachers" at bounding box center [65, 283] width 46 height 13
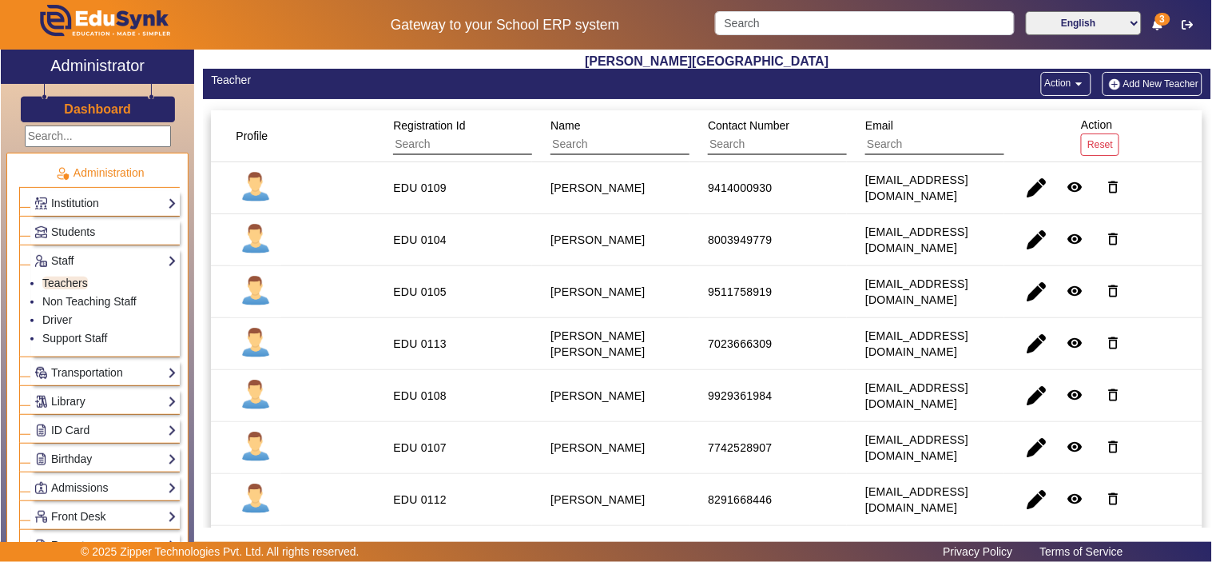
click at [1125, 81] on button "Add New Teacher" at bounding box center [1153, 84] width 101 height 24
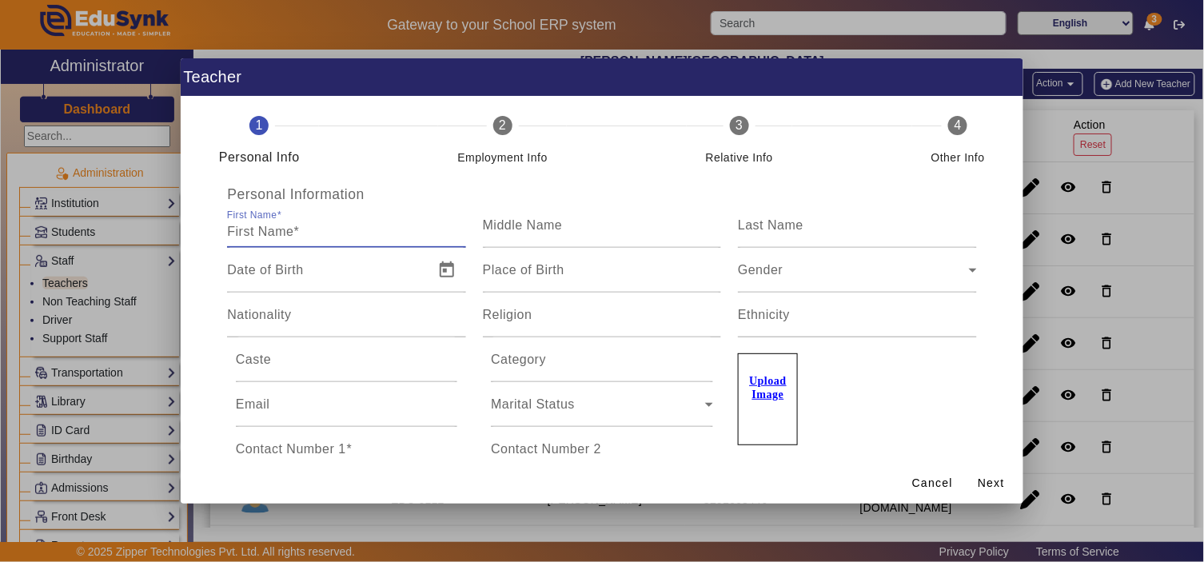
click at [352, 229] on input "First Name" at bounding box center [346, 231] width 238 height 19
type input "Pratik"
type input "Solanki"
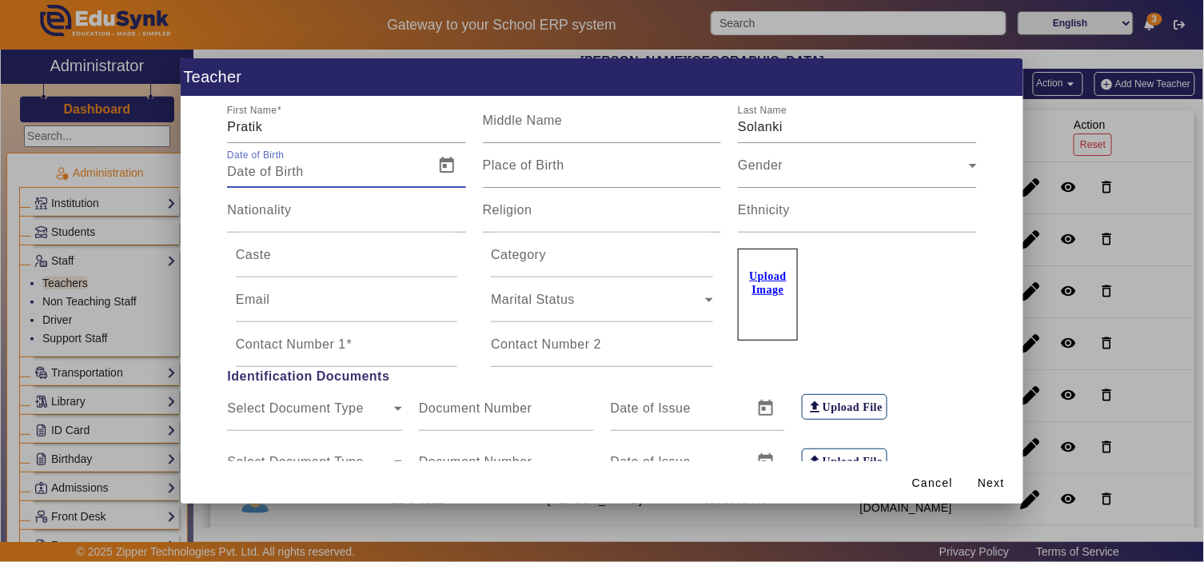
scroll to position [148, 0]
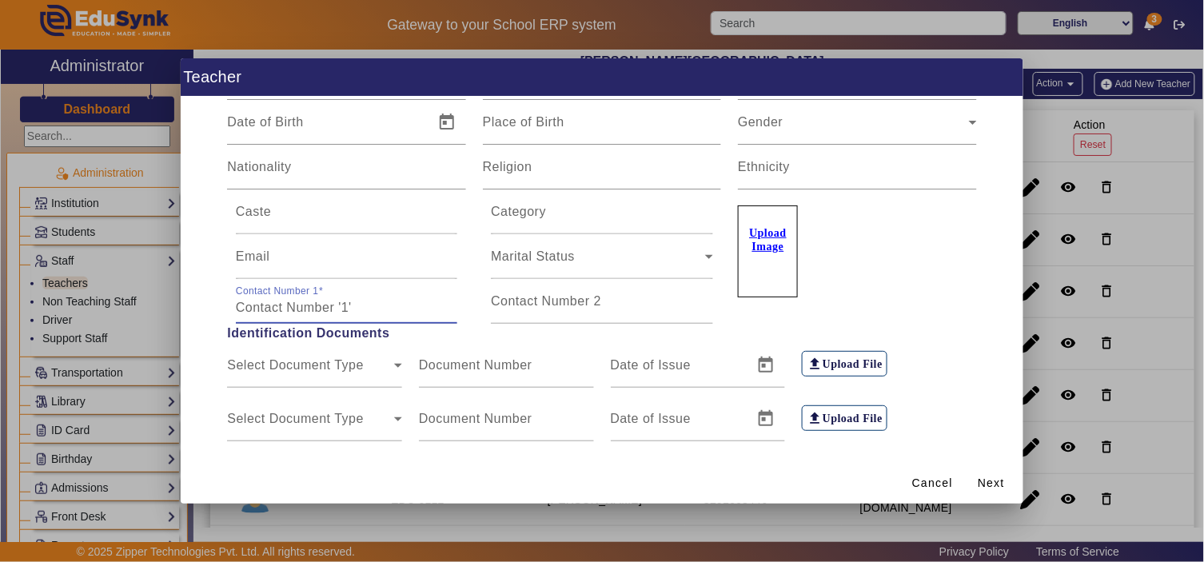
click at [304, 312] on input "Contact Number 1" at bounding box center [346, 307] width 221 height 19
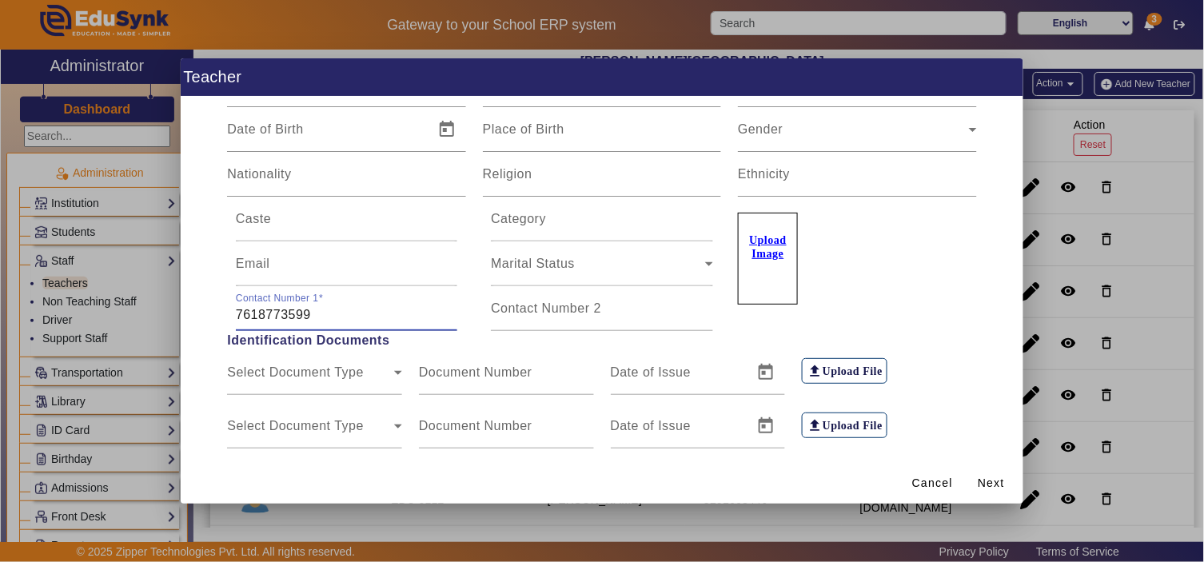
scroll to position [0, 0]
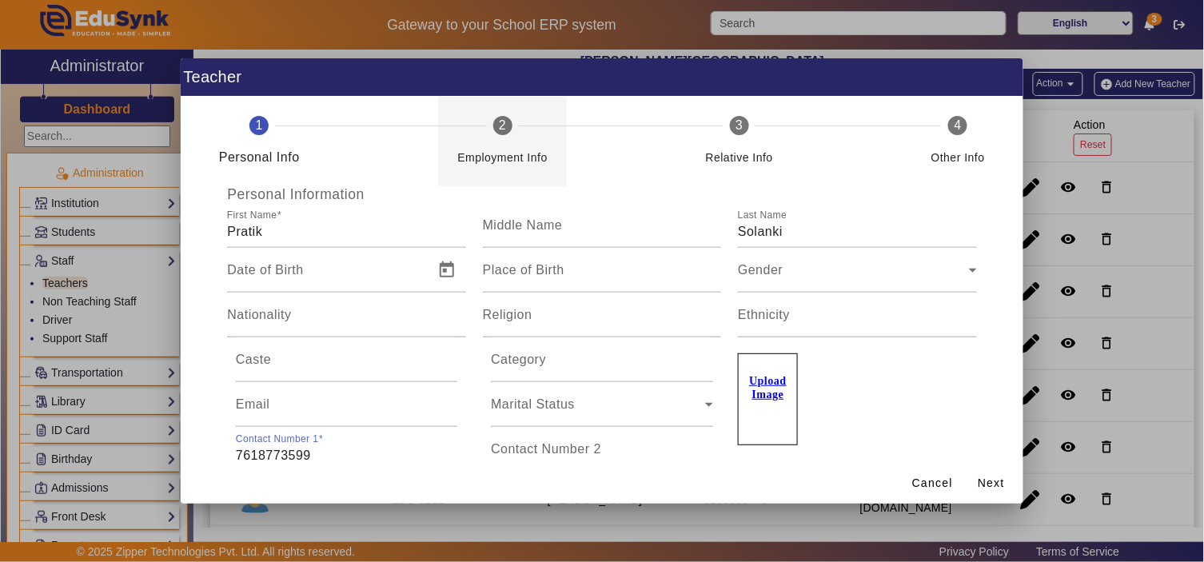
type input "7618773599"
click at [501, 146] on div "Employment Info" at bounding box center [502, 151] width 90 height 32
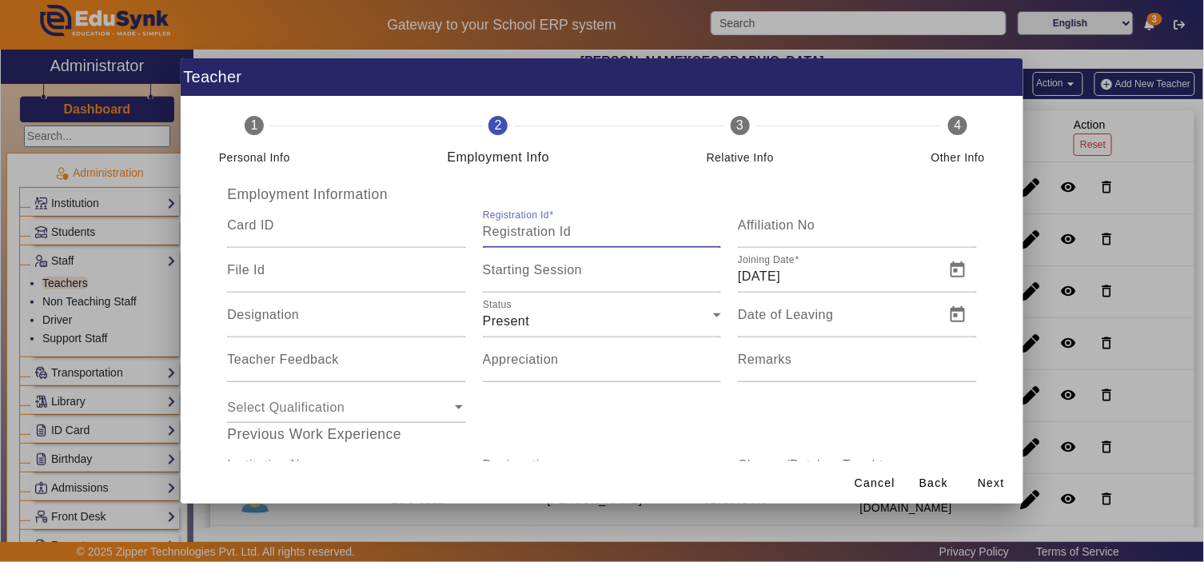
click at [562, 233] on input "Registration Id" at bounding box center [602, 231] width 238 height 19
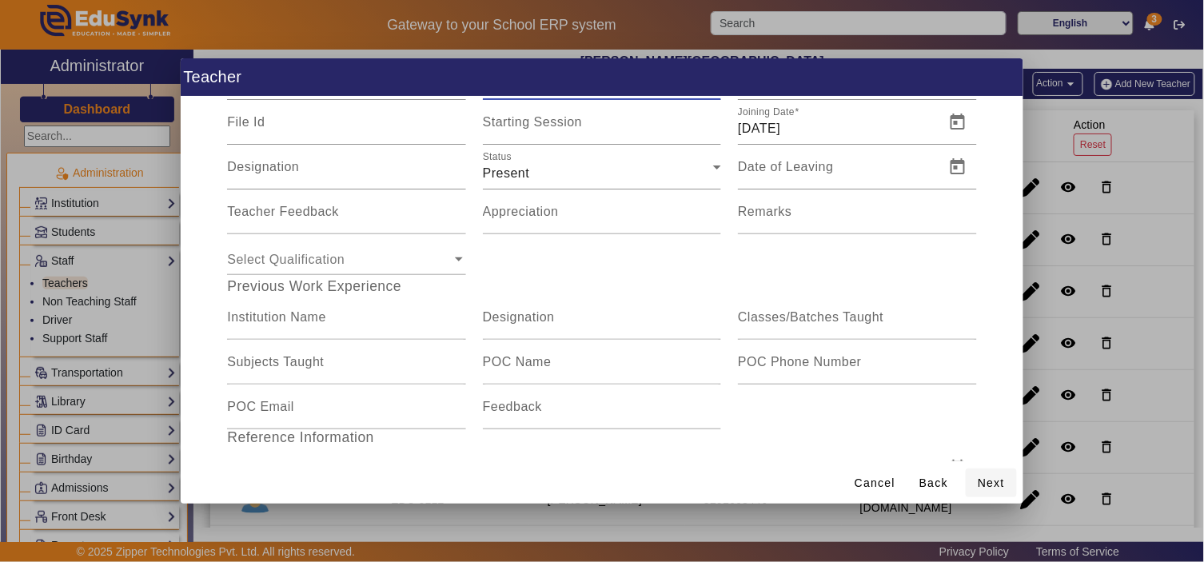
type input "NA101"
click at [997, 475] on span "Next" at bounding box center [990, 483] width 27 height 17
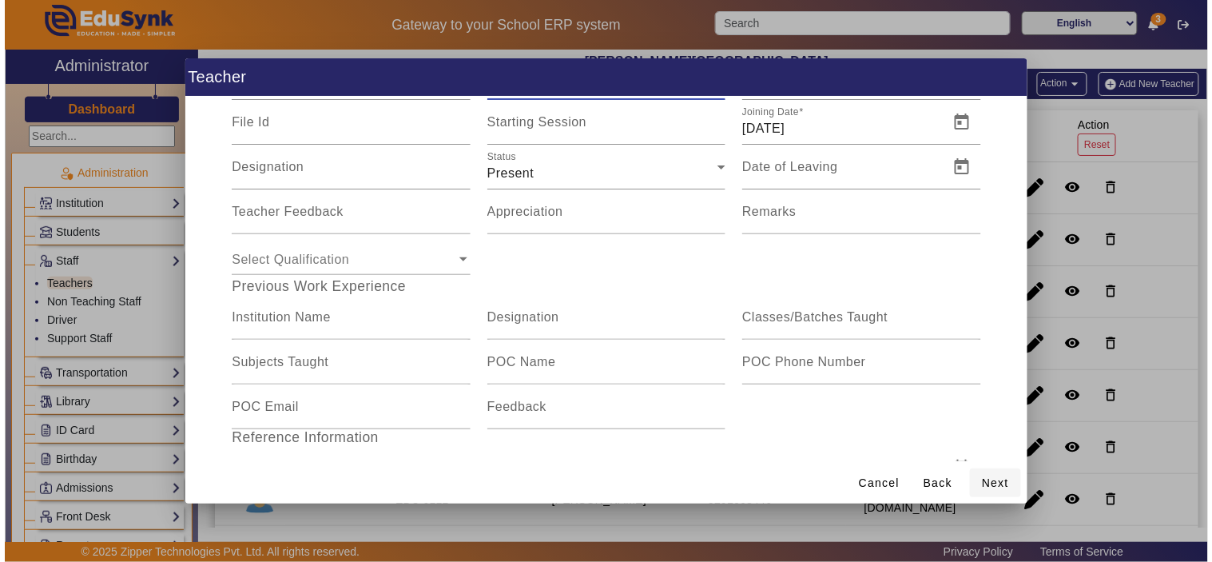
scroll to position [78, 0]
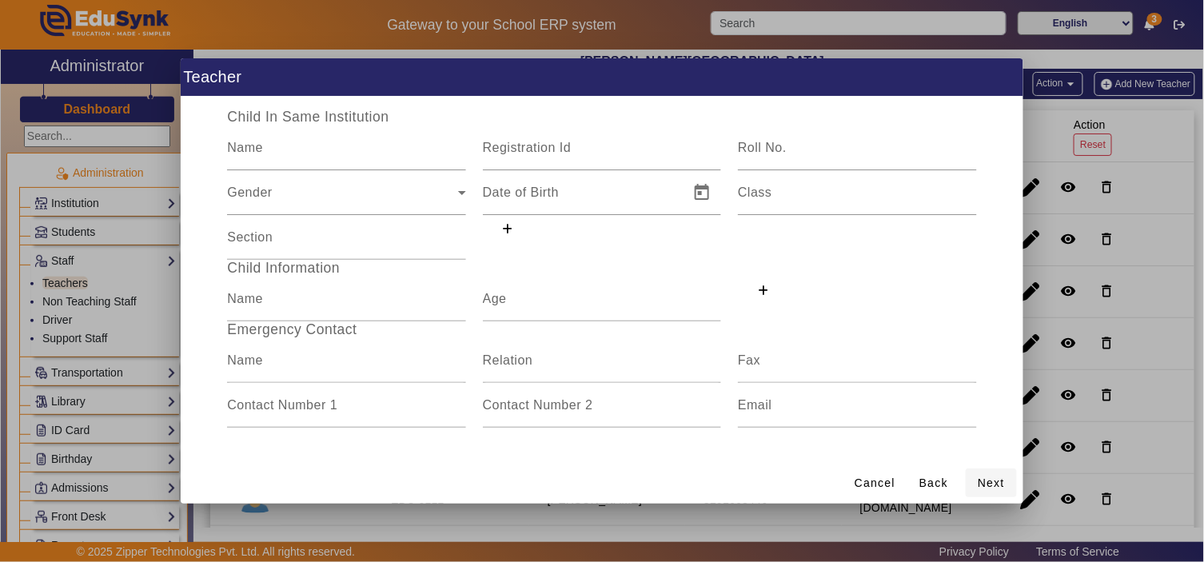
click at [997, 475] on span "Next" at bounding box center [990, 483] width 27 height 17
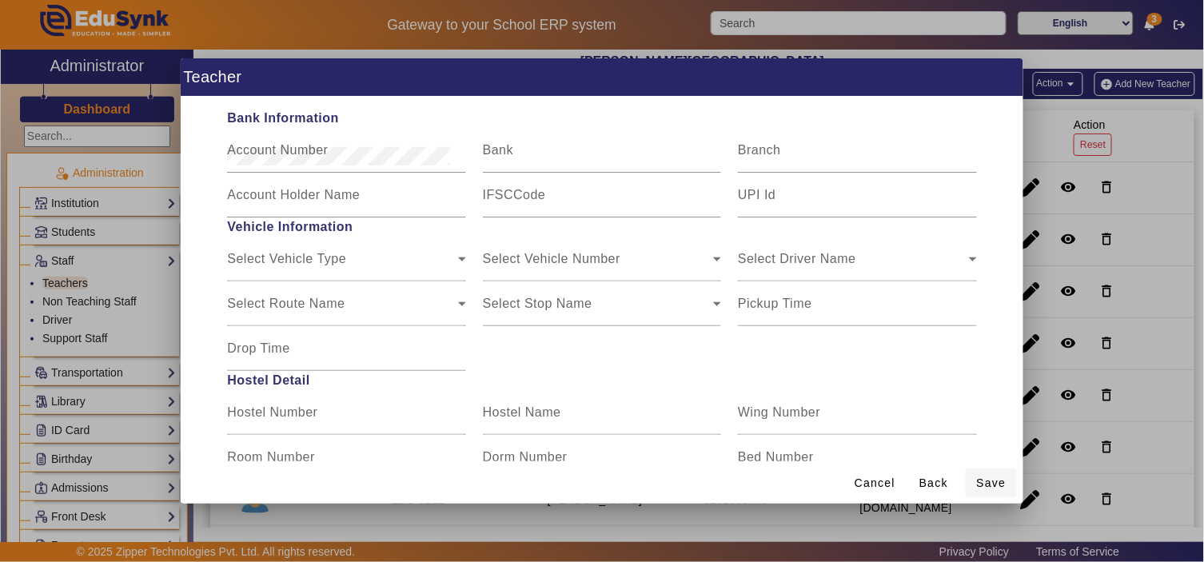
click at [997, 482] on span "Save" at bounding box center [992, 483] width 30 height 17
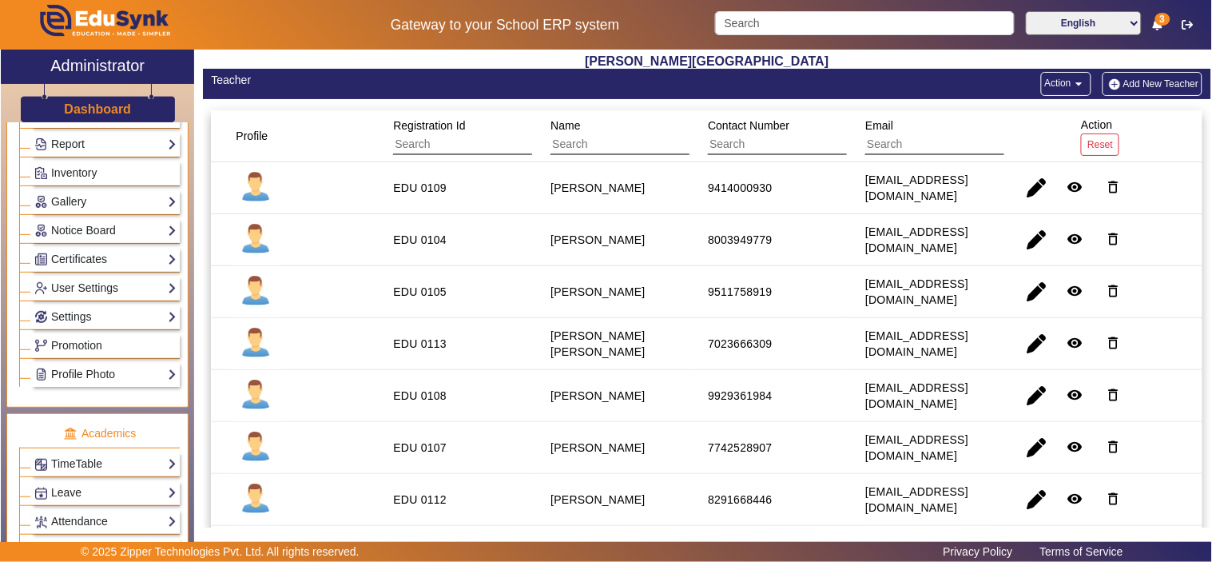
scroll to position [444, 0]
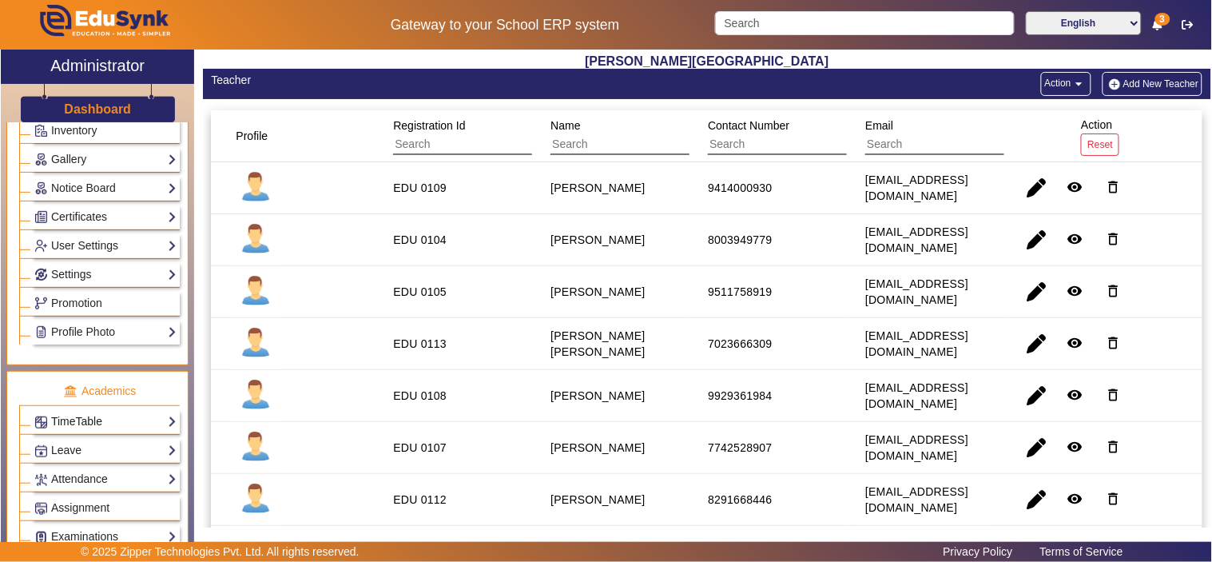
click at [84, 421] on link "TimeTable" at bounding box center [105, 421] width 142 height 18
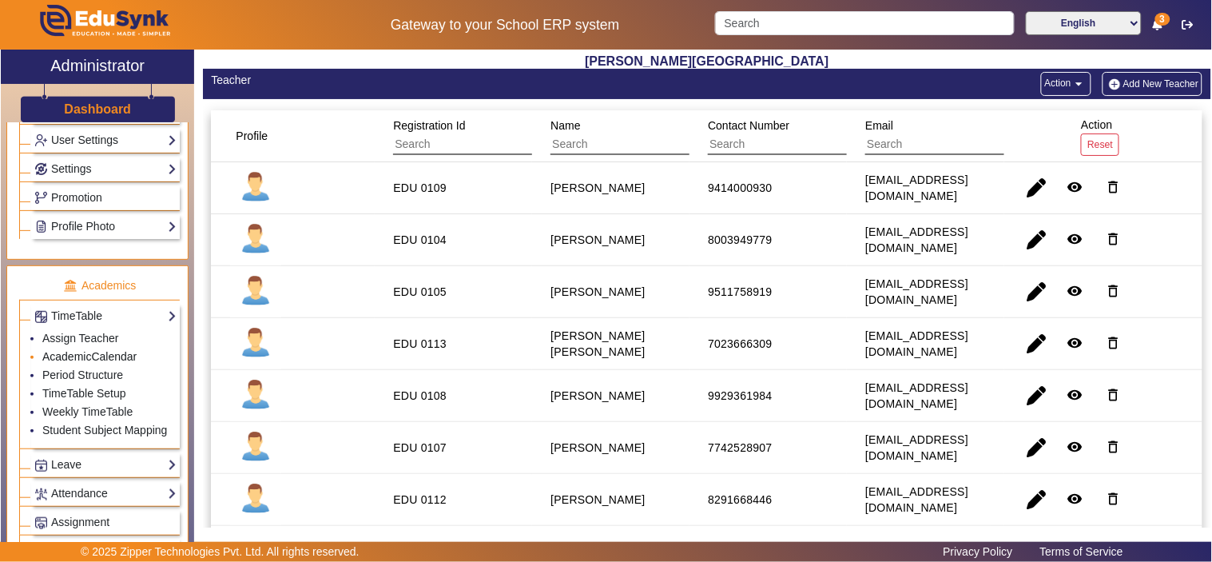
scroll to position [509, 0]
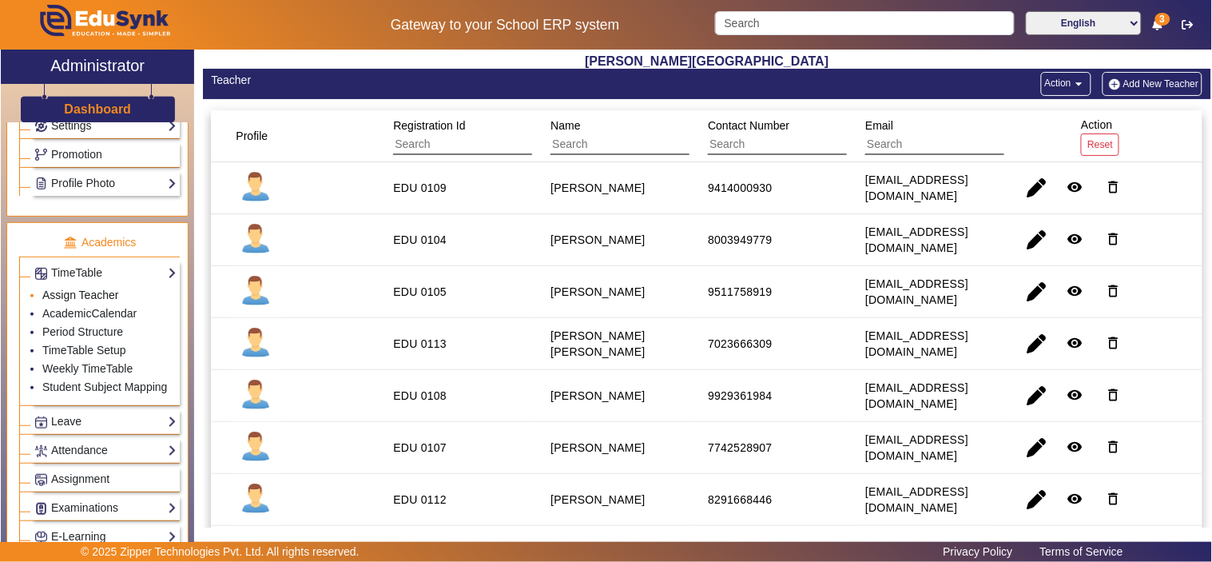
click at [97, 297] on link "Assign Teacher" at bounding box center [80, 295] width 76 height 13
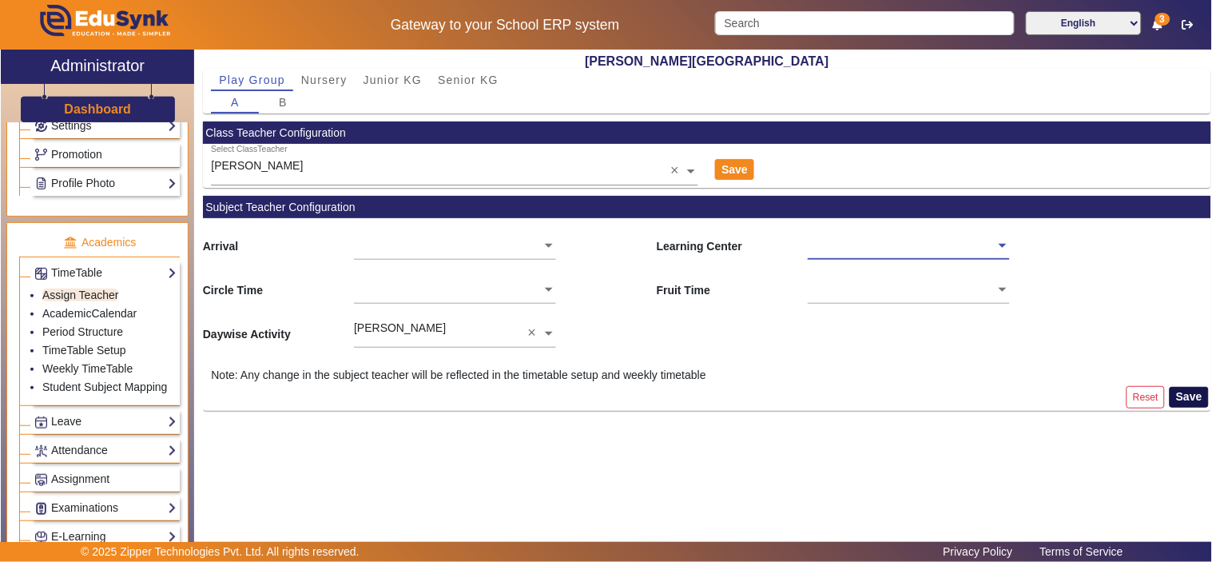
click at [1192, 397] on button "Save" at bounding box center [1189, 397] width 39 height 21
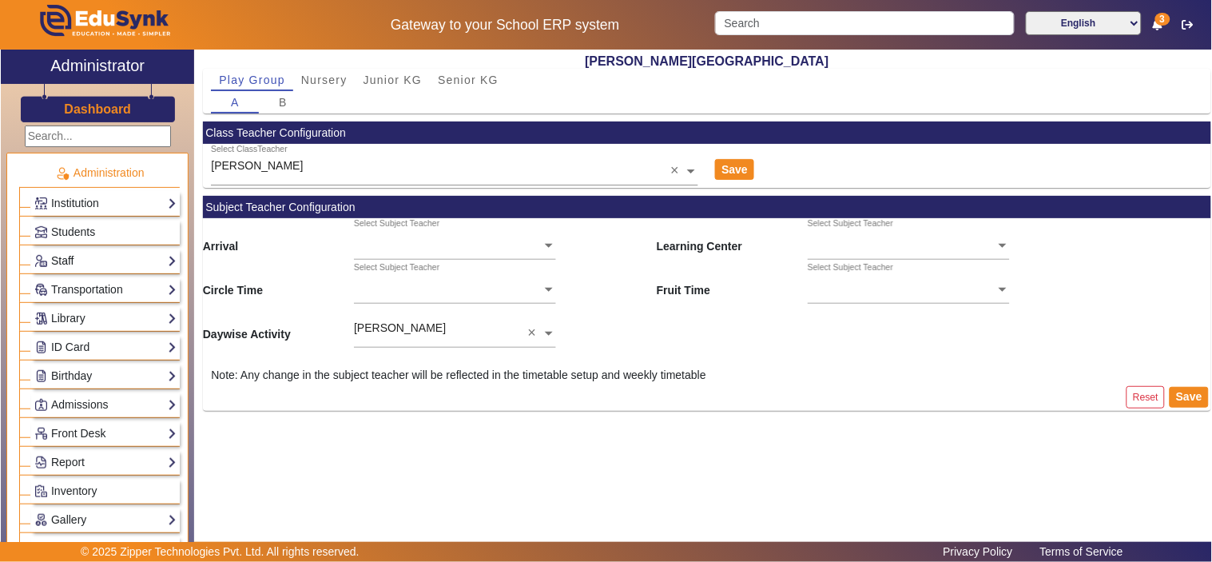
click at [66, 256] on link "Staff" at bounding box center [105, 261] width 142 height 18
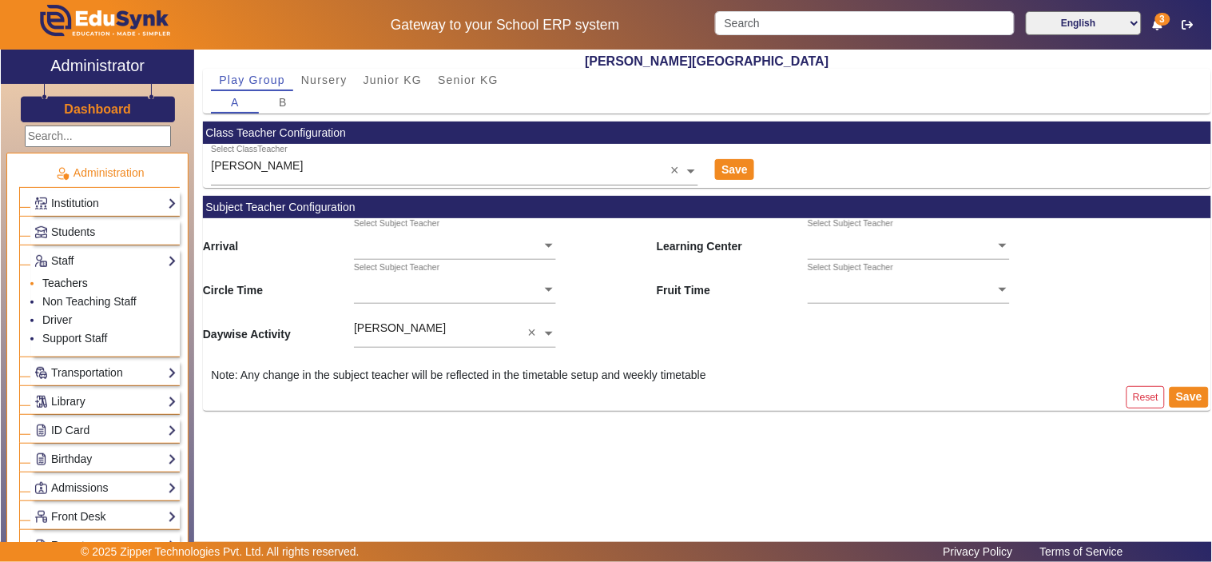
click at [65, 281] on link "Teachers" at bounding box center [65, 283] width 46 height 13
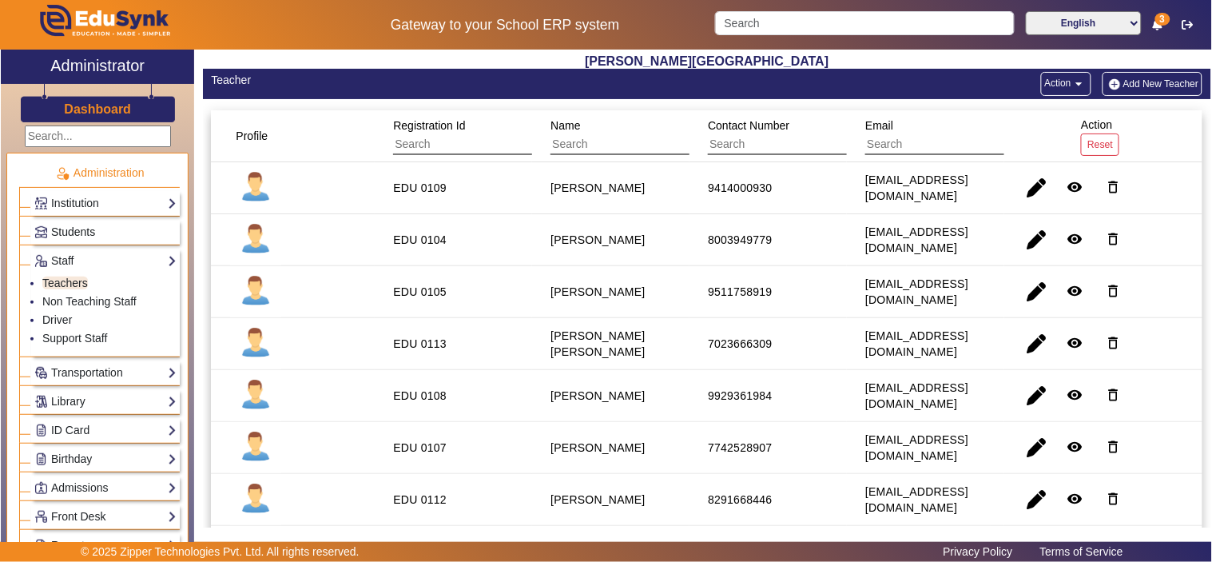
click at [74, 225] on span "Students" at bounding box center [73, 231] width 44 height 13
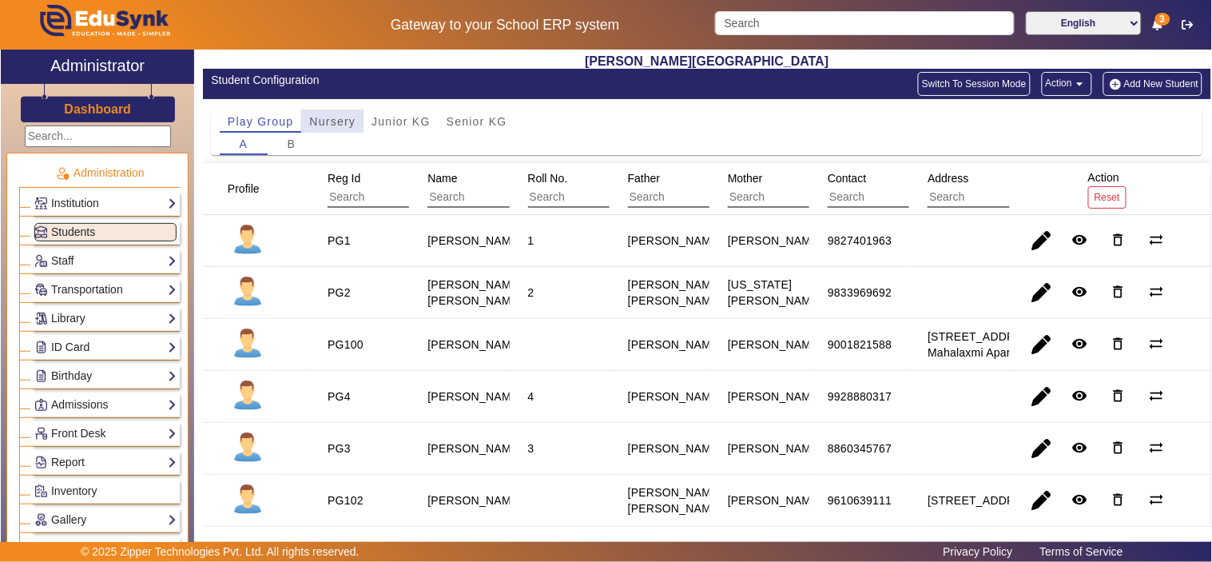
click at [325, 121] on span "Nursery" at bounding box center [332, 121] width 46 height 11
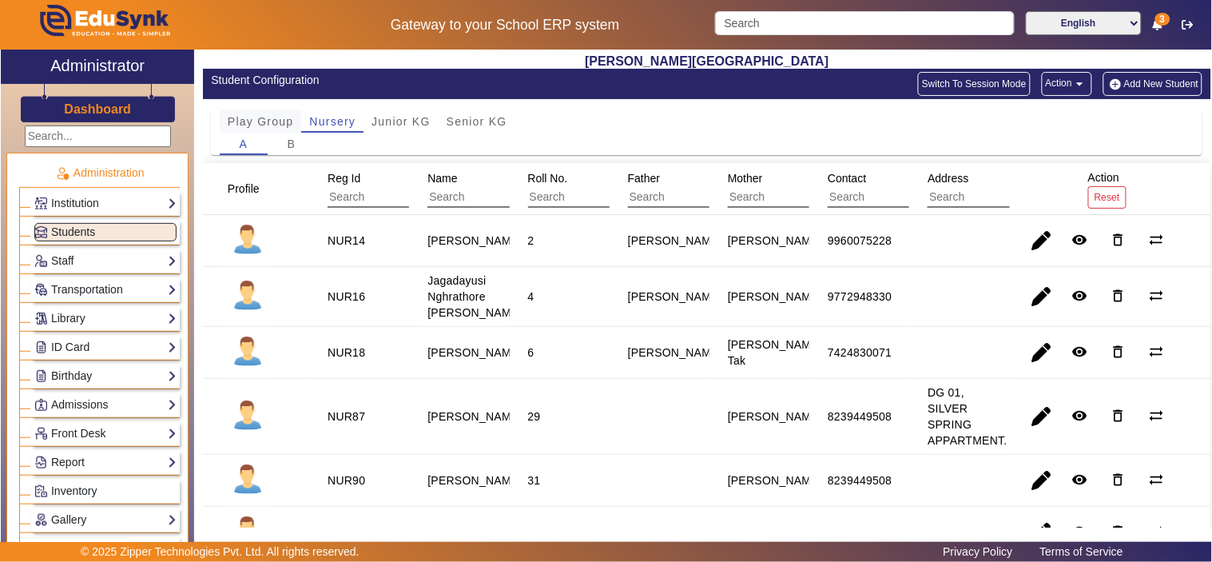
click at [273, 117] on span "Play Group" at bounding box center [261, 121] width 66 height 11
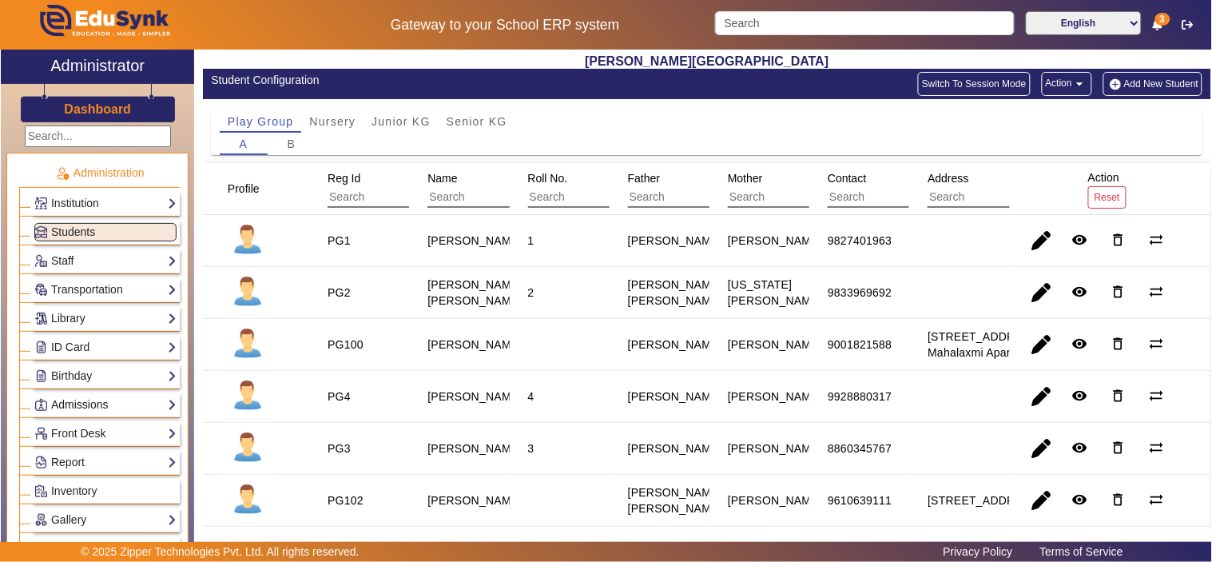
click at [117, 402] on link "Admissions" at bounding box center [105, 405] width 142 height 18
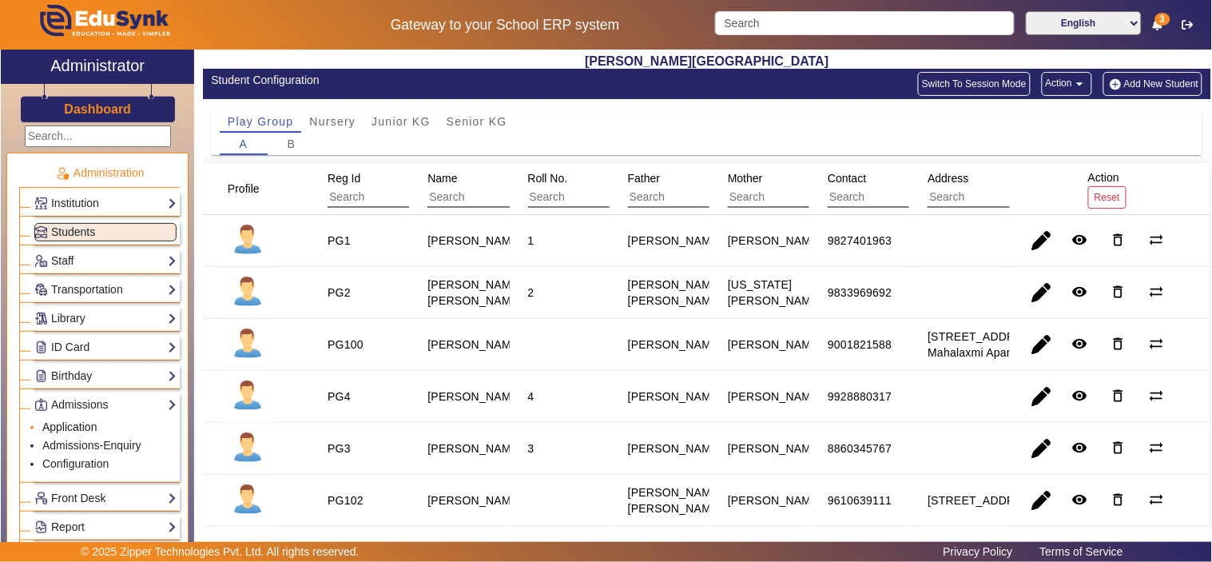
click at [80, 428] on link "Application" at bounding box center [69, 426] width 55 height 13
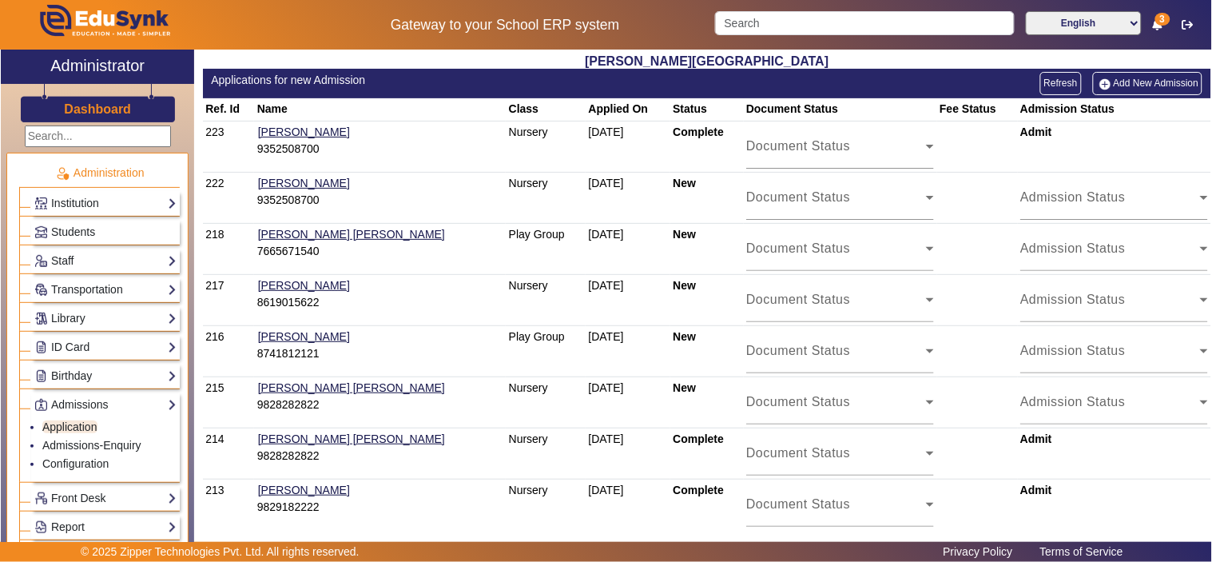
click at [1155, 89] on link "Add New Admission" at bounding box center [1148, 83] width 110 height 22
click at [1036, 264] on div "Admission Status" at bounding box center [1111, 254] width 180 height 19
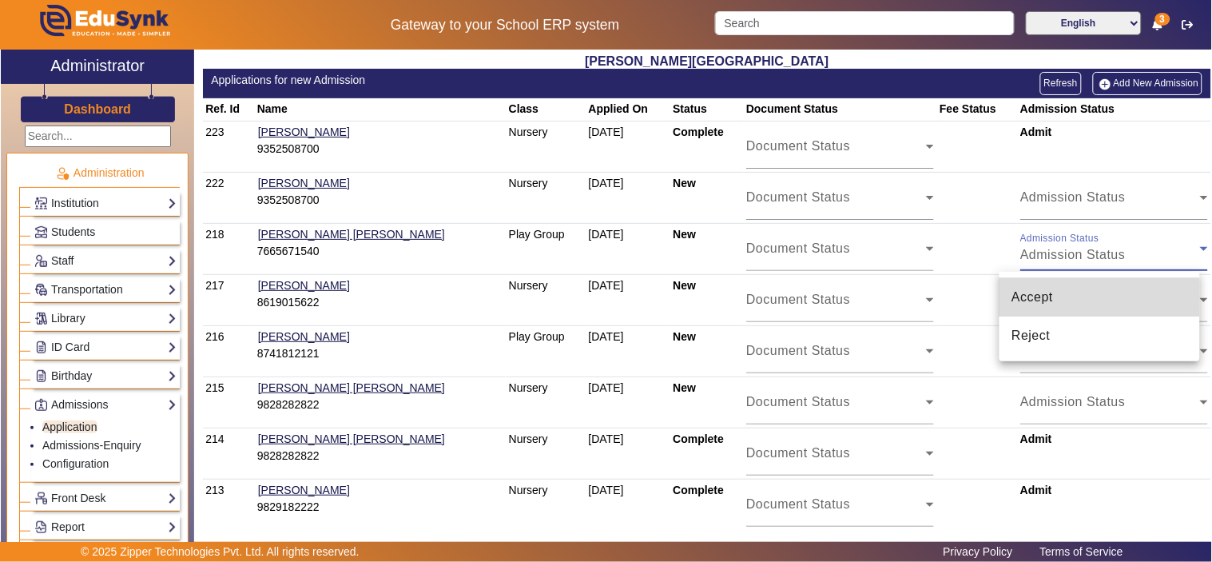
click at [1033, 305] on span "Accept" at bounding box center [1034, 297] width 42 height 19
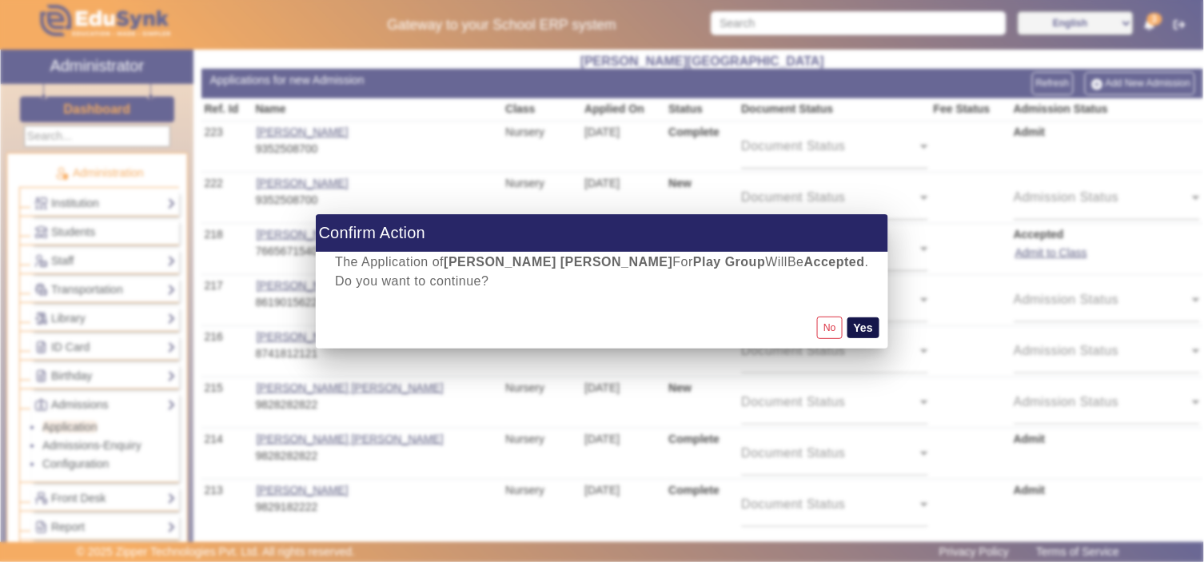
click at [847, 330] on button "Yes" at bounding box center [863, 327] width 32 height 21
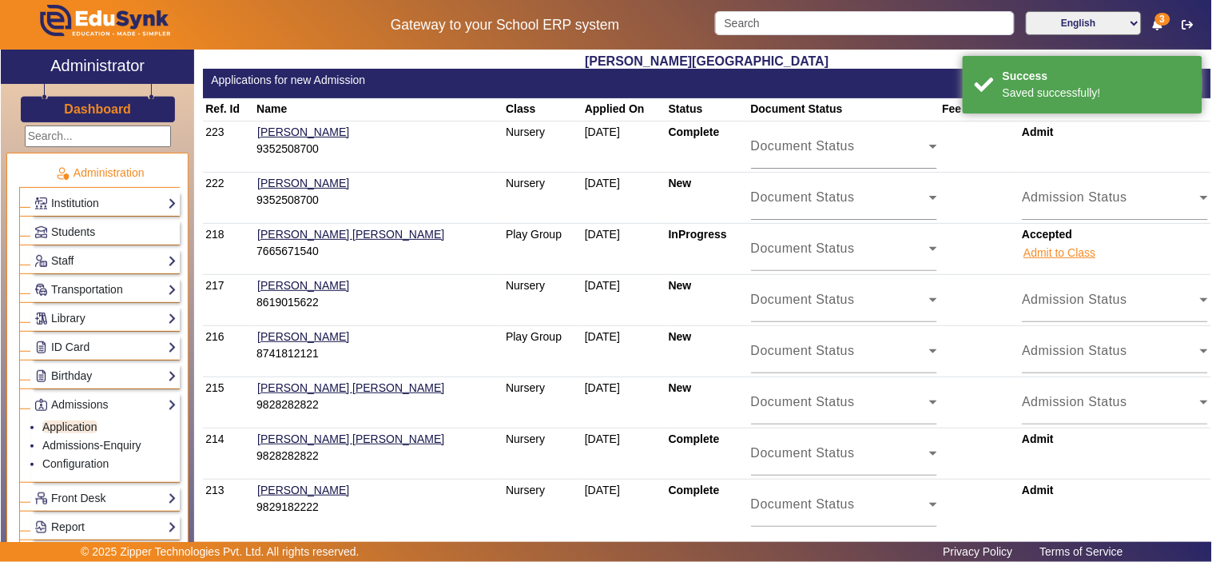
click at [1035, 253] on button "Admit to Class" at bounding box center [1059, 253] width 75 height 20
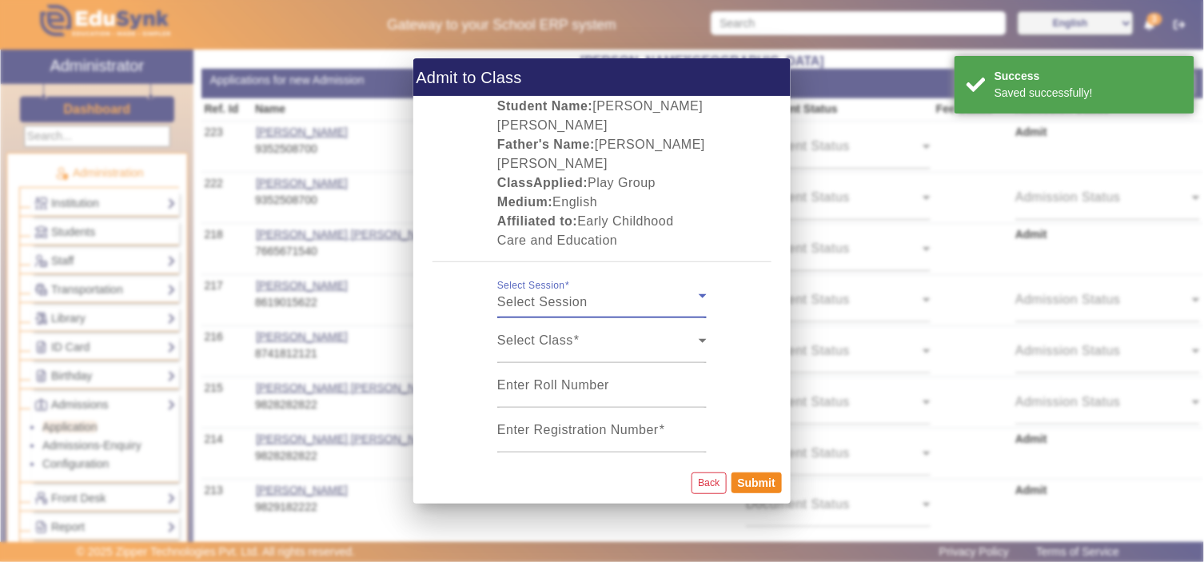
click at [667, 298] on div "Select Session" at bounding box center [597, 302] width 201 height 19
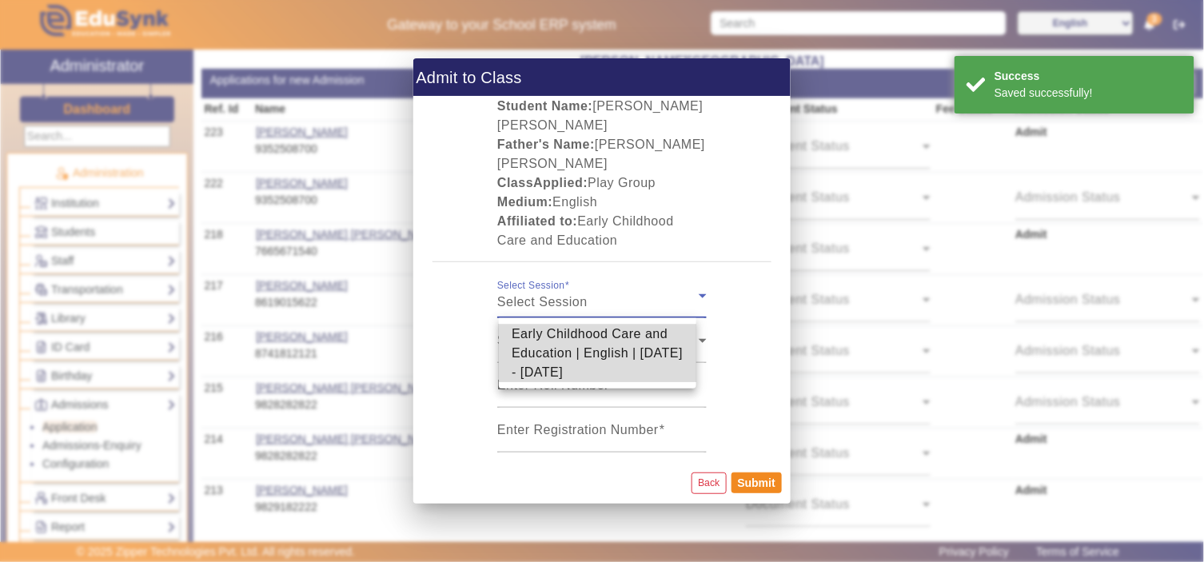
click at [611, 337] on span "Early Childhood Care and Education | English | [DATE] - [DATE]" at bounding box center [597, 353] width 172 height 58
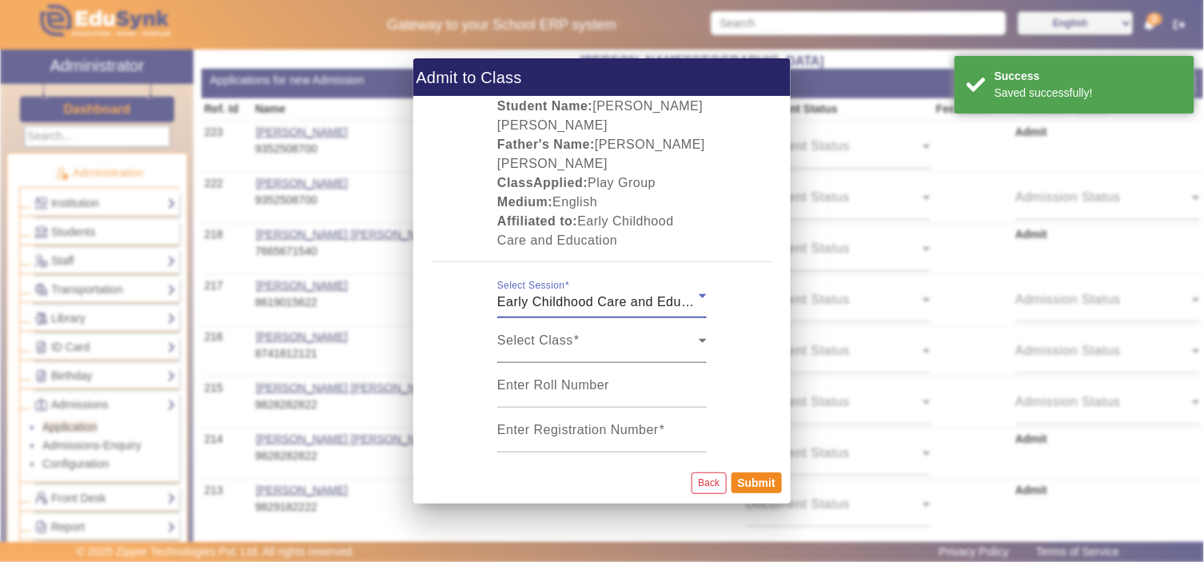
click at [607, 338] on div "Select Class" at bounding box center [597, 346] width 201 height 19
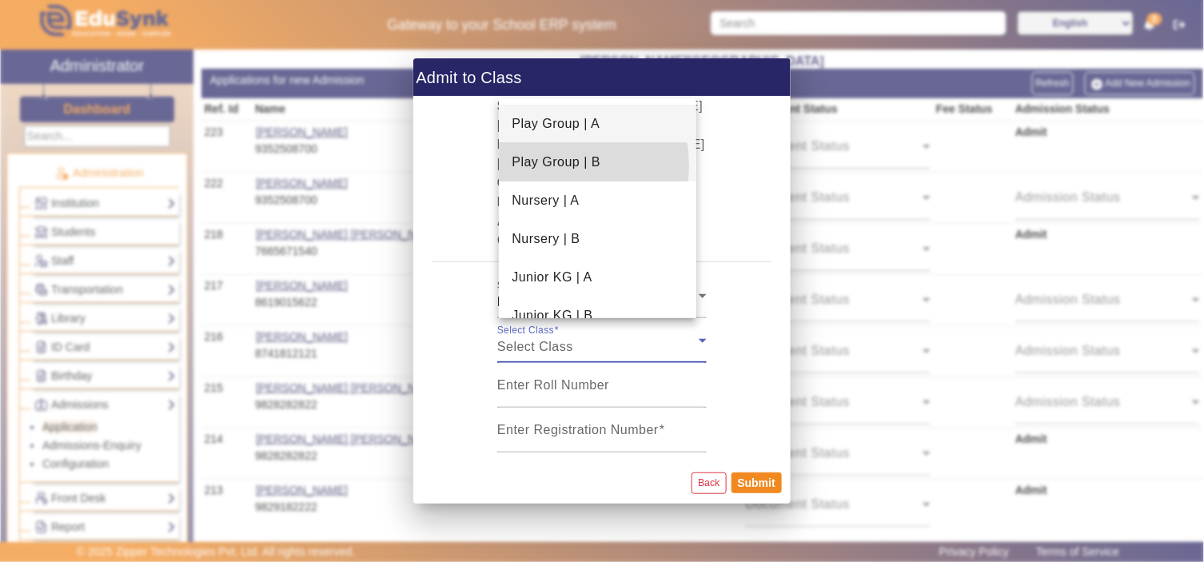
click at [543, 166] on span "Play Group | B" at bounding box center [555, 162] width 89 height 19
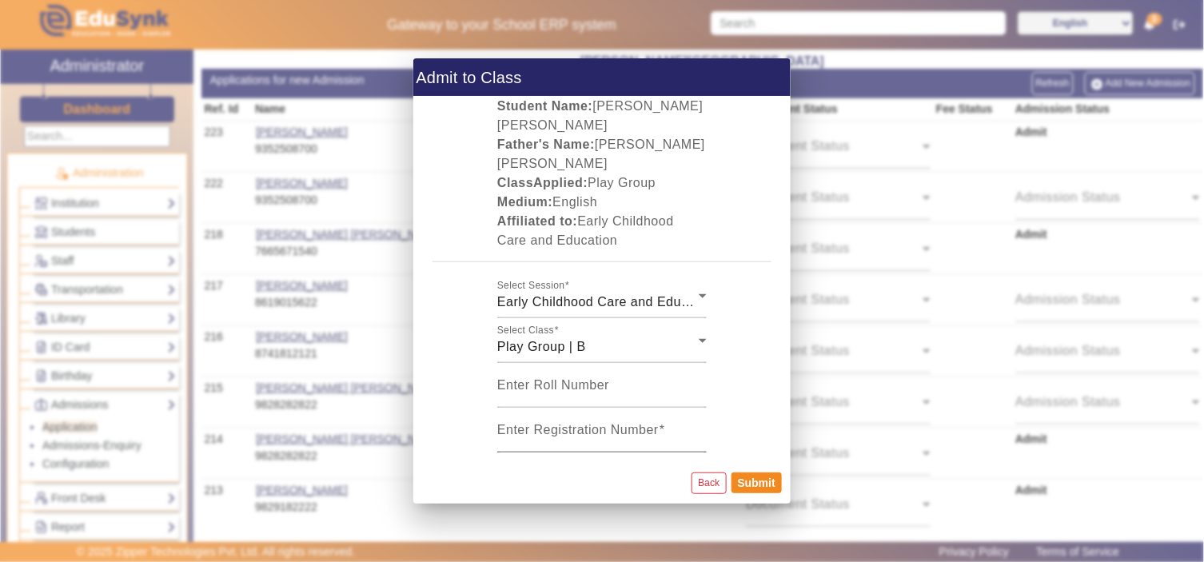
click at [622, 434] on mat-label "Enter Registration Number" at bounding box center [577, 430] width 161 height 14
click at [622, 434] on input "Enter Registration Number" at bounding box center [601, 436] width 209 height 19
type input "132"
click at [698, 482] on button "Back" at bounding box center [708, 483] width 34 height 22
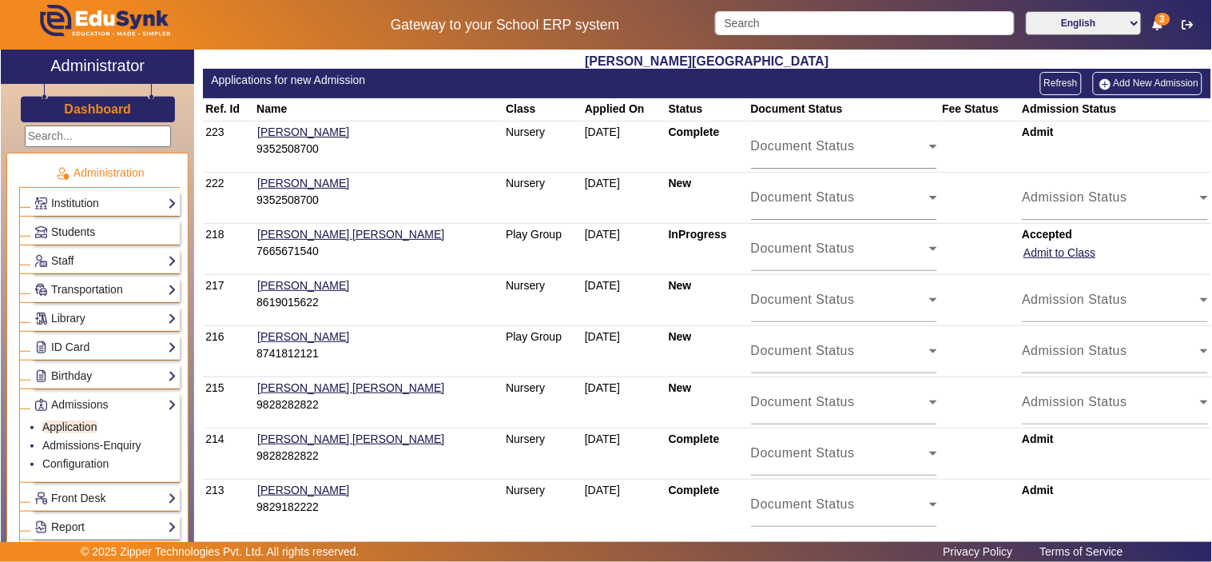
click at [58, 228] on span "Students" at bounding box center [73, 231] width 44 height 13
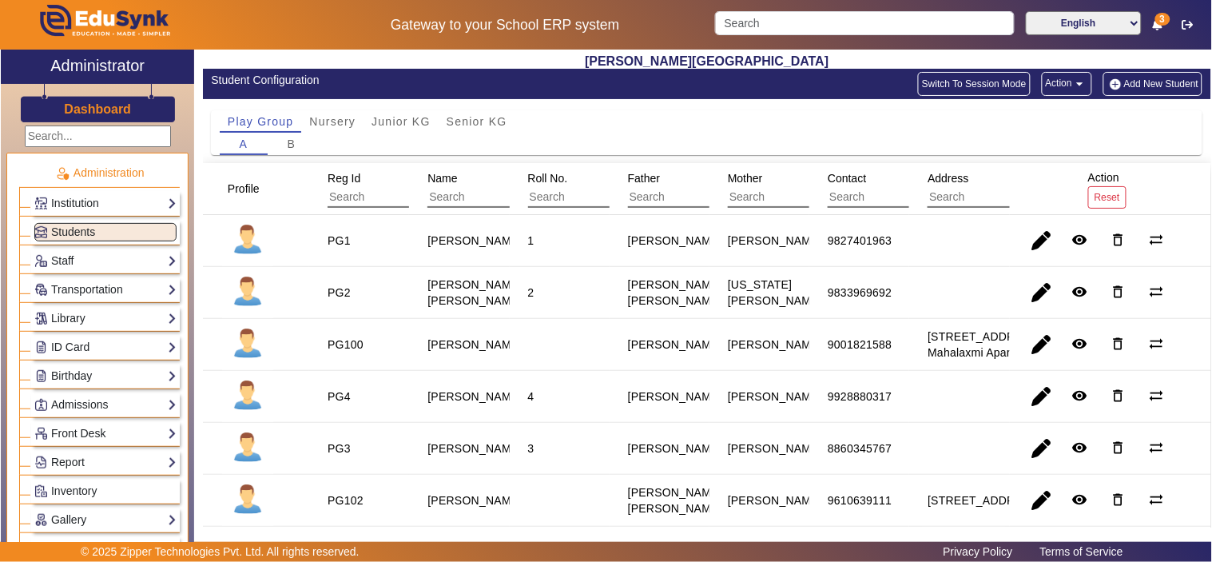
click at [1156, 86] on button "Add New Student" at bounding box center [1153, 84] width 99 height 24
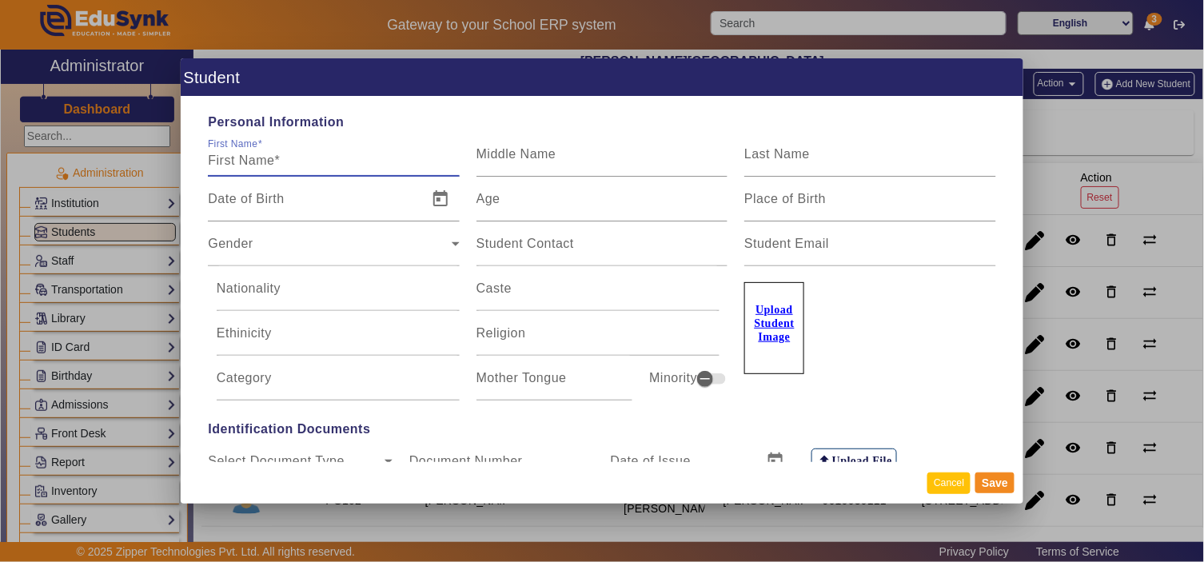
click at [947, 476] on button "Cancel" at bounding box center [948, 483] width 43 height 22
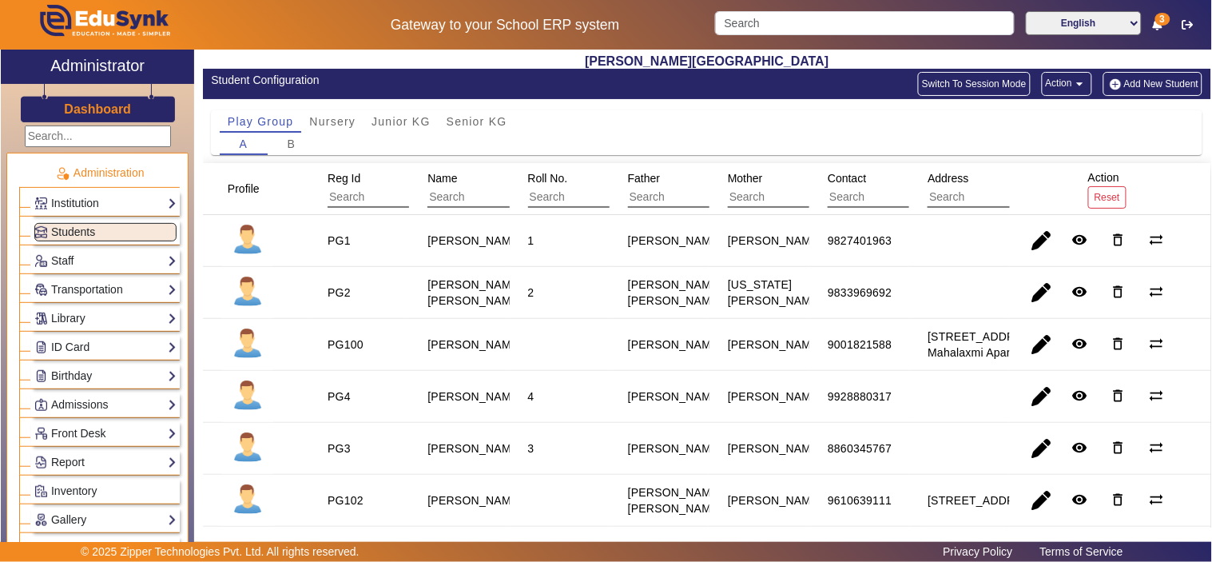
click at [1053, 86] on button "Action arrow_drop_down" at bounding box center [1067, 84] width 50 height 24
click at [836, 112] on div at bounding box center [606, 281] width 1212 height 562
click at [291, 148] on span "B" at bounding box center [292, 143] width 9 height 11
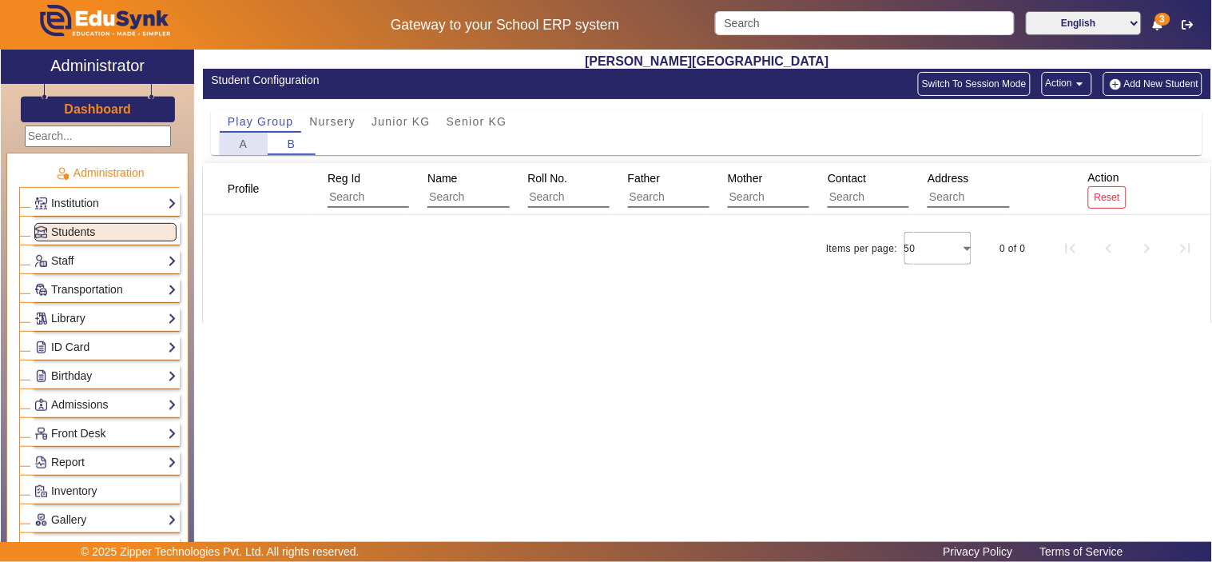
click at [234, 148] on div "A" at bounding box center [244, 144] width 48 height 22
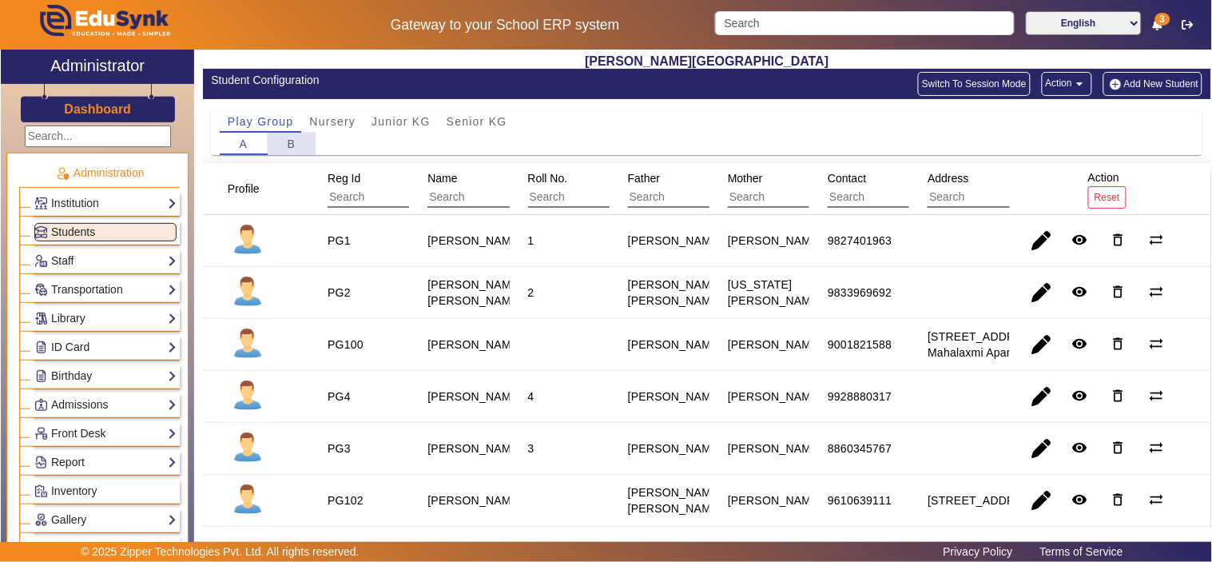
click at [290, 145] on span "B" at bounding box center [292, 143] width 9 height 11
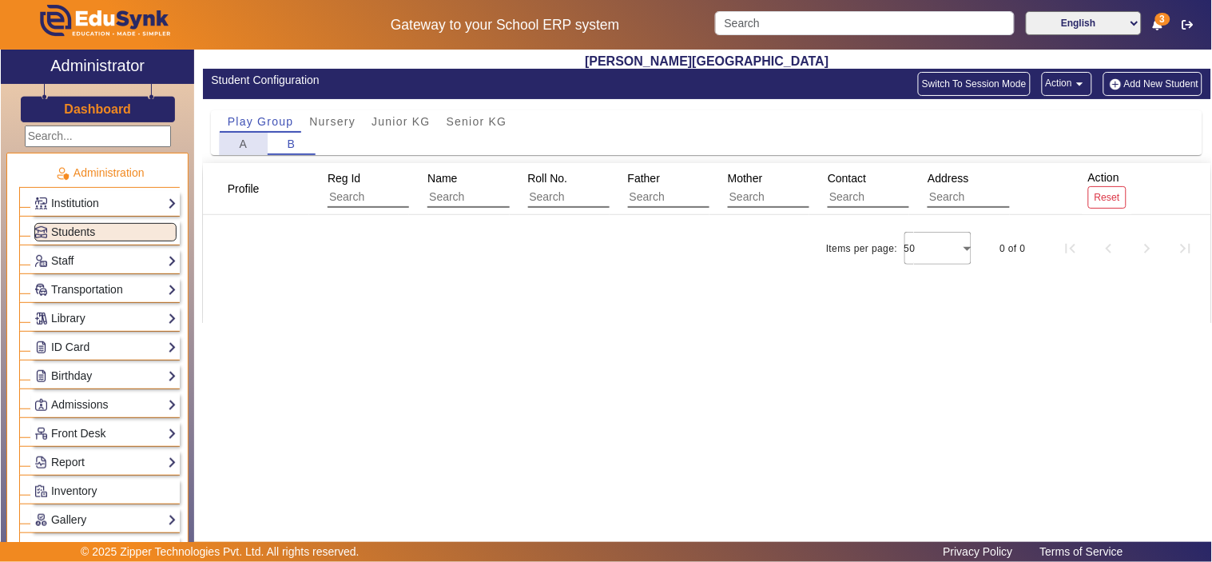
click at [237, 141] on div "A" at bounding box center [244, 144] width 48 height 22
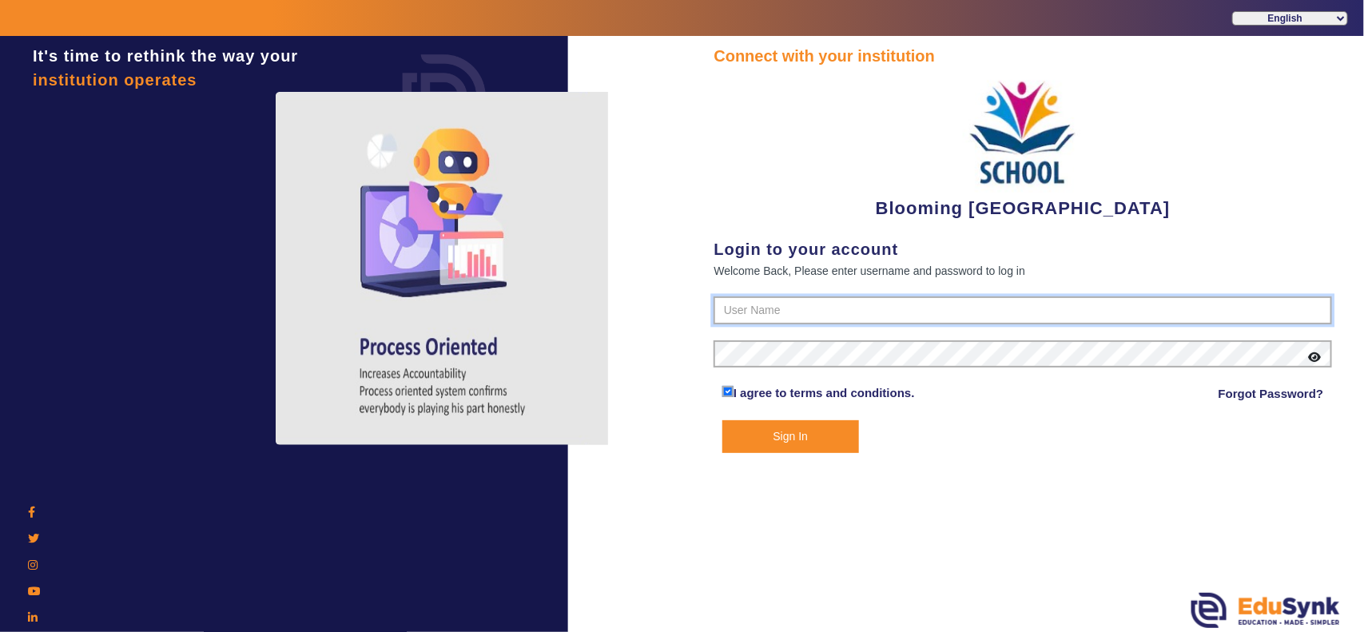
type input "4141419999"
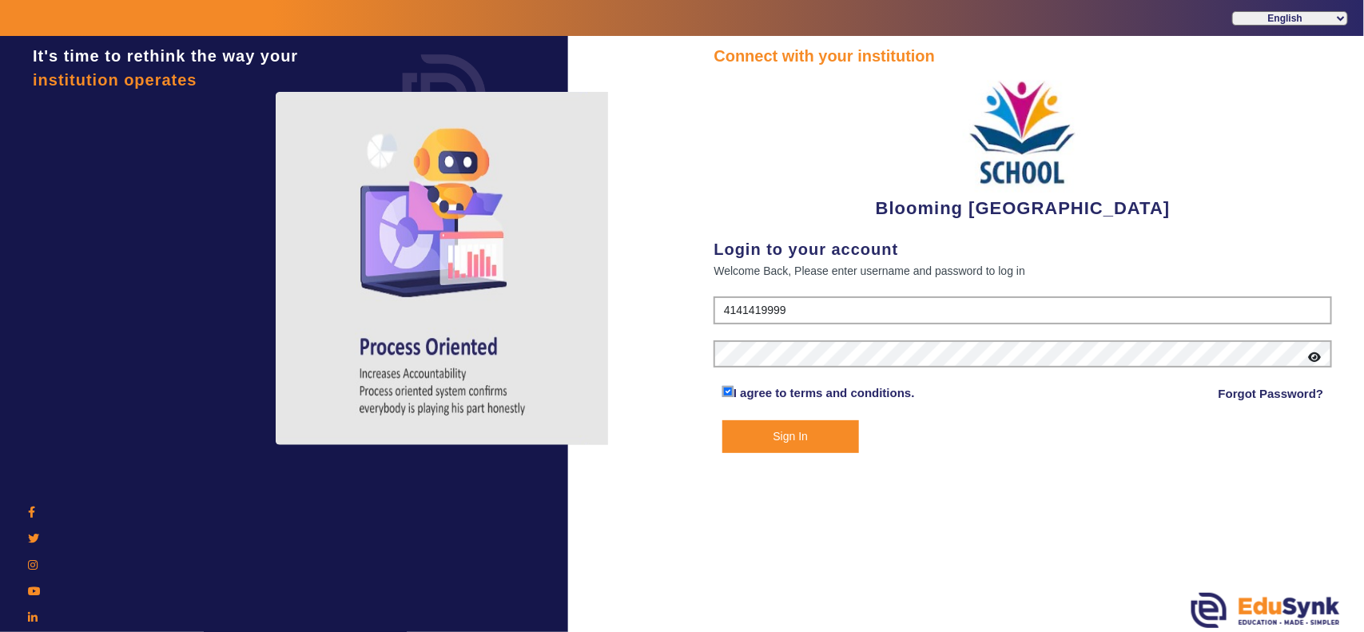
click at [781, 430] on button "Sign In" at bounding box center [790, 436] width 137 height 33
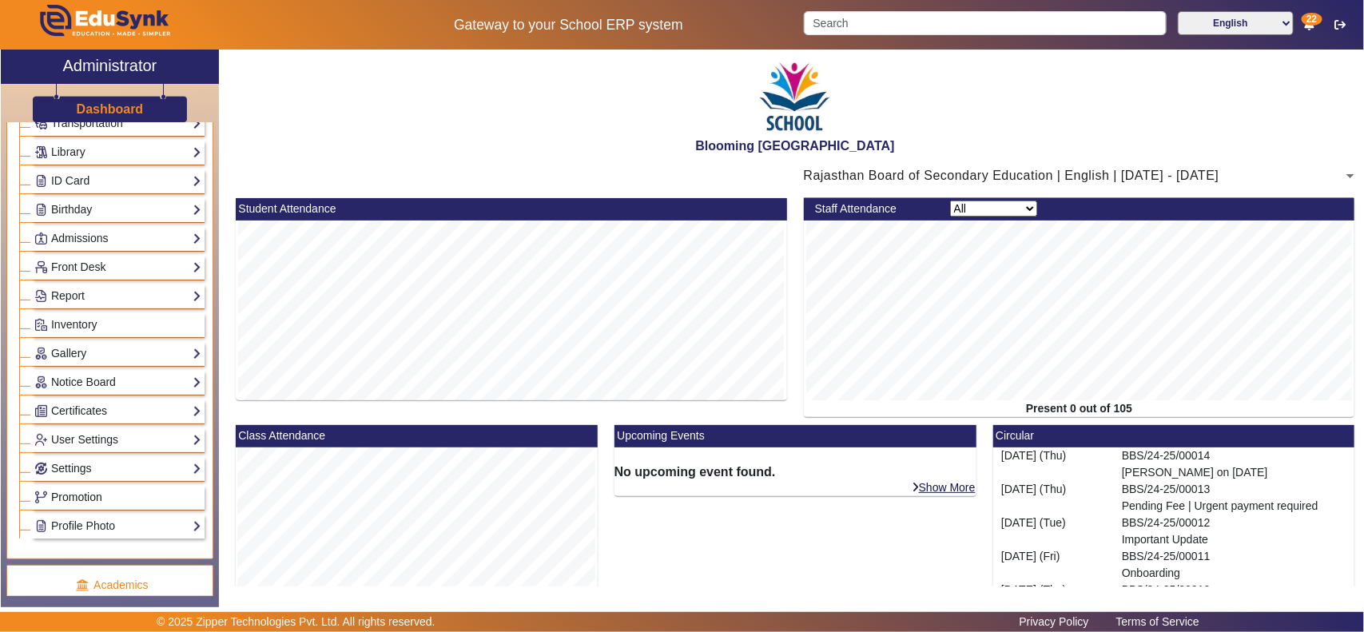
scroll to position [499, 0]
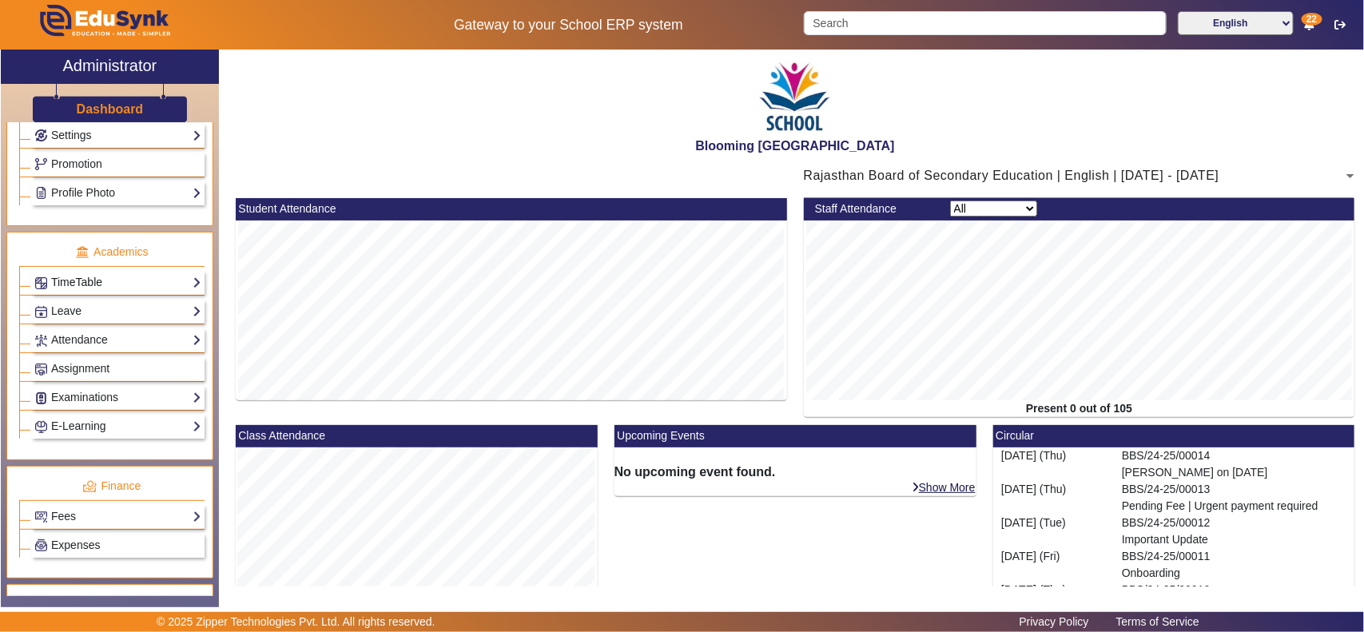
click at [114, 292] on link "TimeTable" at bounding box center [117, 282] width 167 height 18
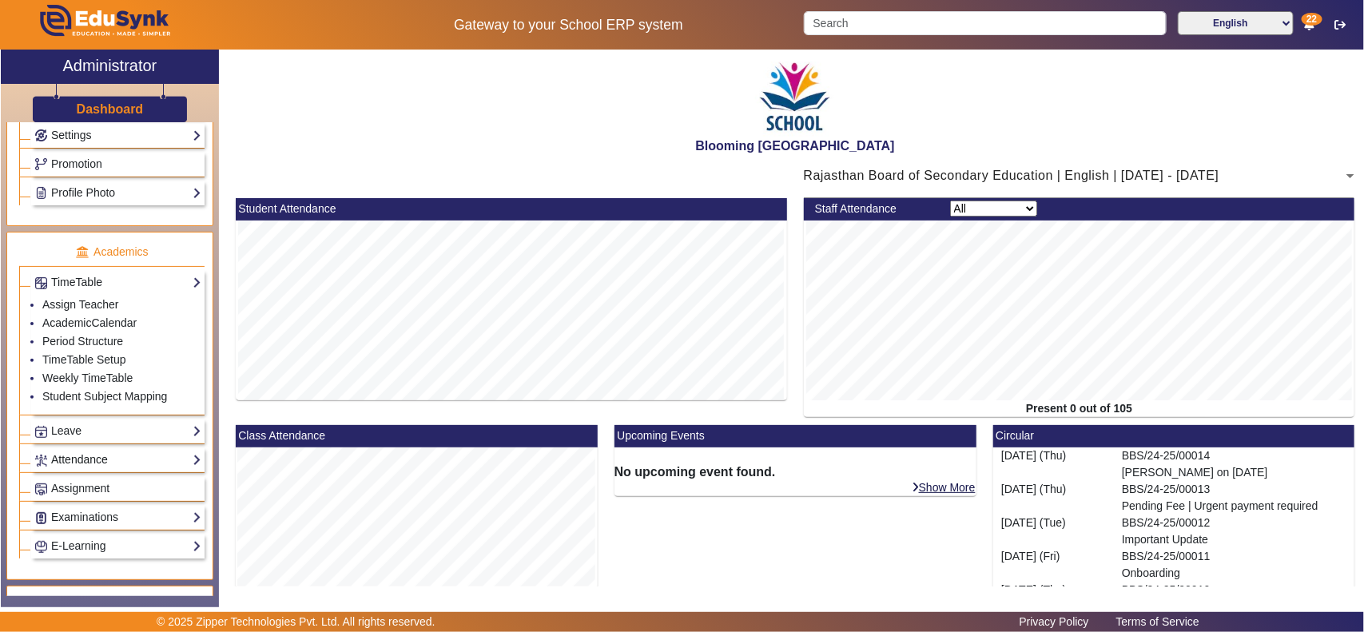
click at [76, 468] on link "Attendance" at bounding box center [117, 460] width 167 height 18
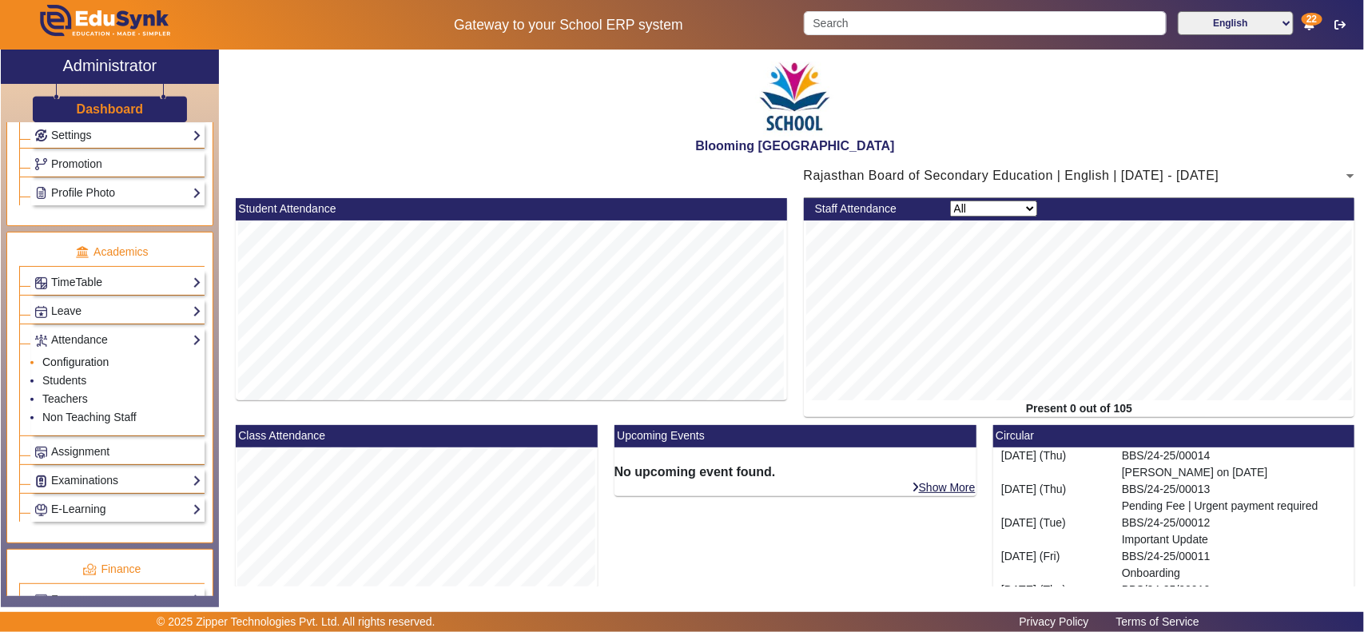
click at [82, 368] on link "Configuration" at bounding box center [75, 362] width 66 height 13
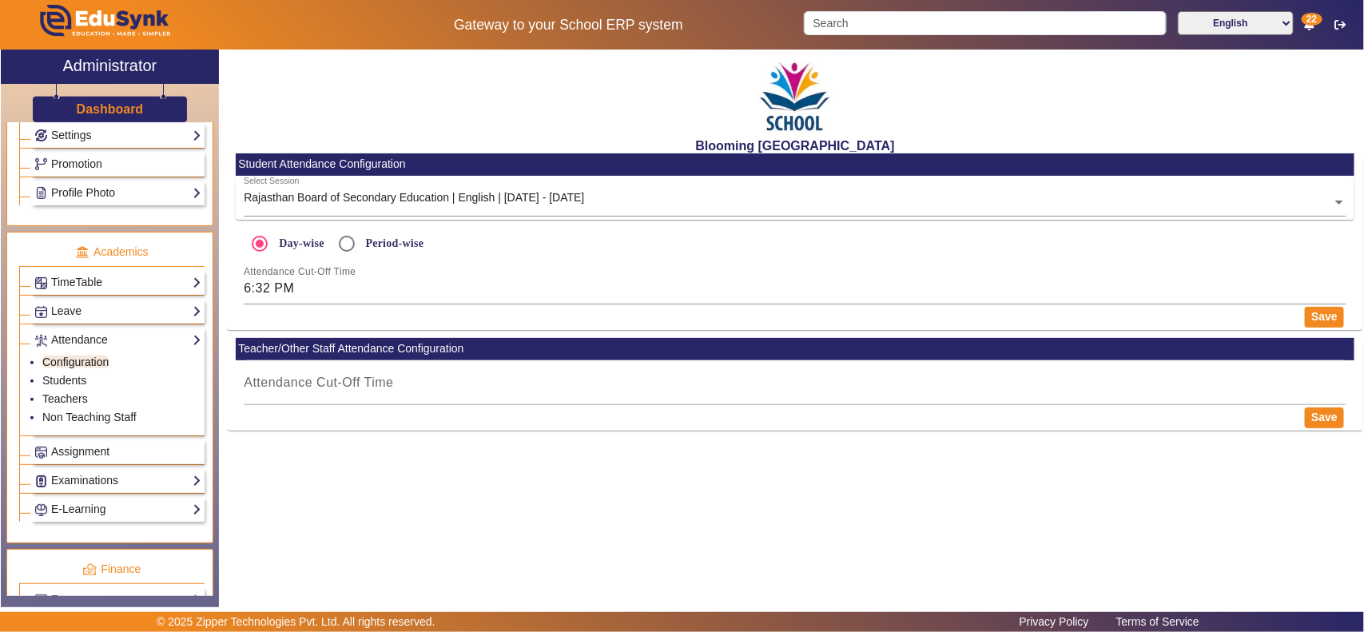
type input "7:15 PM"
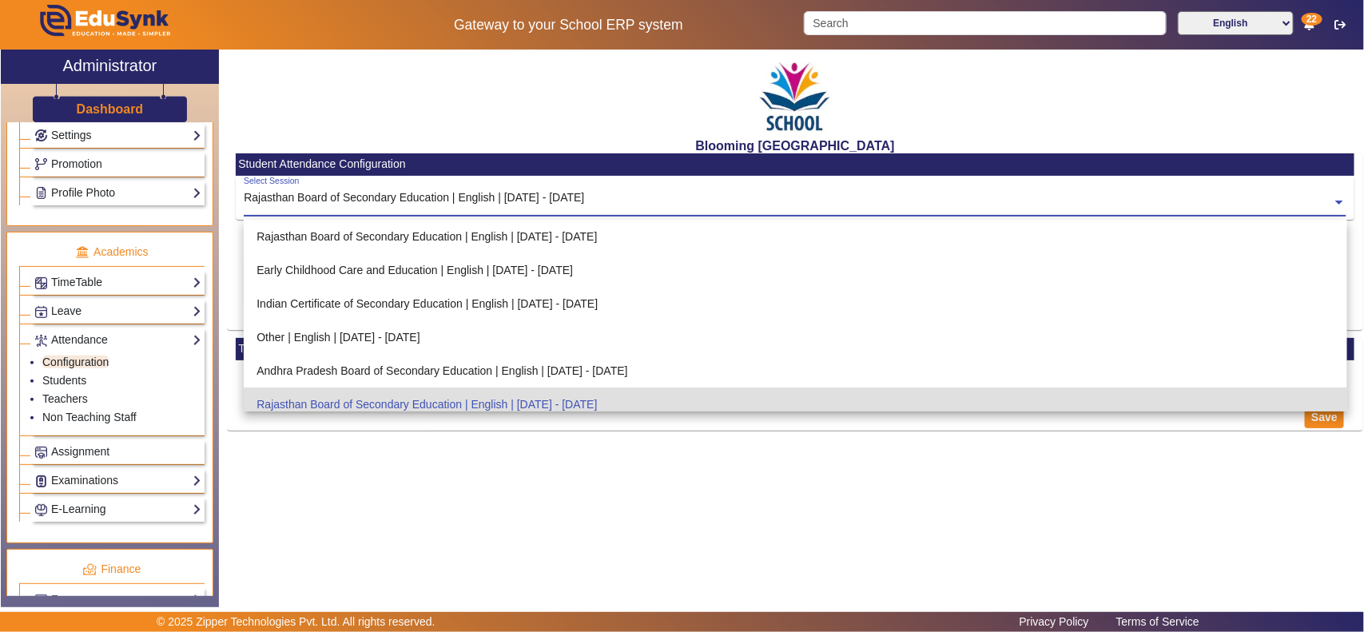
click at [567, 202] on input "text" at bounding box center [795, 203] width 1103 height 17
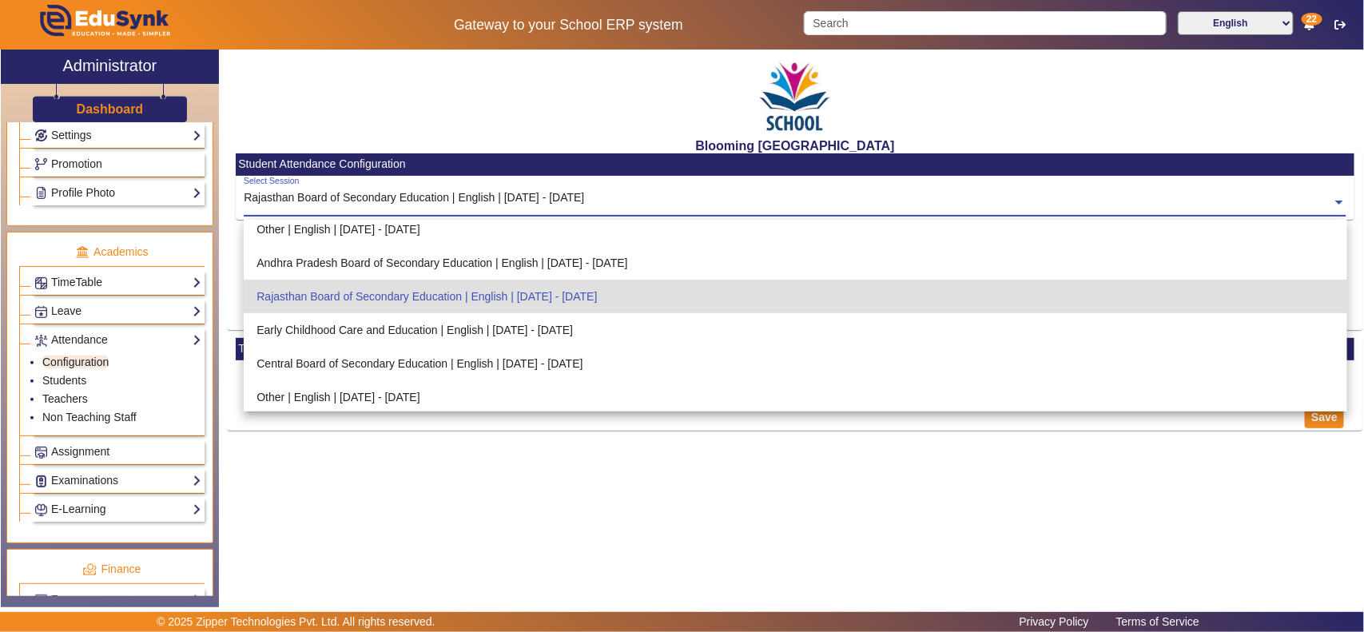
scroll to position [166, 0]
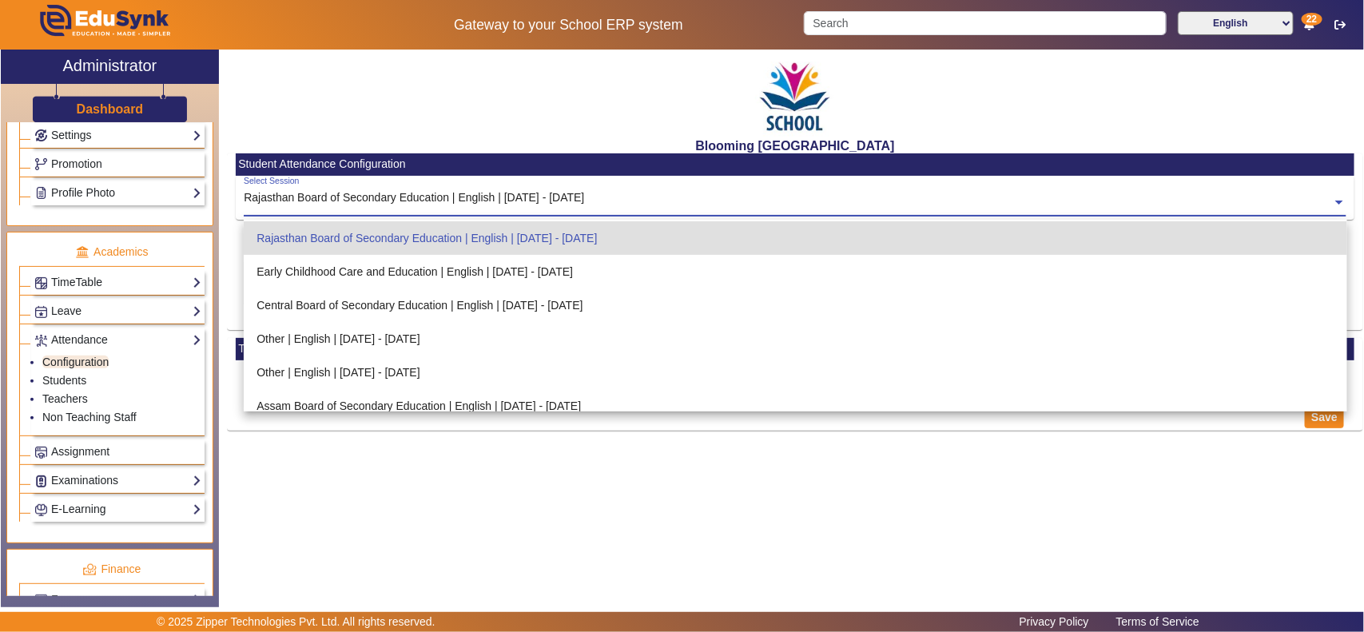
click at [430, 240] on div "Rajasthan Board of Secondary Education | English | [DATE] - [DATE]" at bounding box center [795, 238] width 1103 height 34
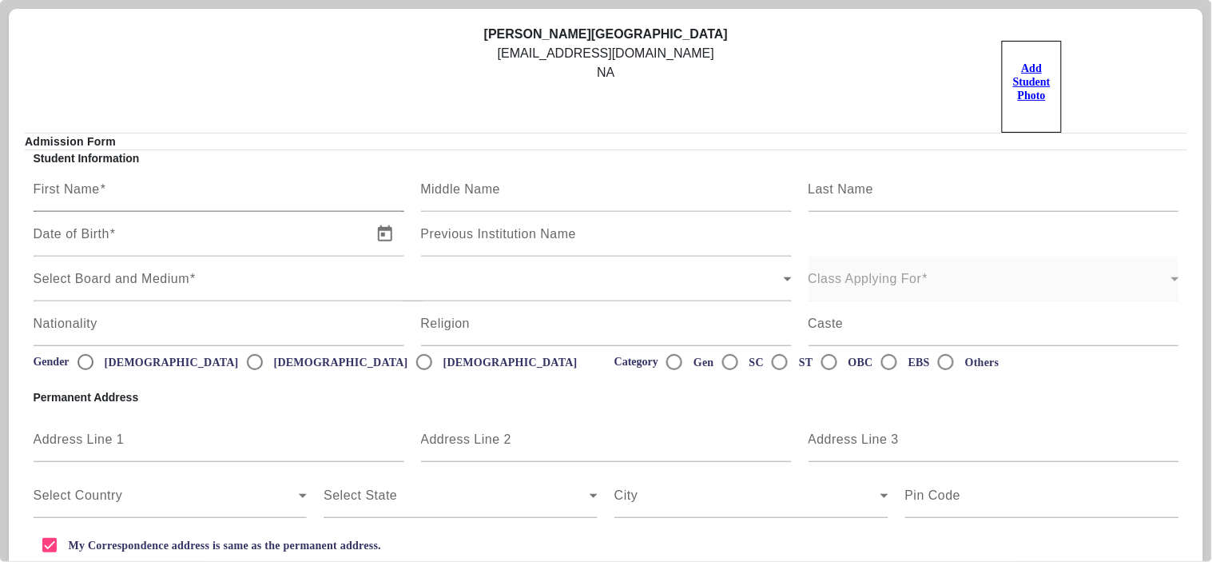
click at [134, 194] on input "First Name" at bounding box center [219, 195] width 371 height 19
drag, startPoint x: 134, startPoint y: 194, endPoint x: 98, endPoint y: 195, distance: 36.0
click at [98, 195] on input "First Name" at bounding box center [219, 195] width 371 height 19
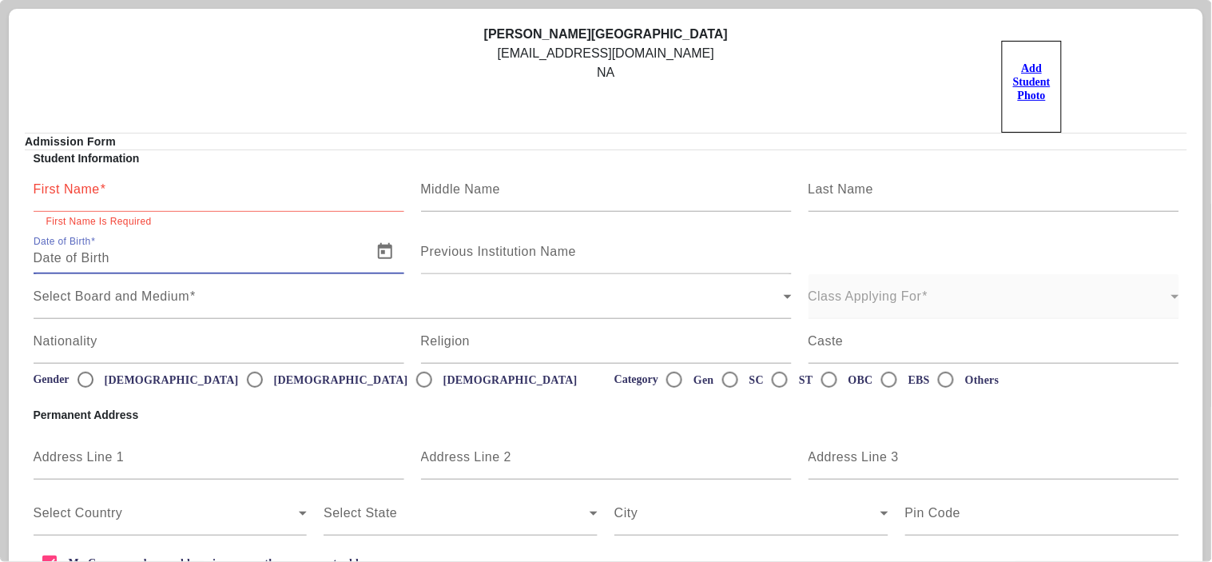
click at [99, 245] on div "Date of Birth" at bounding box center [198, 251] width 329 height 45
click at [165, 315] on div "Select Board and Medium Select Board and Medium" at bounding box center [413, 296] width 758 height 45
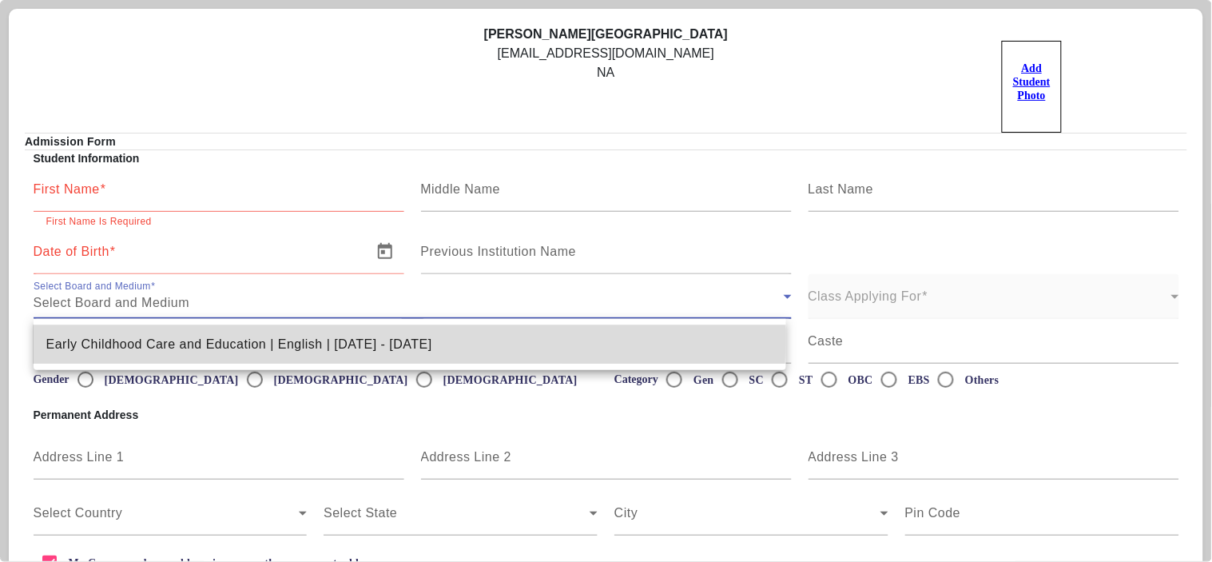
click at [166, 339] on span "Early Childhood Care and Education | English | [DATE] - [DATE]" at bounding box center [239, 344] width 386 height 19
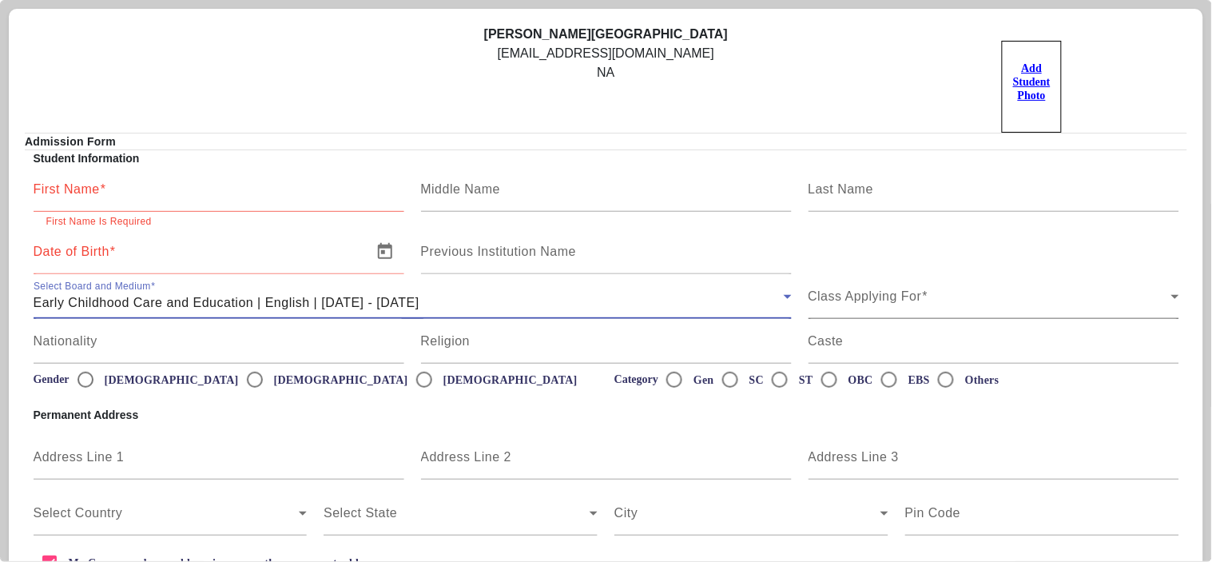
click at [881, 300] on span "Class Applying For" at bounding box center [990, 302] width 363 height 19
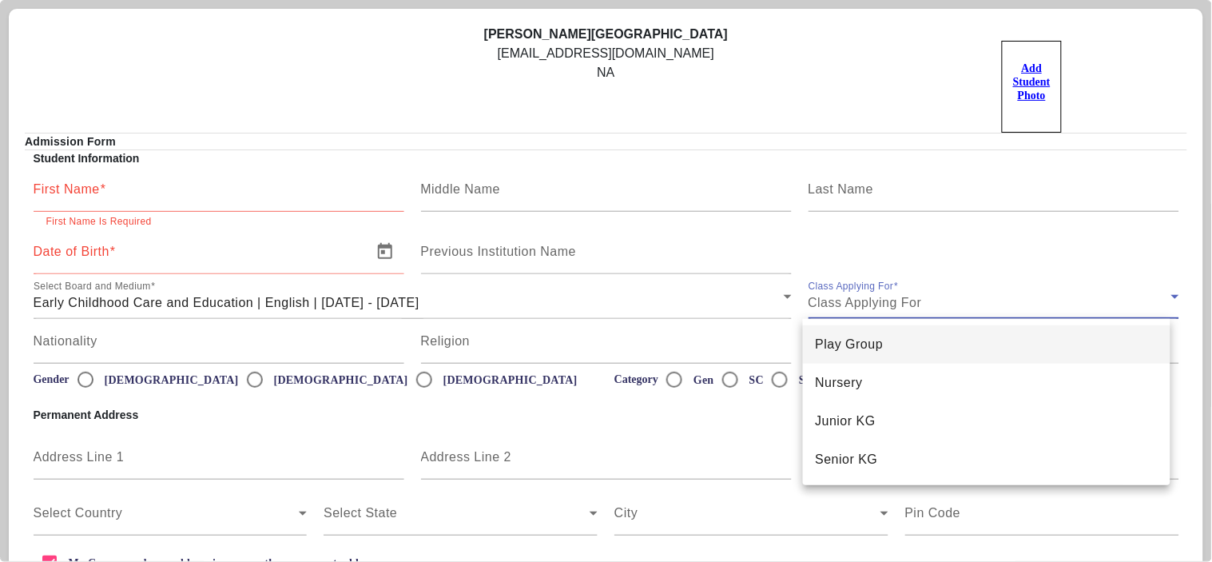
click at [869, 350] on span "Play Group" at bounding box center [850, 344] width 68 height 19
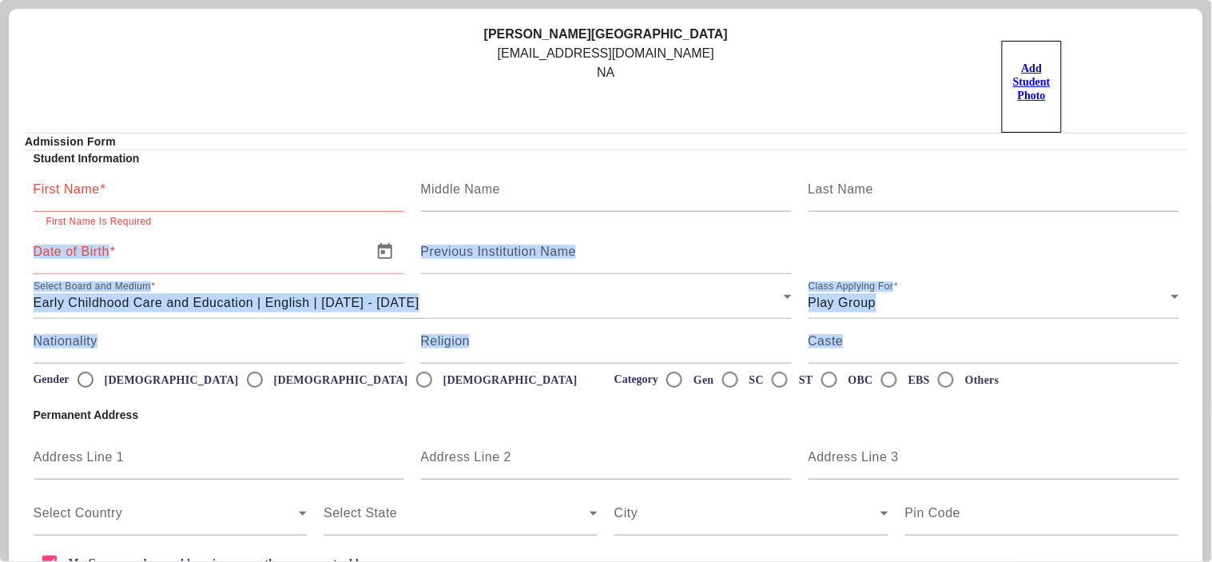
drag, startPoint x: 1211, startPoint y: 220, endPoint x: 1212, endPoint y: 339, distance: 119.1
click at [1212, 338] on div "[PERSON_NAME] PRE SCHOOL [EMAIL_ADDRESS][DOMAIN_NAME] NA Add Student Photo Admi…" at bounding box center [606, 281] width 1212 height 562
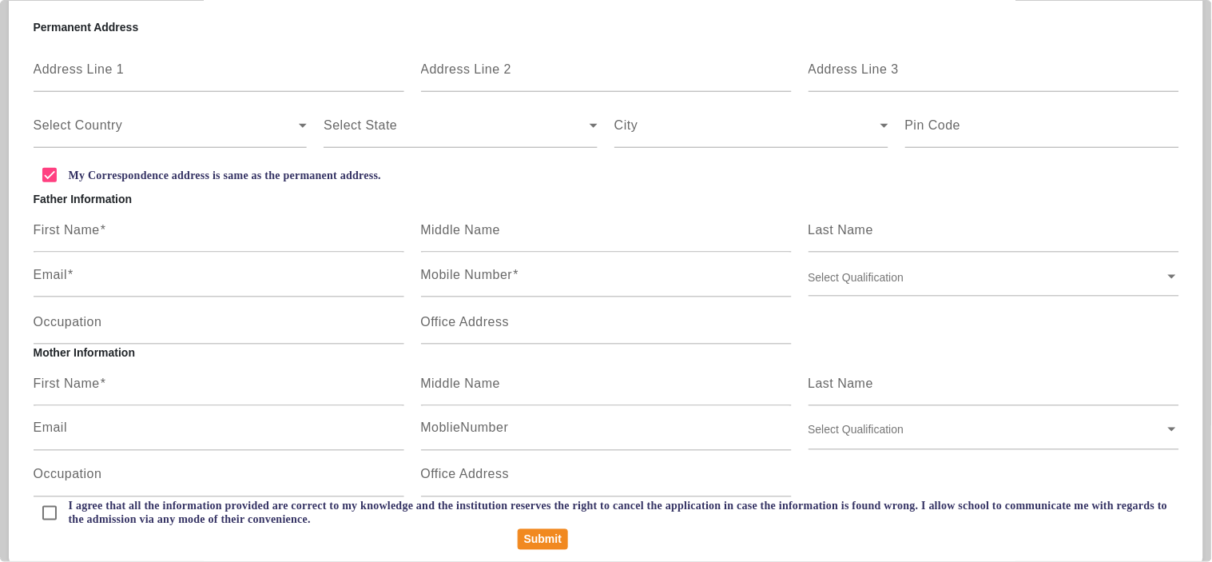
scroll to position [400, 0]
